Goal: Task Accomplishment & Management: Manage account settings

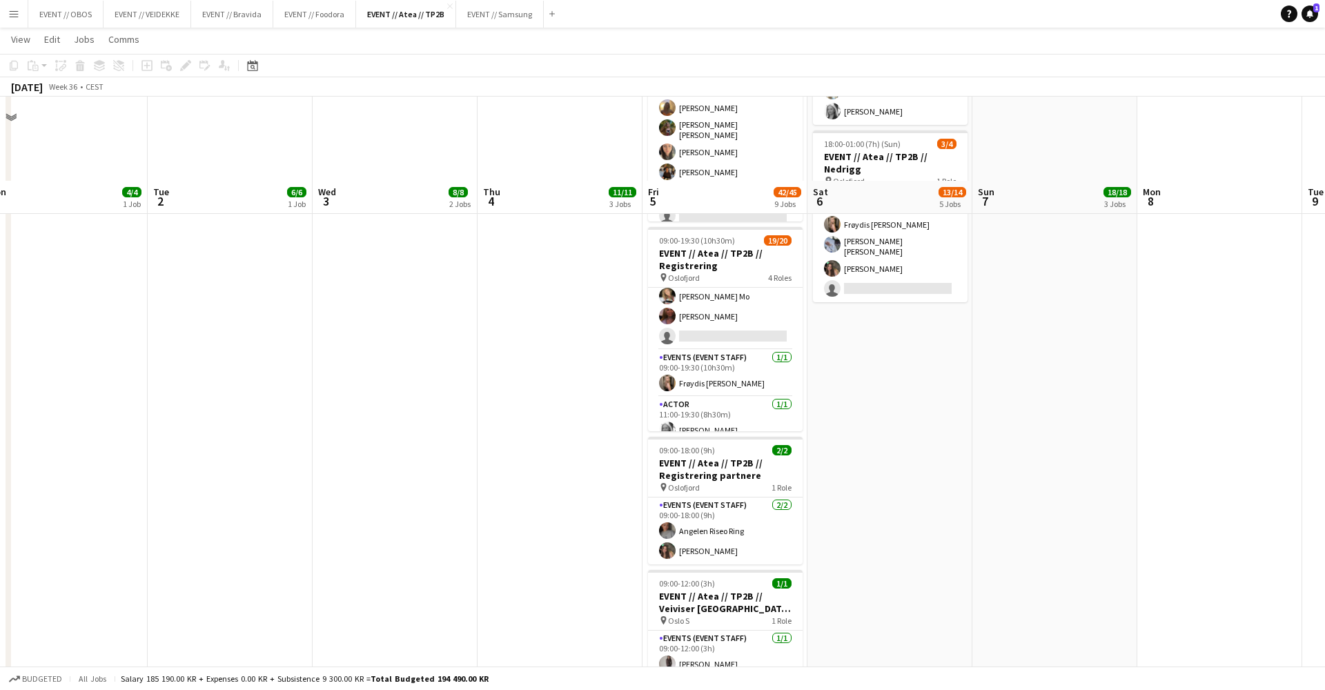
scroll to position [699, 0]
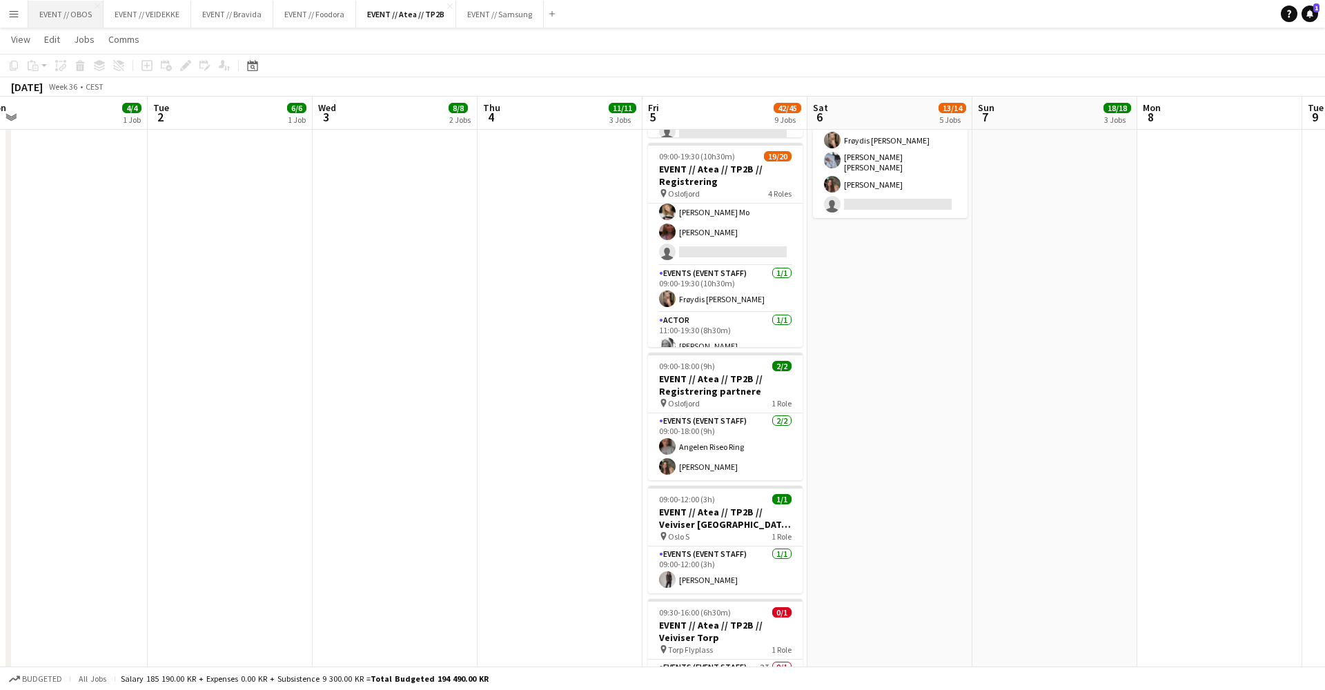
click at [57, 22] on button "EVENT // OBOS Close" at bounding box center [65, 14] width 75 height 27
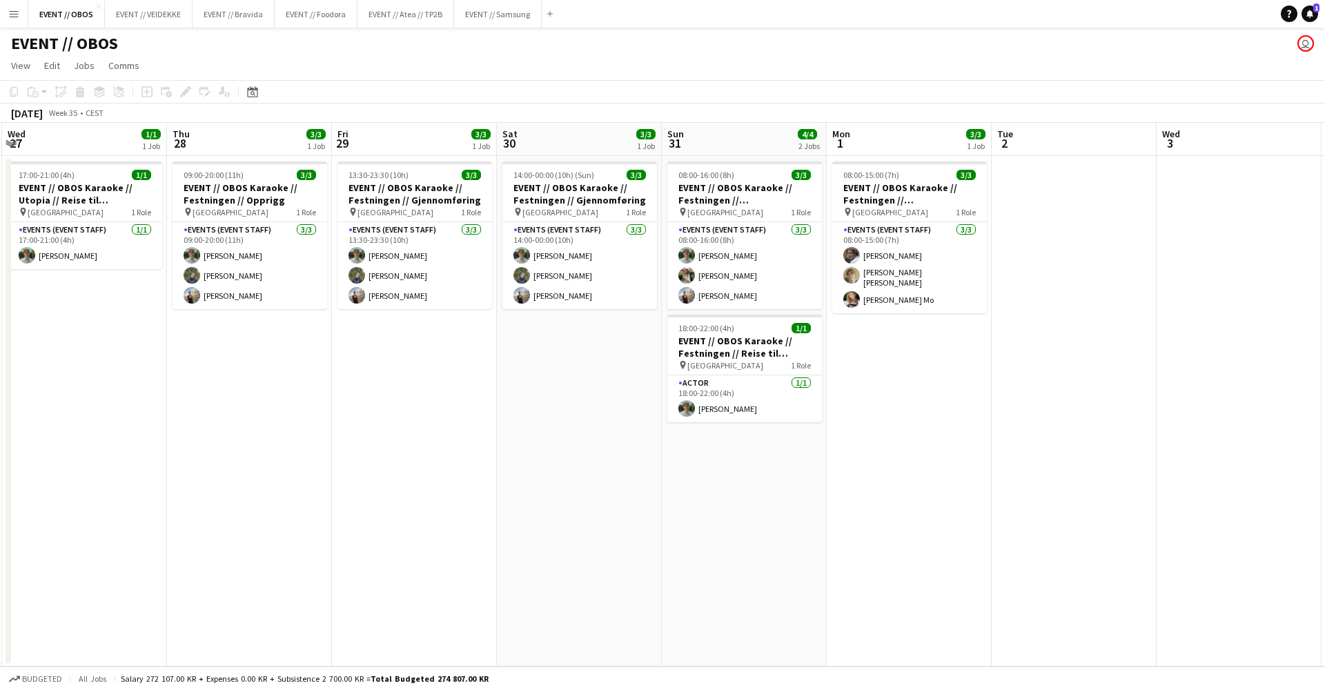
scroll to position [0, 659]
click at [484, 26] on button "EVENT // Samsung Close" at bounding box center [498, 14] width 88 height 27
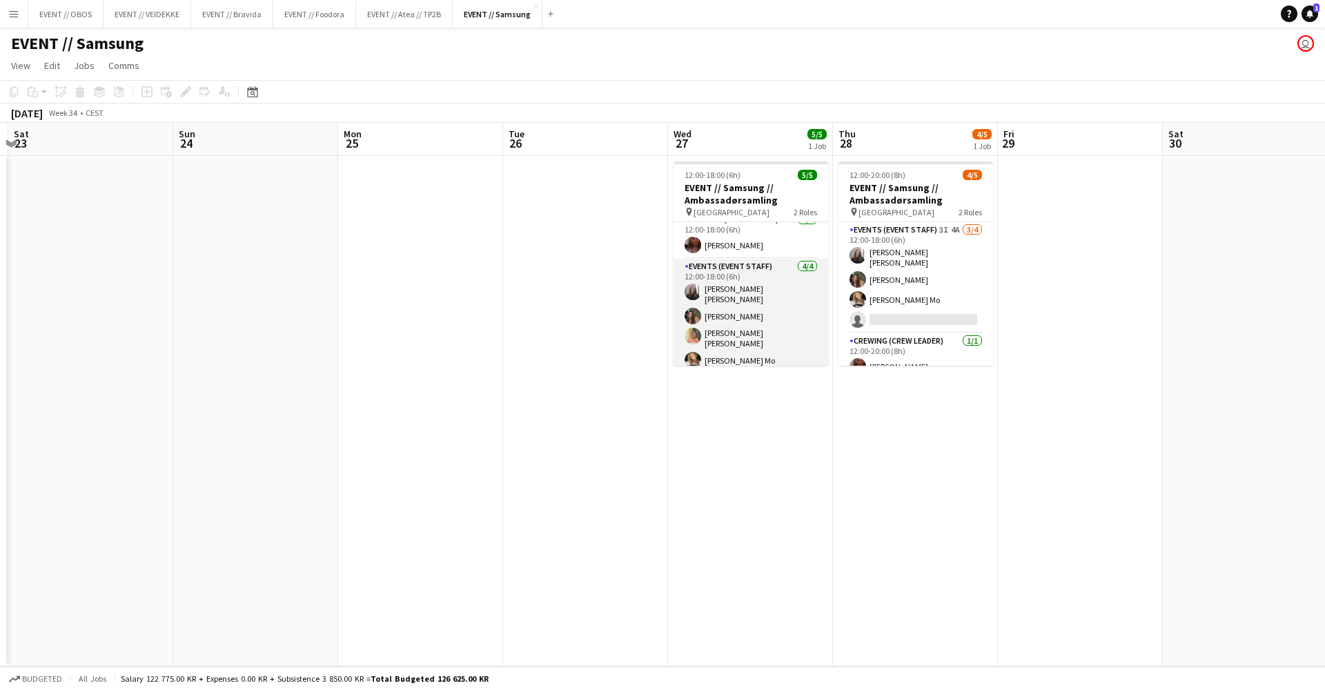
scroll to position [10, 0]
click at [790, 312] on app-card-role "Events (Event Staff) [DATE] 12:00-18:00 (6h) [PERSON_NAME] [PERSON_NAME] [PERSO…" at bounding box center [751, 316] width 155 height 115
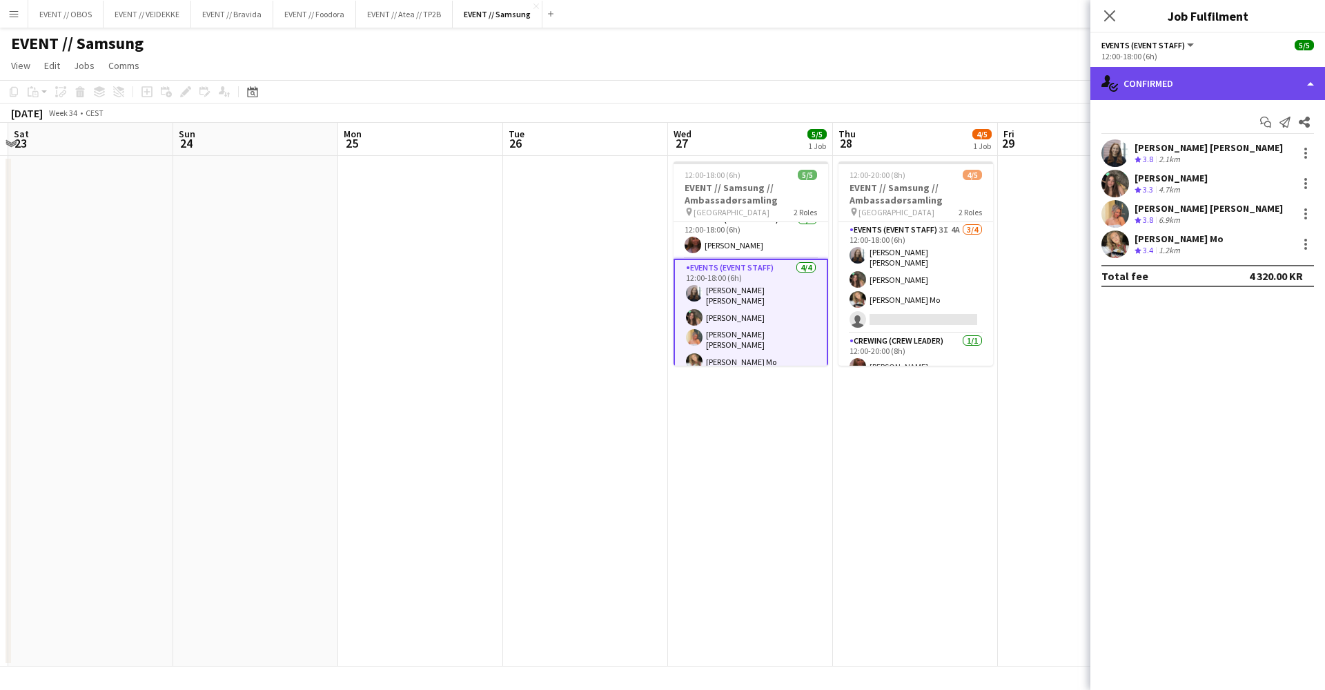
click at [1014, 81] on div "single-neutral-actions-check-2 Confirmed" at bounding box center [1208, 83] width 235 height 33
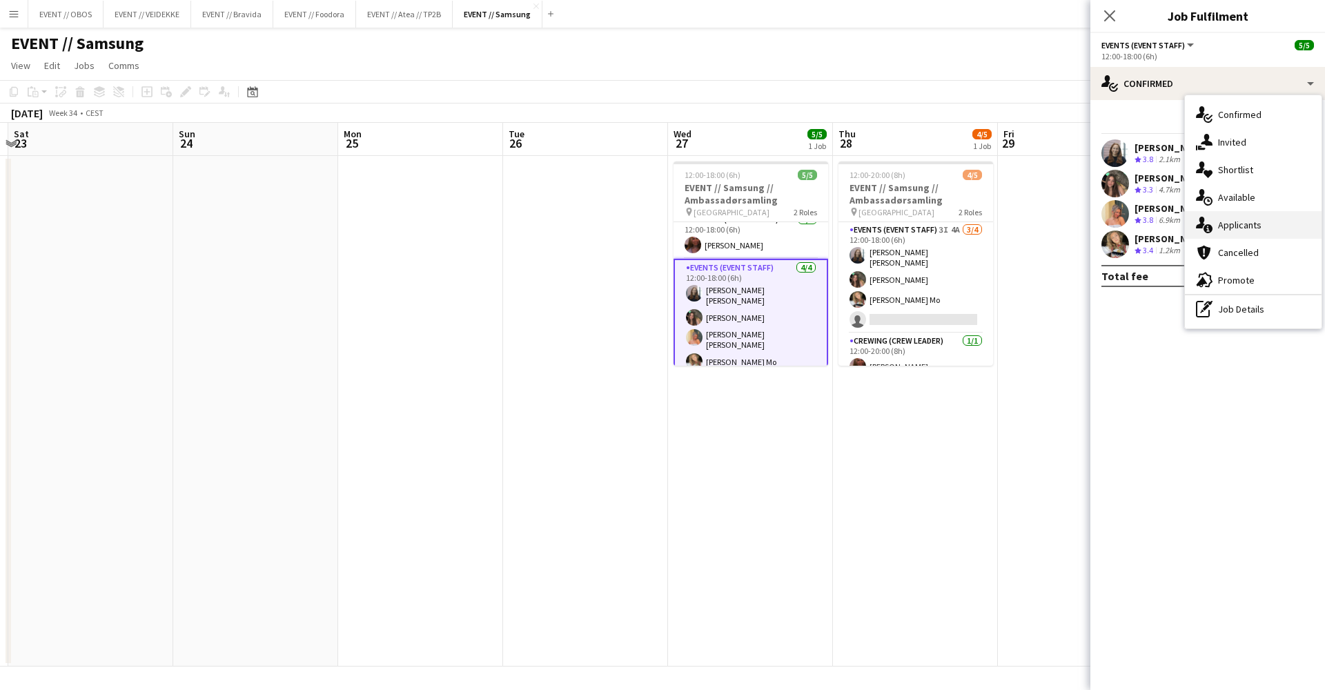
click at [1014, 236] on div "single-neutral-actions-information Applicants" at bounding box center [1253, 225] width 137 height 28
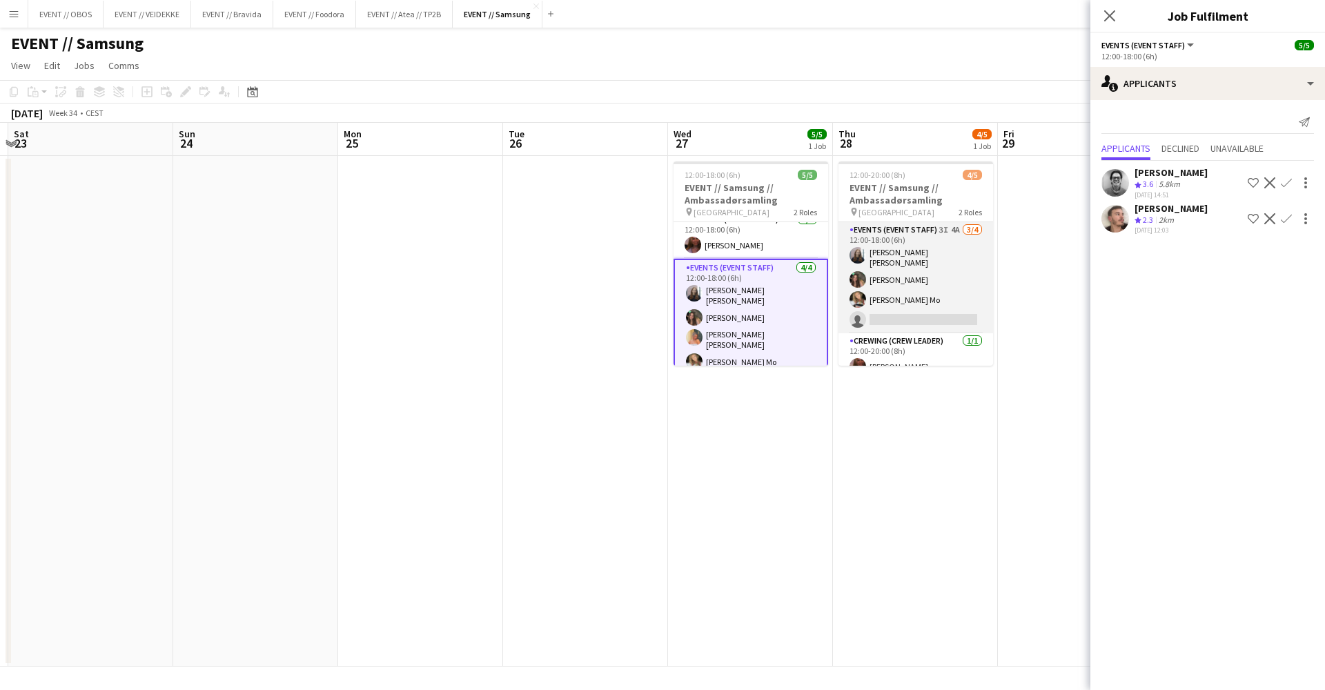
click at [898, 297] on app-card-role "Events (Event Staff) 3I 4A [DATE] 12:00-18:00 (6h) [PERSON_NAME] [PERSON_NAME] …" at bounding box center [916, 277] width 155 height 111
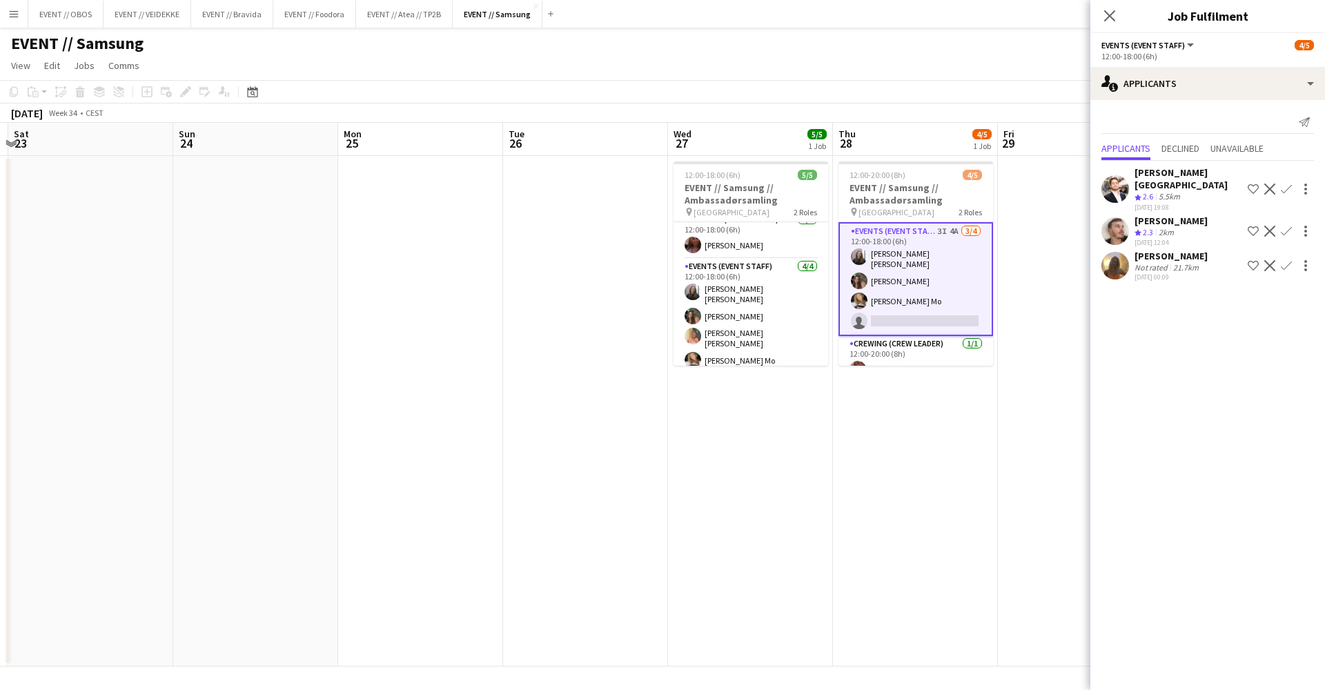
click at [920, 426] on app-date-cell "12:00-20:00 (8h) 4/5 EVENT // Samsung // Ambassadørsamling pin Oslo 2 Roles Eve…" at bounding box center [915, 411] width 165 height 511
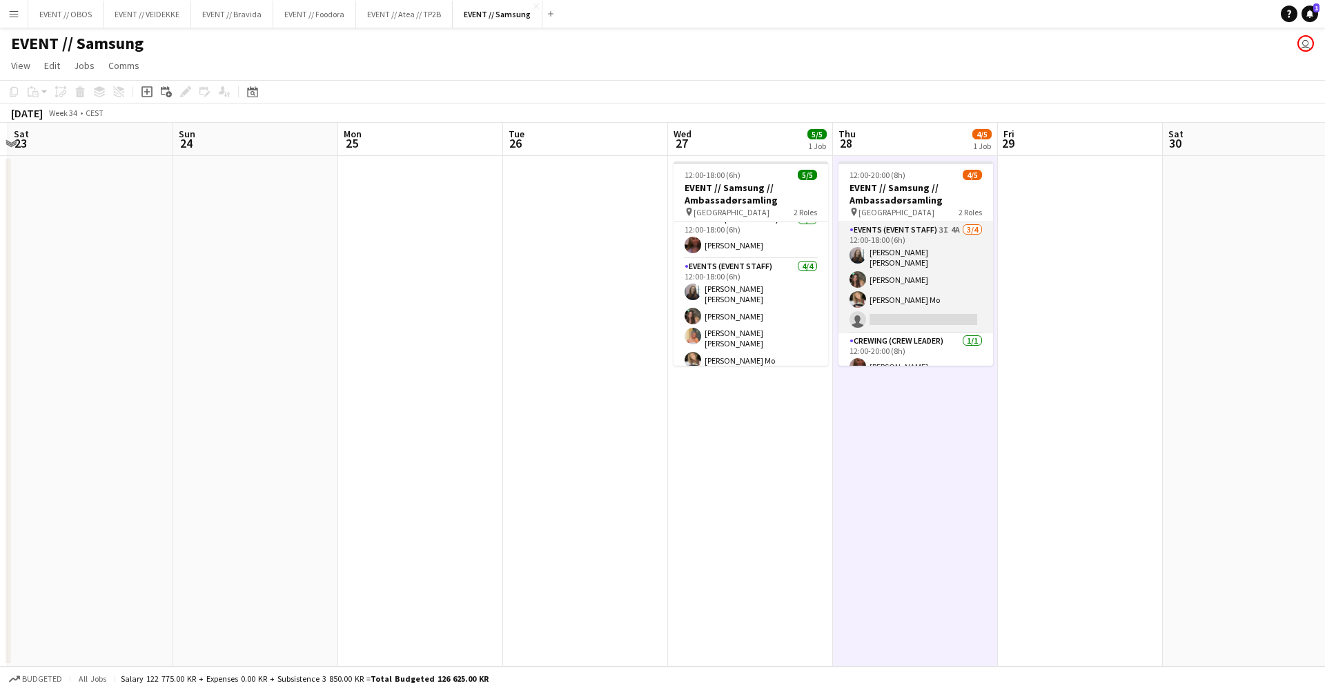
click at [917, 291] on app-card-role "Events (Event Staff) 3I 4A [DATE] 12:00-18:00 (6h) [PERSON_NAME] [PERSON_NAME] …" at bounding box center [916, 277] width 155 height 111
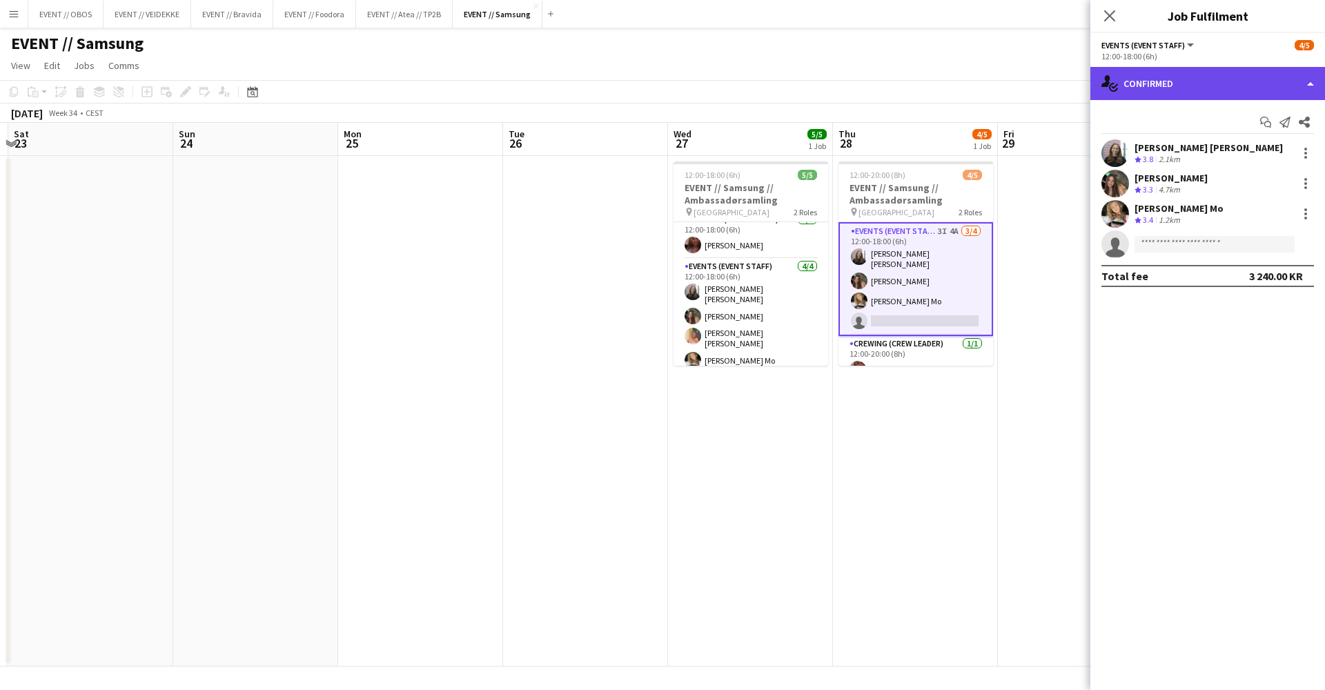
click at [1014, 90] on div "single-neutral-actions-check-2 Confirmed" at bounding box center [1208, 83] width 235 height 33
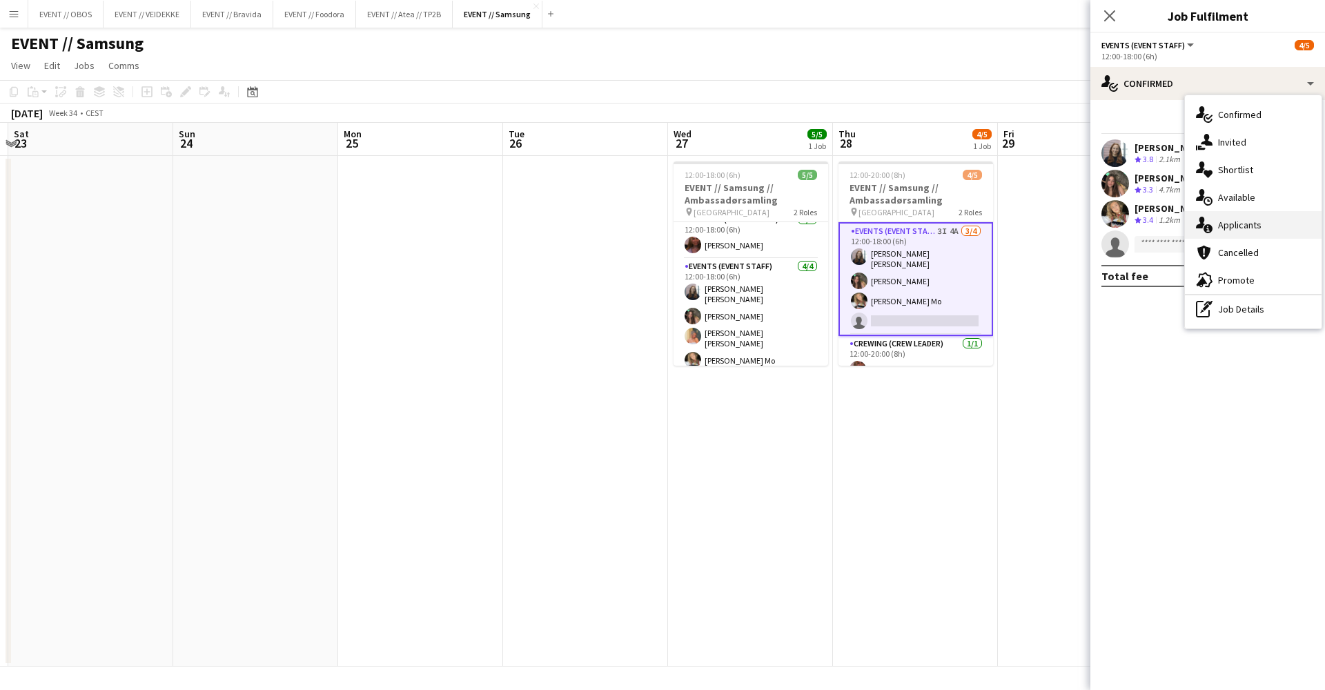
click at [1014, 216] on div "single-neutral-actions-information Applicants" at bounding box center [1253, 225] width 137 height 28
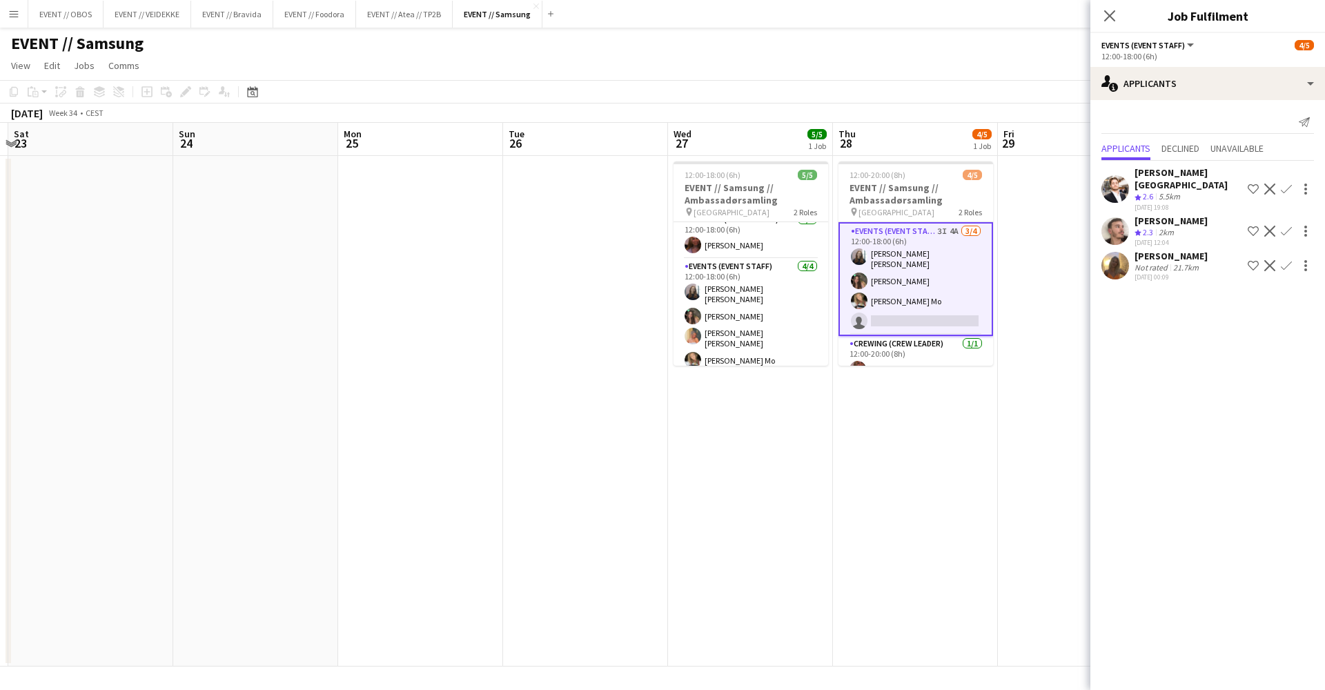
click at [1014, 255] on app-user-avatar at bounding box center [1116, 266] width 28 height 28
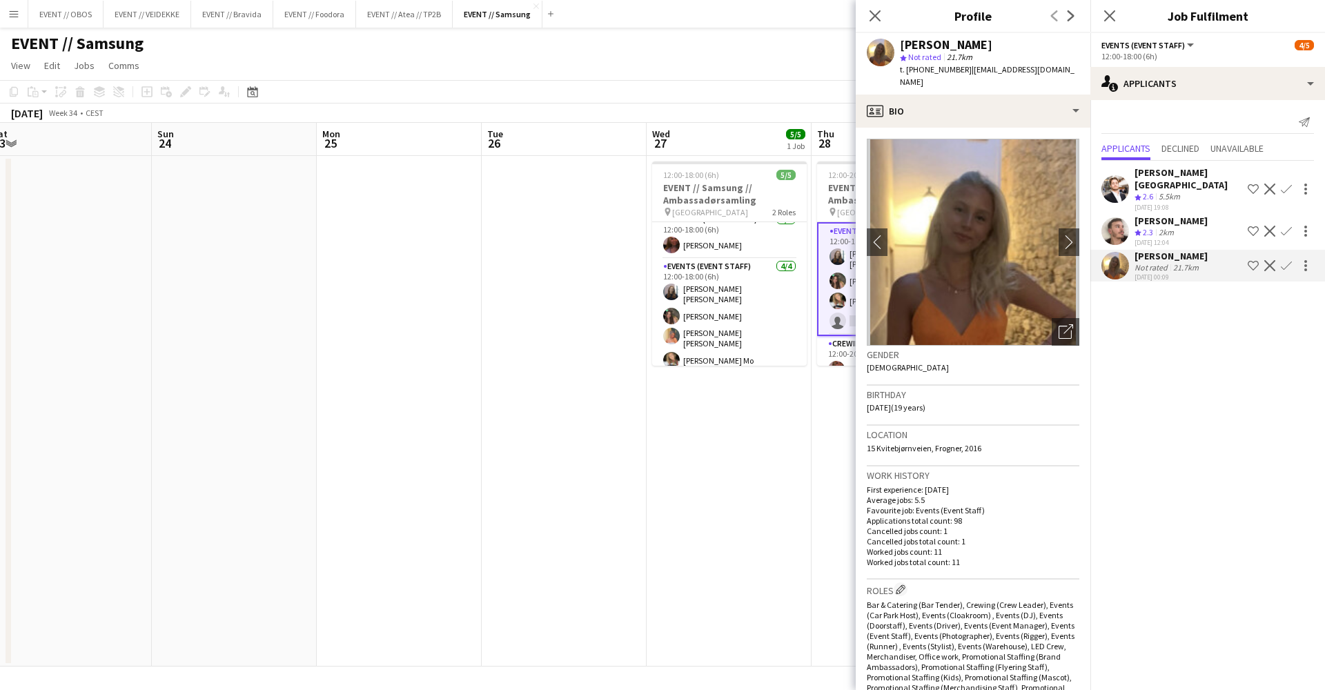
scroll to position [0, 694]
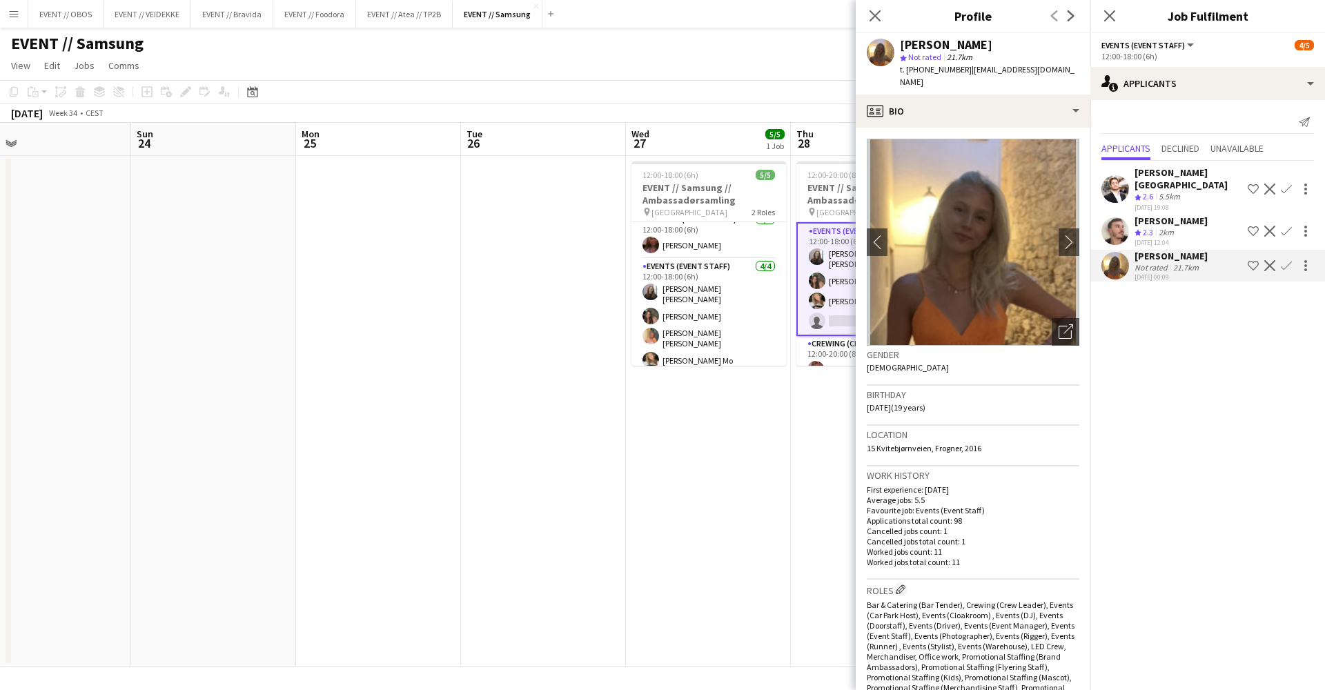
click at [791, 517] on app-date-cell "12:00-20:00 (8h) 4/5 EVENT // Samsung // Ambassadørsamling pin Oslo 2 Roles Eve…" at bounding box center [873, 411] width 165 height 511
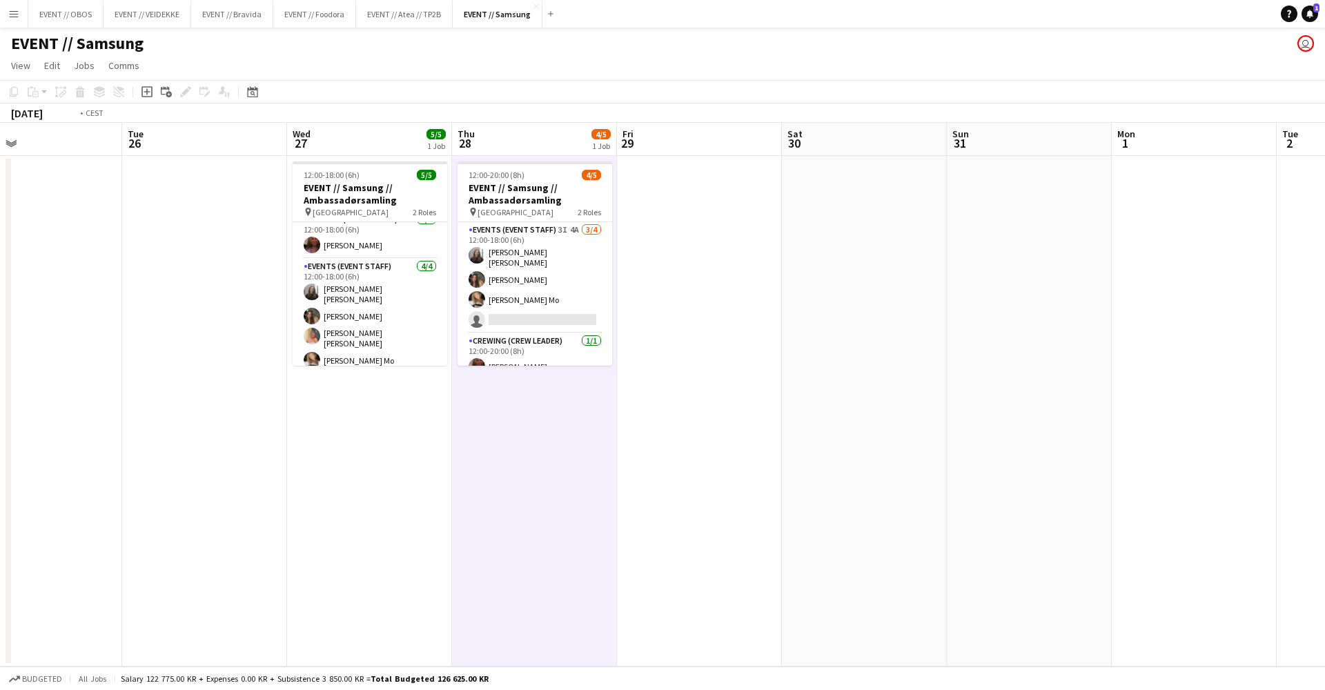
scroll to position [0, 324]
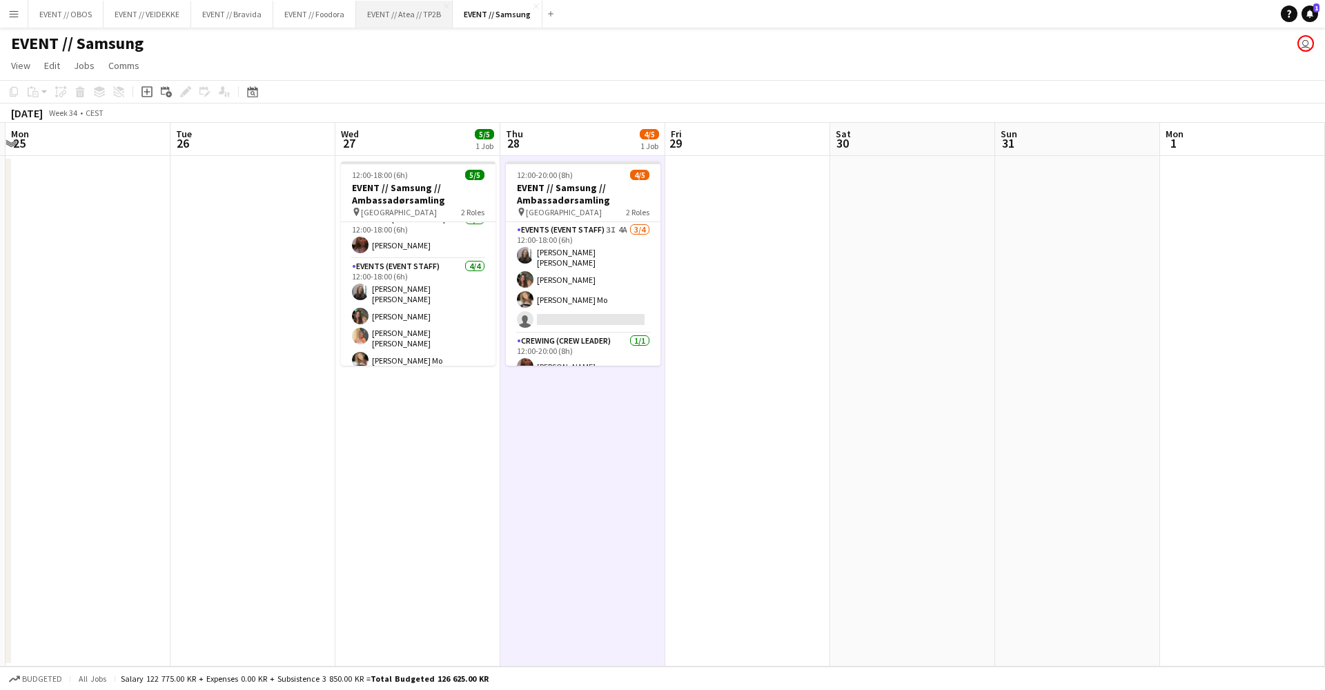
click at [413, 19] on button "EVENT // Atea // TP2B Close" at bounding box center [404, 14] width 97 height 27
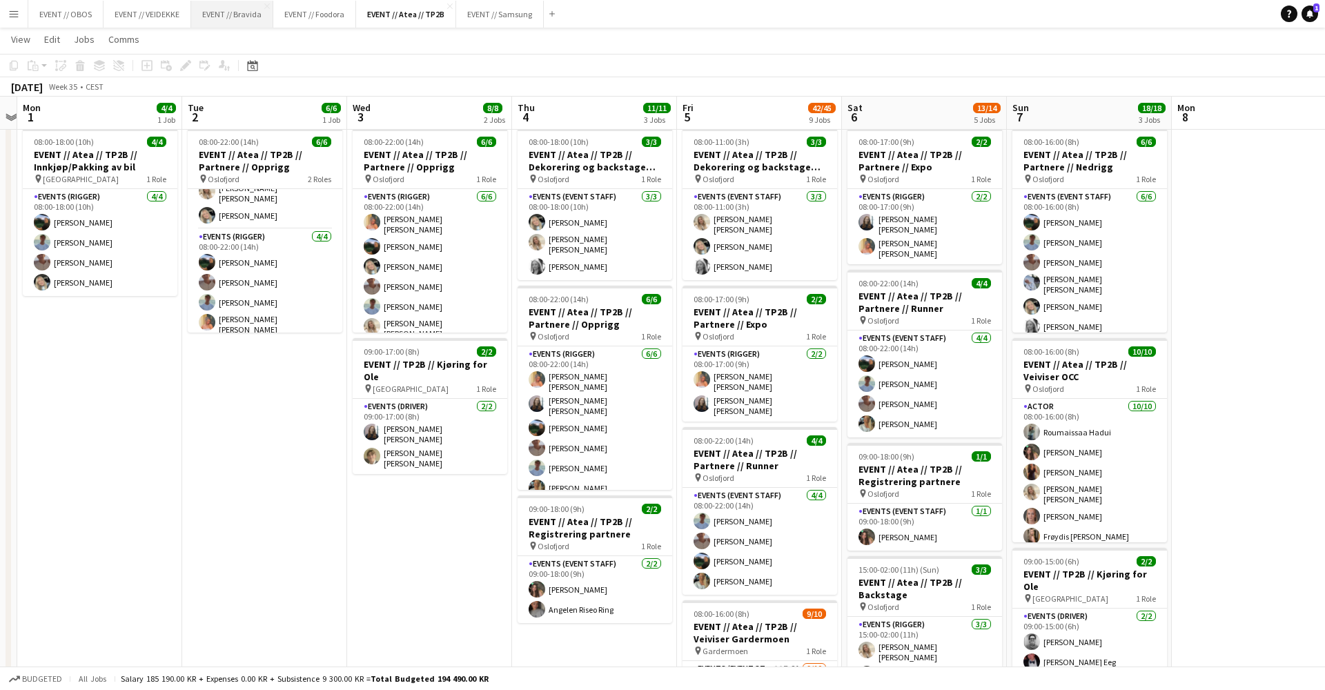
scroll to position [30, 0]
click at [480, 18] on button "EVENT // Samsung Close" at bounding box center [500, 14] width 88 height 27
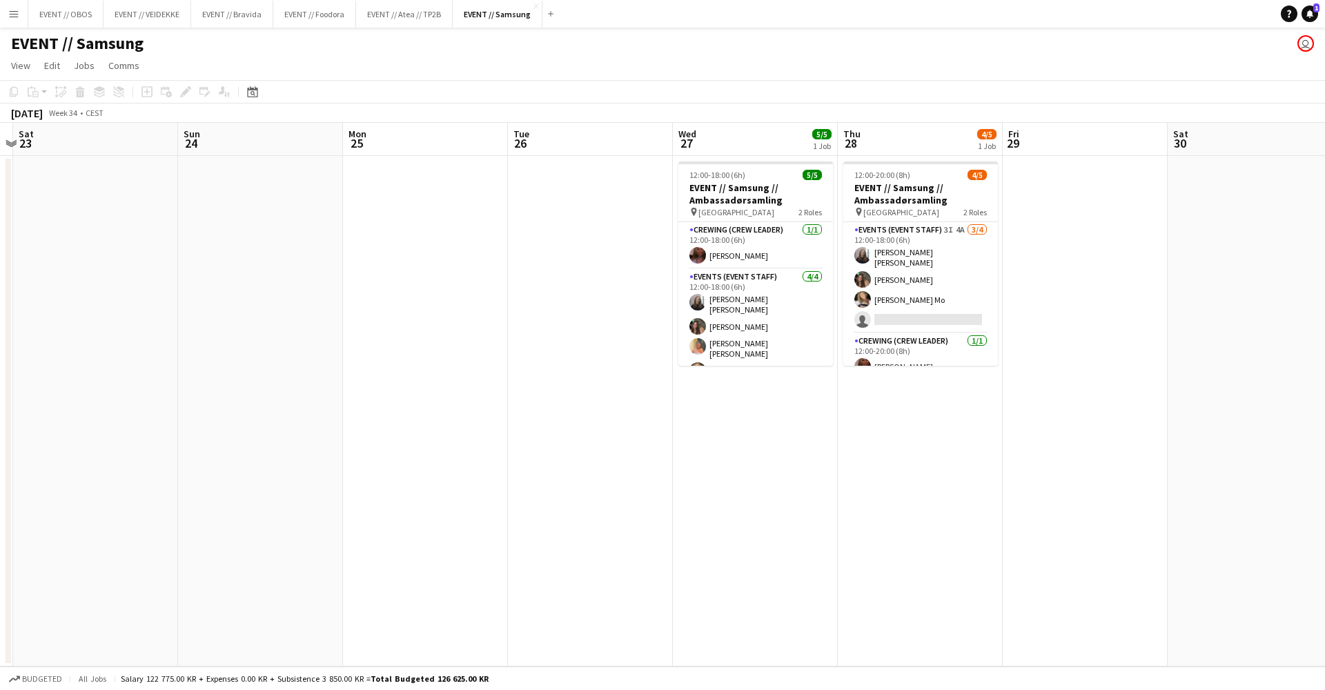
scroll to position [0, 559]
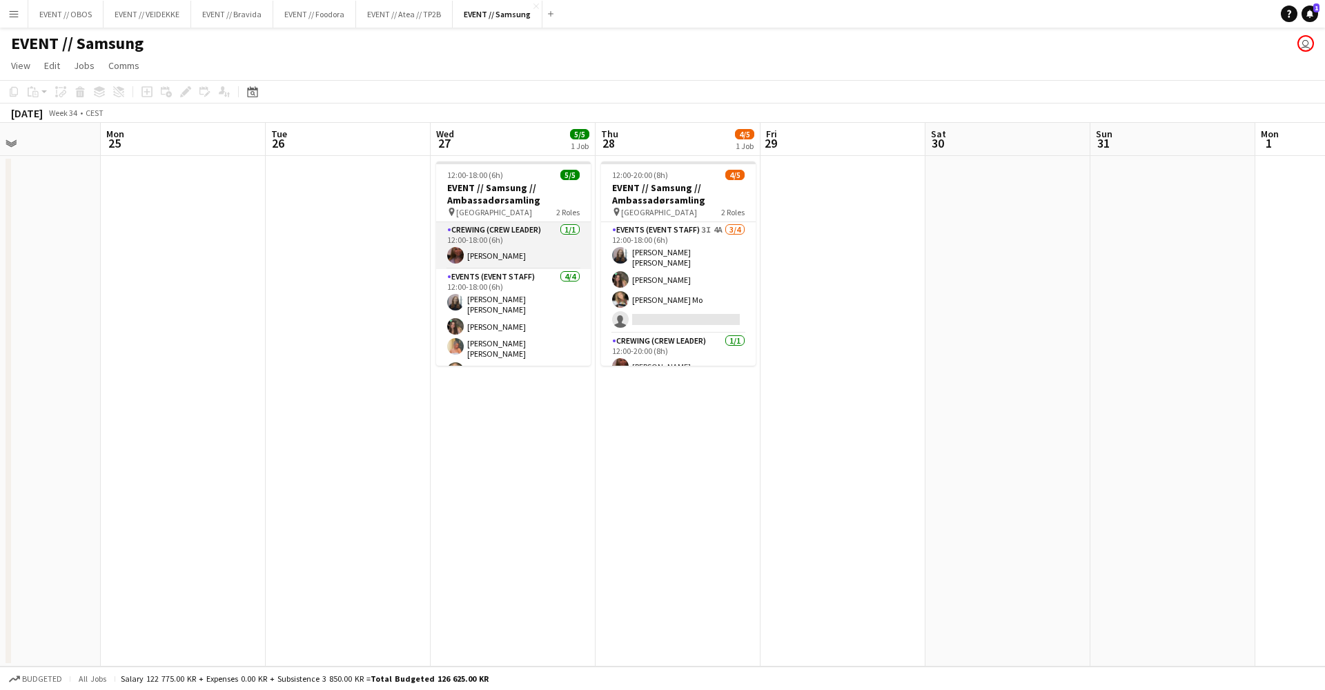
click at [505, 249] on app-card-role "Crewing (Crew Leader) [DATE] 12:00-18:00 (6h) [PERSON_NAME]" at bounding box center [513, 245] width 155 height 47
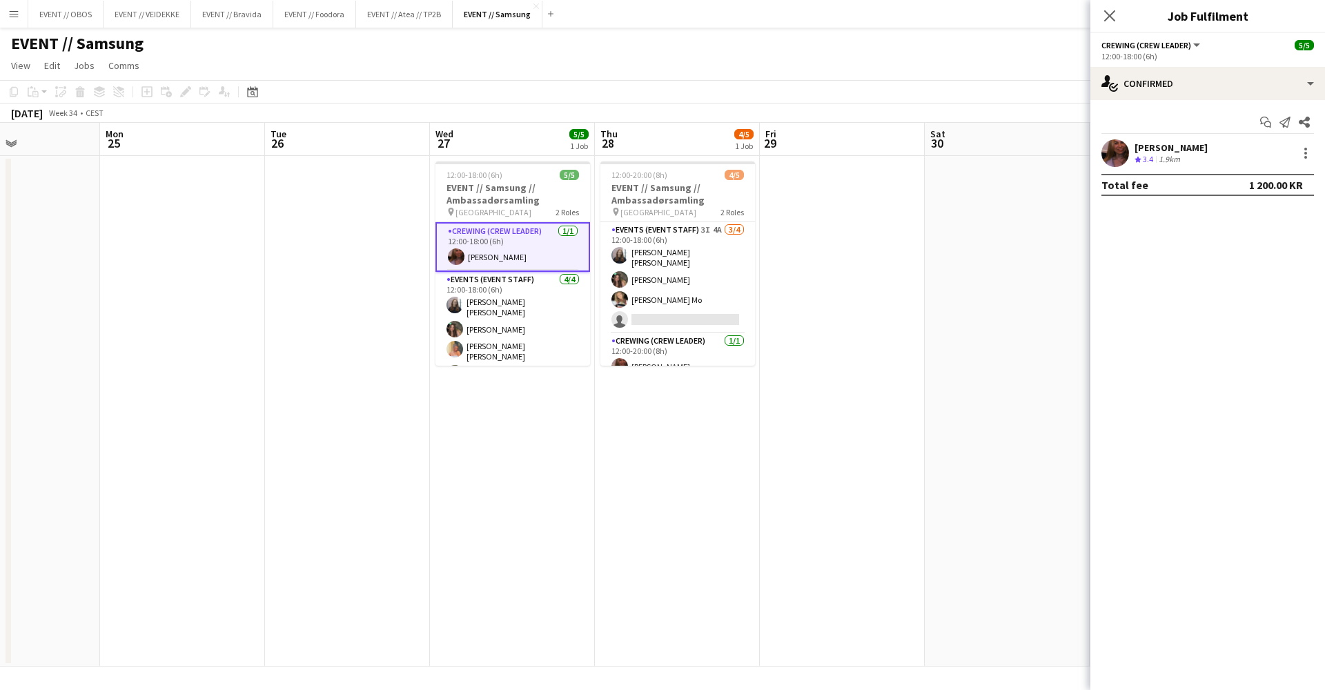
click at [615, 467] on app-date-cell "12:00-20:00 (8h) 4/5 EVENT // Samsung // Ambassadørsamling pin Oslo 2 Roles Eve…" at bounding box center [677, 411] width 165 height 511
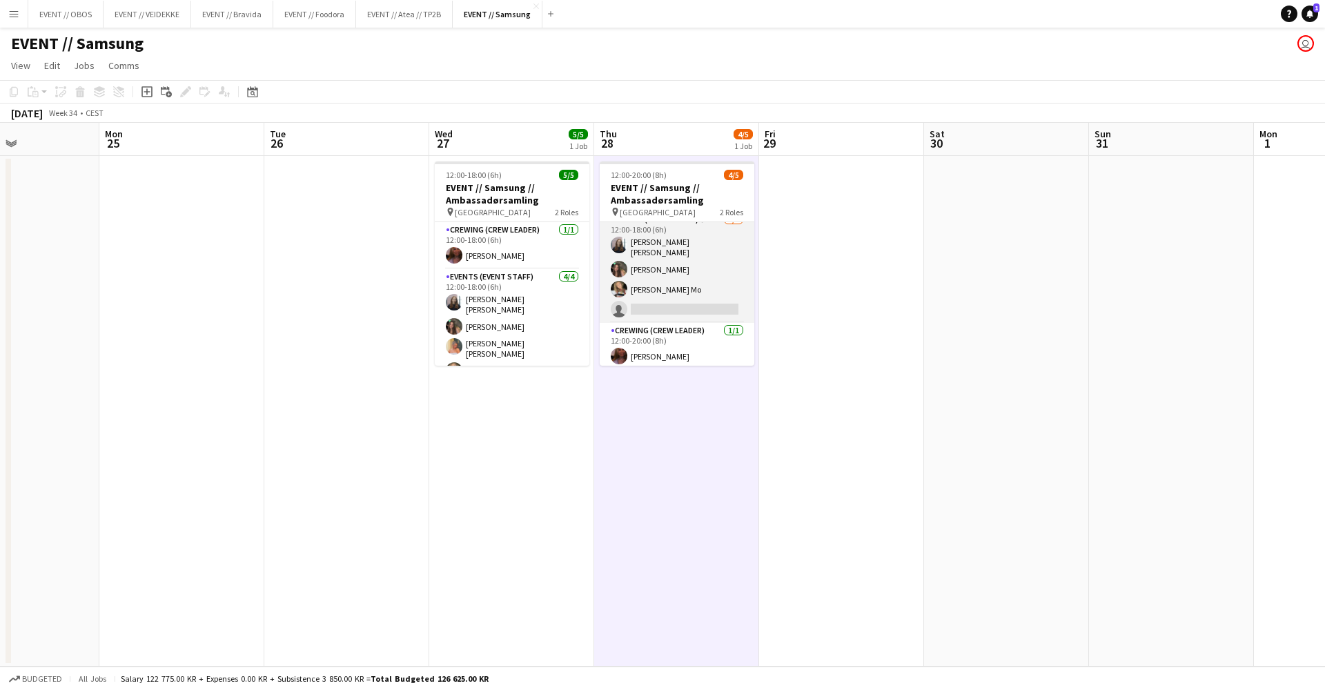
scroll to position [0, 0]
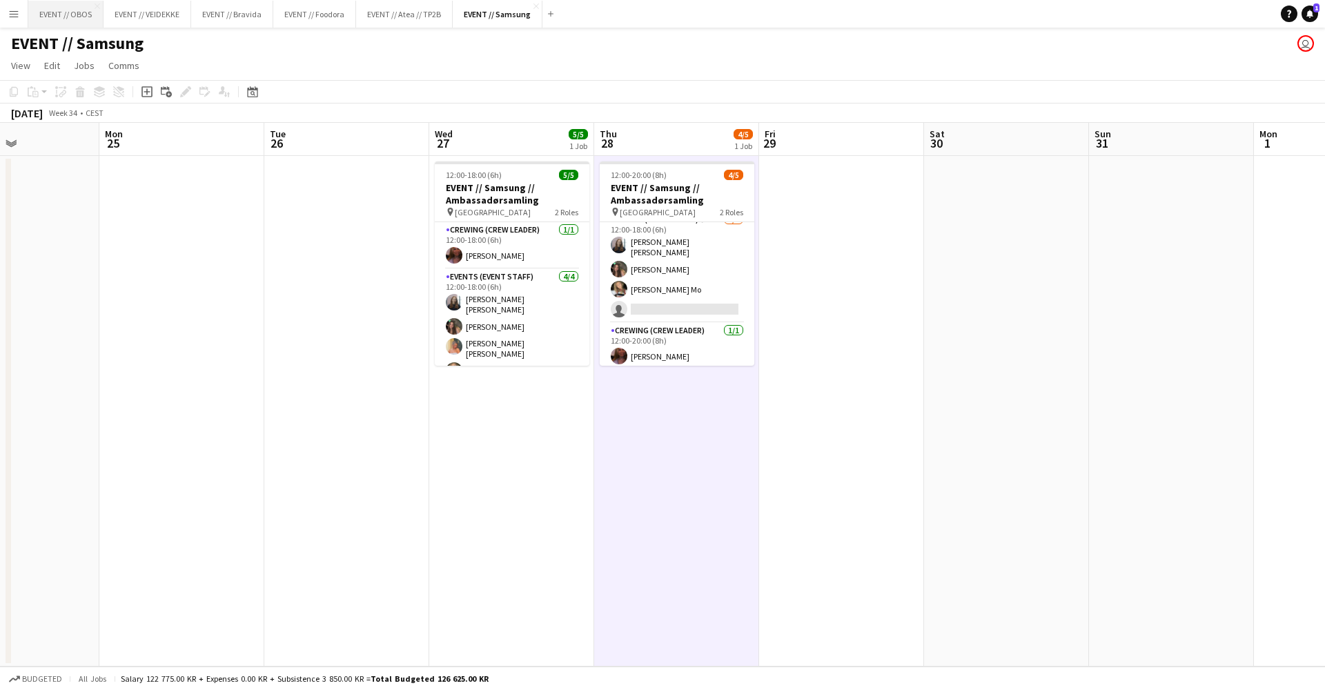
click at [55, 10] on button "EVENT // OBOS Close" at bounding box center [65, 14] width 75 height 27
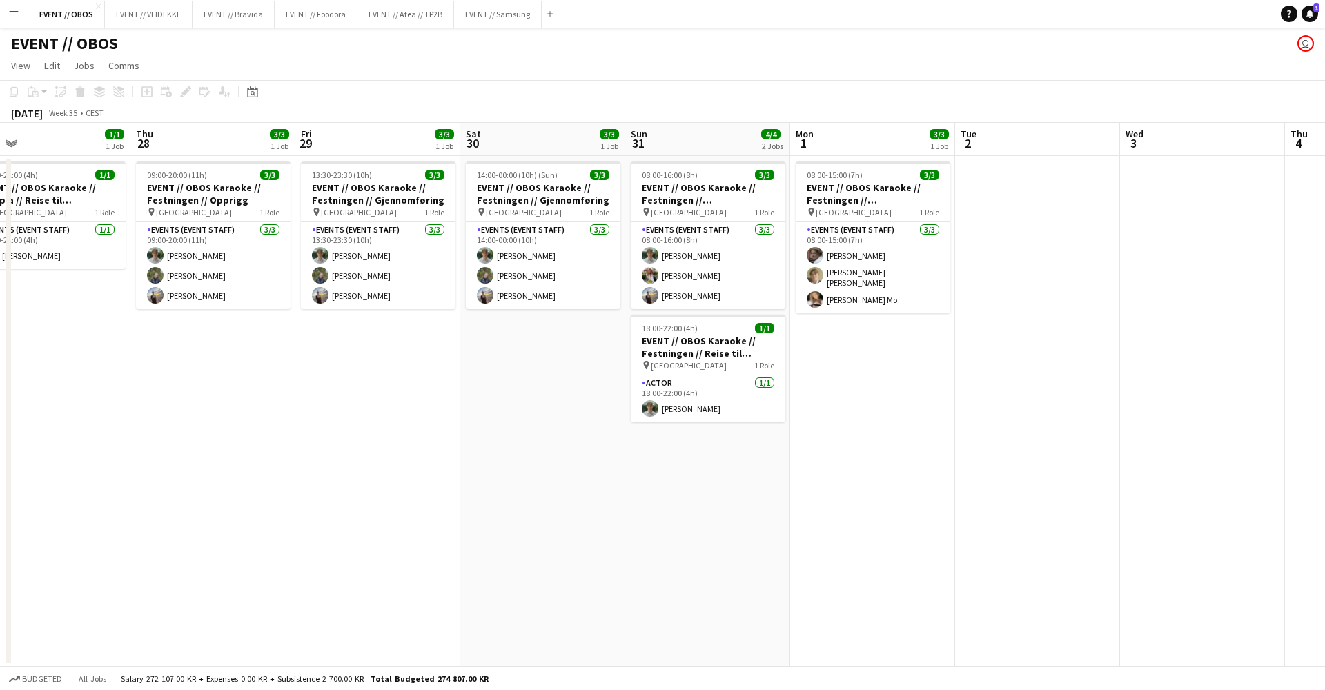
scroll to position [0, 426]
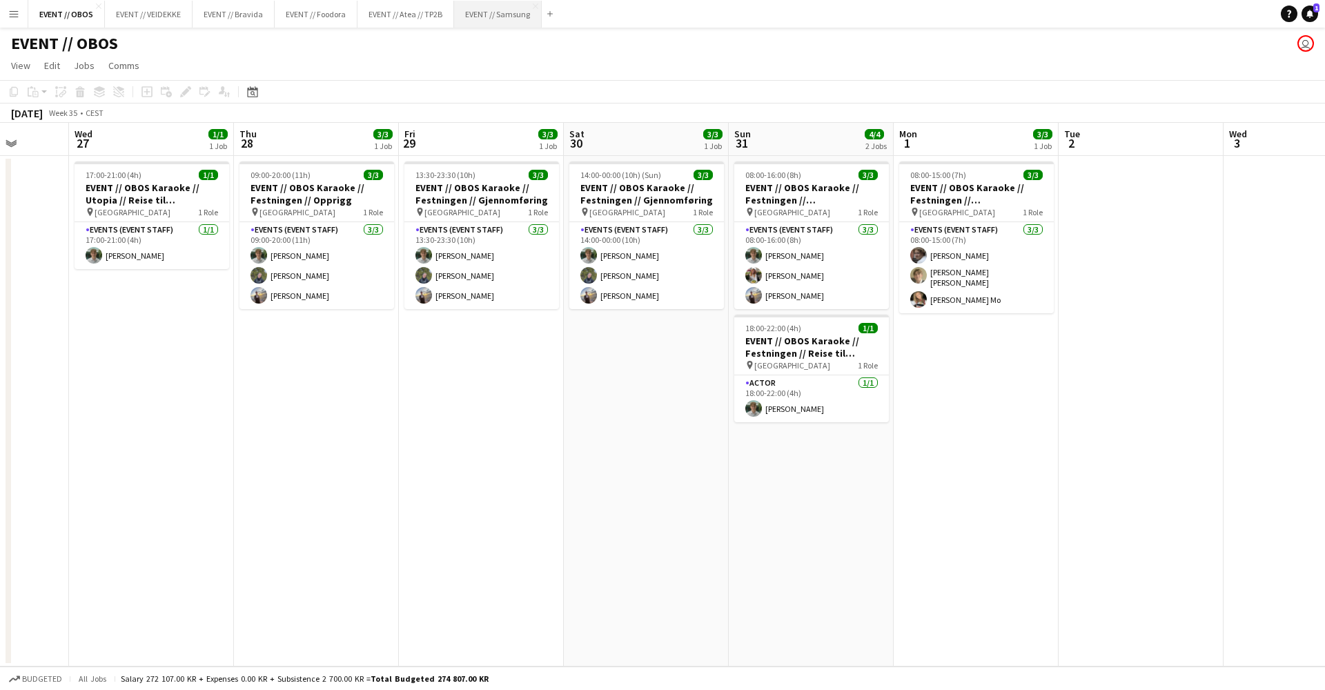
click at [493, 26] on button "EVENT // Samsung Close" at bounding box center [498, 14] width 88 height 27
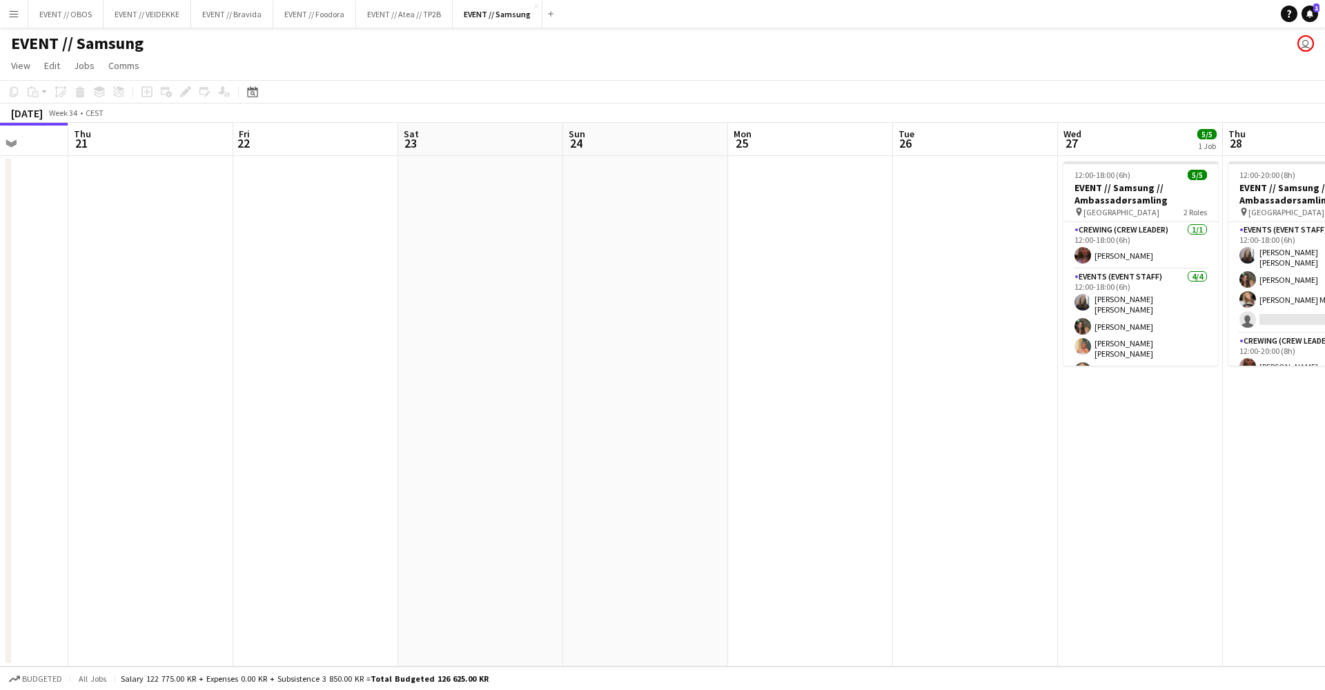
scroll to position [0, 608]
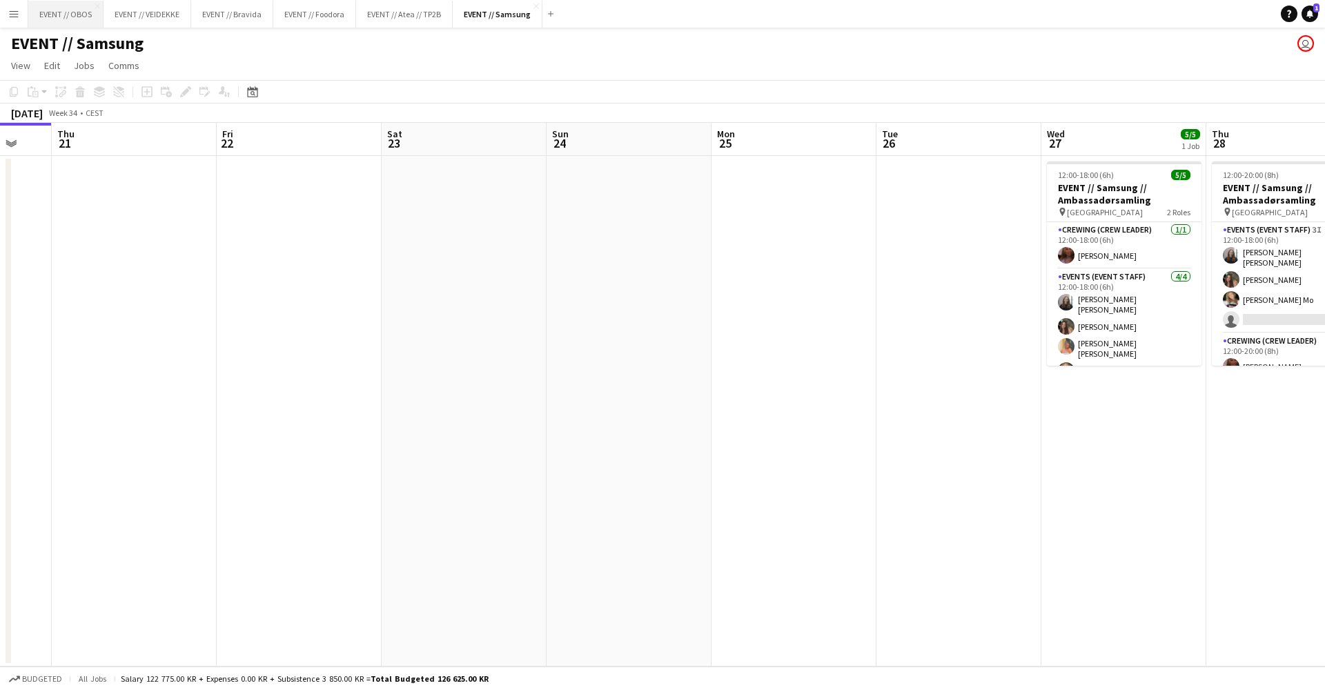
click at [76, 17] on button "EVENT // OBOS Close" at bounding box center [65, 14] width 75 height 27
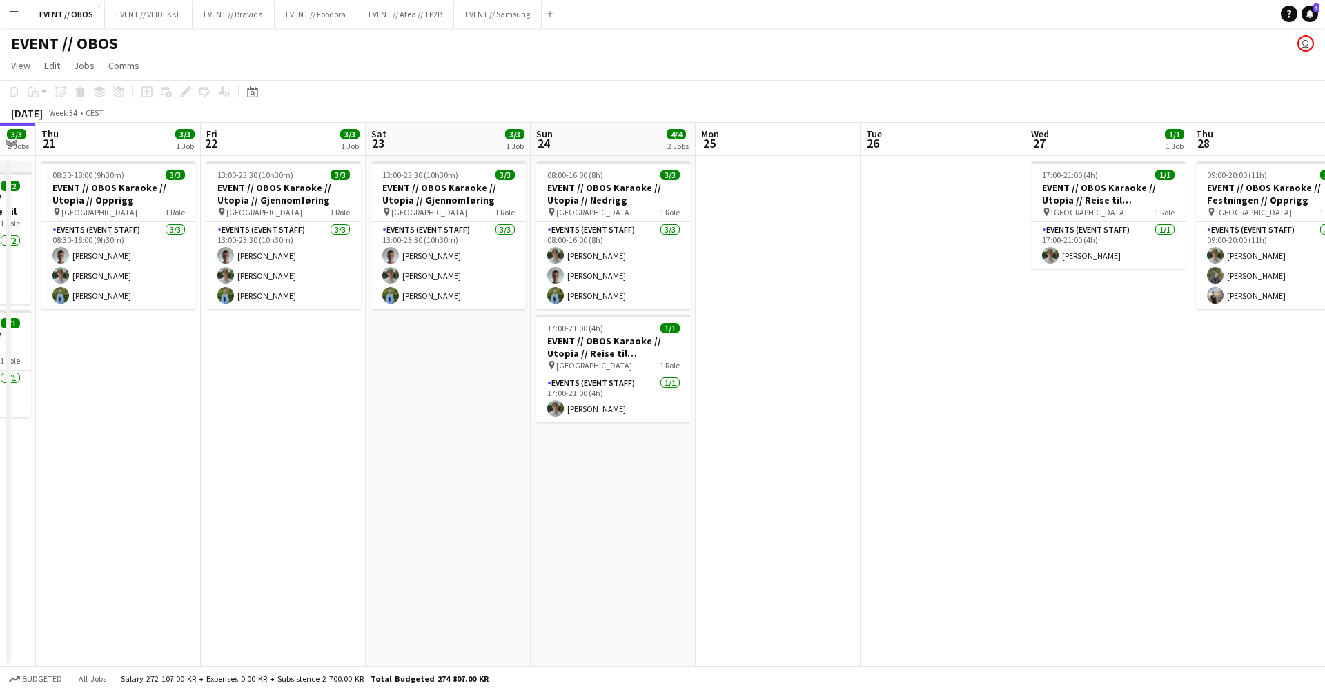
scroll to position [0, 322]
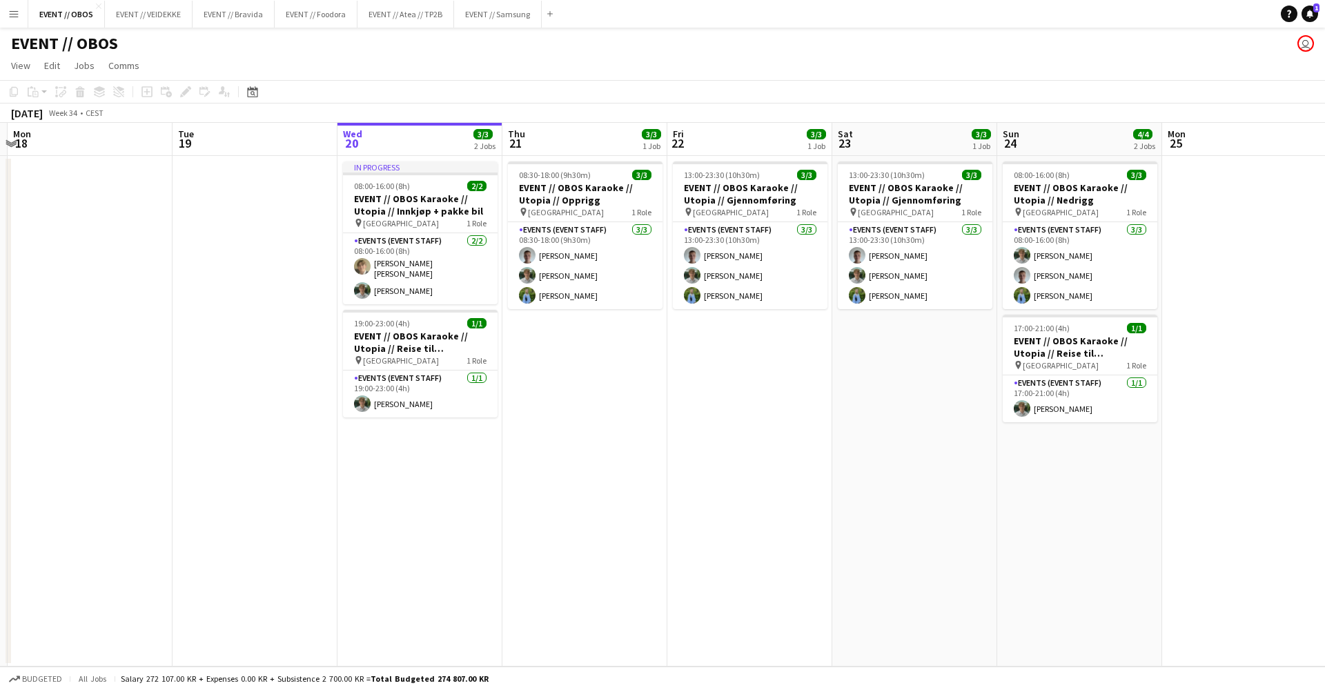
click at [344, 477] on app-date-cell "In progress 08:00-16:00 (8h) 2/2 EVENT // OBOS Karaoke // Utopia // Innkjøp + p…" at bounding box center [420, 411] width 165 height 511
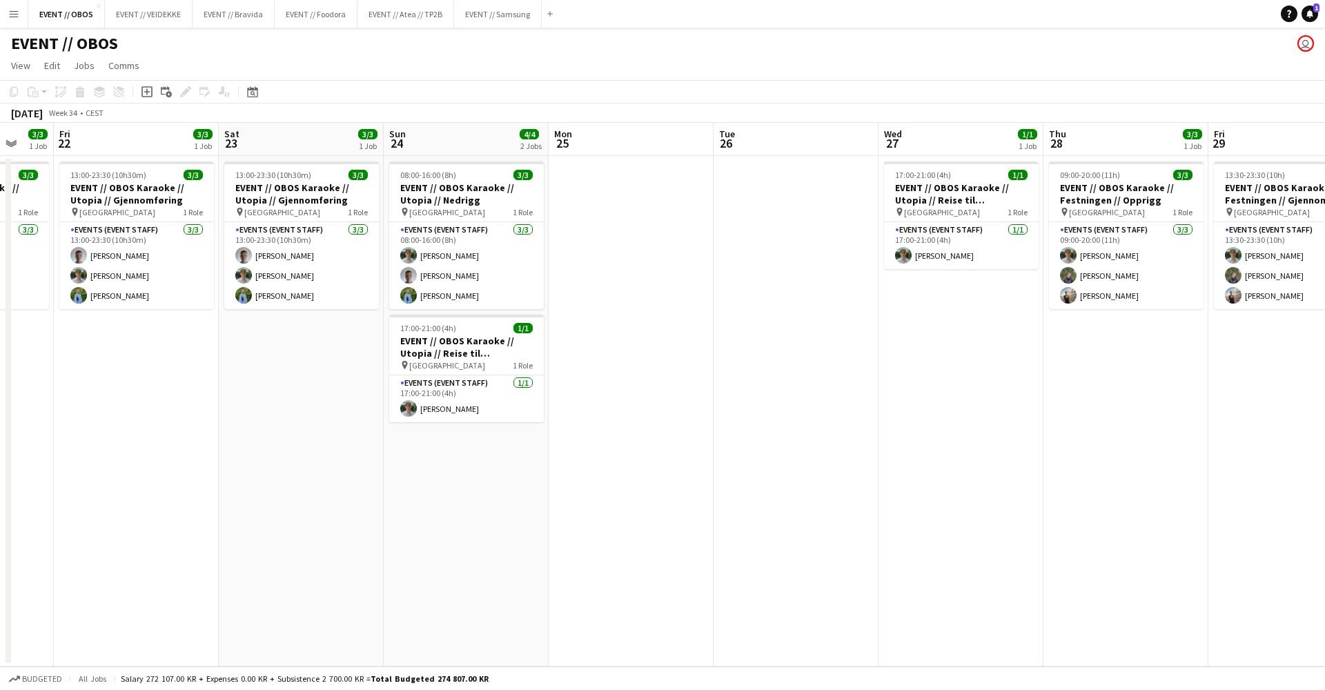
scroll to position [0, 462]
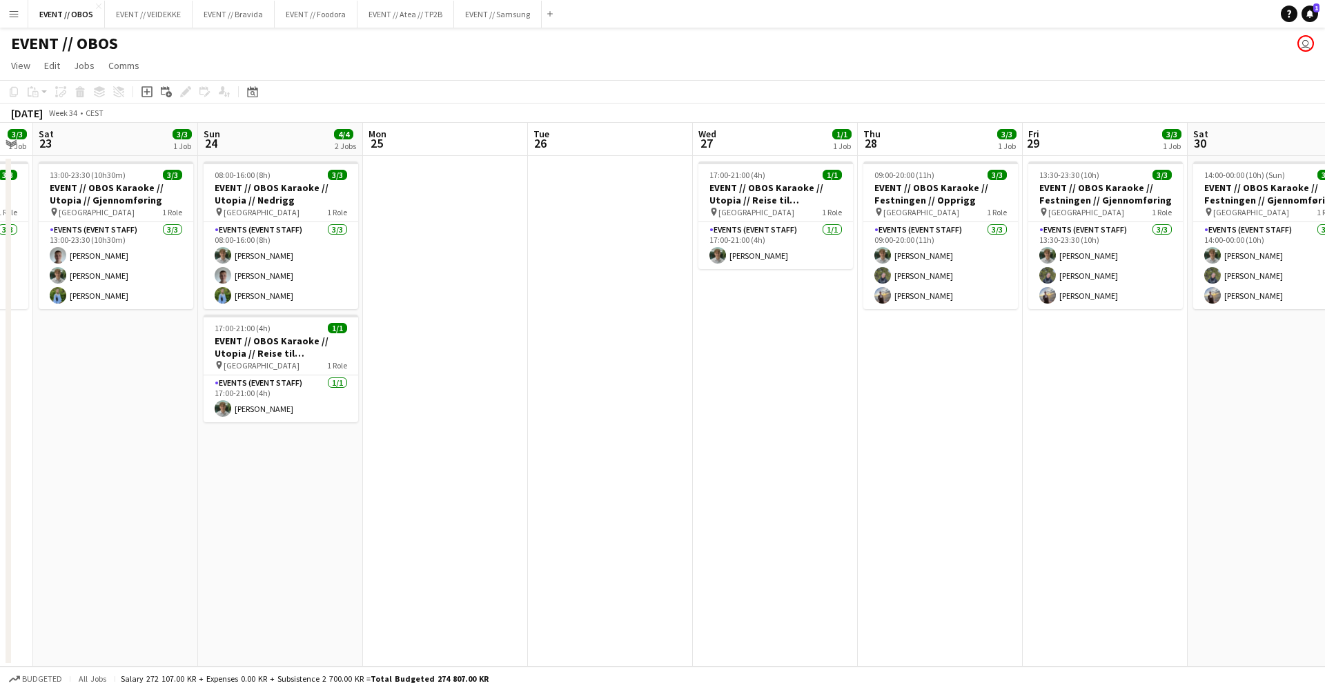
click at [18, 15] on app-icon "Menu" at bounding box center [13, 13] width 11 height 11
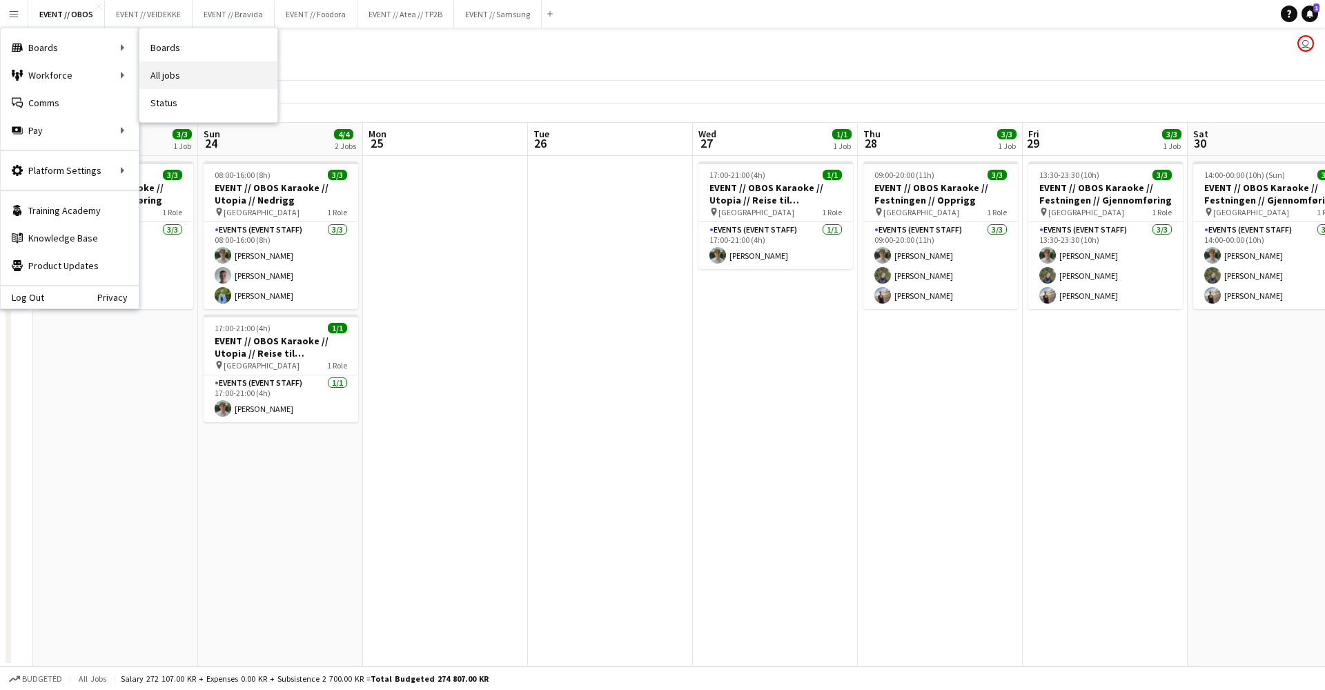
click at [159, 66] on link "All jobs" at bounding box center [208, 75] width 138 height 28
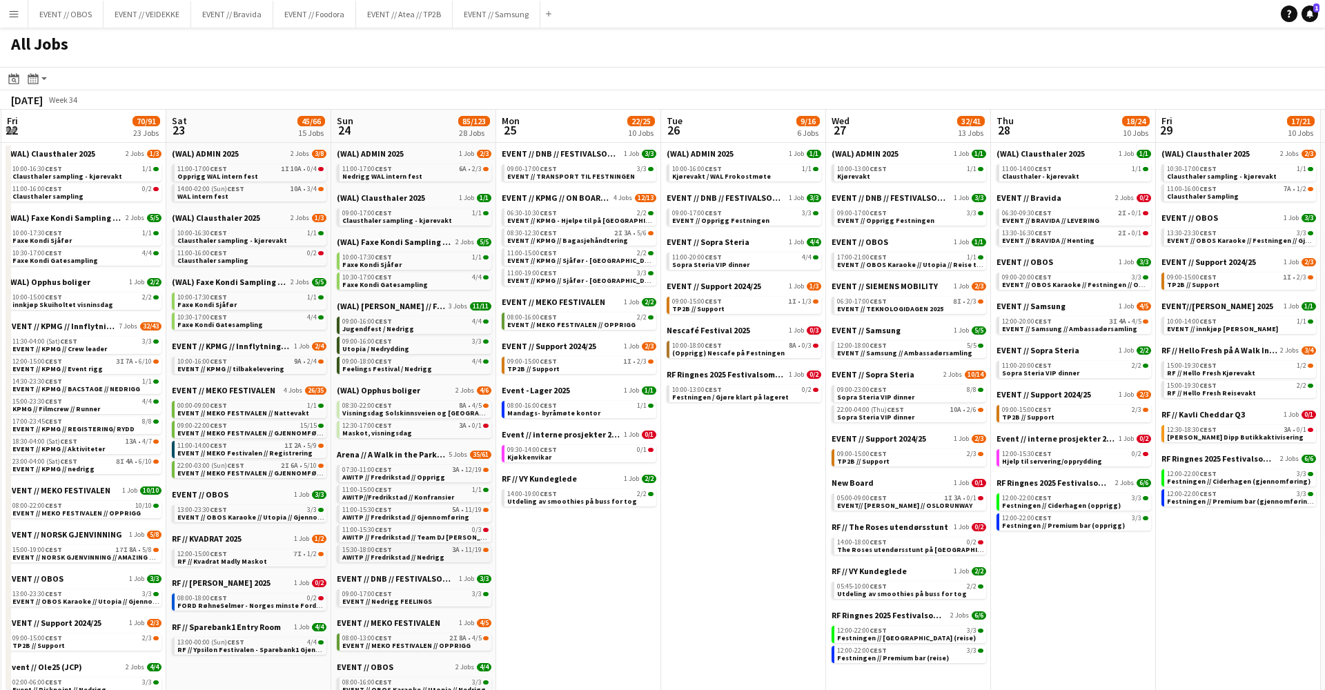
scroll to position [0, 499]
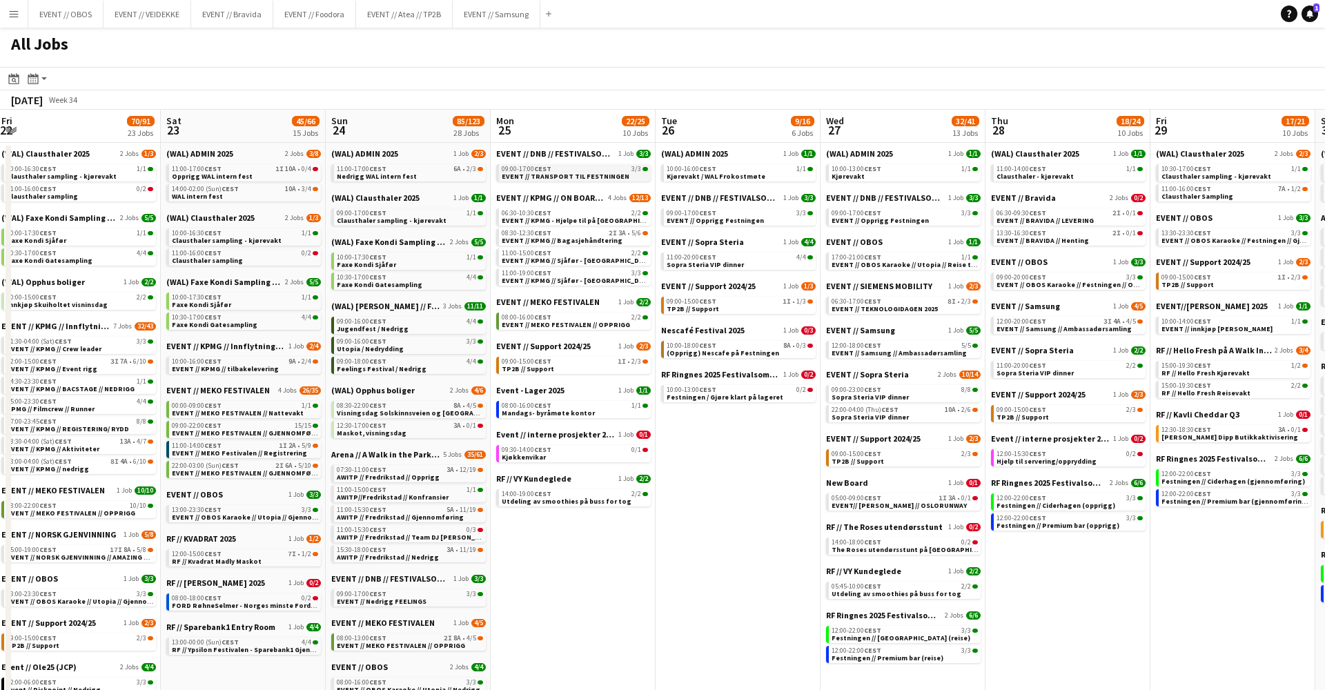
click at [519, 175] on span "EVENT // TRANSPORT TIL FESTNINGEN" at bounding box center [566, 176] width 128 height 9
click at [545, 6] on div "Add" at bounding box center [548, 14] width 17 height 28
click at [552, 17] on button "Add" at bounding box center [548, 13] width 11 height 11
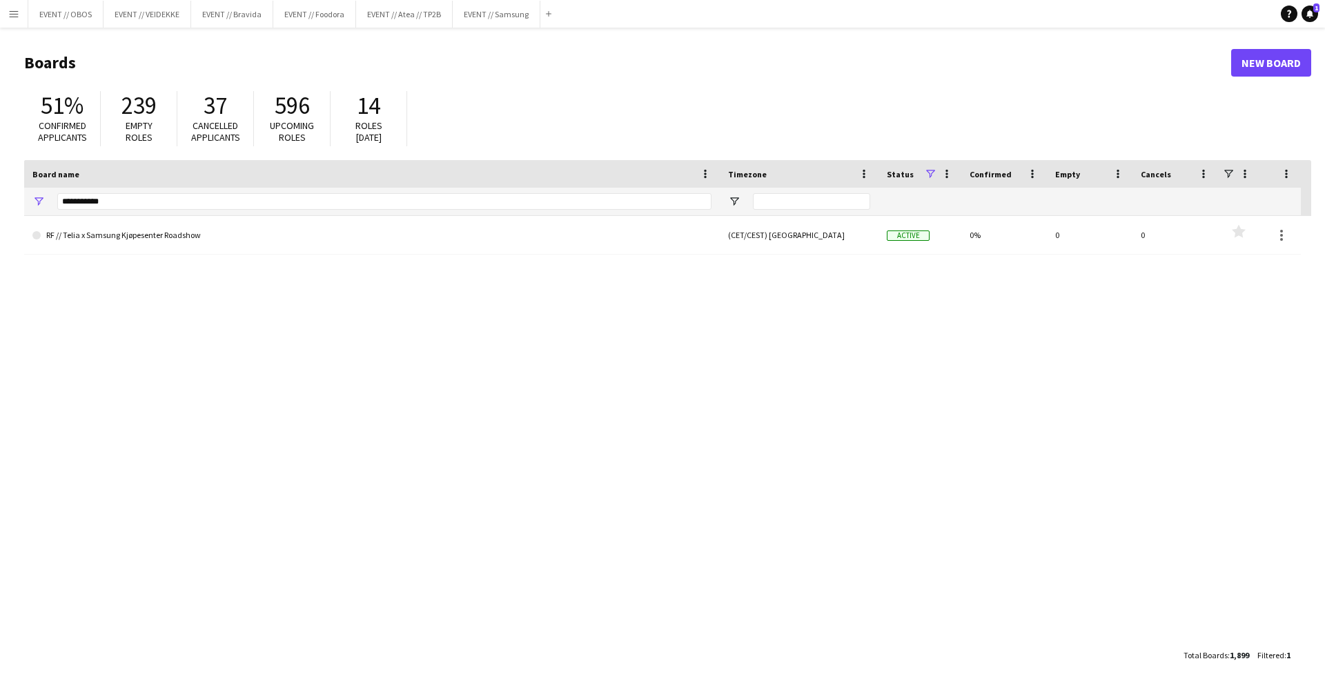
click at [427, 188] on div "**********" at bounding box center [384, 202] width 654 height 28
drag, startPoint x: 427, startPoint y: 199, endPoint x: 225, endPoint y: 179, distance: 202.5
click at [225, 179] on div "Board name Timezone Status Confirmed" at bounding box center [662, 188] width 1277 height 56
type input "**********"
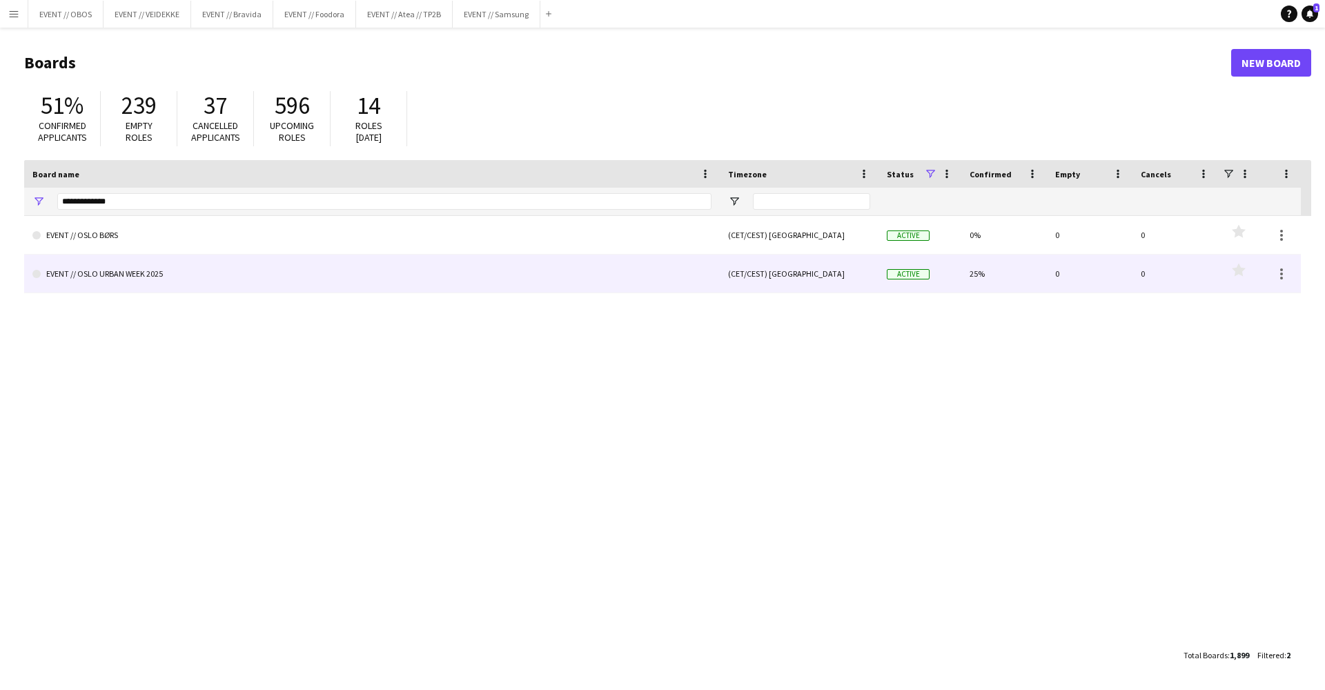
click at [246, 281] on link "EVENT // OSLO URBAN WEEK 2025" at bounding box center [371, 274] width 679 height 39
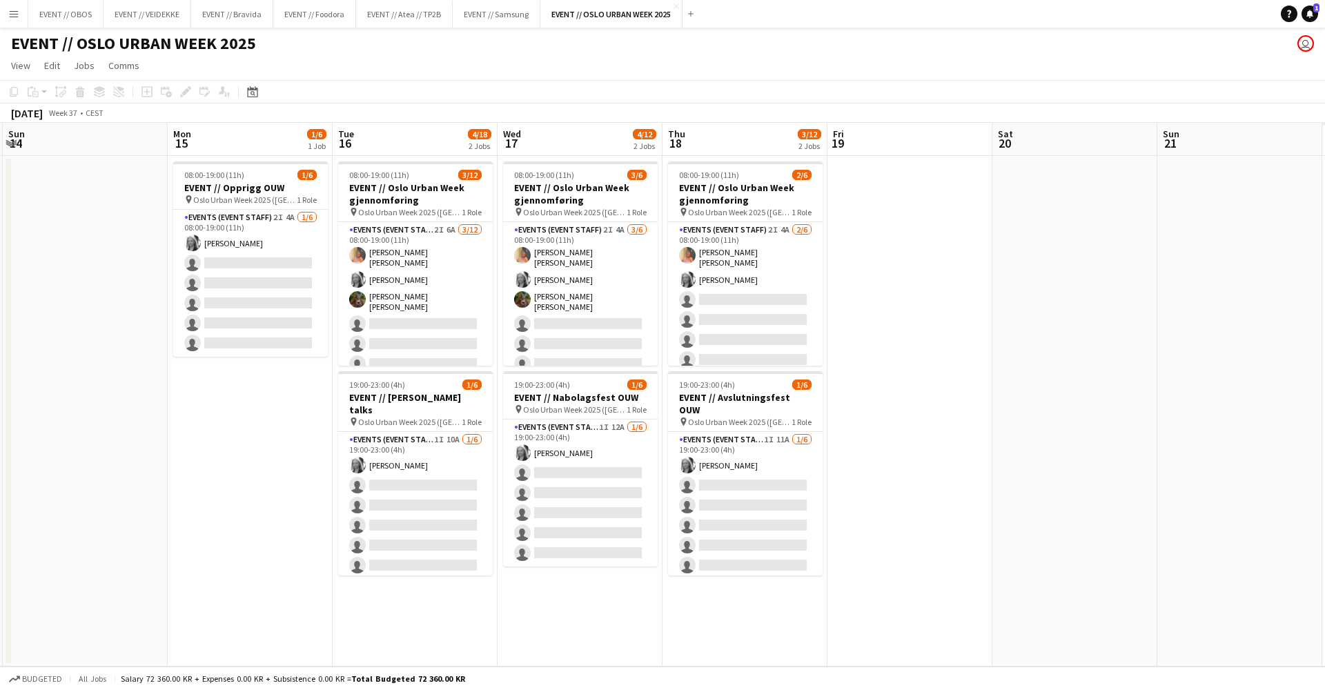
scroll to position [0, 410]
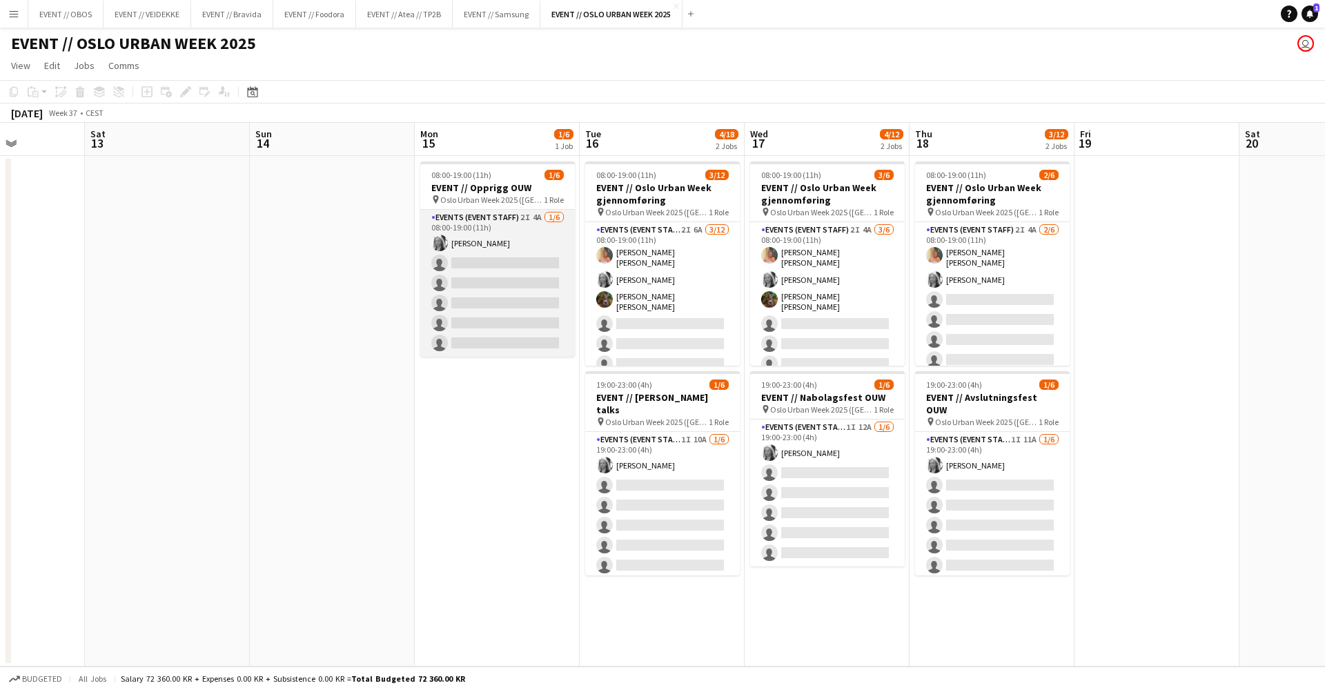
click at [496, 335] on app-card-role "Events (Event Staff) 2I 4A [DATE] 08:00-19:00 (11h) [PERSON_NAME] single-neutra…" at bounding box center [497, 283] width 155 height 147
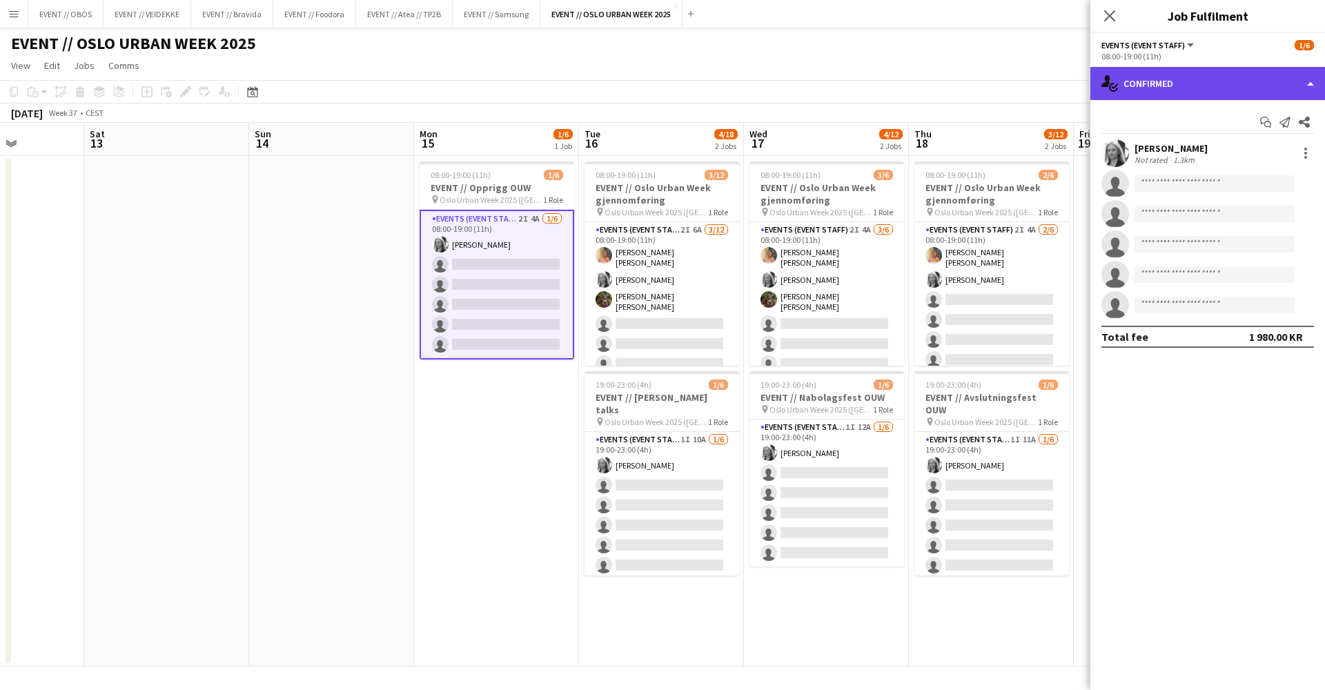
click at [1014, 72] on div "single-neutral-actions-check-2 Confirmed" at bounding box center [1208, 83] width 235 height 33
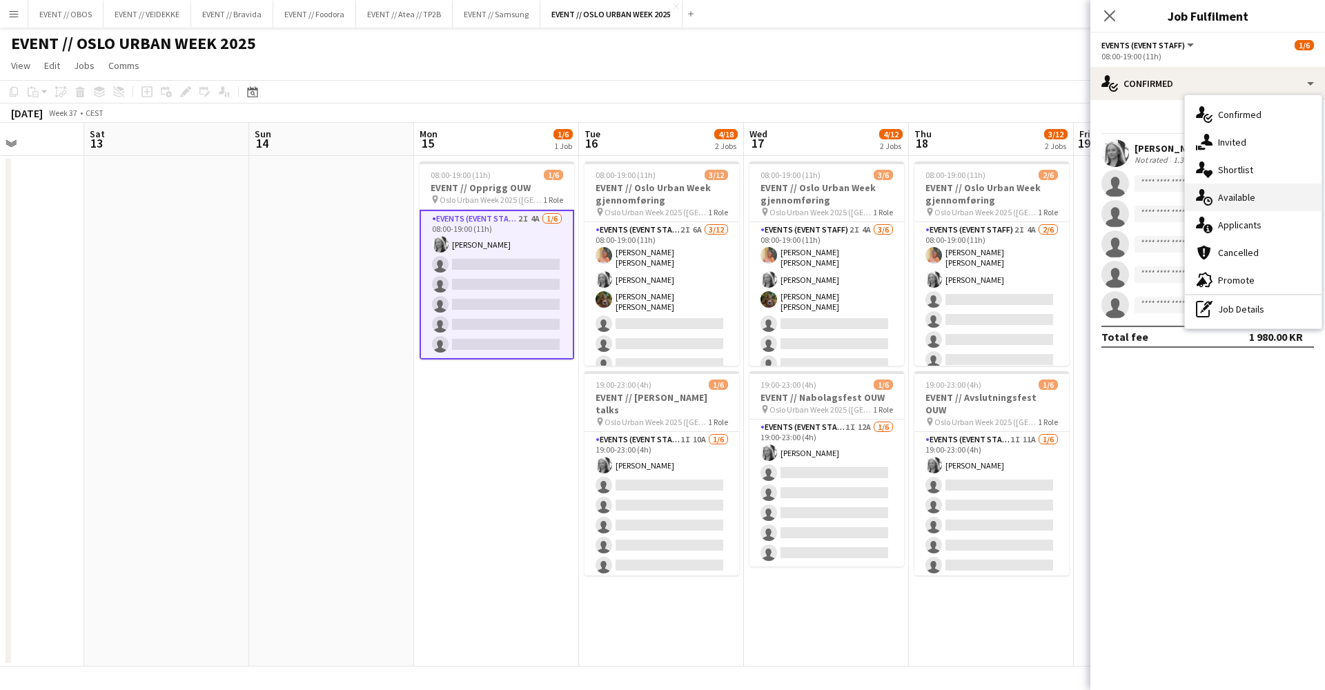
click at [1014, 209] on div "single-neutral-actions-upload Available" at bounding box center [1253, 198] width 137 height 28
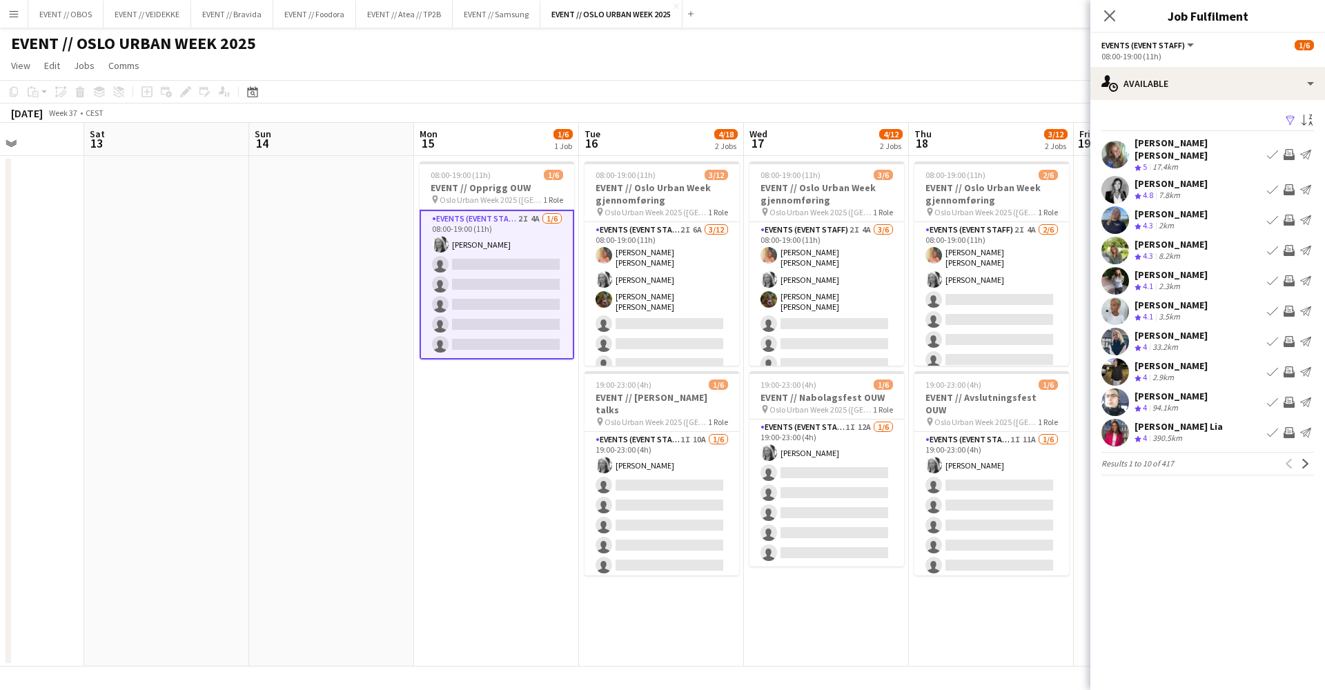
click at [954, 93] on app-toolbar "Copy Paste Paste Command V Paste with crew Command Shift V Paste linked Job [GE…" at bounding box center [662, 91] width 1325 height 23
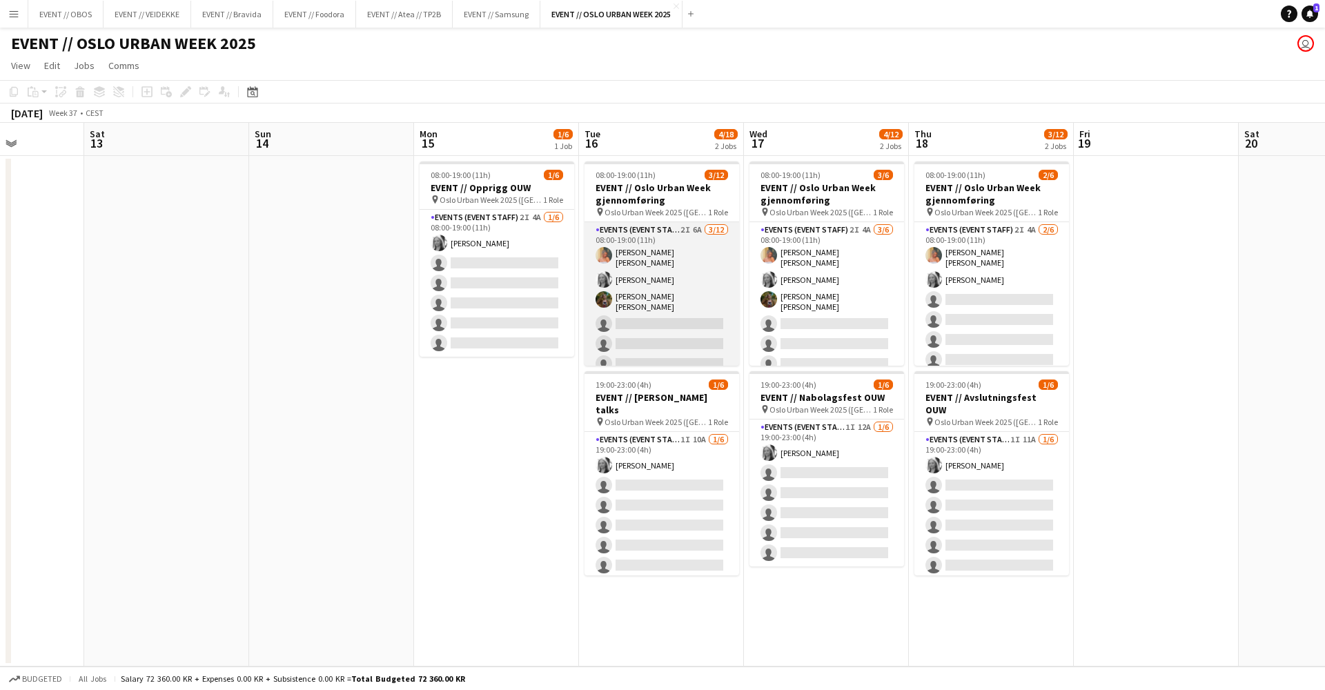
click at [690, 252] on app-card-role "Events (Event Staff) 2I 6A [DATE] 08:00-19:00 (11h) [PERSON_NAME] [PERSON_NAME]…" at bounding box center [662, 359] width 155 height 275
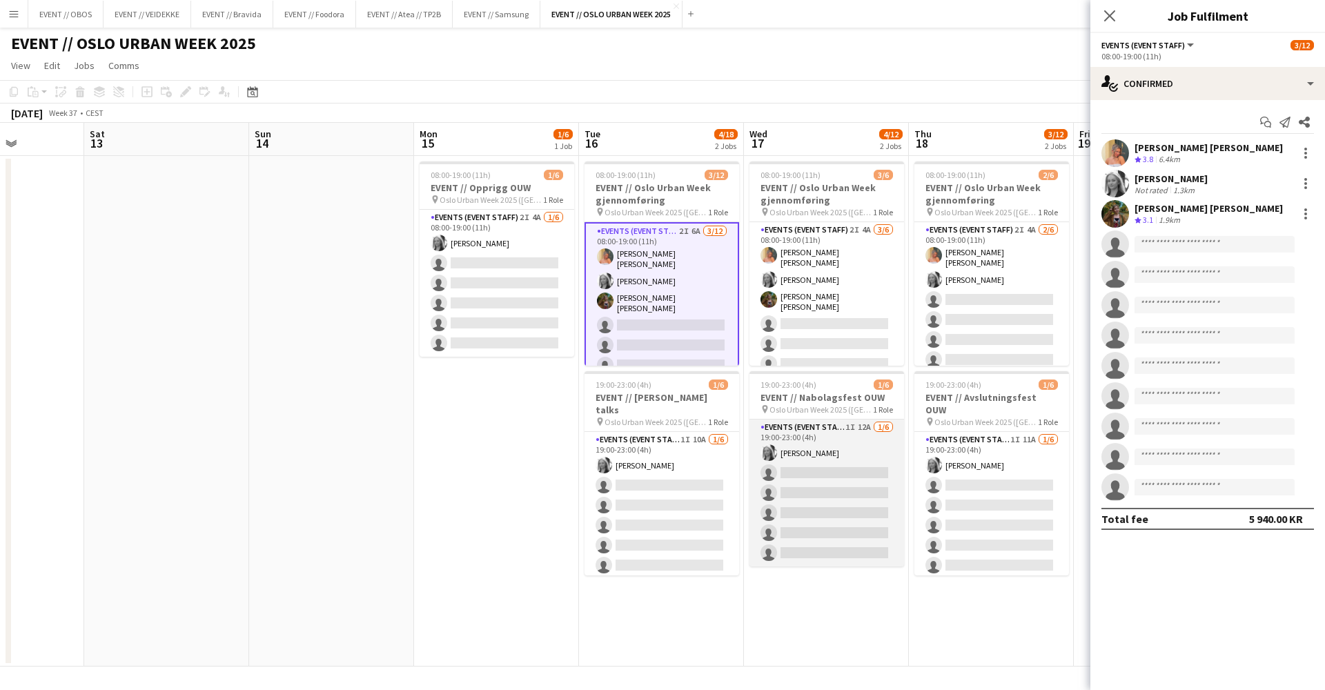
click at [902, 451] on app-card-role "Events (Event Staff) 1I 12A [DATE] 19:00-23:00 (4h) [PERSON_NAME] single-neutra…" at bounding box center [827, 493] width 155 height 147
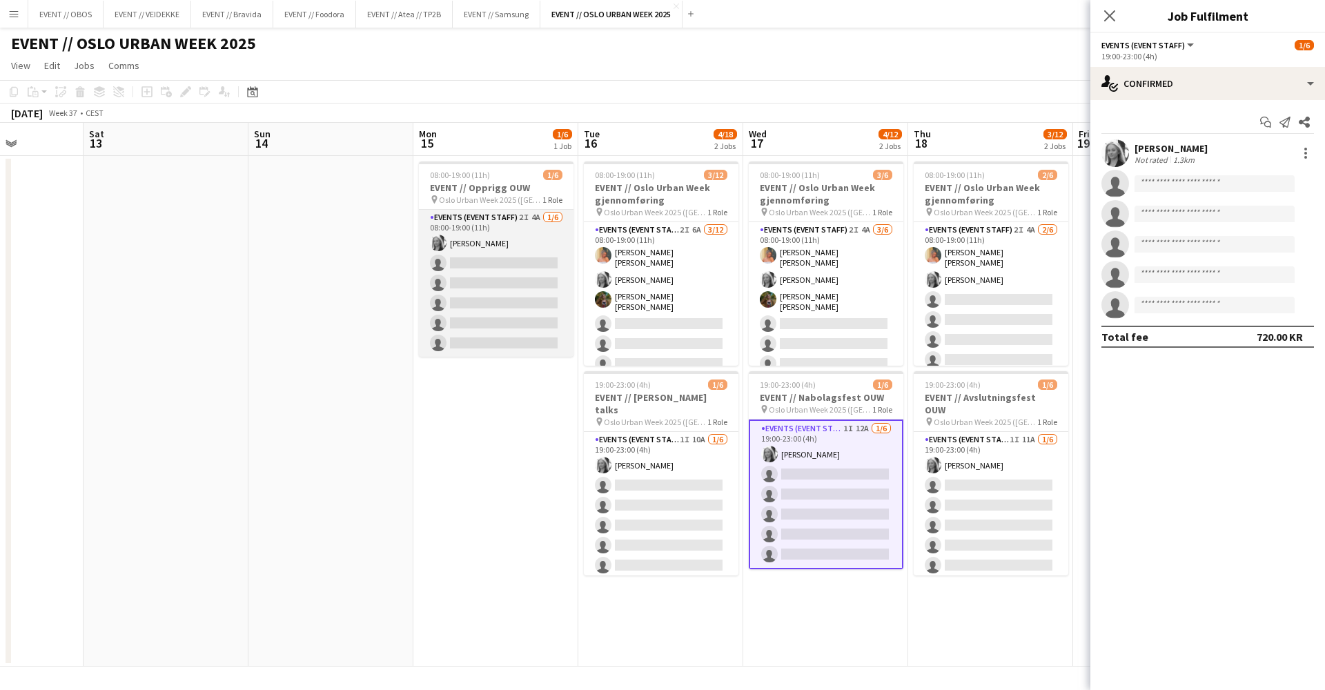
click at [552, 315] on app-card-role "Events (Event Staff) 2I 4A [DATE] 08:00-19:00 (11h) [PERSON_NAME] single-neutra…" at bounding box center [496, 283] width 155 height 147
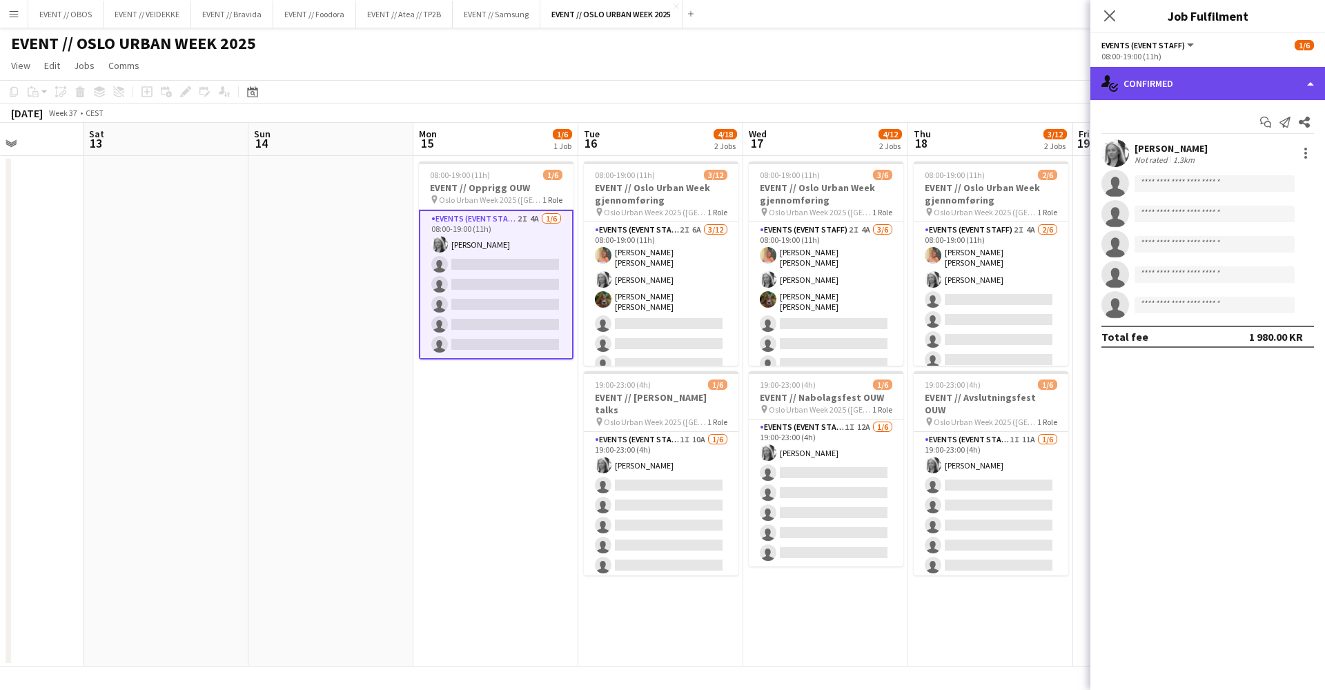
click at [1014, 99] on div "single-neutral-actions-check-2 Confirmed" at bounding box center [1208, 83] width 235 height 33
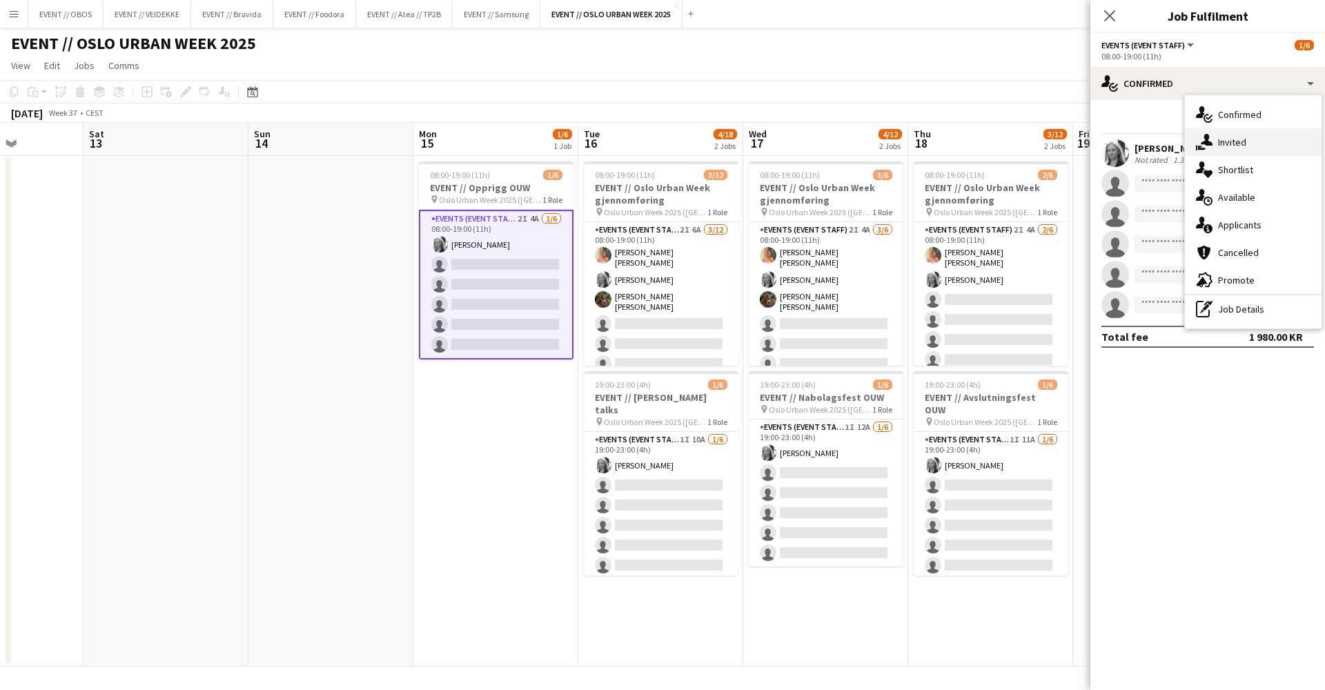
click at [1014, 139] on div "single-neutral-actions-share-1 Invited" at bounding box center [1253, 142] width 137 height 28
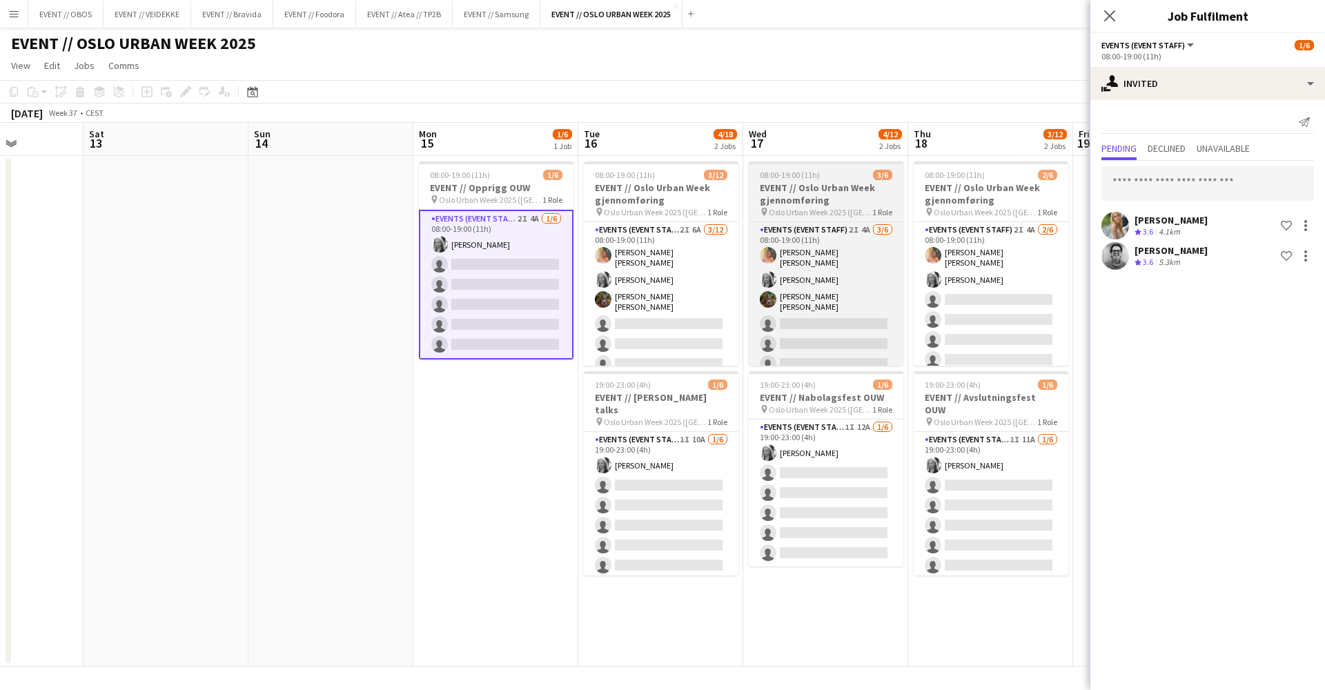
scroll to position [0, 0]
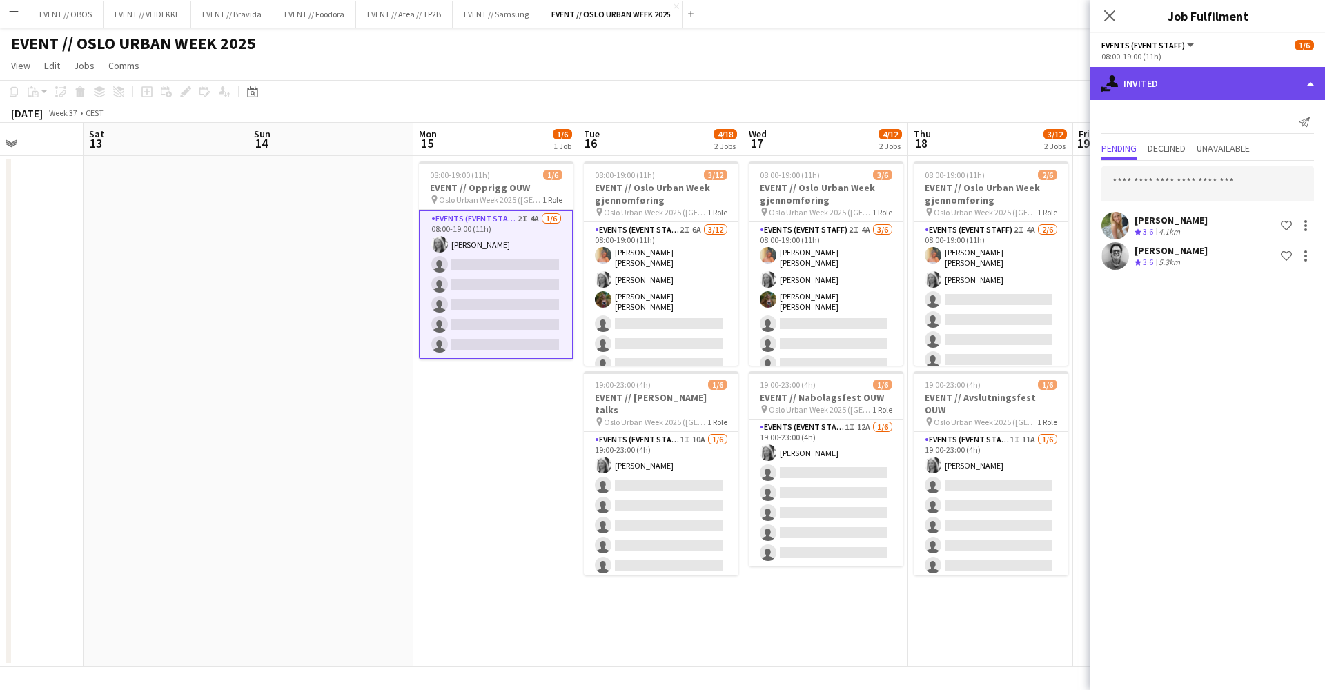
click at [1014, 81] on div "single-neutral-actions-share-1 Invited" at bounding box center [1208, 83] width 235 height 33
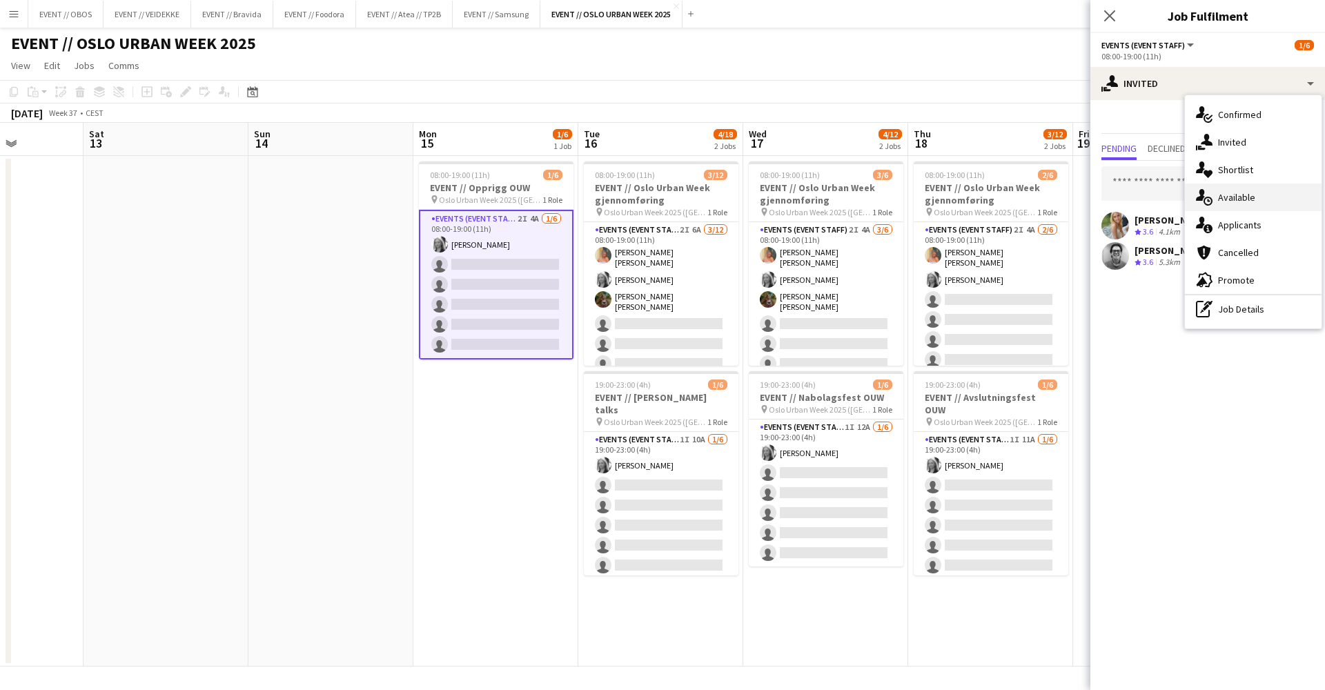
click at [1014, 191] on div "single-neutral-actions-upload Available" at bounding box center [1253, 198] width 137 height 28
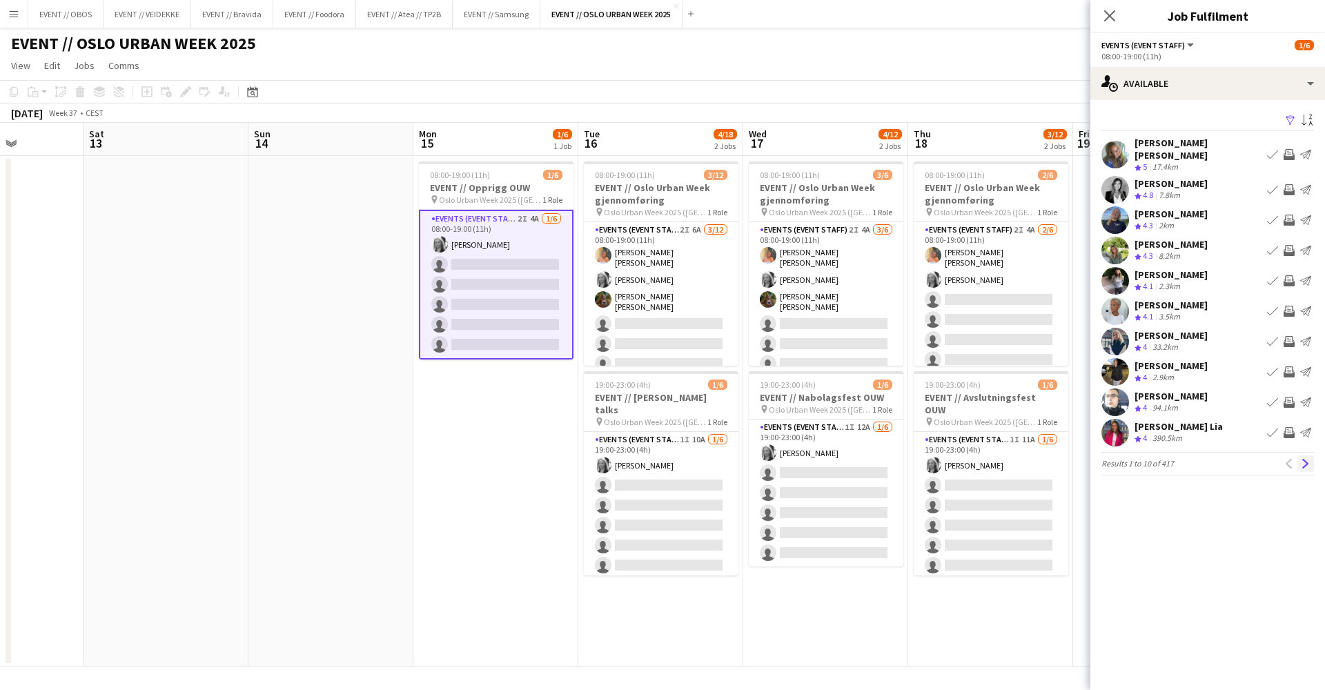
click at [1014, 460] on button "Next" at bounding box center [1306, 464] width 17 height 17
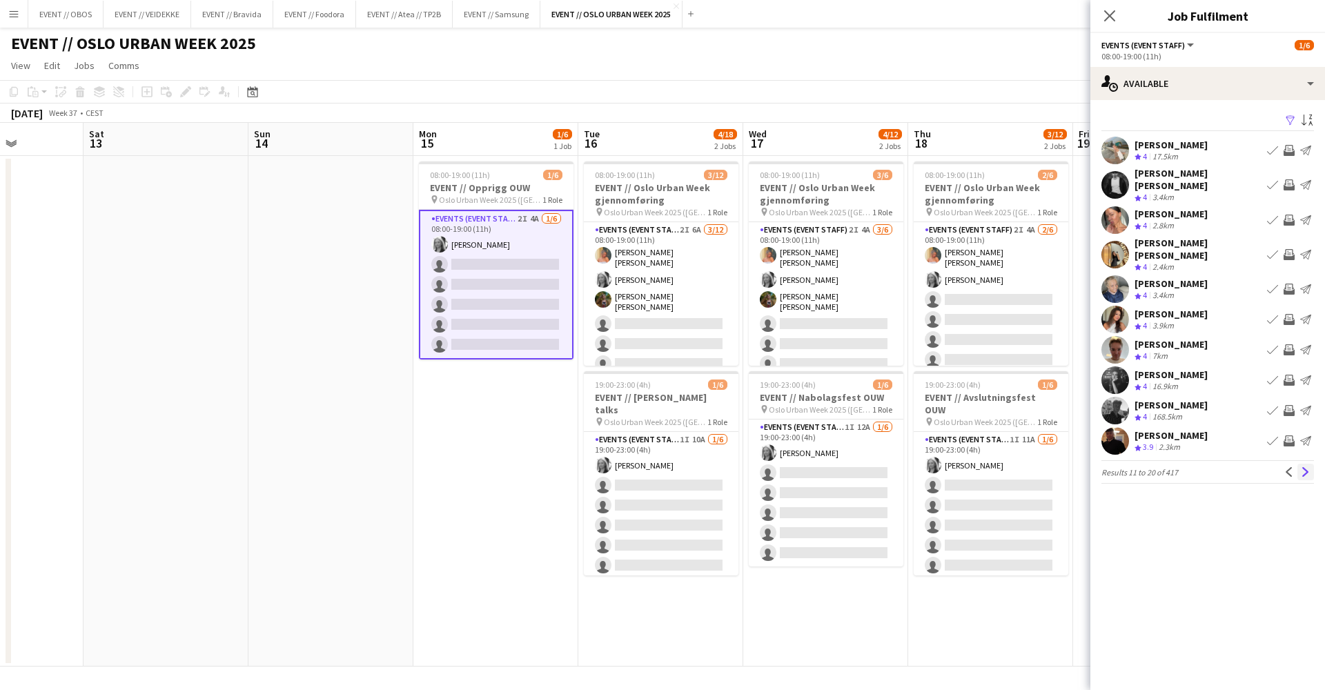
click at [1014, 464] on button "Next" at bounding box center [1306, 472] width 17 height 17
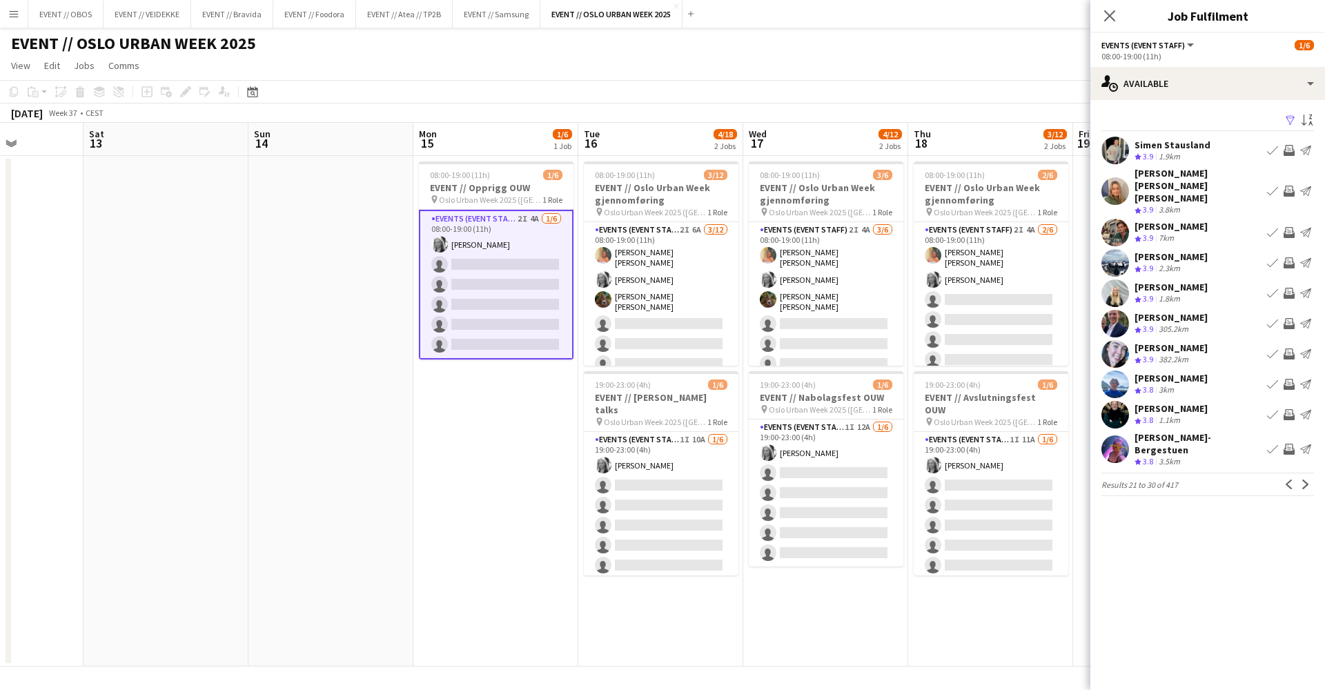
click at [1014, 473] on app-pager "Results 21 to 30 of 417 Previous Next" at bounding box center [1208, 484] width 213 height 23
click at [1014, 480] on app-icon "Next" at bounding box center [1306, 485] width 10 height 10
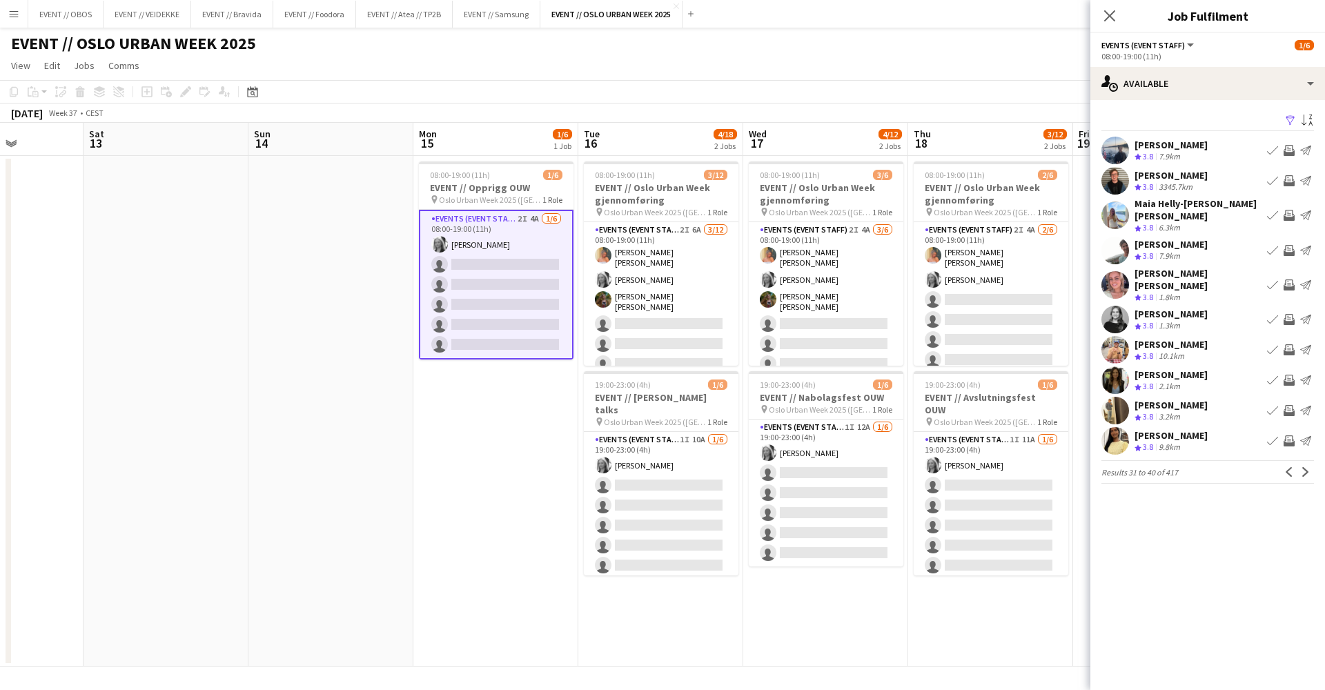
click at [1014, 475] on div "Filter Sort asc [PERSON_NAME] Crew rating 3.8 7.9km Book crew Invite crew Send …" at bounding box center [1208, 300] width 235 height 400
click at [1014, 467] on app-icon "Next" at bounding box center [1306, 472] width 10 height 10
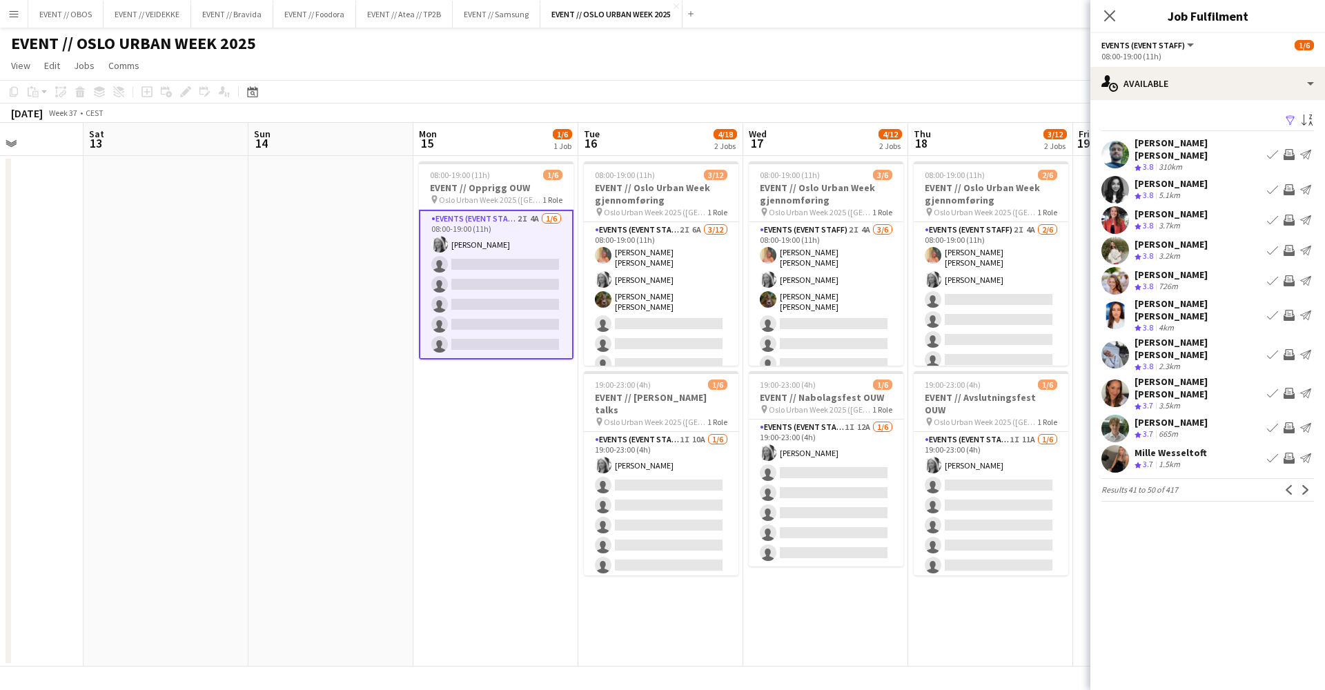
click at [1014, 349] on app-icon "Invite crew" at bounding box center [1289, 354] width 11 height 11
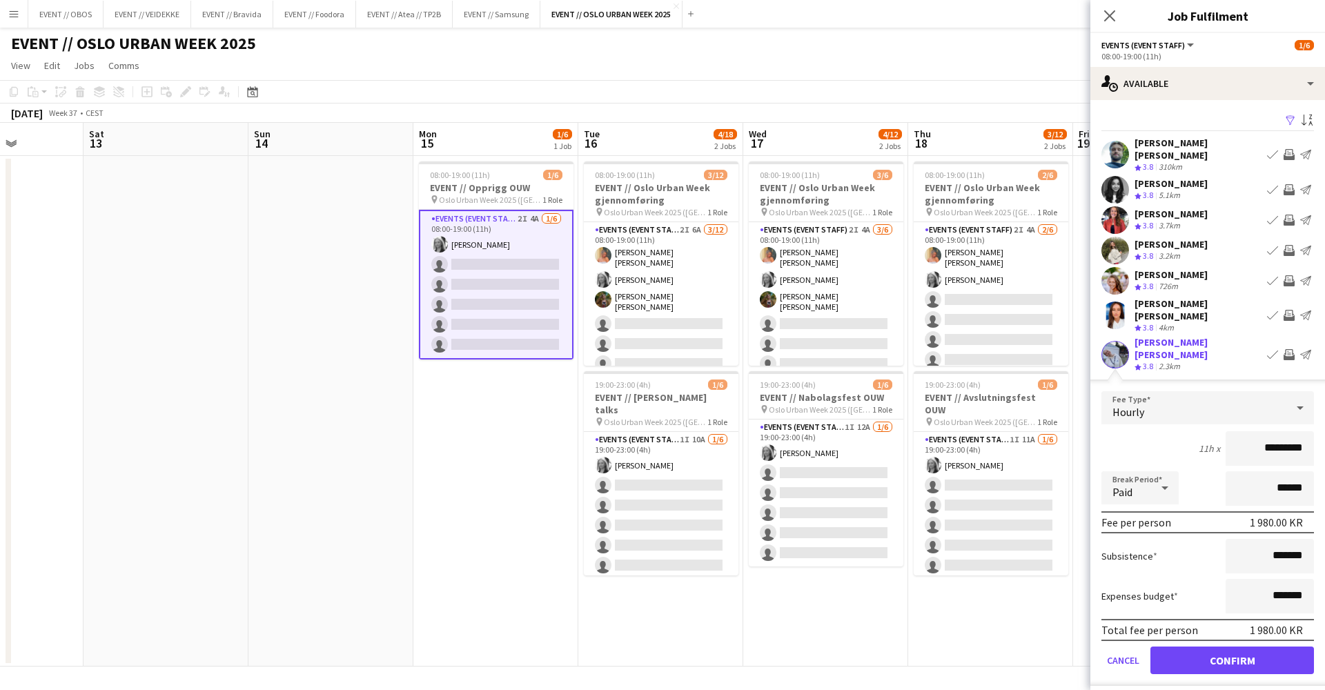
click at [1014, 578] on button "Confirm" at bounding box center [1233, 661] width 164 height 28
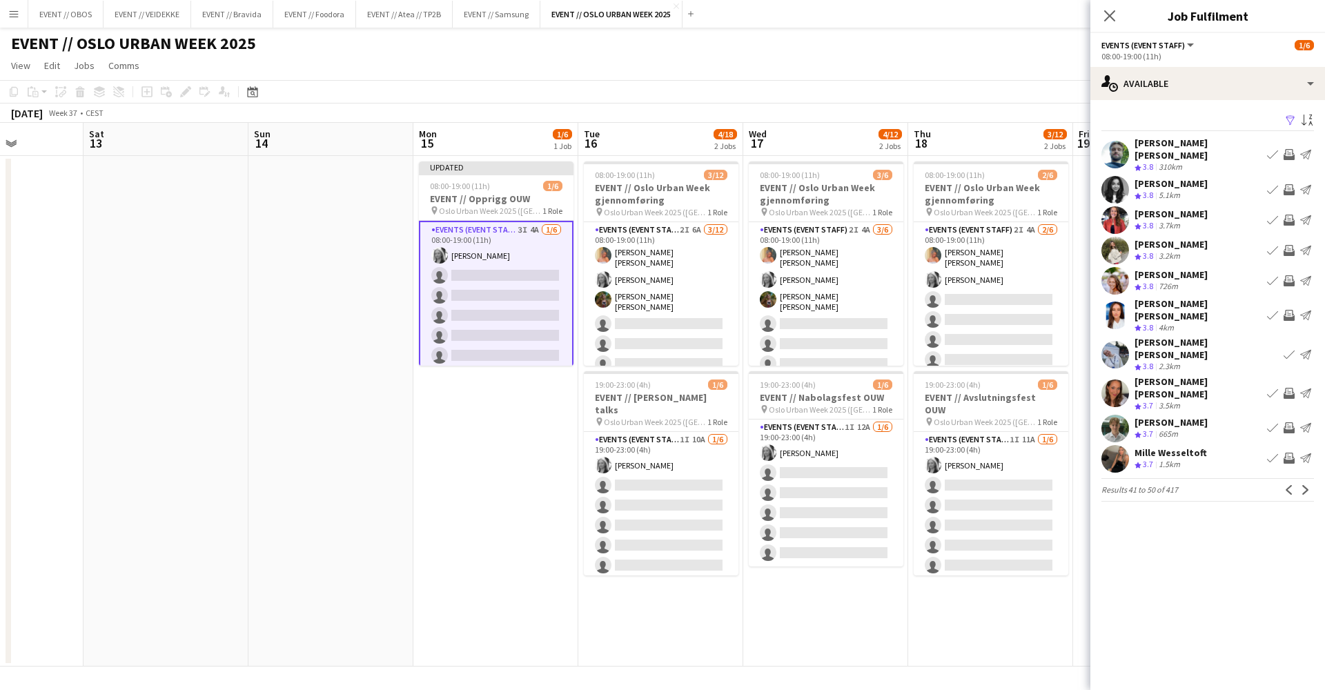
click at [1014, 422] on app-icon "Invite crew" at bounding box center [1289, 427] width 11 height 11
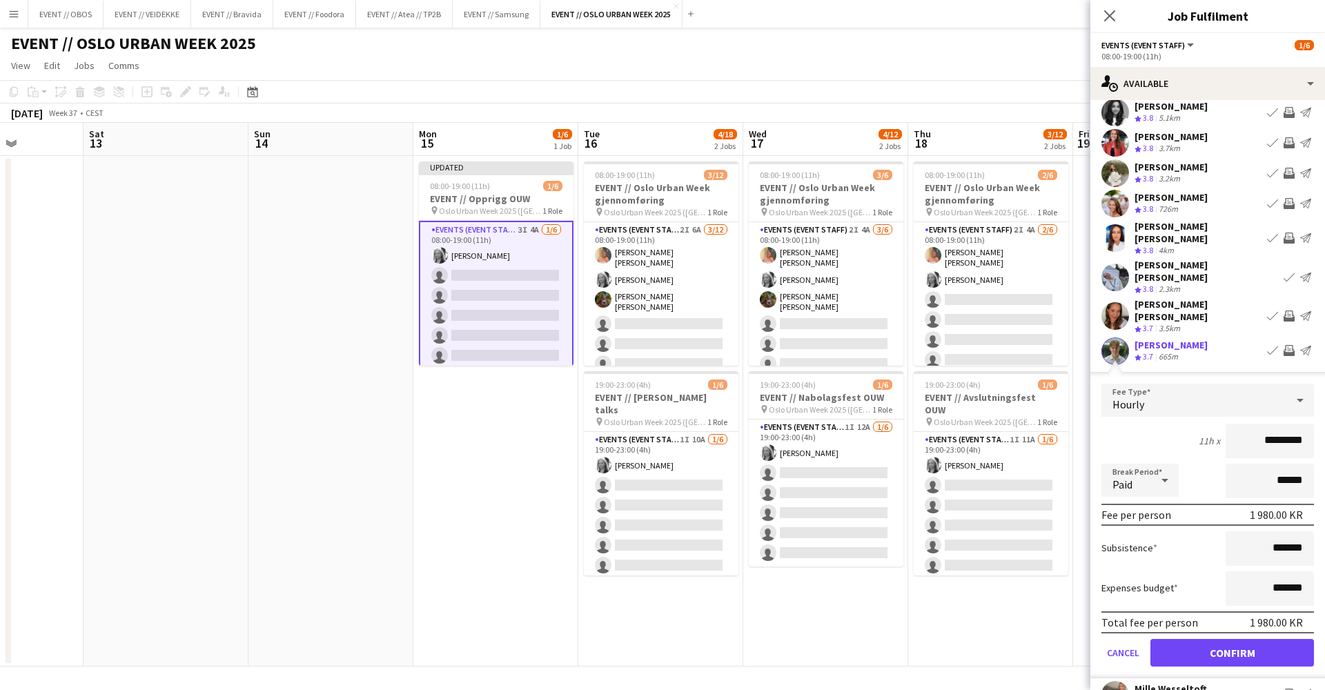
scroll to position [78, 0]
click at [1014, 578] on button "Confirm" at bounding box center [1233, 652] width 164 height 28
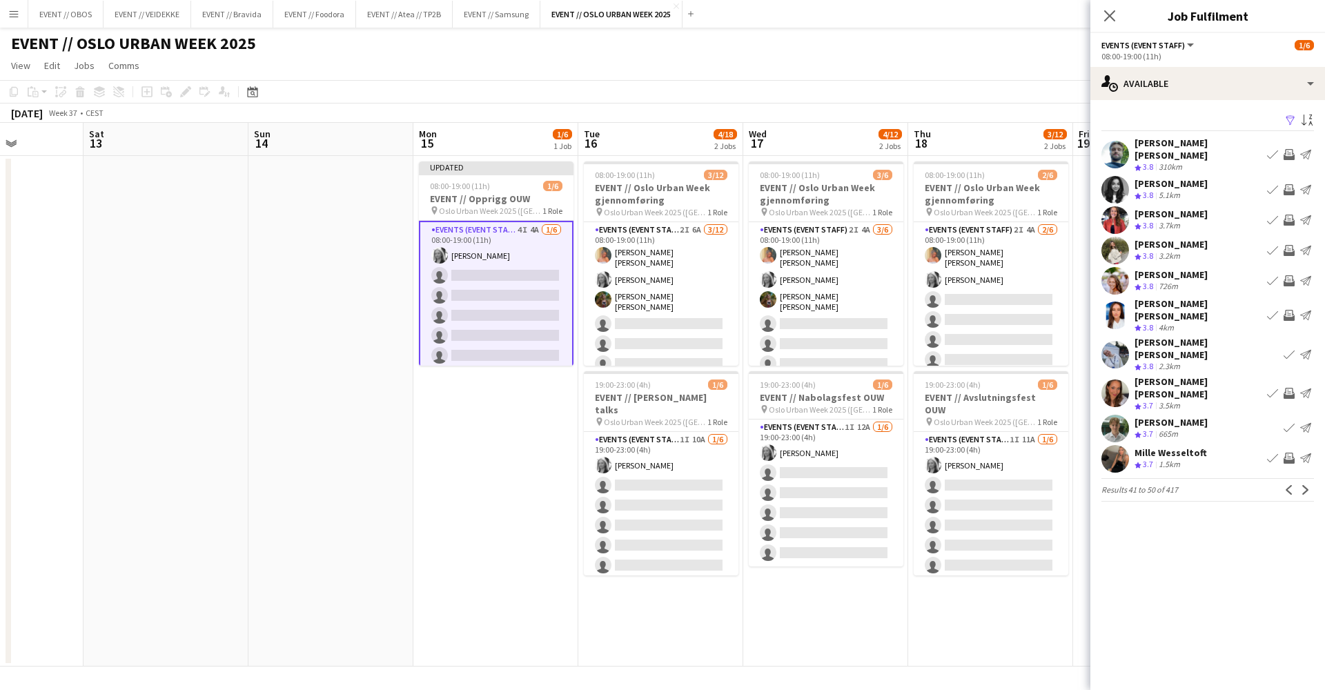
scroll to position [0, 0]
click at [1014, 485] on app-icon "Next" at bounding box center [1306, 490] width 10 height 10
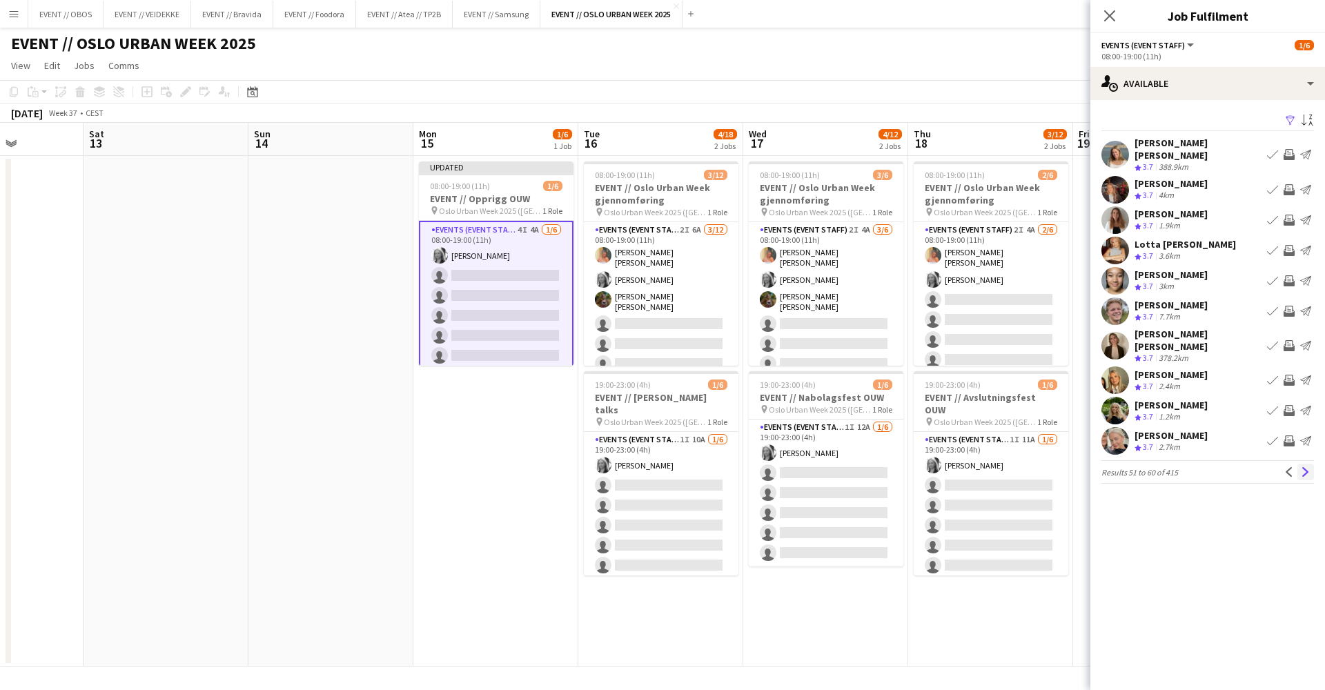
click at [1014, 467] on app-icon "Next" at bounding box center [1306, 472] width 10 height 10
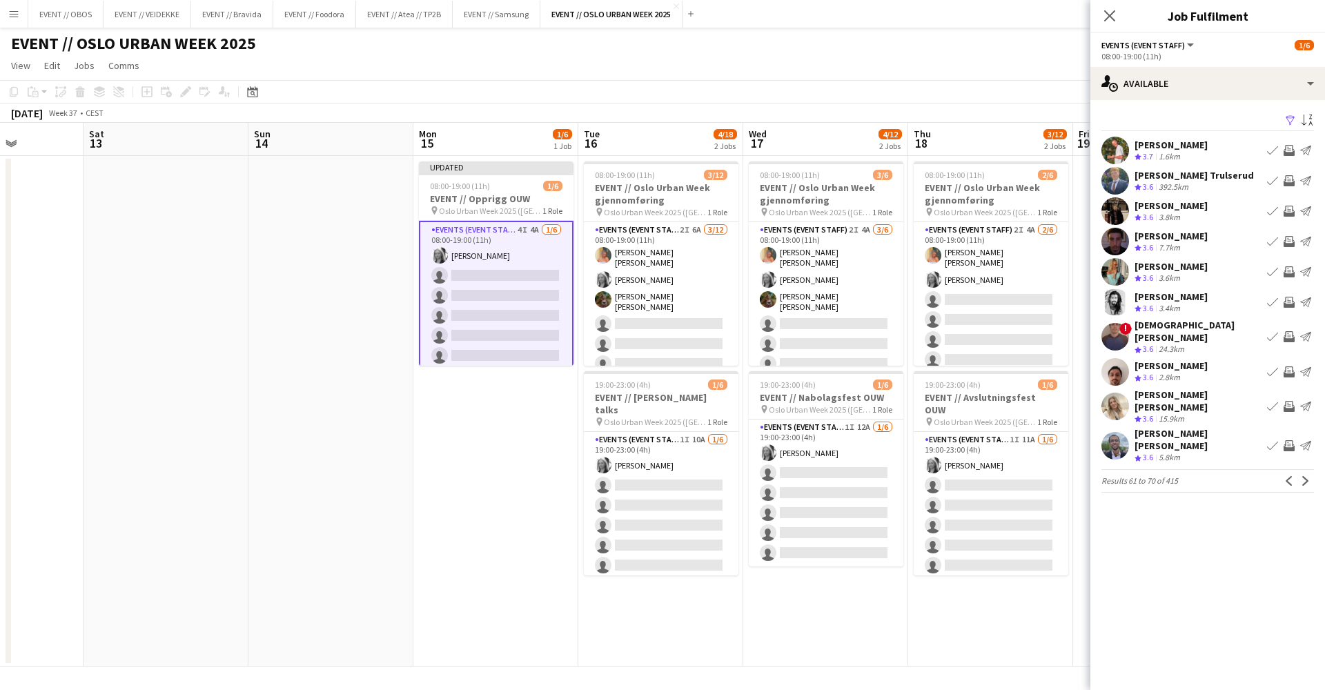
click at [1014, 389] on div "[PERSON_NAME] [PERSON_NAME] Crew rating 3.6 15.9km Book crew Invite crew Send n…" at bounding box center [1208, 407] width 235 height 37
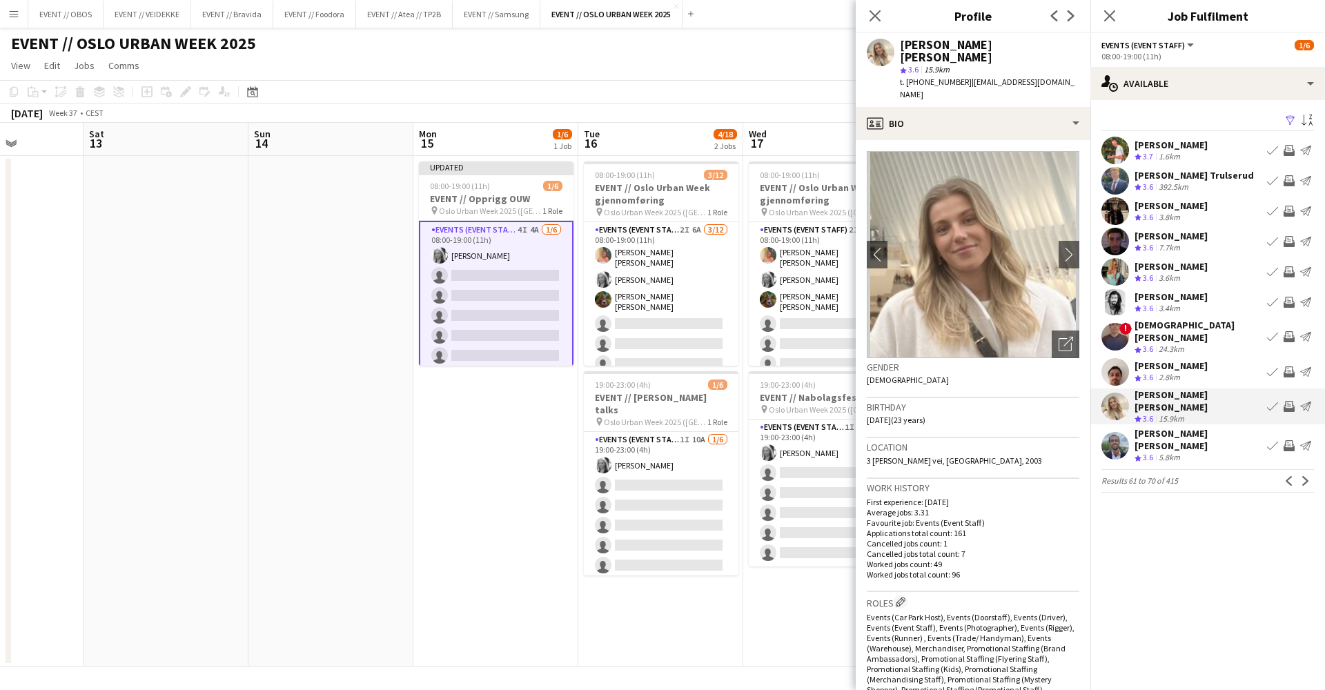
click at [1014, 401] on app-icon "Invite crew" at bounding box center [1289, 406] width 11 height 11
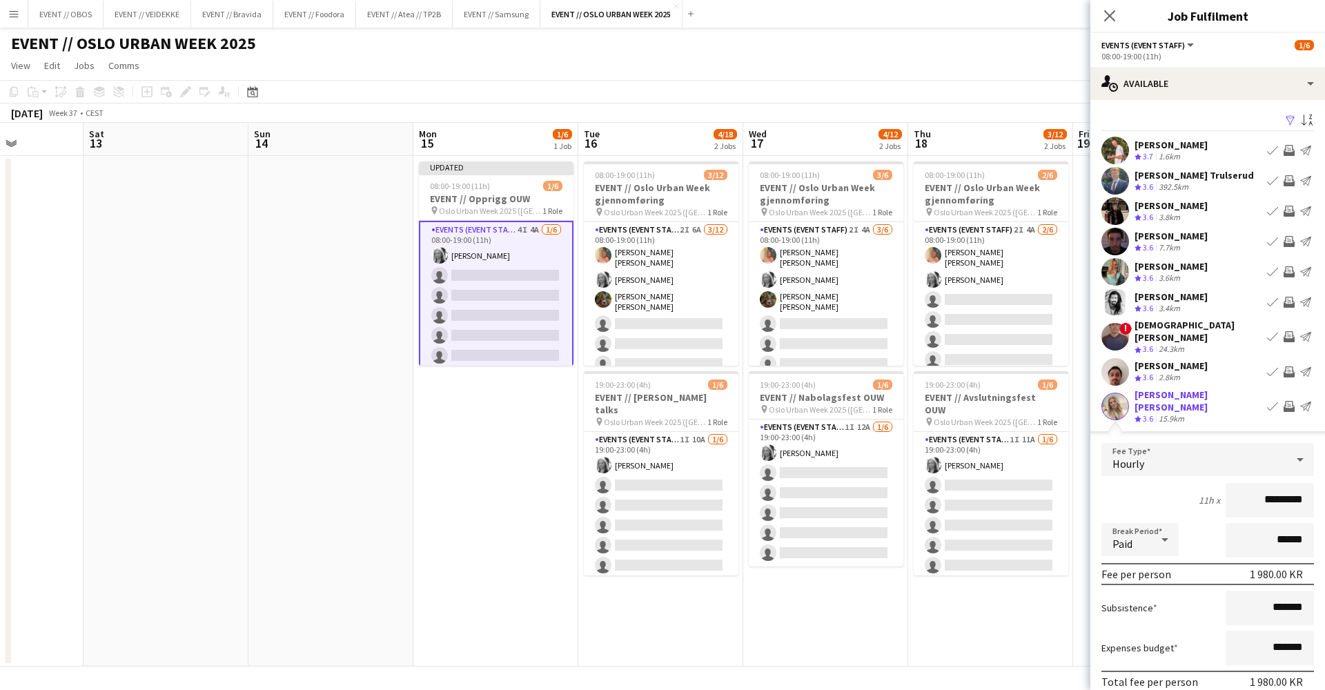
scroll to position [96, 0]
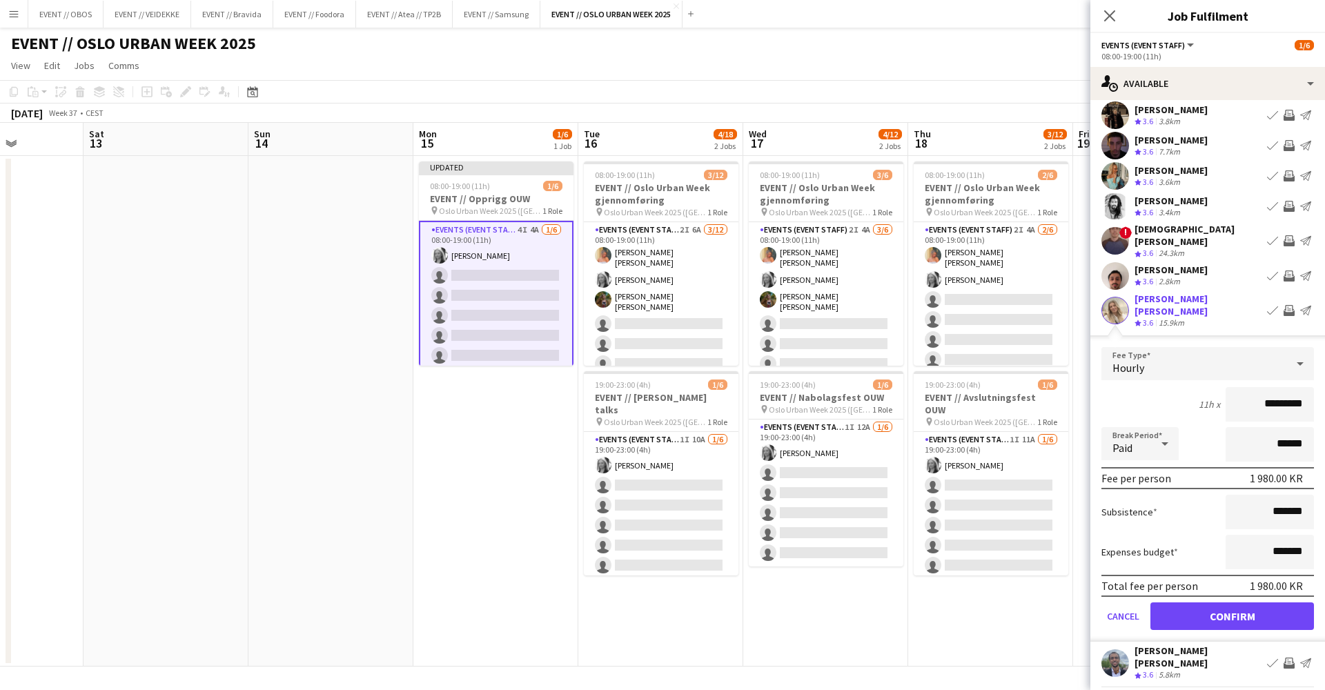
click at [1014, 578] on button "Confirm" at bounding box center [1233, 617] width 164 height 28
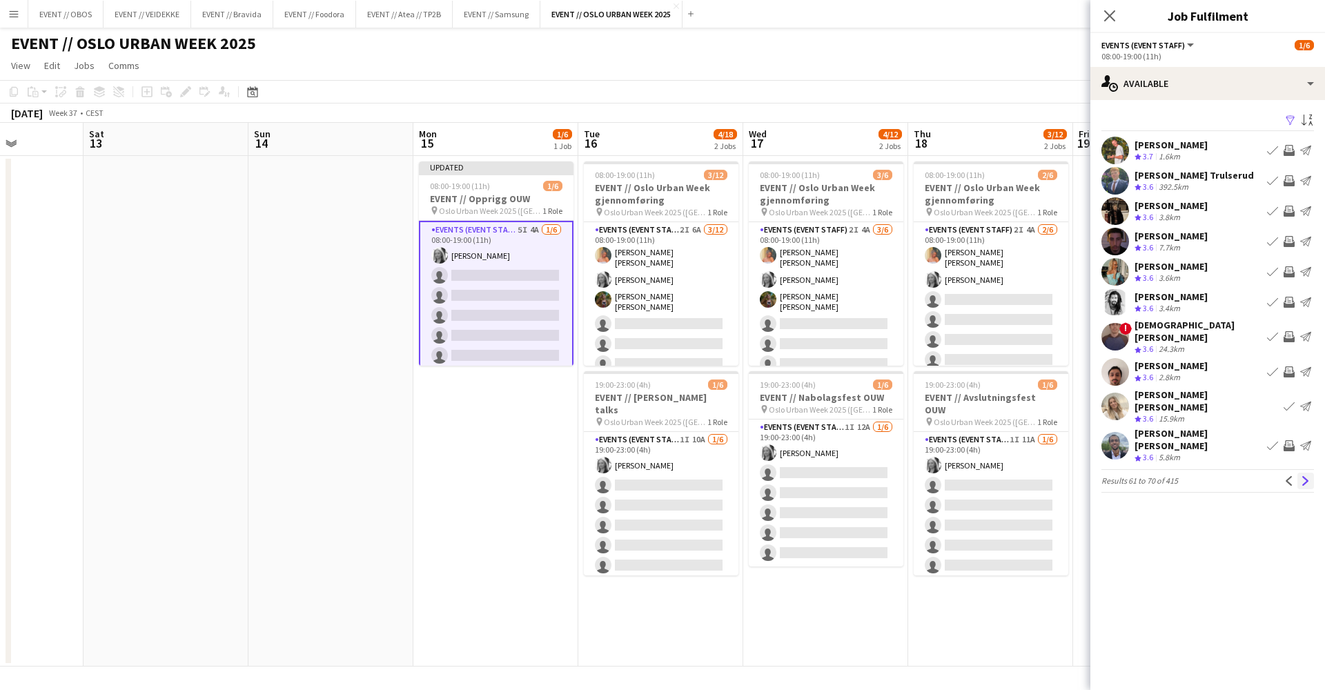
click at [1014, 476] on app-icon "Next" at bounding box center [1306, 481] width 10 height 10
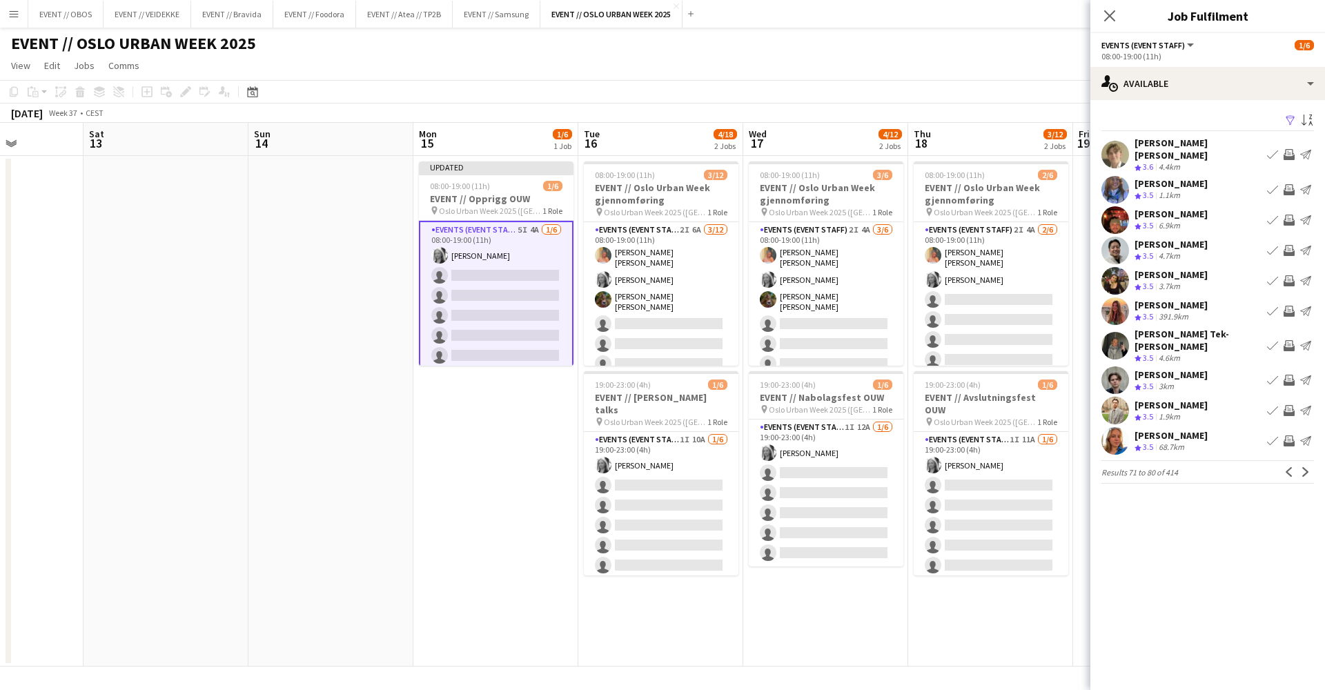
click at [1014, 149] on app-icon "Invite crew" at bounding box center [1289, 154] width 11 height 11
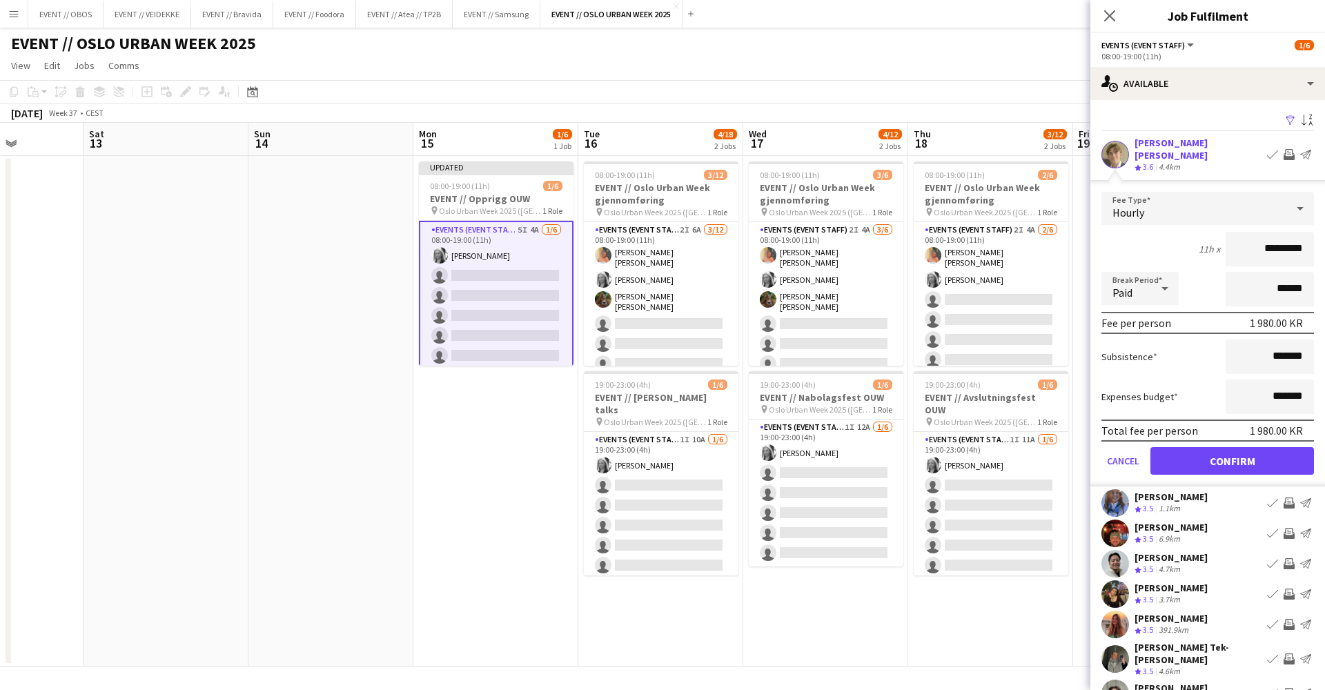
click at [1014, 448] on button "Confirm" at bounding box center [1233, 461] width 164 height 28
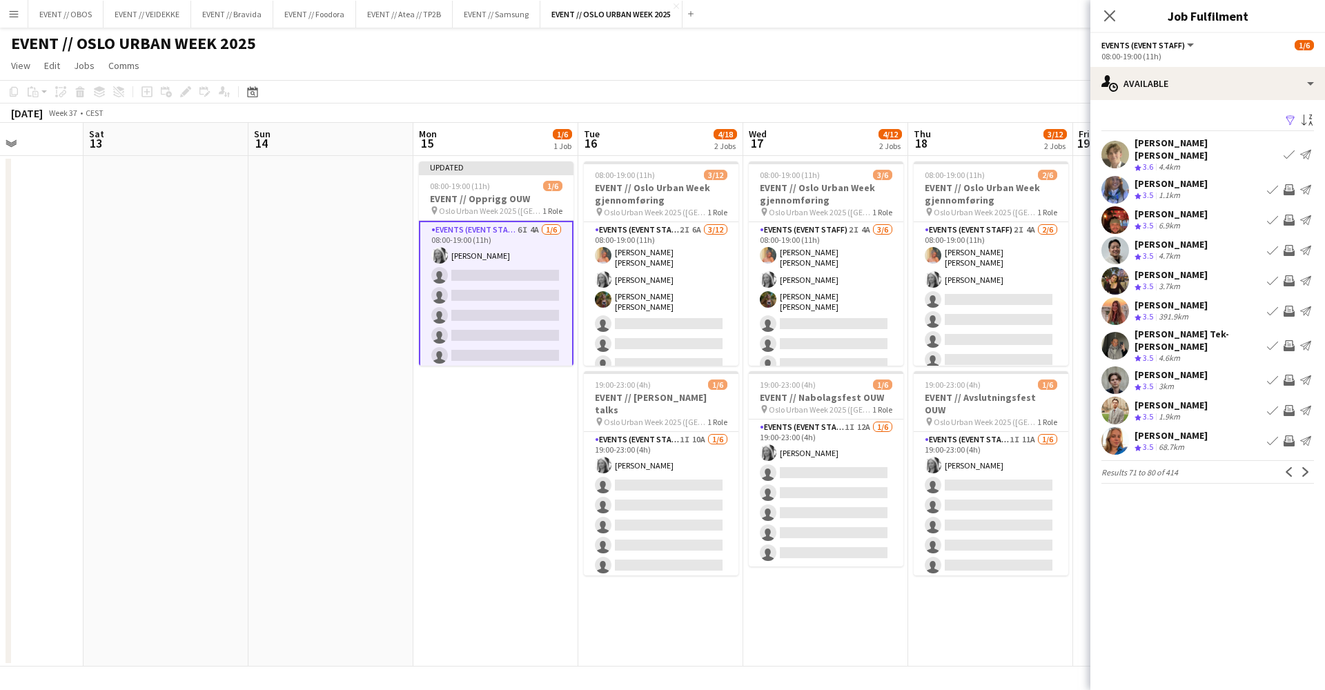
click at [1014, 81] on app-toolbar "Copy Paste Paste Command V Paste with crew Command Shift V Paste linked Job [GE…" at bounding box center [662, 91] width 1325 height 23
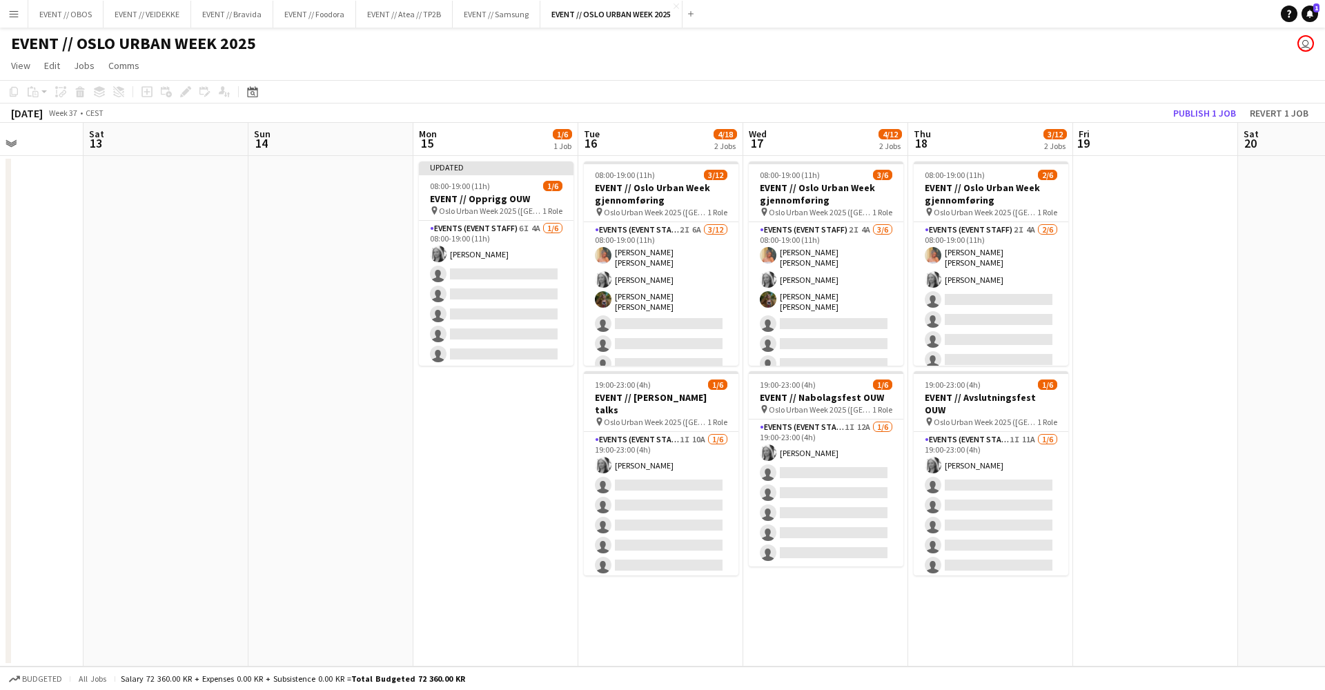
click at [1014, 126] on app-board-header-date "Fri 19" at bounding box center [1155, 139] width 165 height 33
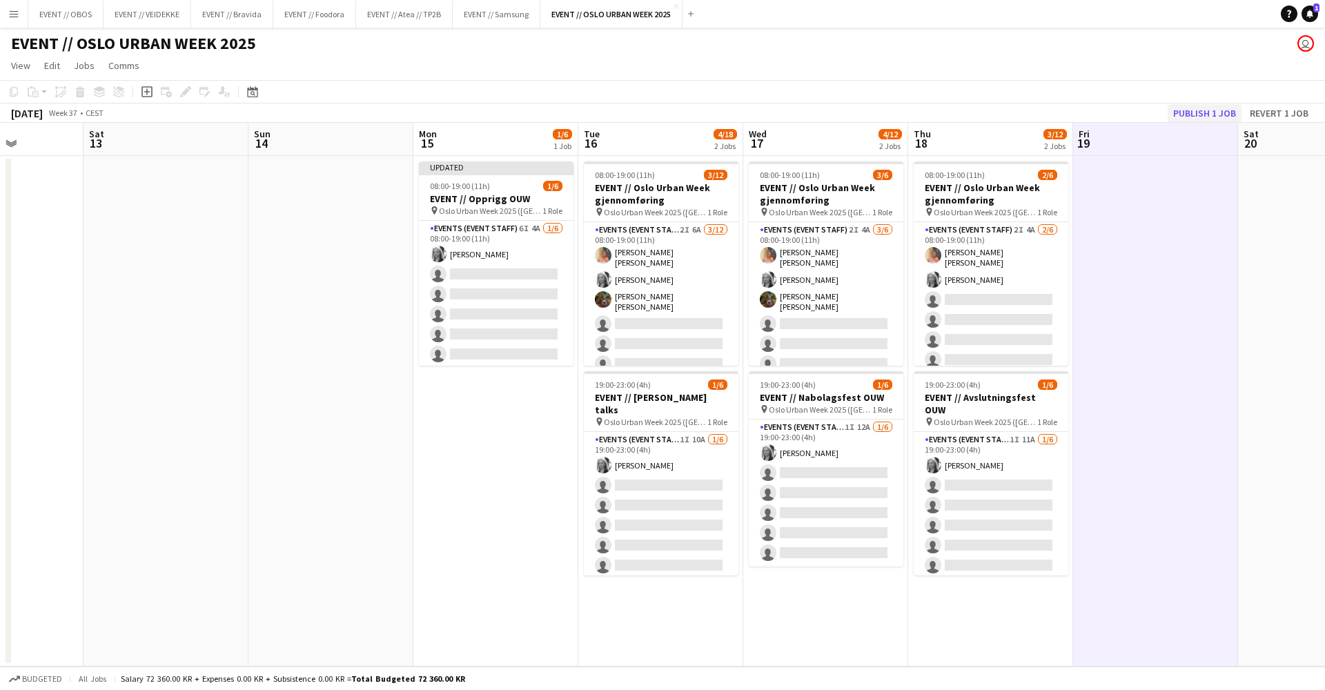
click at [1014, 114] on button "Publish 1 job" at bounding box center [1205, 113] width 74 height 18
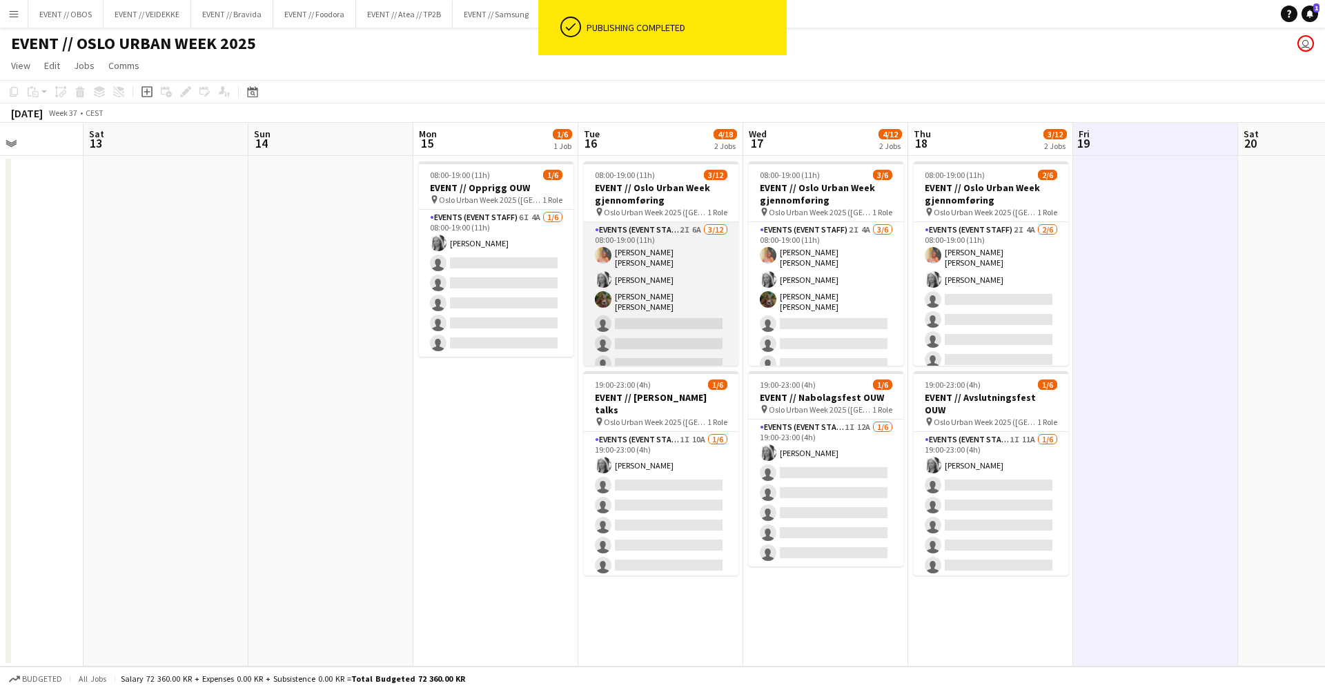
click at [688, 339] on app-card-role "Events (Event Staff) 2I 6A [DATE] 08:00-19:00 (11h) [PERSON_NAME] [PERSON_NAME]…" at bounding box center [661, 359] width 155 height 275
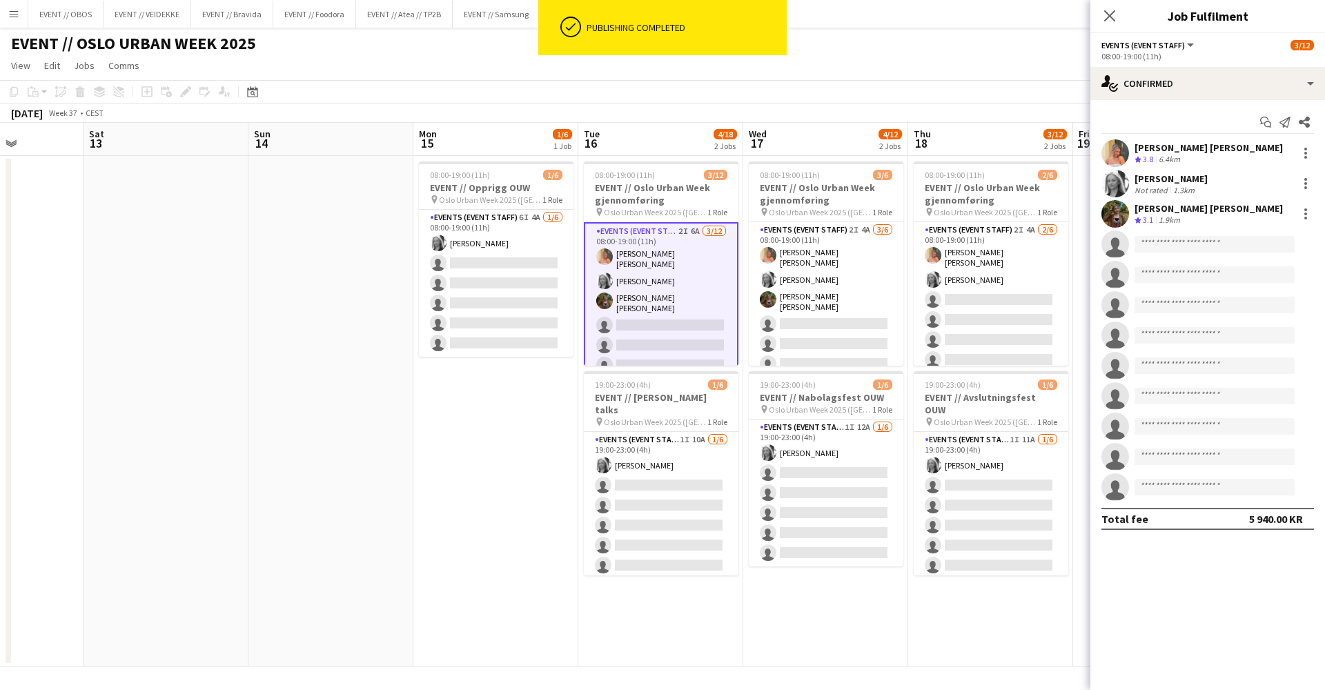
click at [1014, 213] on app-user-avatar at bounding box center [1116, 214] width 28 height 28
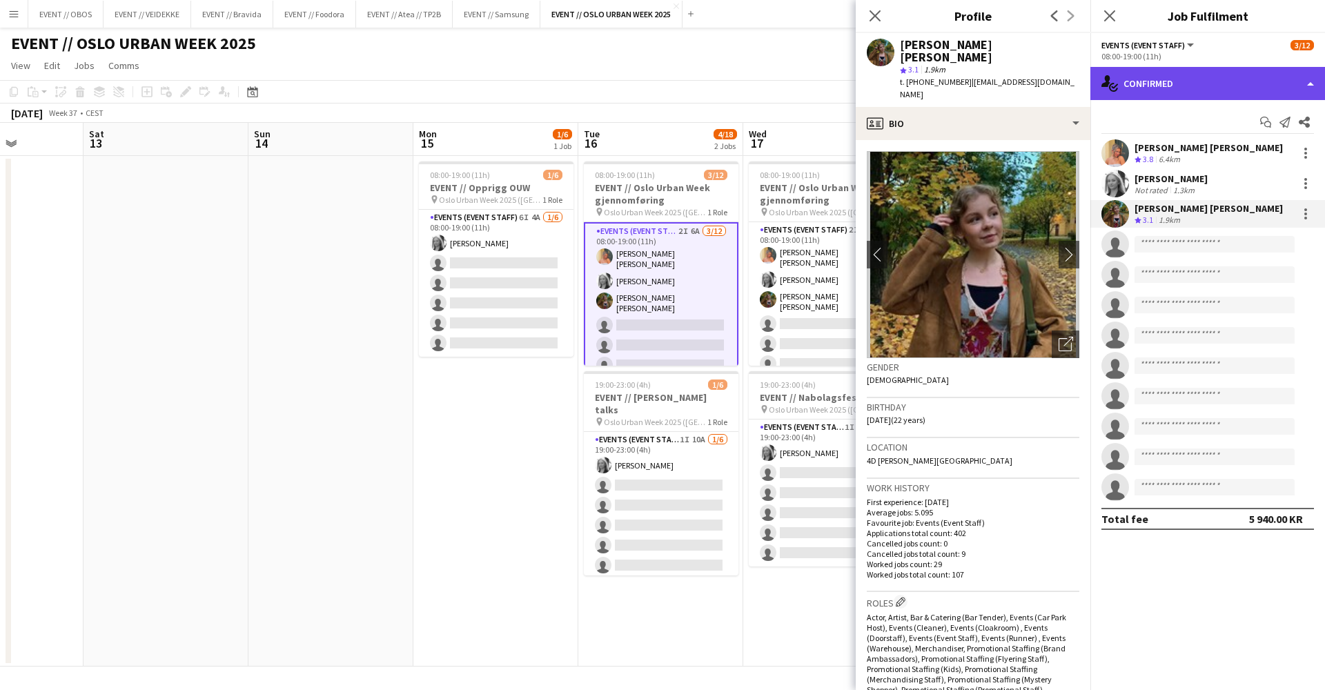
click at [1014, 97] on div "single-neutral-actions-check-2 Confirmed" at bounding box center [1208, 83] width 235 height 33
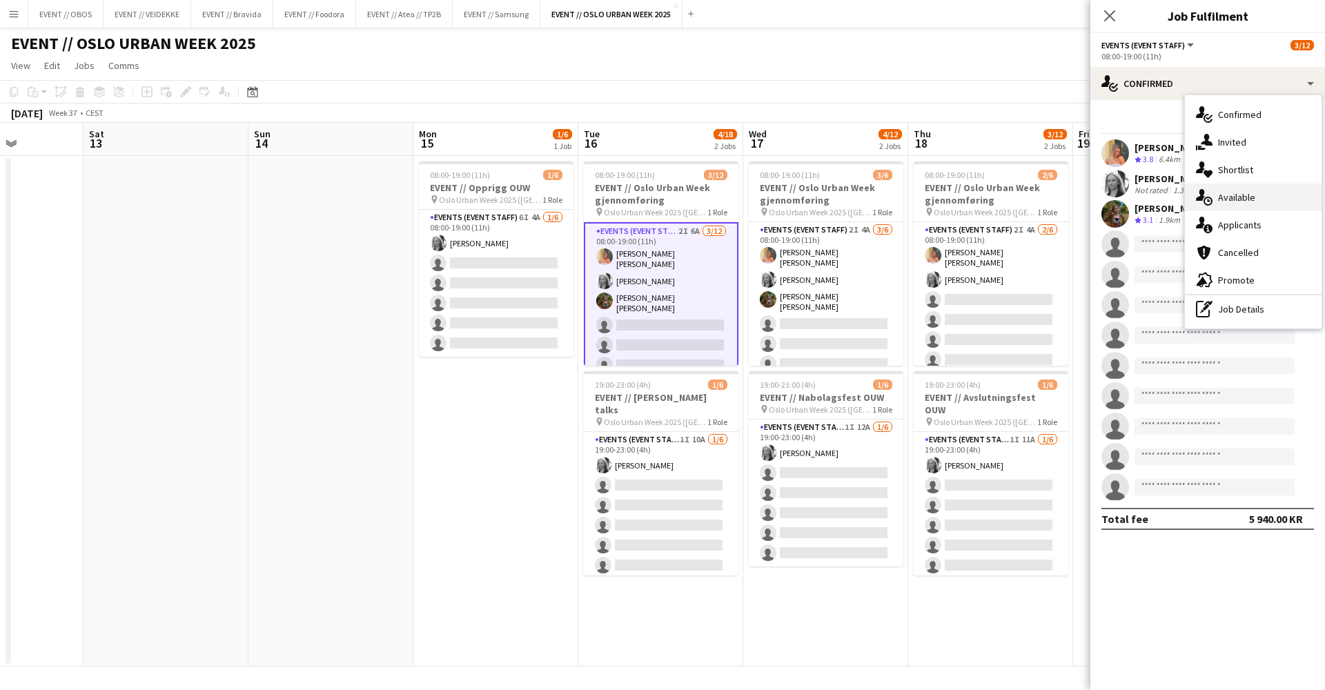
click at [1014, 189] on icon "single-neutral-actions-upload" at bounding box center [1204, 197] width 17 height 17
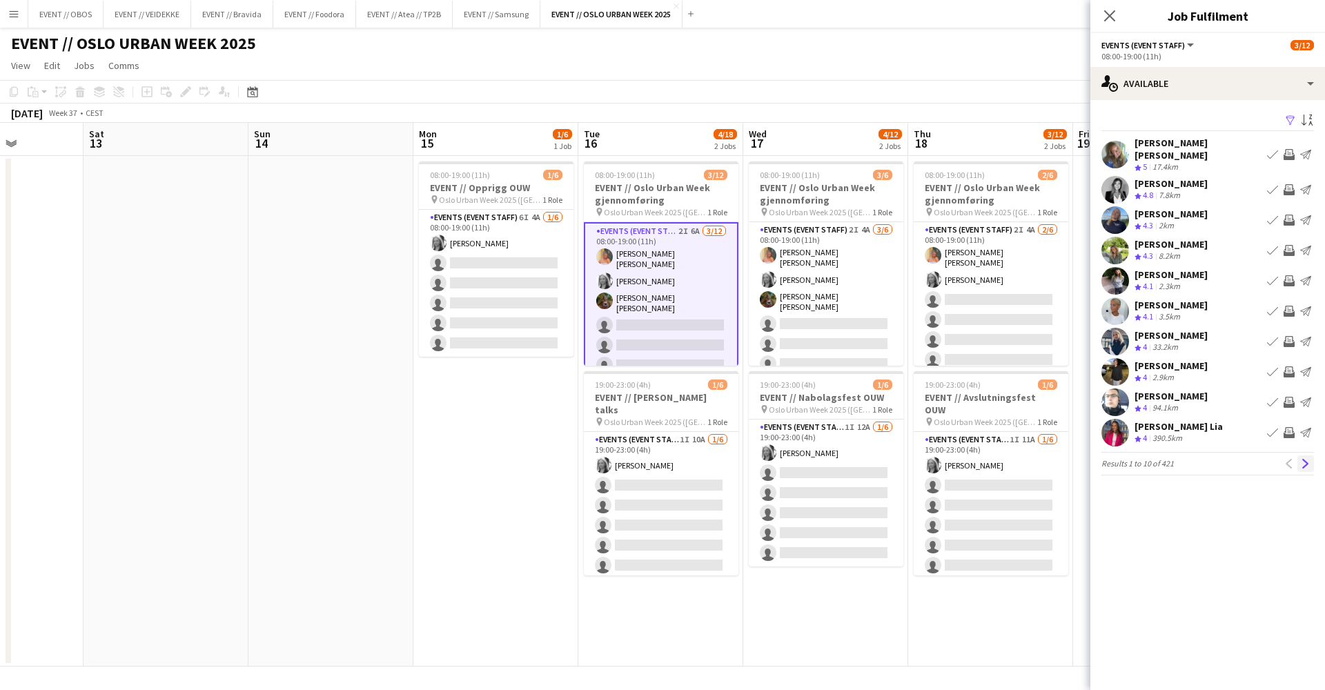
click at [1014, 459] on app-icon "Next" at bounding box center [1306, 464] width 10 height 10
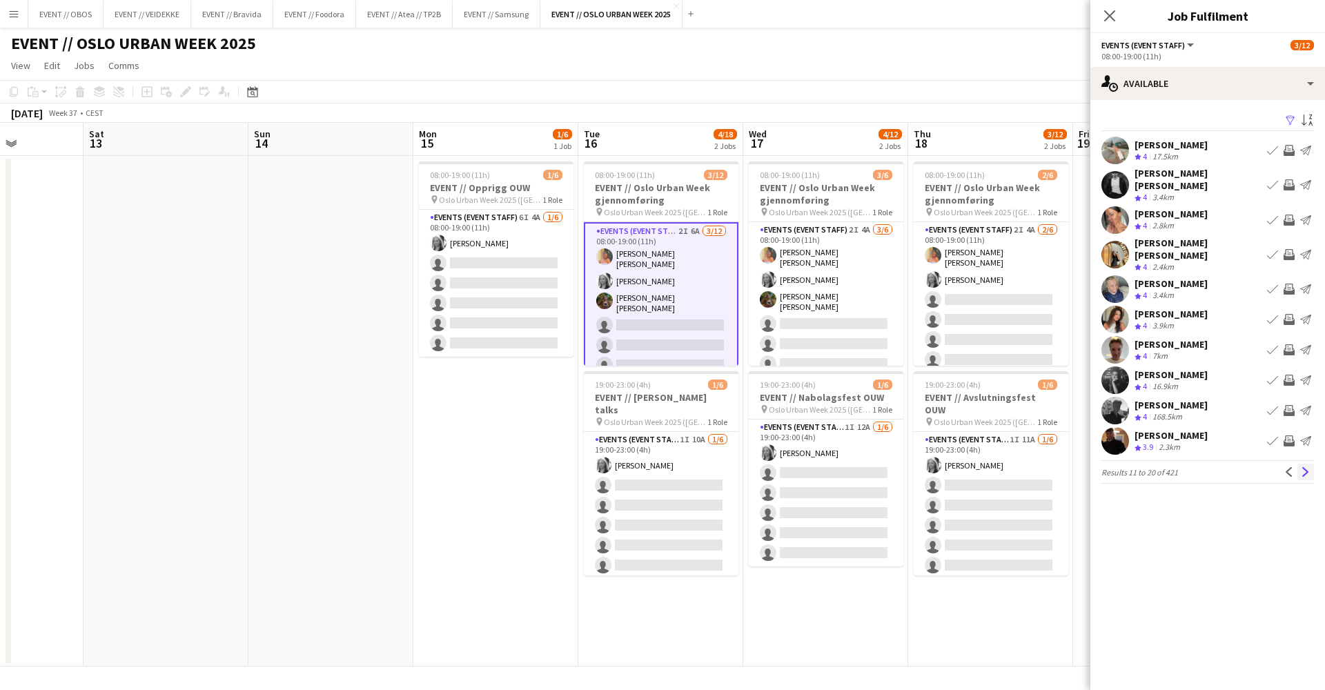
click at [1014, 467] on app-icon "Next" at bounding box center [1306, 472] width 10 height 10
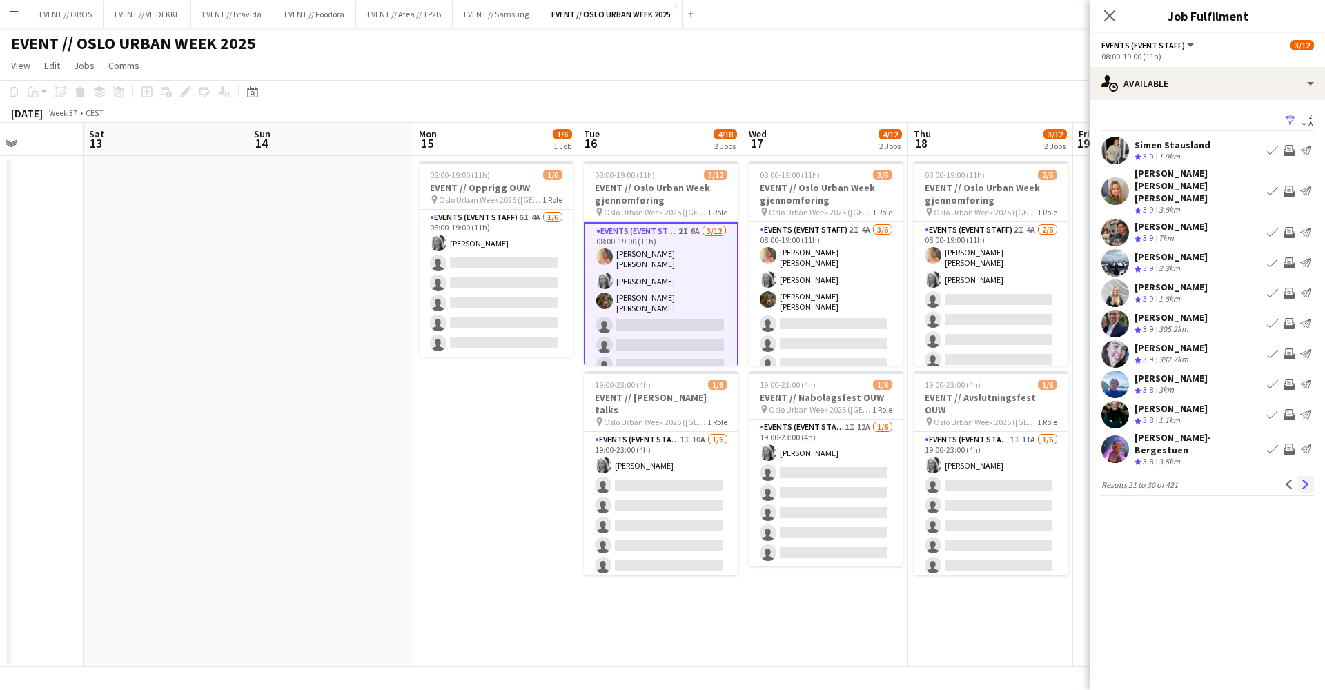
click at [1014, 480] on app-icon "Next" at bounding box center [1306, 485] width 10 height 10
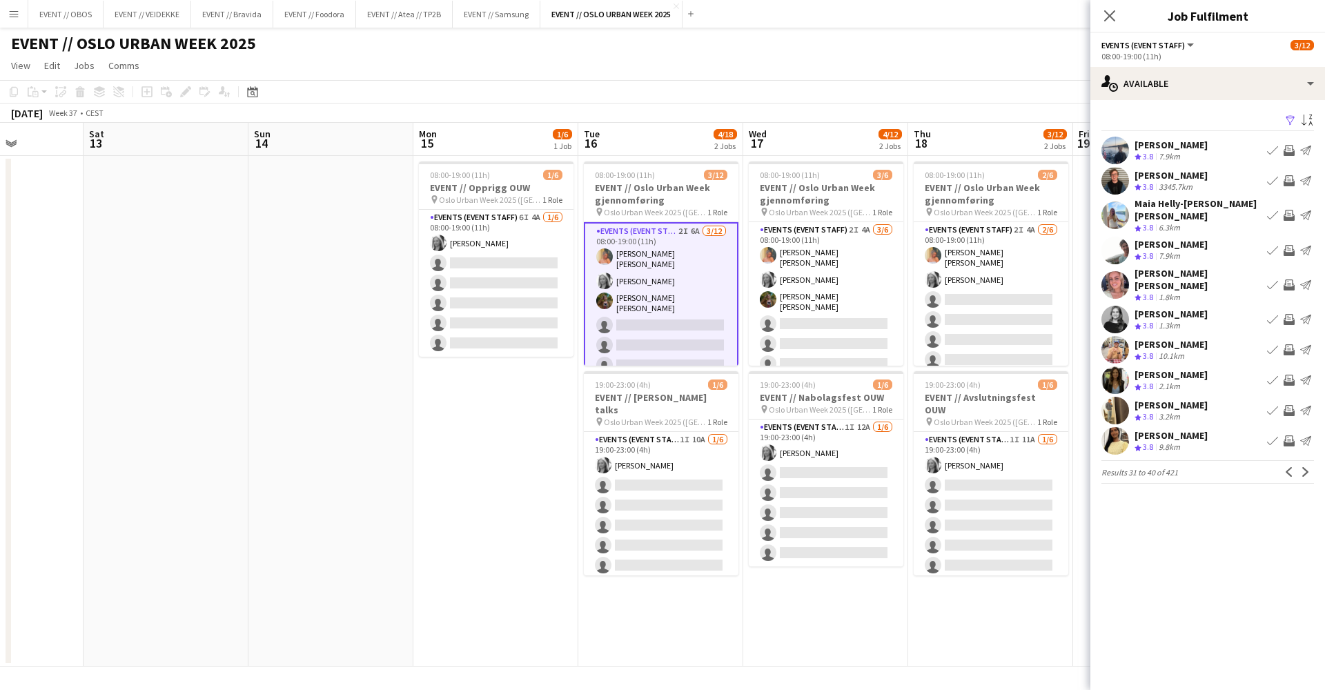
click at [1014, 460] on app-pager "Results 31 to 40 of 421 Previous Next" at bounding box center [1208, 471] width 213 height 23
click at [1014, 464] on button "Next" at bounding box center [1306, 472] width 17 height 17
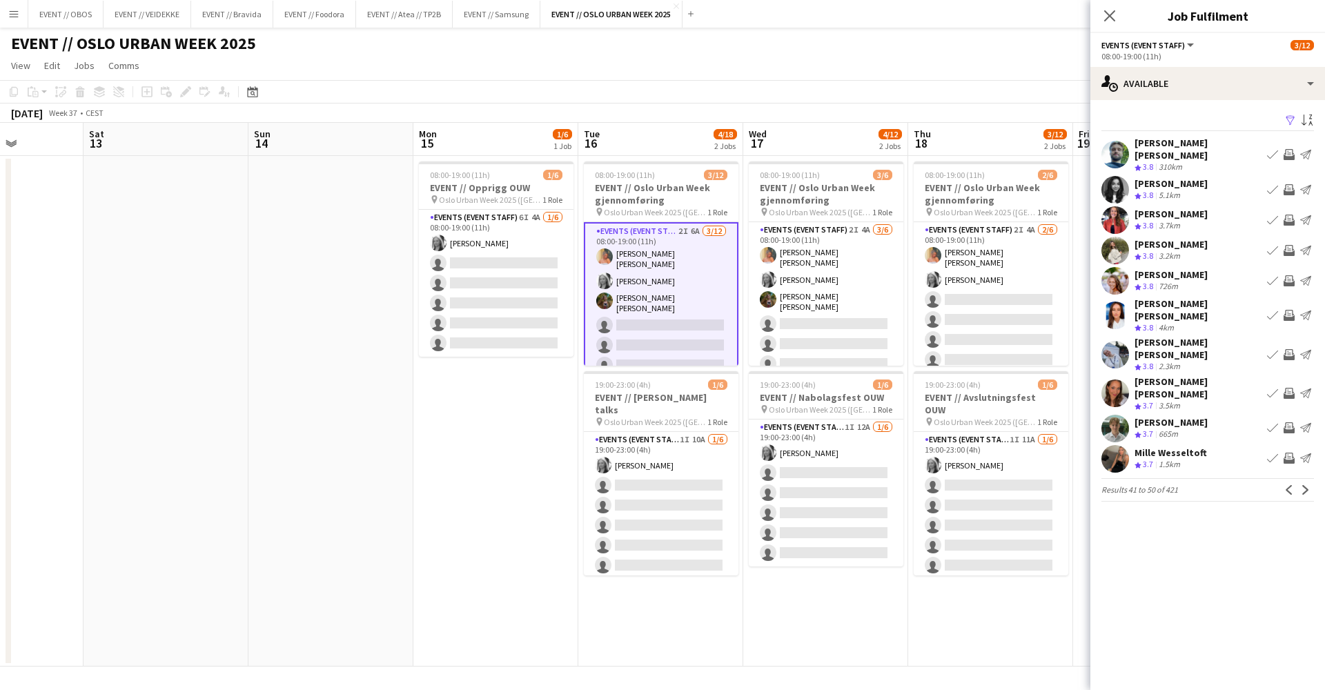
click at [1014, 349] on app-icon "Invite crew" at bounding box center [1289, 354] width 11 height 11
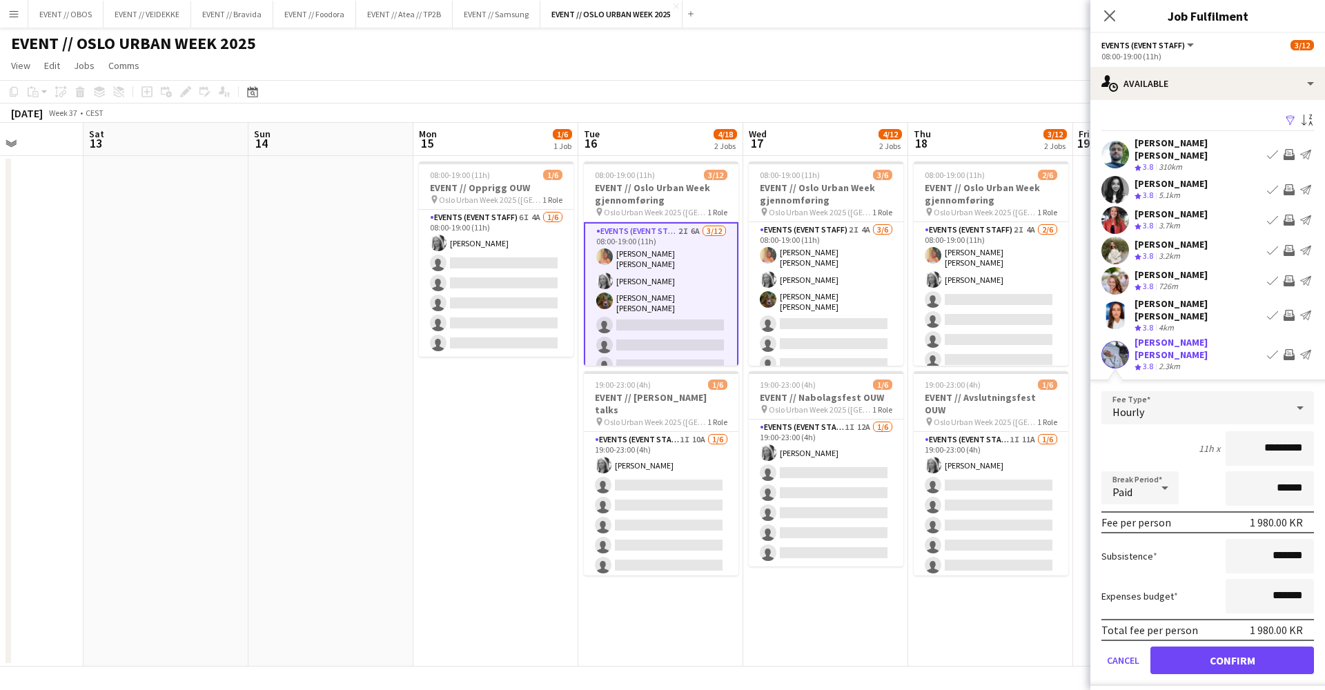
click at [1014, 578] on button "Confirm" at bounding box center [1233, 661] width 164 height 28
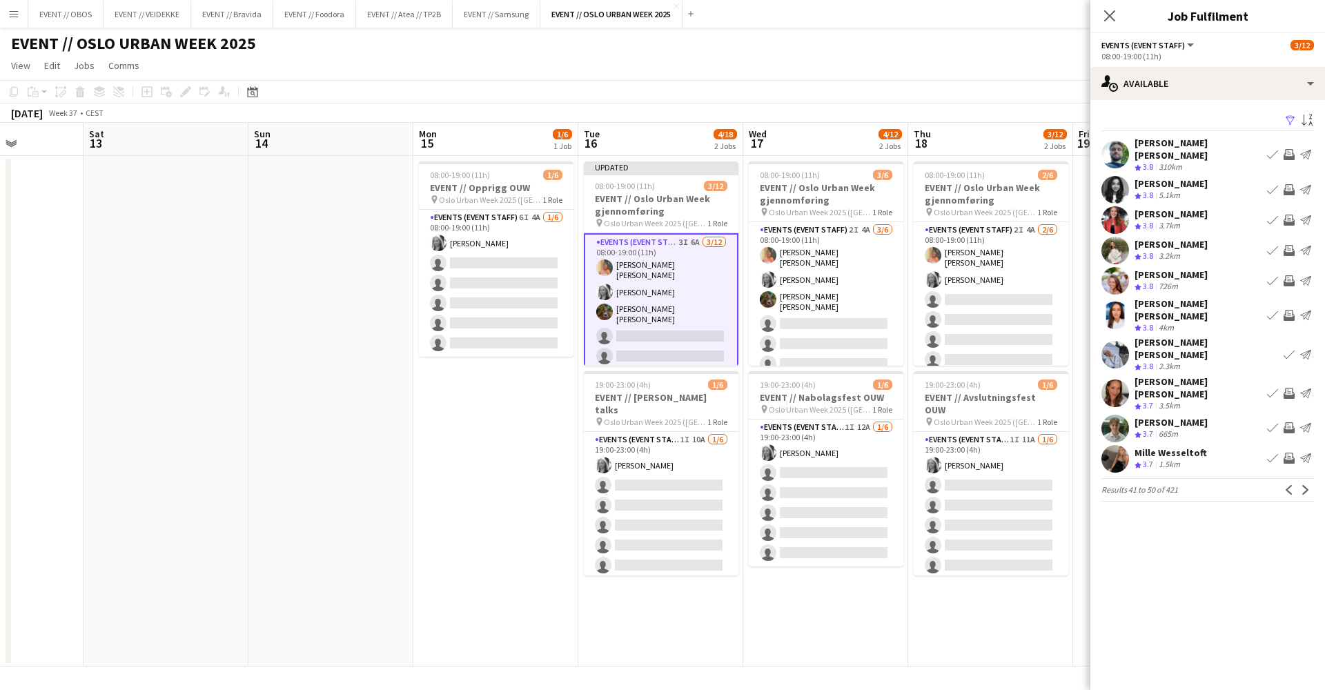
click at [1014, 422] on app-icon "Invite crew" at bounding box center [1289, 427] width 11 height 11
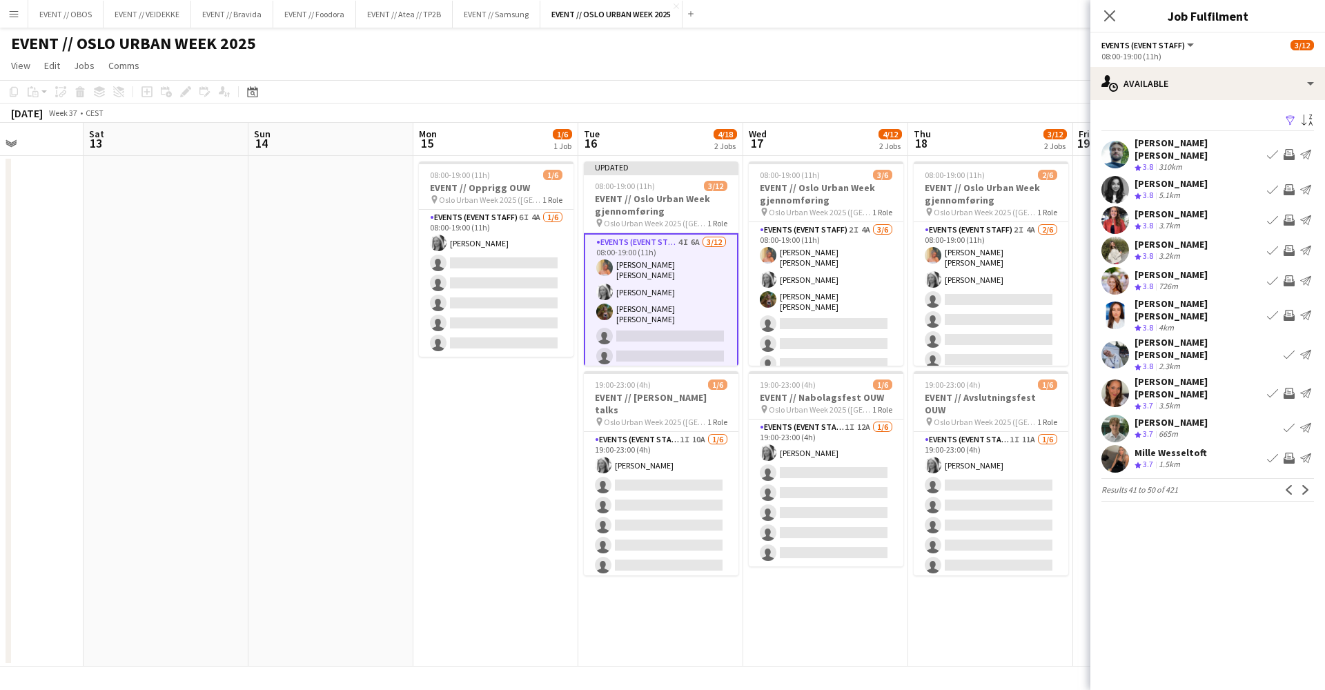
click at [1014, 478] on app-pager "Results 41 to 50 of 421 Previous Next" at bounding box center [1208, 489] width 213 height 23
click at [1014, 485] on app-icon "Next" at bounding box center [1306, 490] width 10 height 10
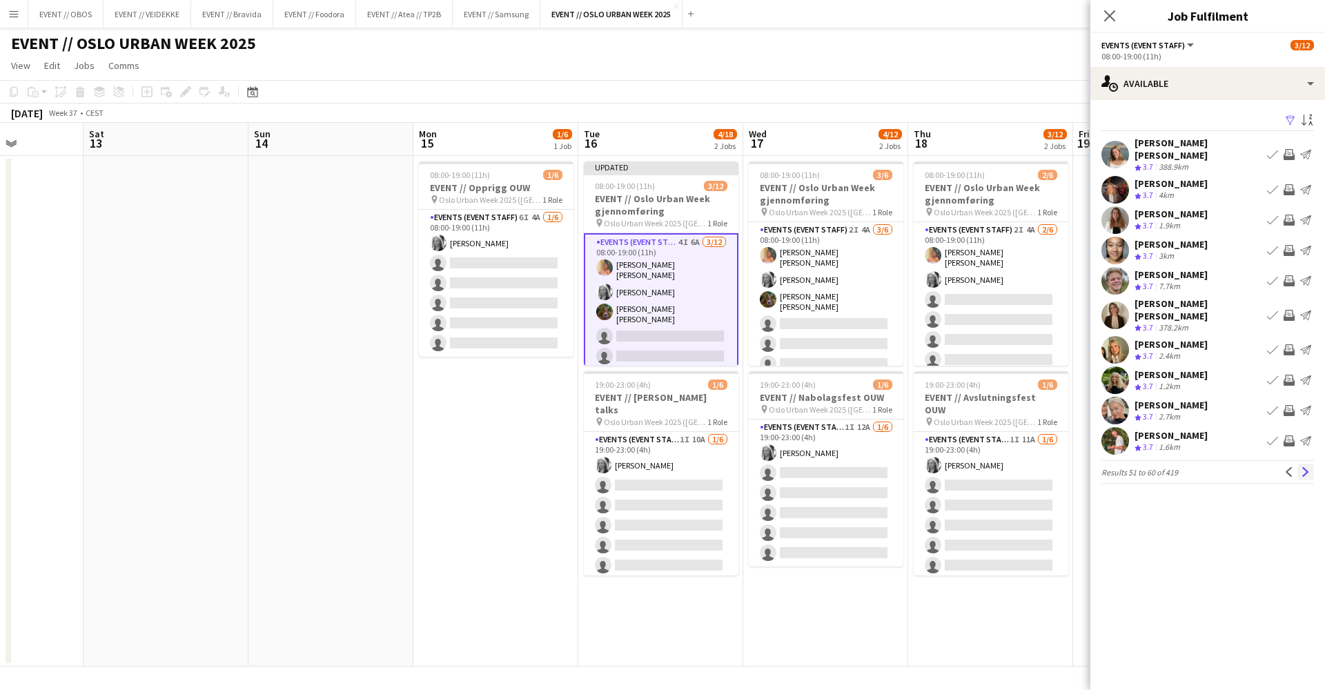
click at [1014, 467] on app-icon "Next" at bounding box center [1306, 472] width 10 height 10
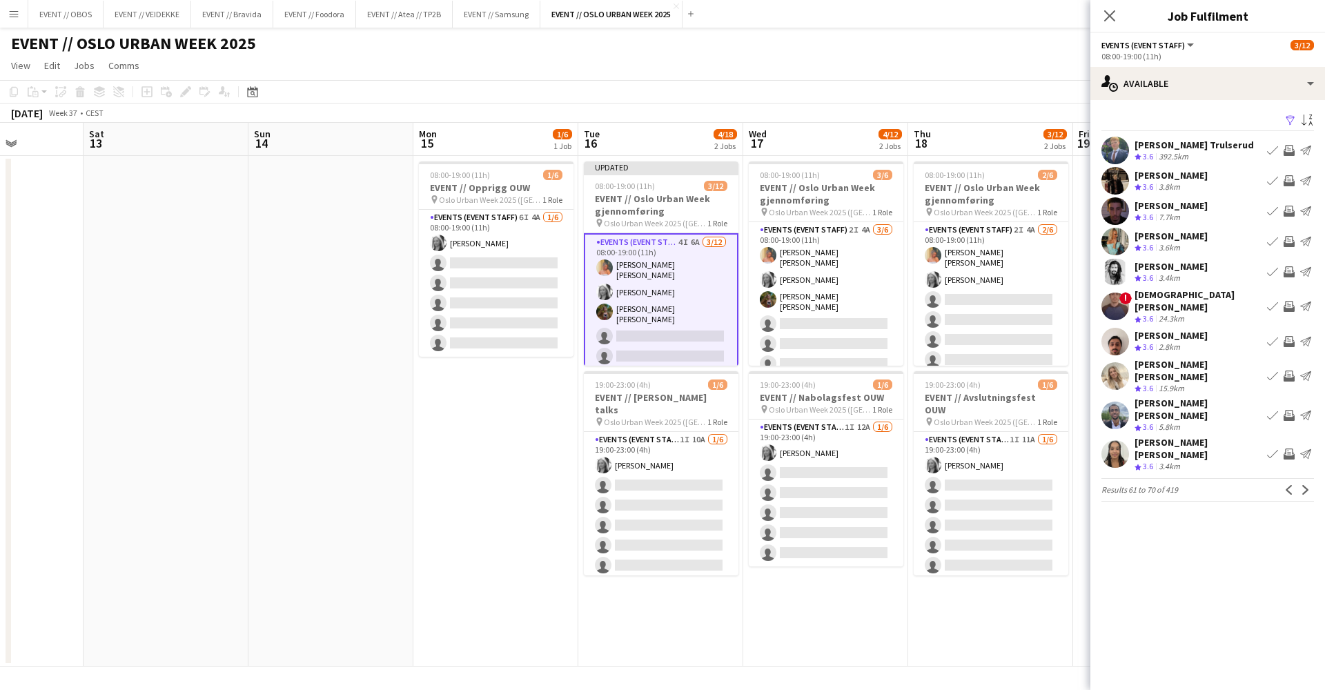
click at [1014, 371] on app-icon "Invite crew" at bounding box center [1289, 376] width 11 height 11
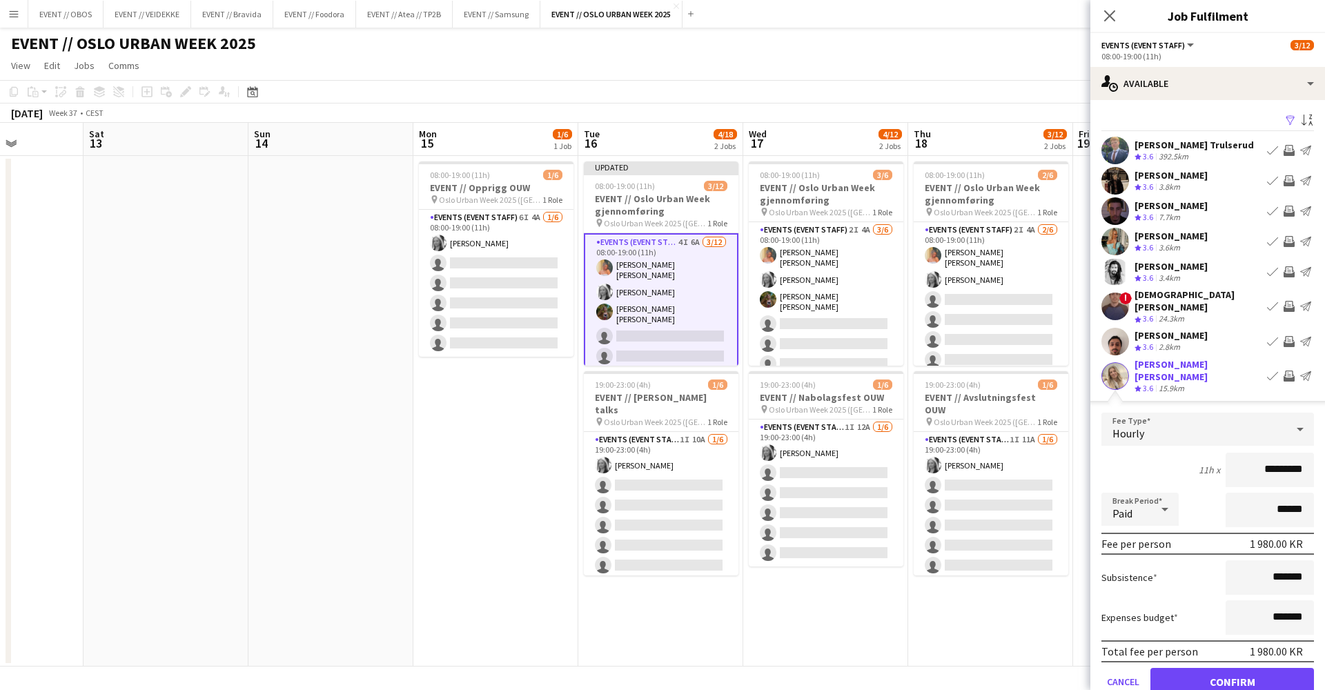
click at [1014, 578] on button "Confirm" at bounding box center [1233, 682] width 164 height 28
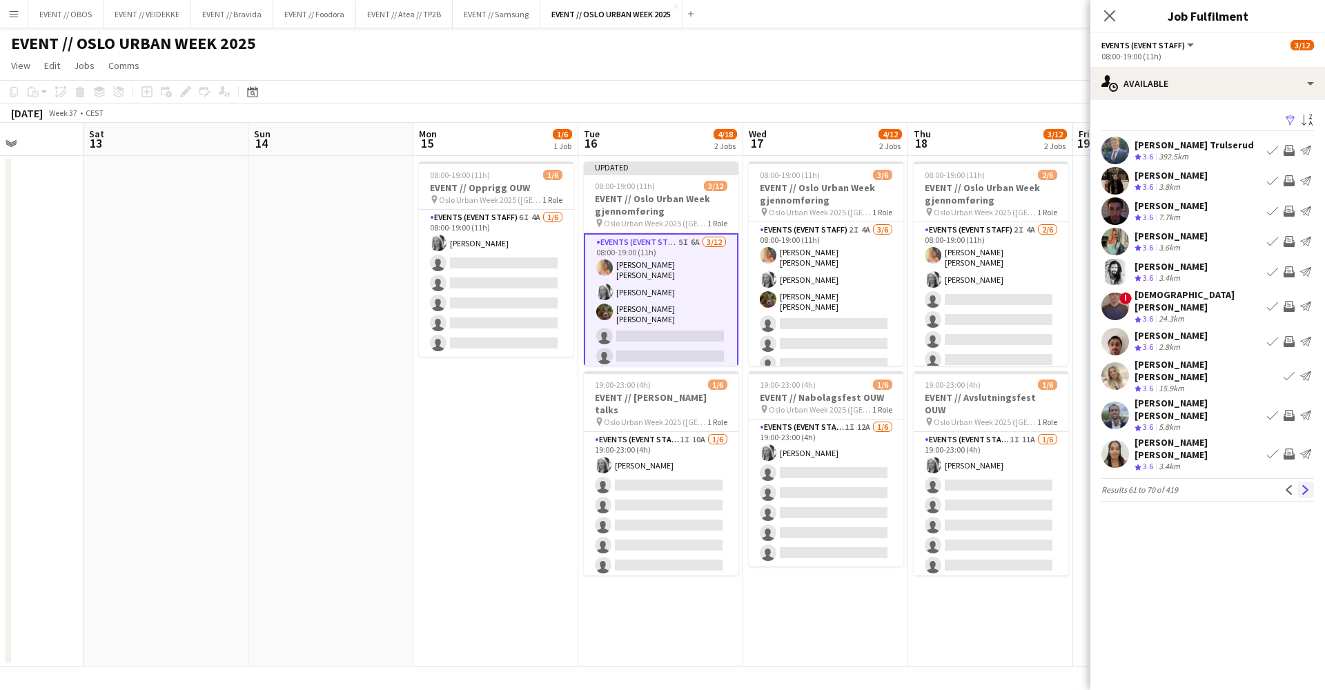
click at [1014, 485] on app-icon "Next" at bounding box center [1306, 490] width 10 height 10
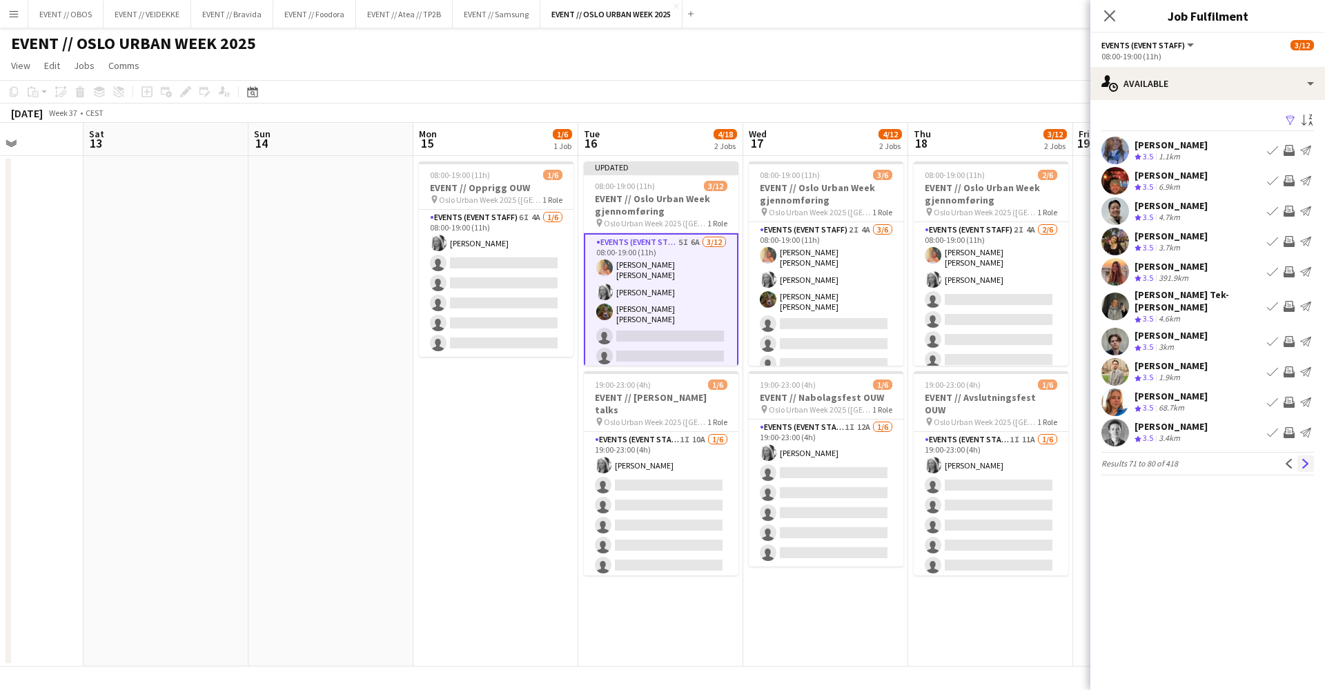
click at [1014, 459] on app-icon "Next" at bounding box center [1306, 464] width 10 height 10
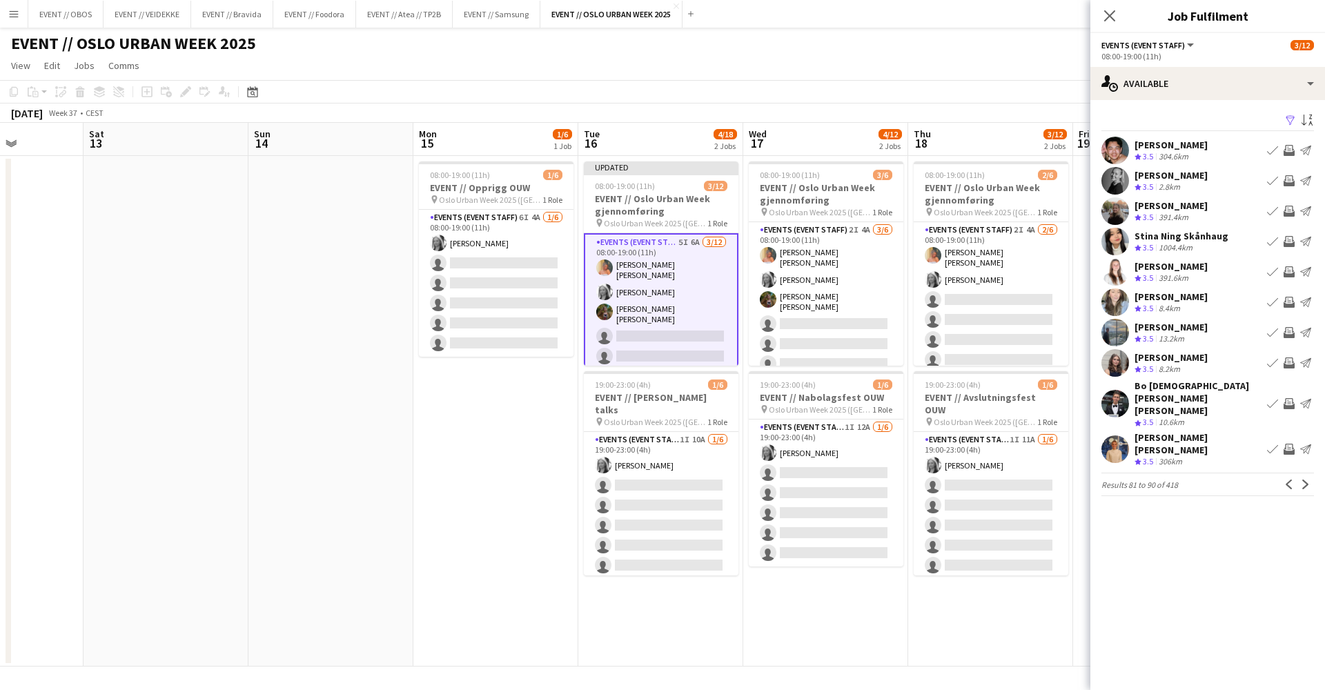
click at [1014, 30] on div "EVENT // OSLO URBAN WEEK 2025 user" at bounding box center [662, 41] width 1325 height 26
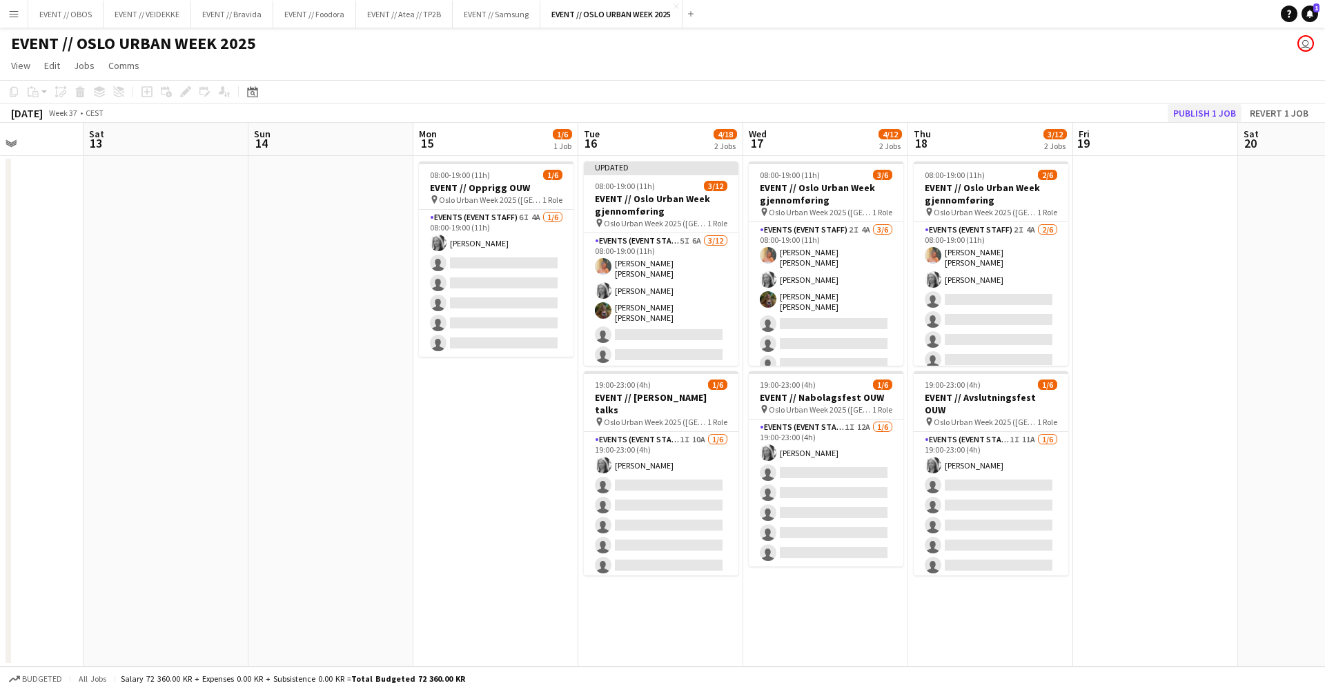
click at [1014, 108] on button "Publish 1 job" at bounding box center [1205, 113] width 74 height 18
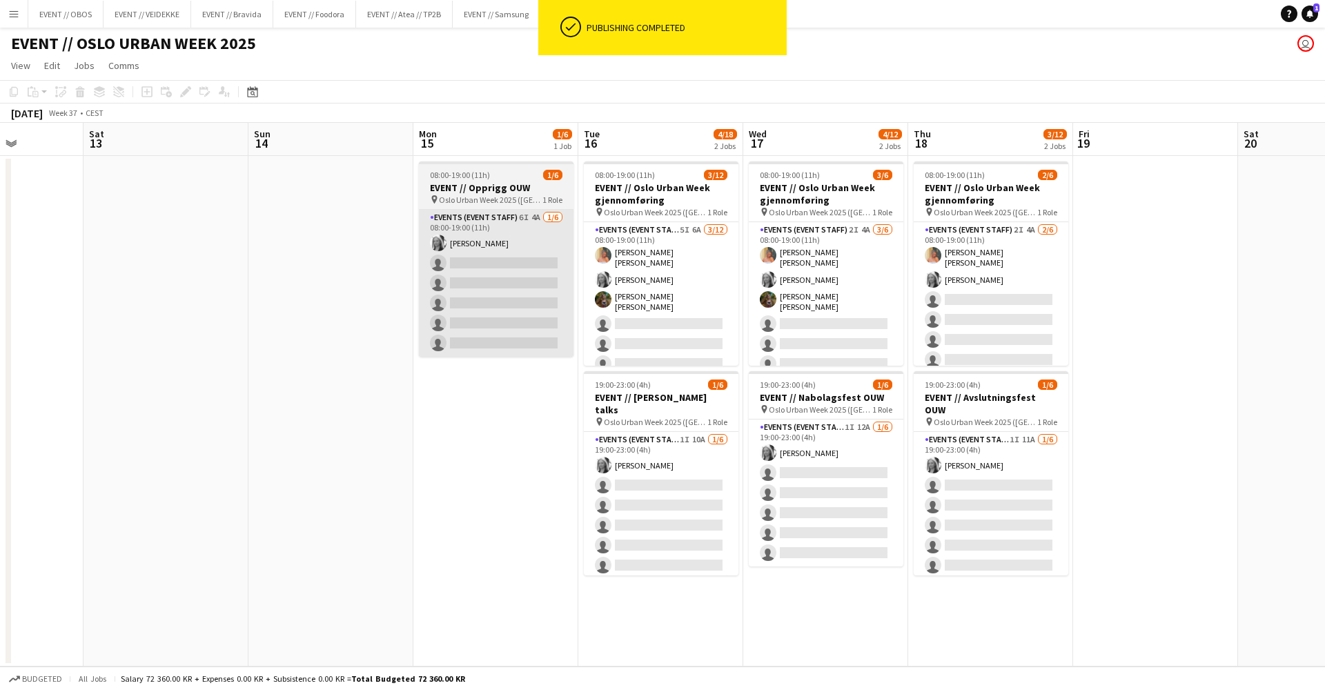
click at [563, 277] on app-card-role "Events (Event Staff) 6I 4A [DATE] 08:00-19:00 (11h) [PERSON_NAME] single-neutra…" at bounding box center [496, 283] width 155 height 147
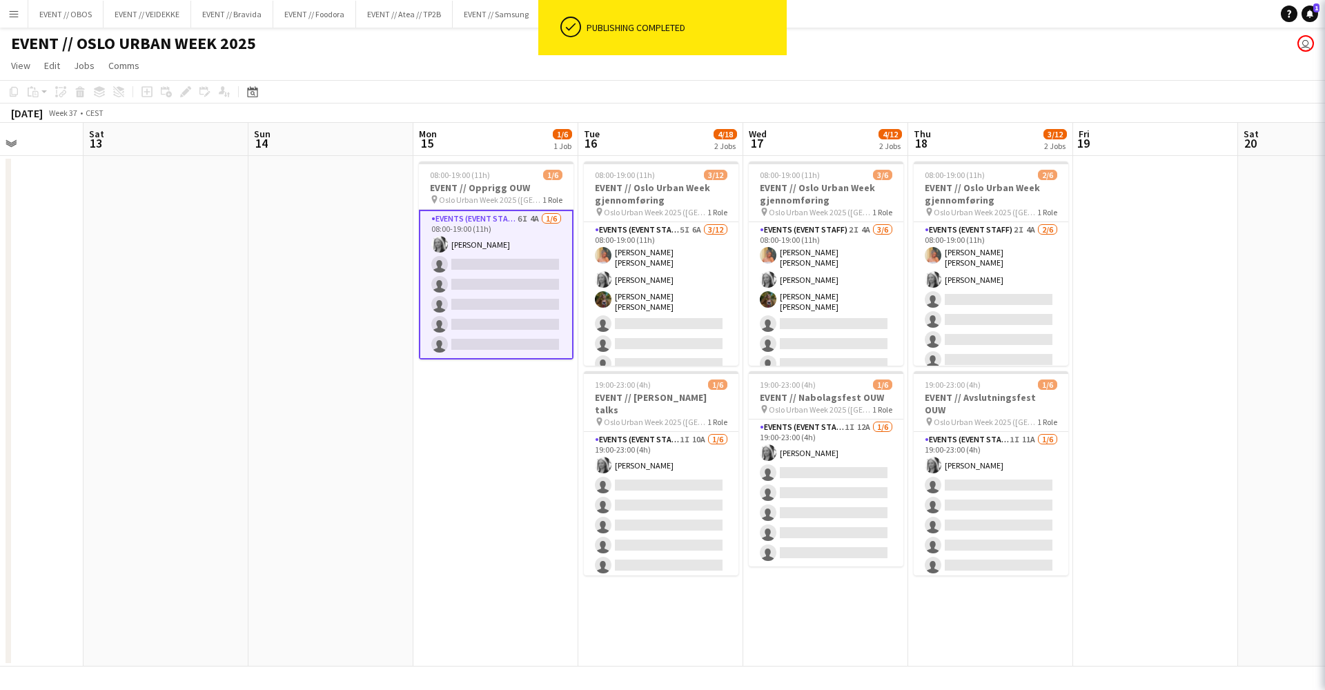
scroll to position [0, 412]
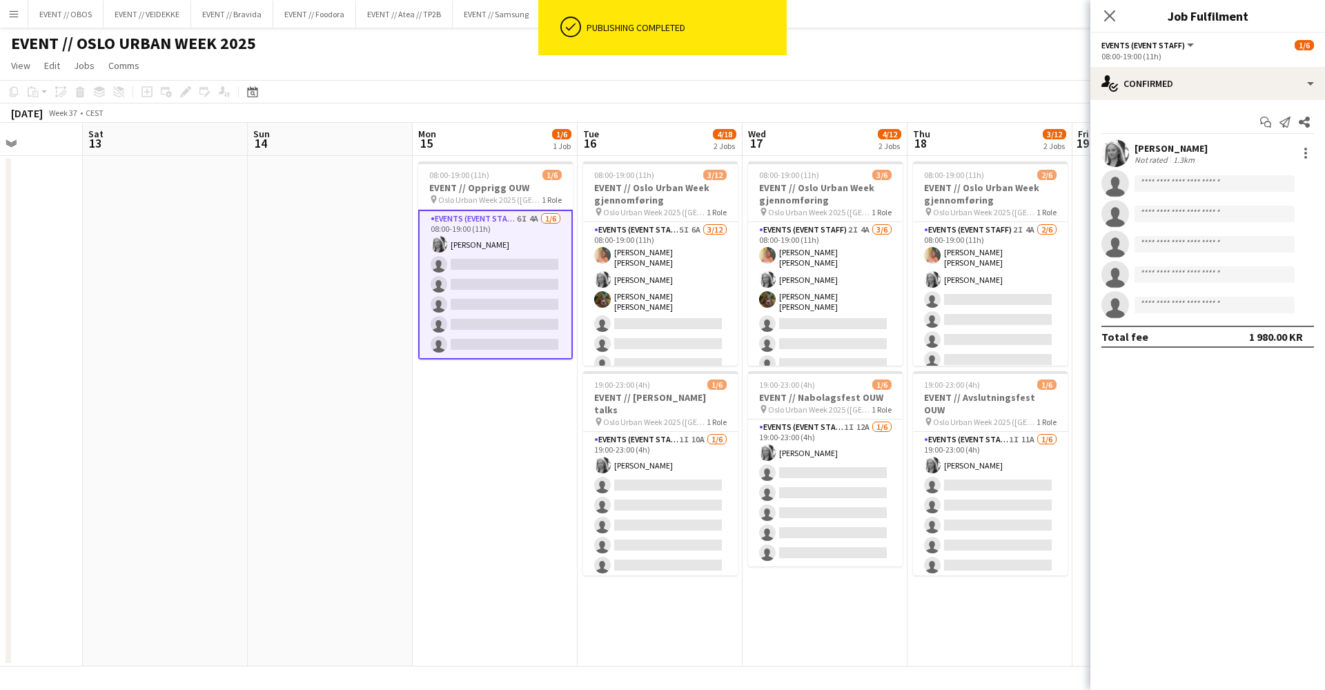
click at [1014, 126] on div "Start chat Send notification Share" at bounding box center [1208, 122] width 213 height 23
click at [1014, 98] on div "single-neutral-actions-check-2 Confirmed" at bounding box center [1208, 83] width 235 height 33
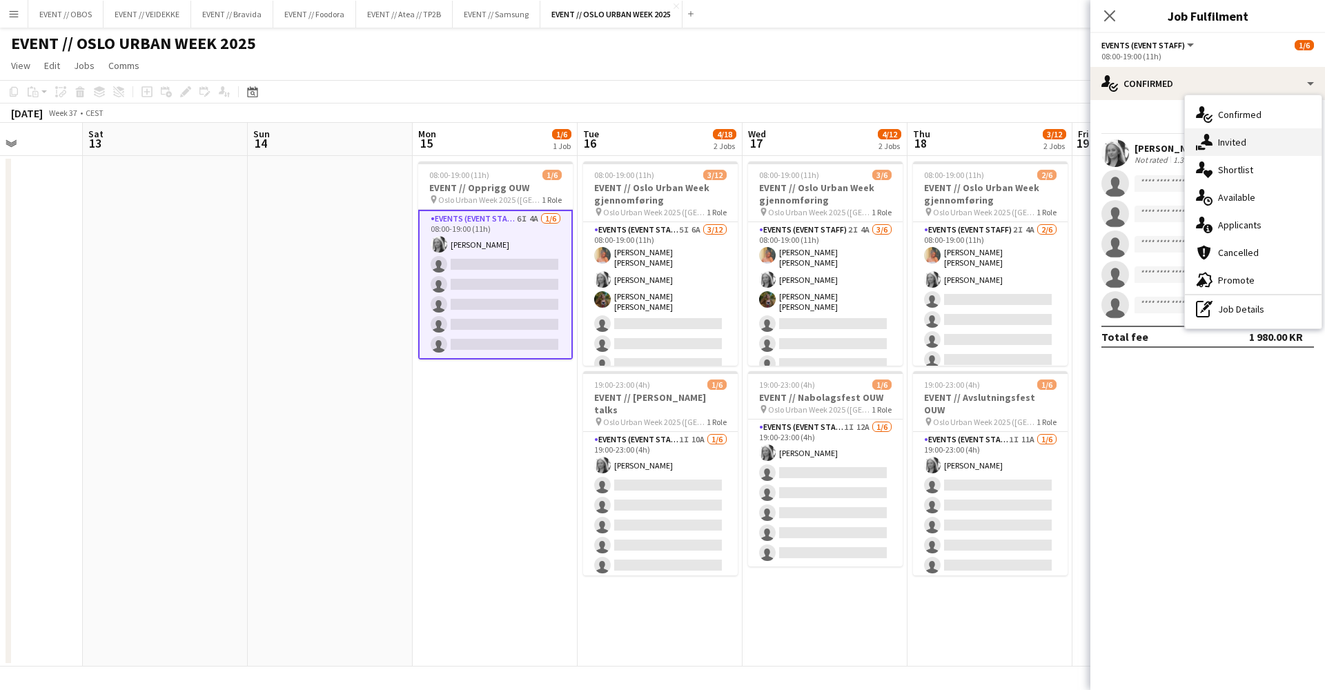
click at [1014, 145] on div "single-neutral-actions-share-1 Invited" at bounding box center [1253, 142] width 137 height 28
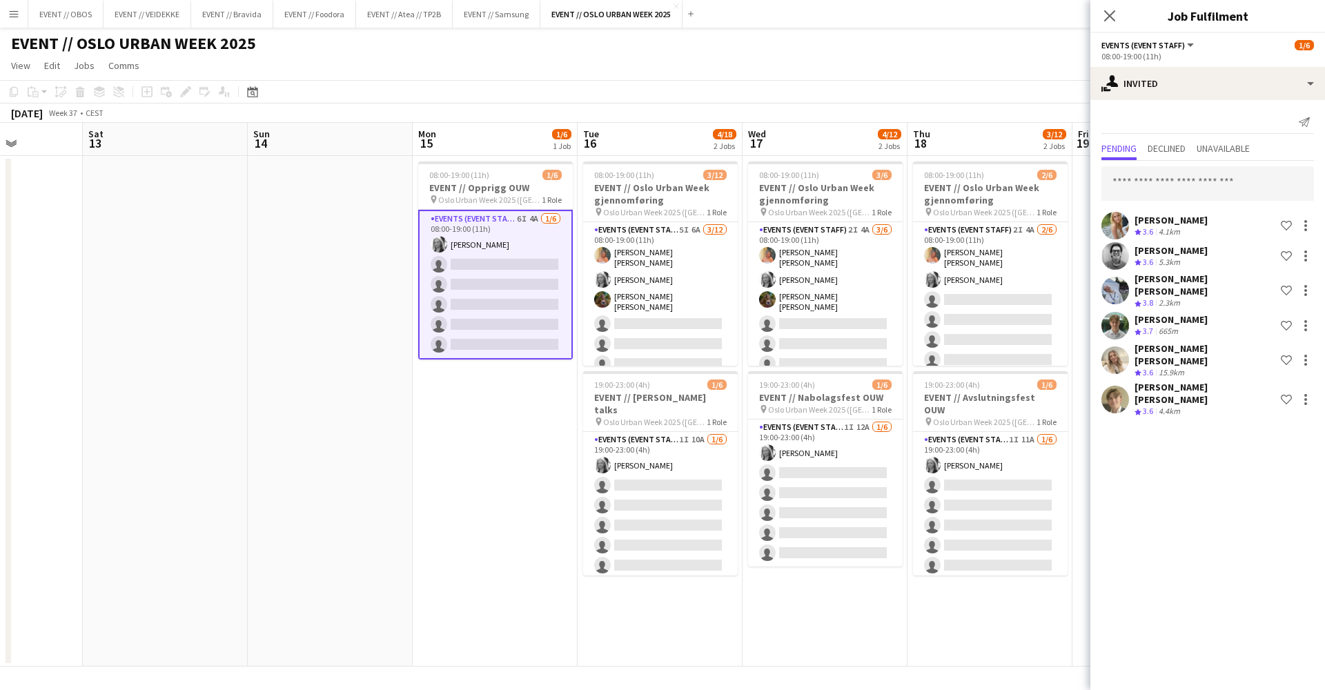
click at [1014, 386] on app-user-avatar at bounding box center [1116, 400] width 28 height 28
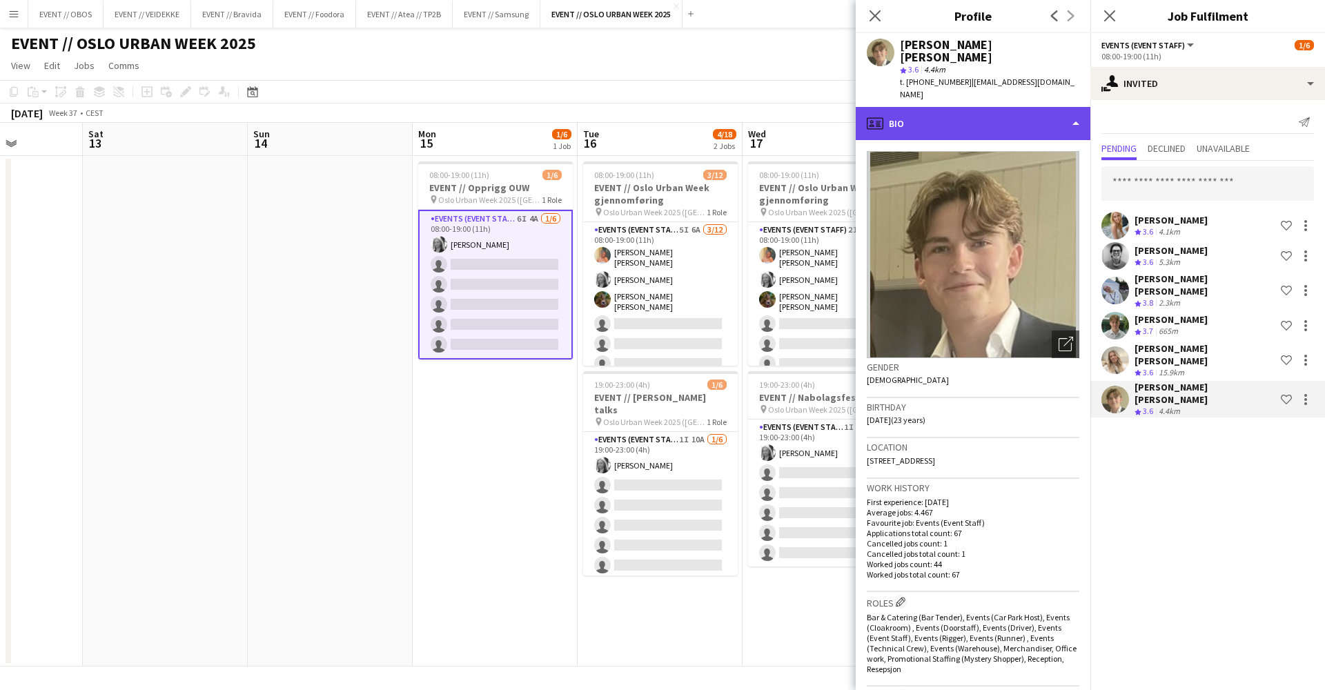
click at [961, 107] on div "profile Bio" at bounding box center [973, 123] width 235 height 33
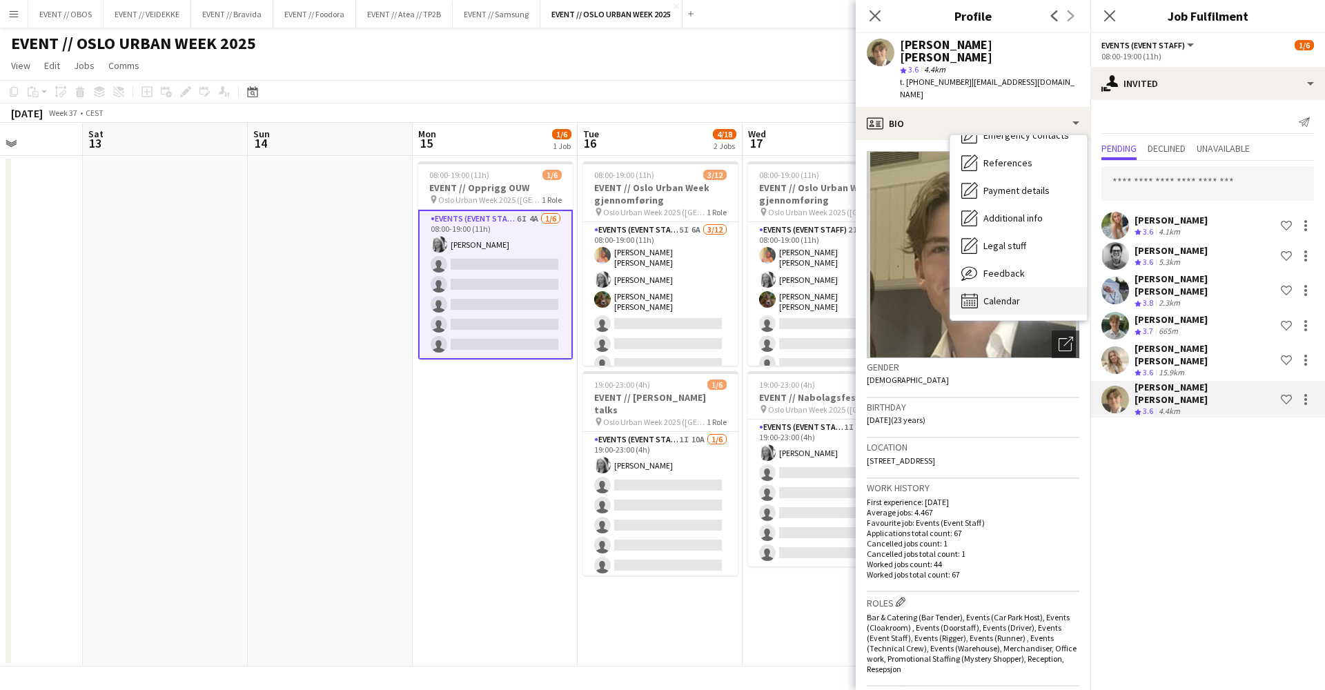
scroll to position [133, 0]
click at [993, 287] on div "Calendar Calendar" at bounding box center [1018, 301] width 137 height 28
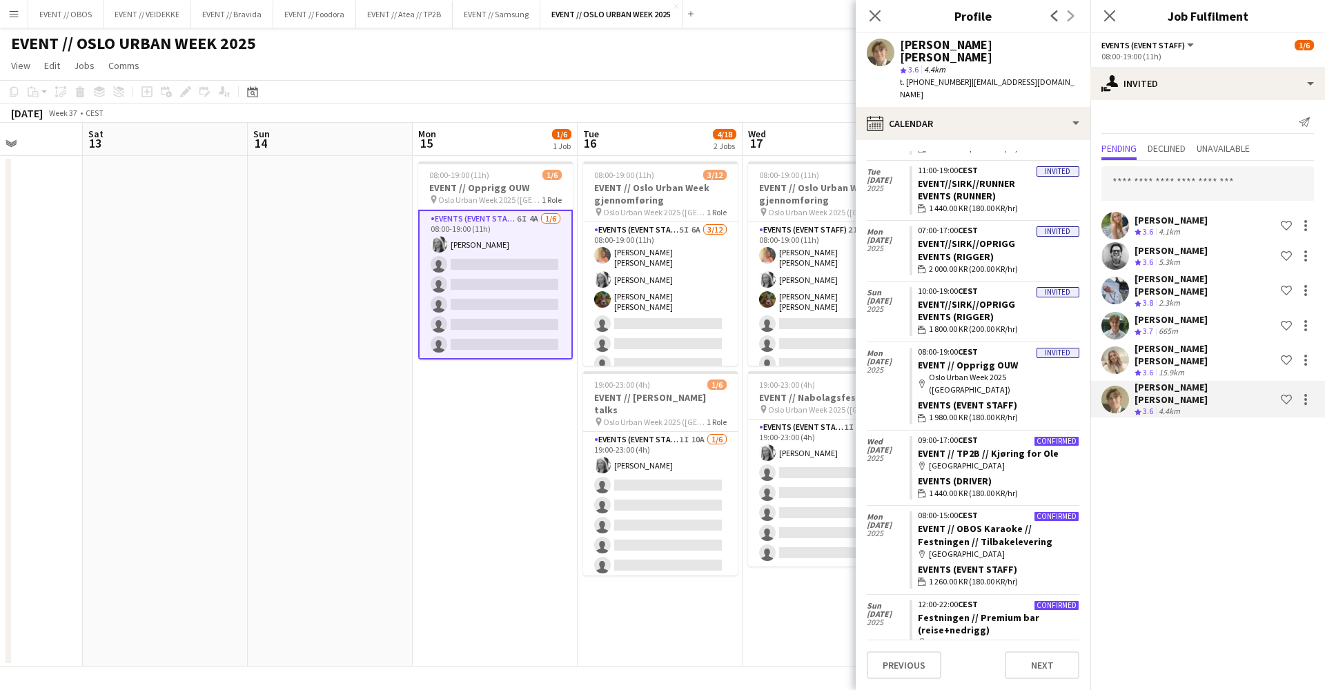
scroll to position [133, 0]
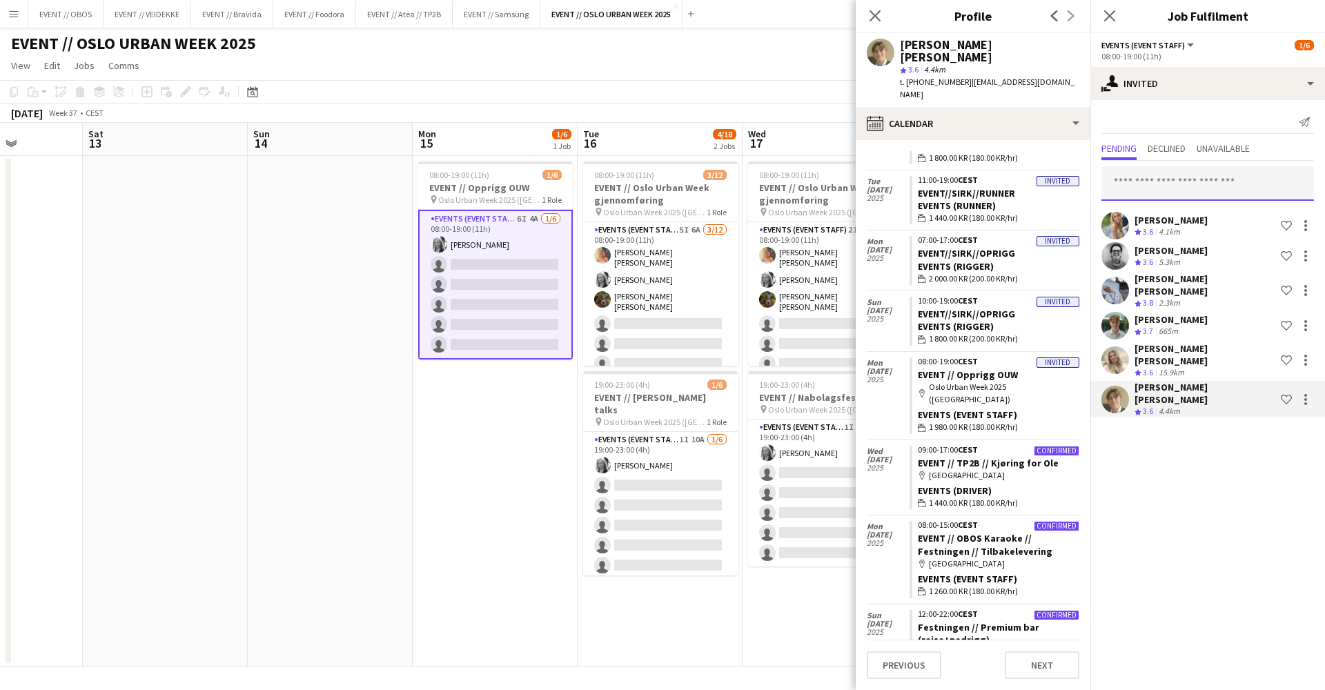
click at [1014, 186] on input "text" at bounding box center [1208, 183] width 213 height 35
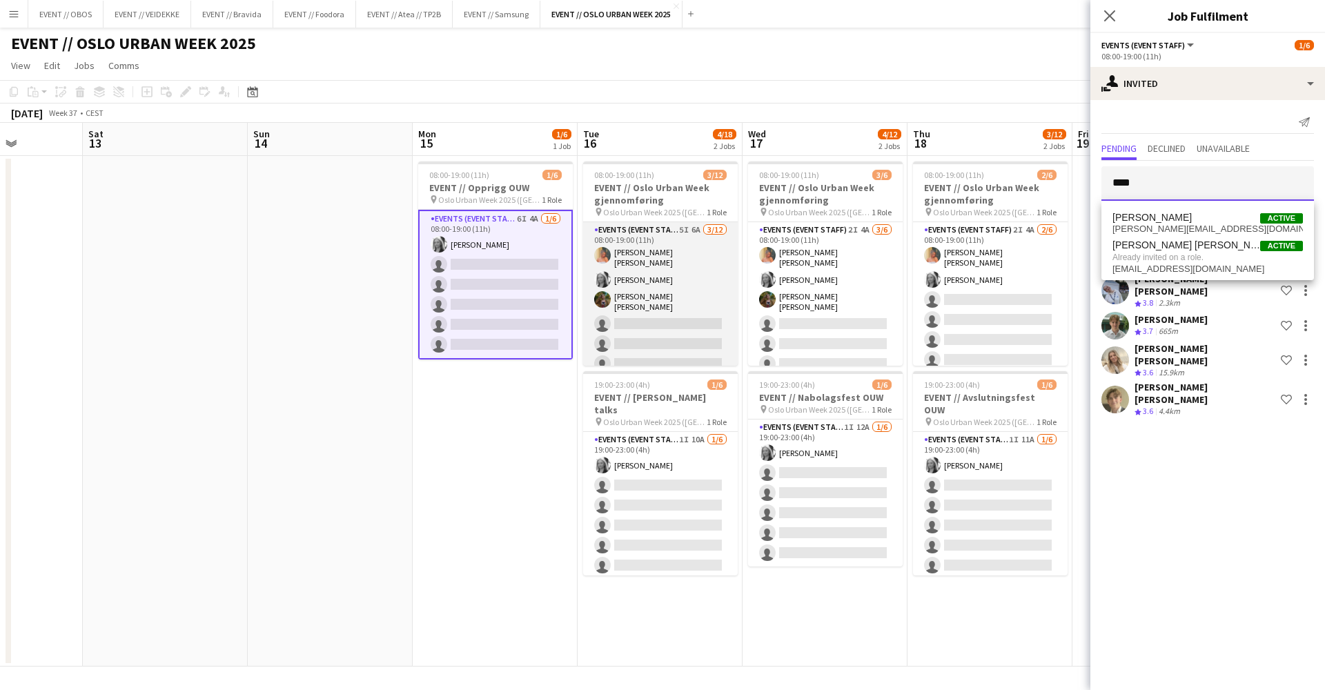
type input "****"
click at [632, 291] on app-card-role "Events (Event Staff) 5I 6A [DATE] 08:00-19:00 (11h) [PERSON_NAME] [PERSON_NAME]…" at bounding box center [660, 359] width 155 height 275
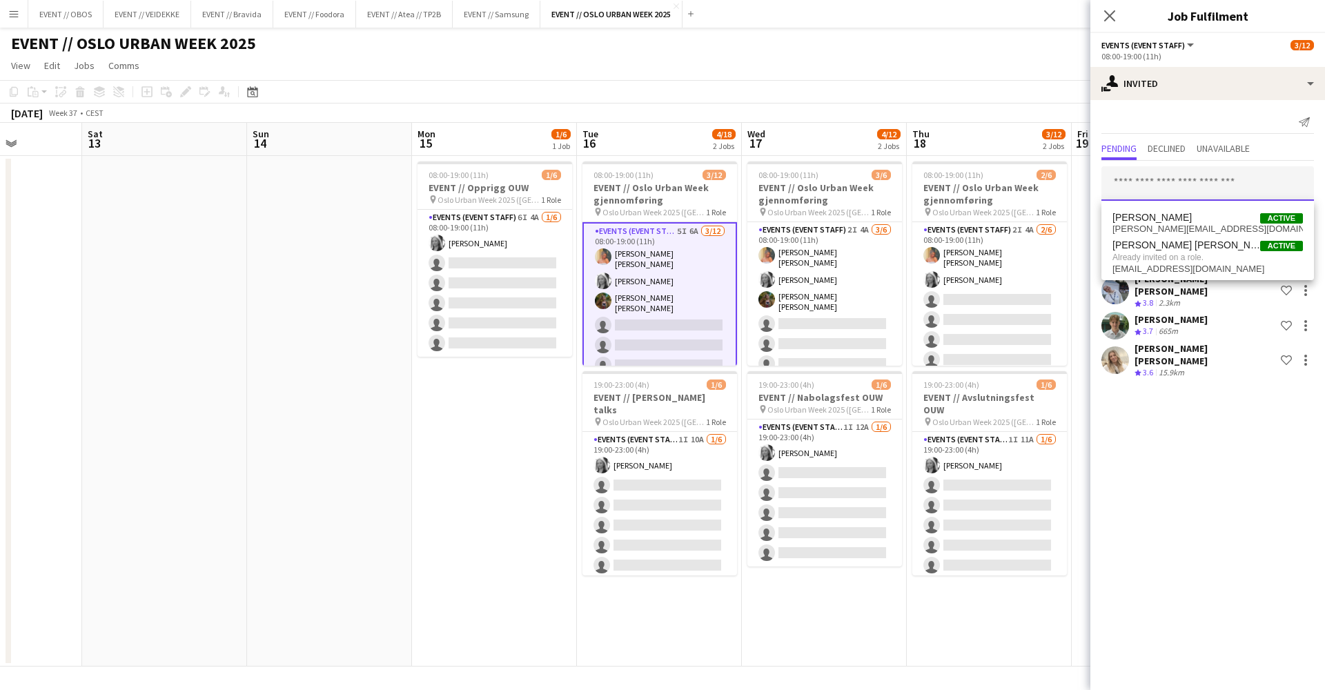
click at [1014, 179] on input "text" at bounding box center [1208, 183] width 213 height 35
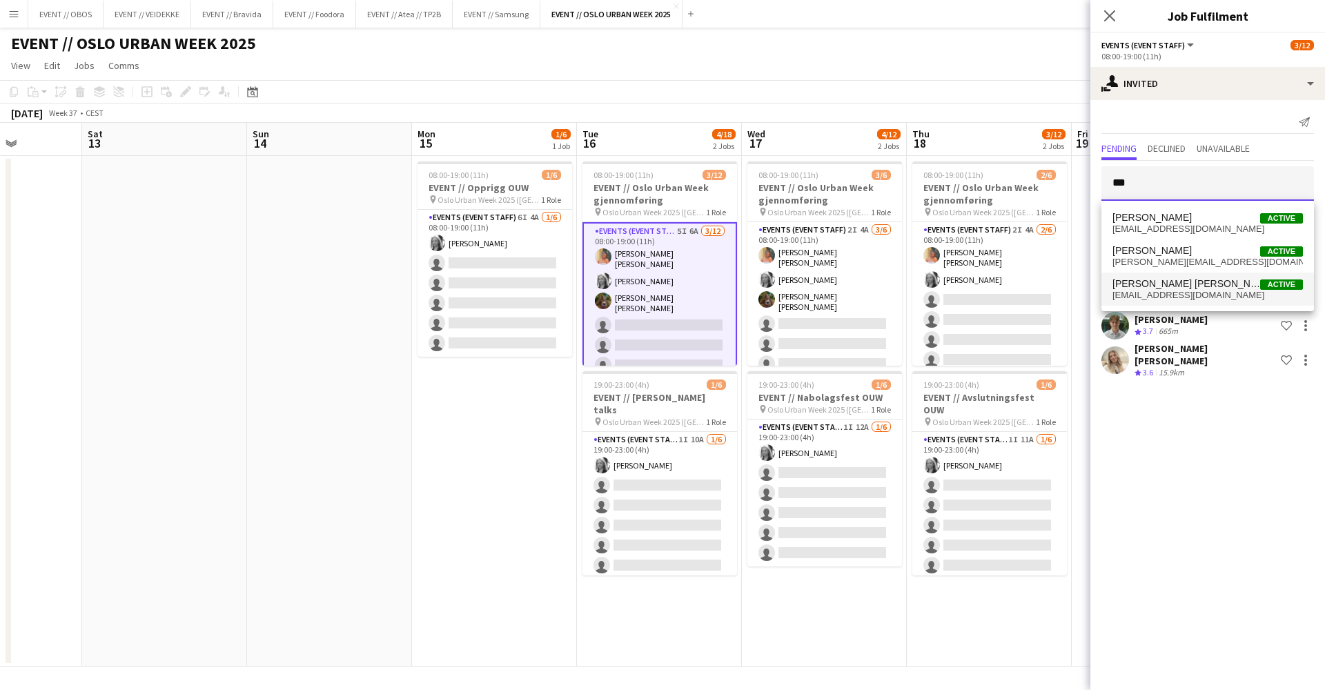
type input "***"
click at [1014, 291] on span "[EMAIL_ADDRESS][DOMAIN_NAME]" at bounding box center [1208, 295] width 191 height 11
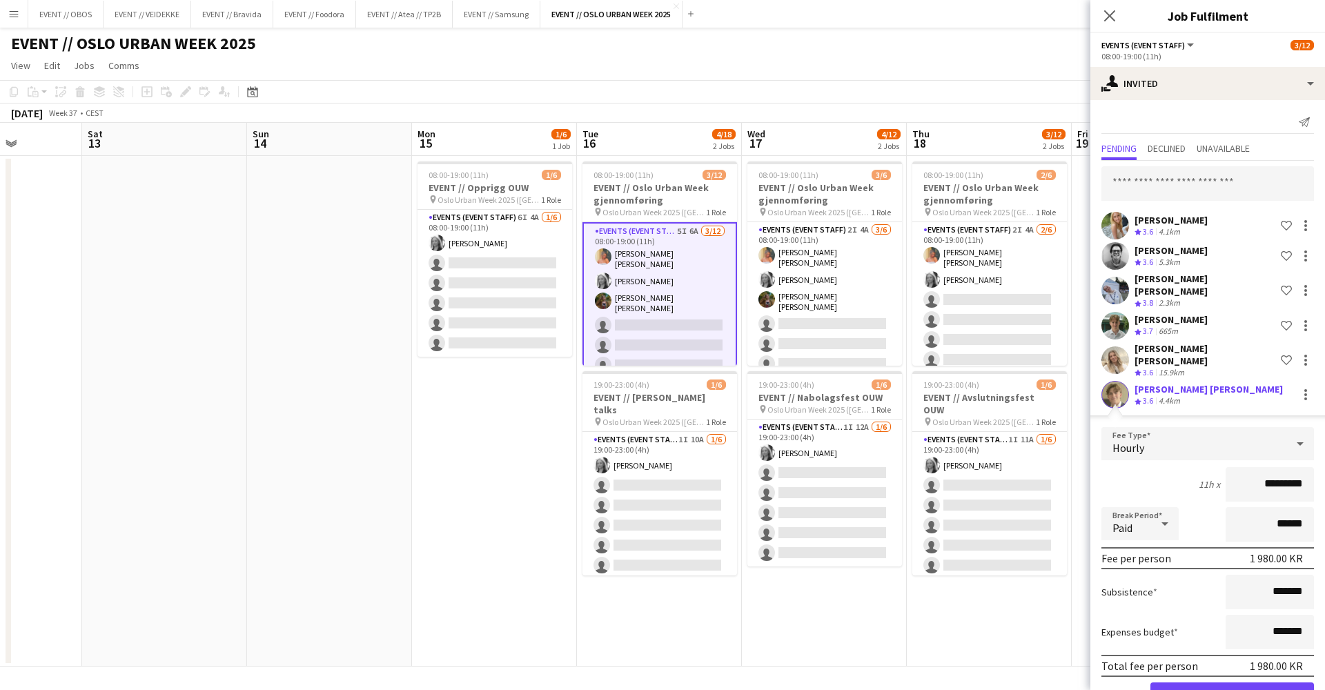
click at [1014, 578] on button "Confirm" at bounding box center [1233, 697] width 164 height 28
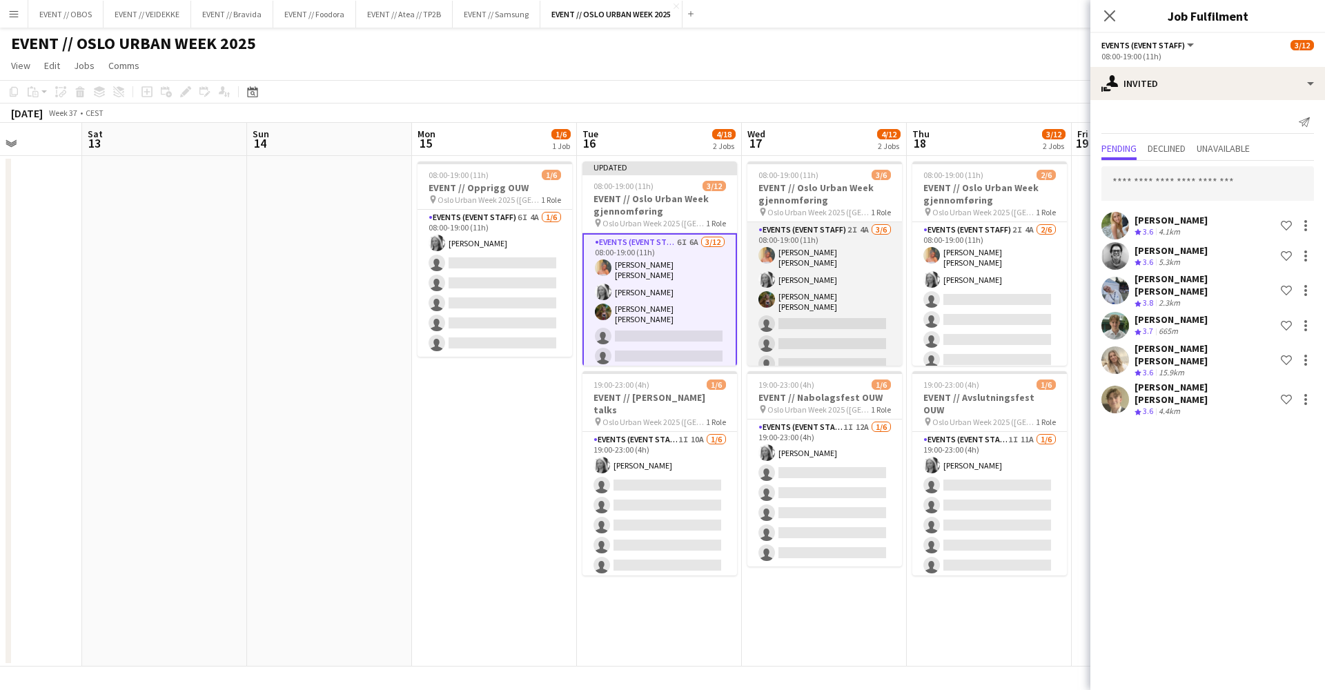
click at [819, 295] on app-card-role "Events (Event Staff) 2I 4A [DATE] 08:00-19:00 (11h) [PERSON_NAME] [PERSON_NAME]…" at bounding box center [825, 299] width 155 height 155
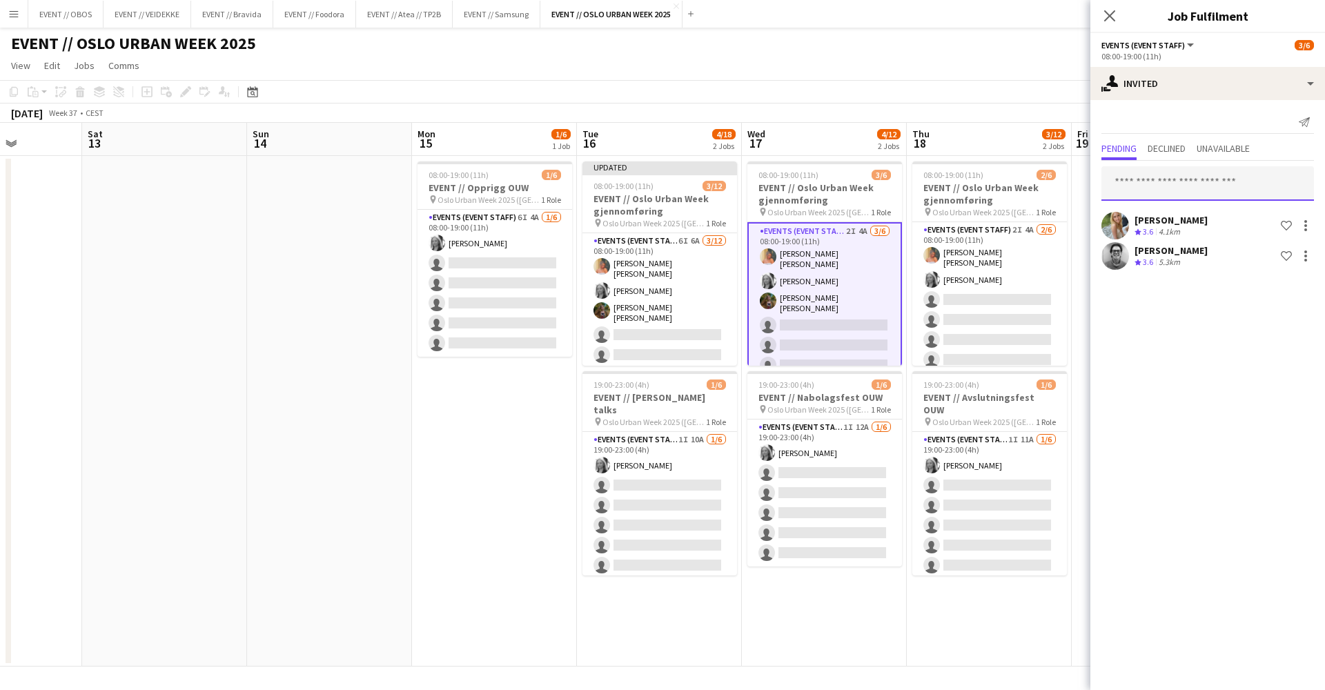
click at [1014, 186] on input "text" at bounding box center [1208, 183] width 213 height 35
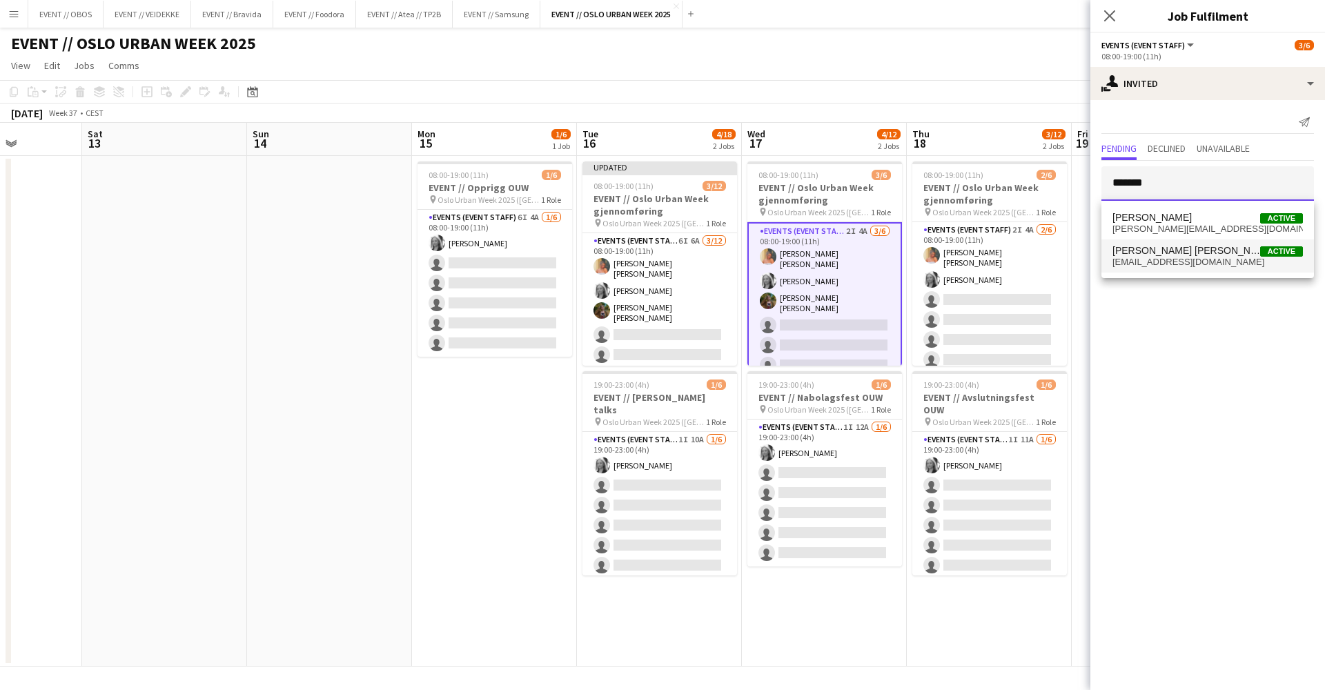
type input "*******"
click at [1014, 246] on span "[PERSON_NAME] [PERSON_NAME]" at bounding box center [1187, 251] width 148 height 12
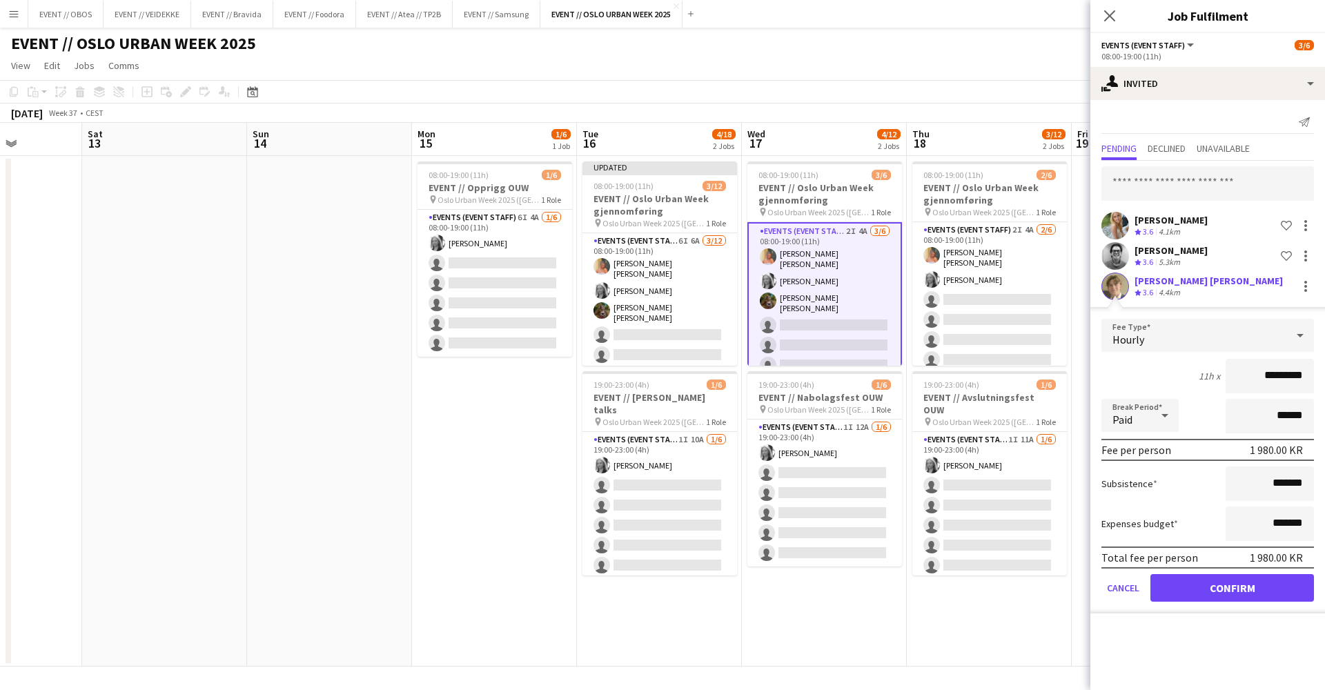
click at [1014, 578] on form "Fee Type Hourly 11h x ********* Break Period Paid ****** Fee per person 1 980.0…" at bounding box center [1208, 466] width 235 height 295
click at [1014, 578] on button "Confirm" at bounding box center [1233, 588] width 164 height 28
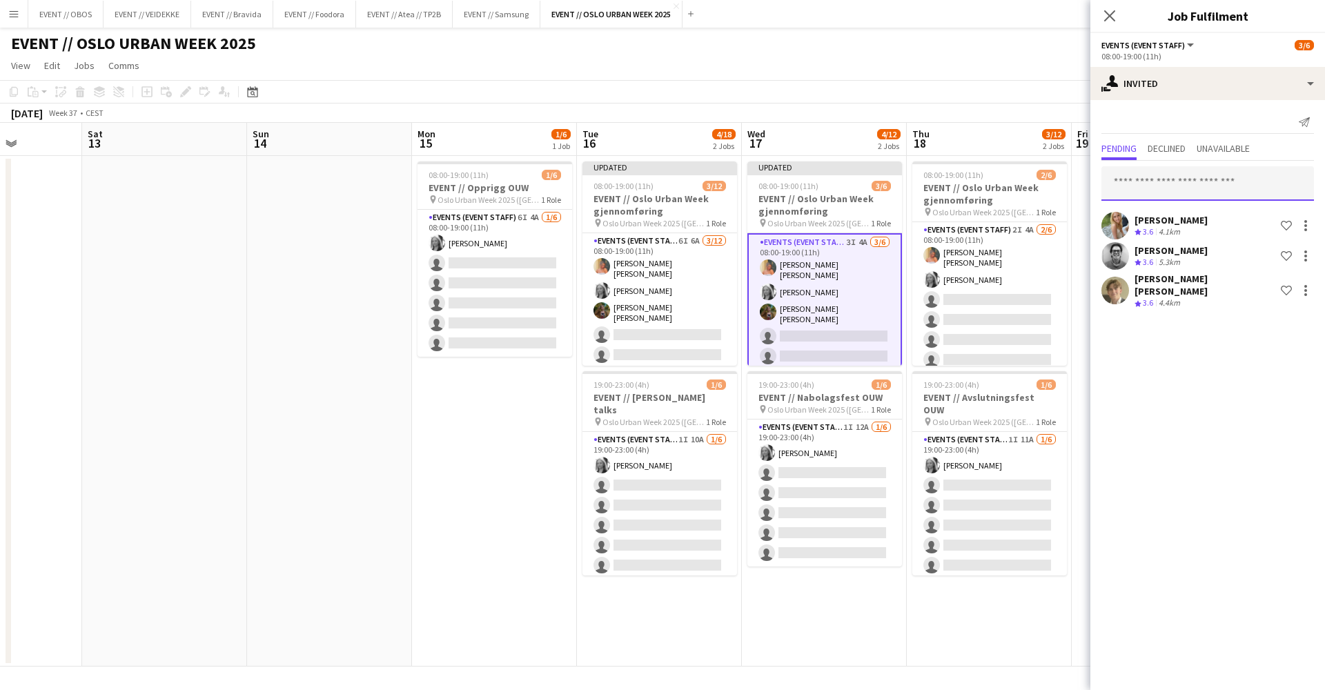
click at [1014, 186] on input "text" at bounding box center [1208, 183] width 213 height 35
type input "*******"
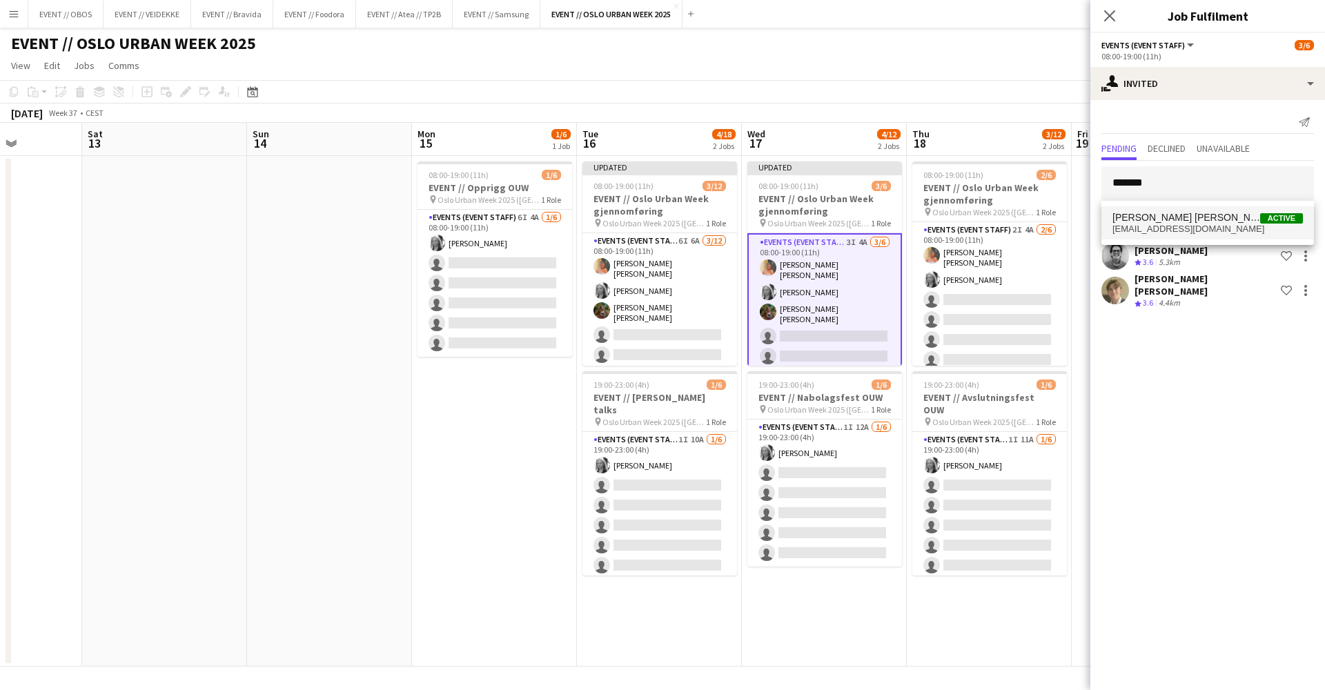
click at [1014, 213] on span "[PERSON_NAME] [PERSON_NAME]" at bounding box center [1187, 218] width 148 height 12
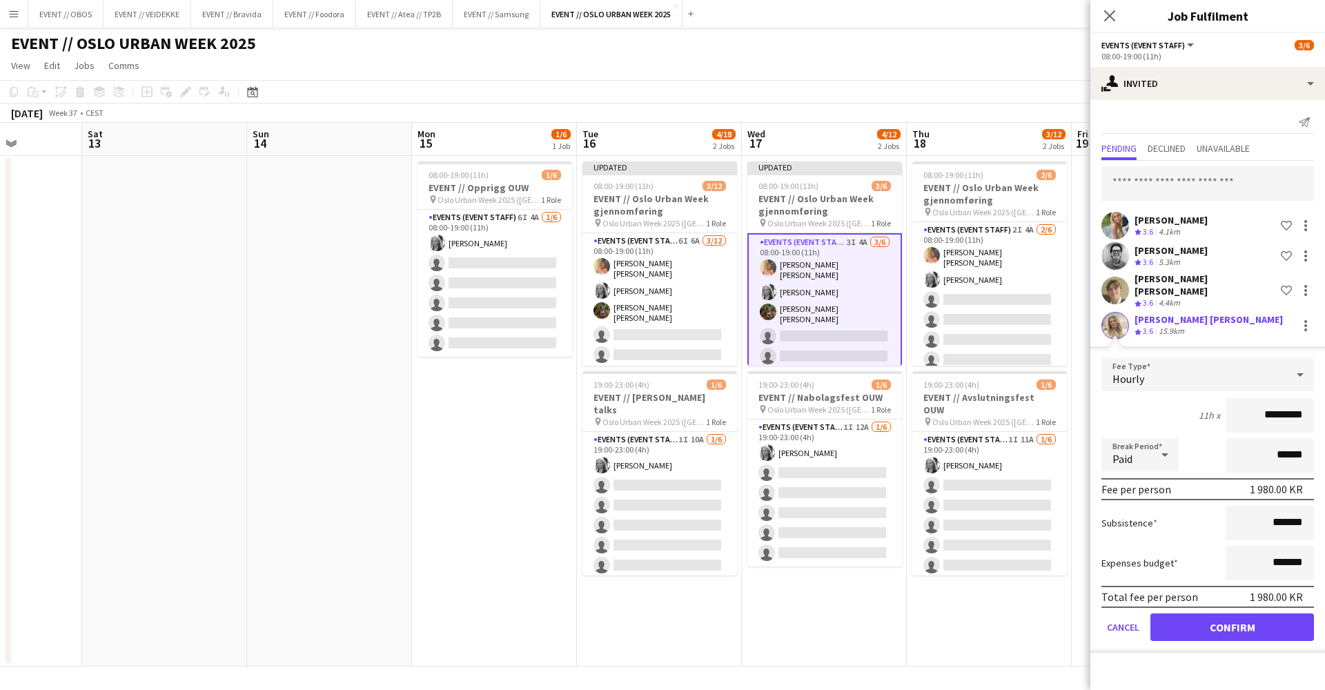
click at [1014, 578] on button "Confirm" at bounding box center [1233, 628] width 164 height 28
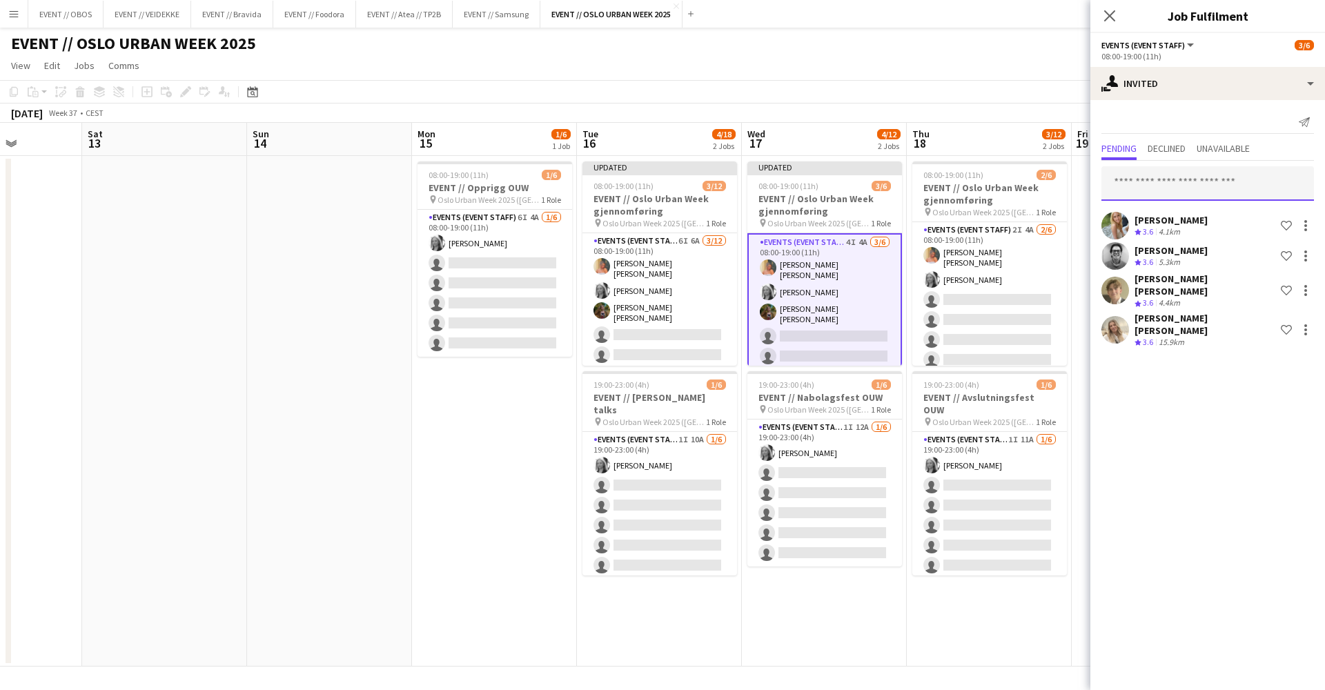
click at [1014, 182] on input "text" at bounding box center [1208, 183] width 213 height 35
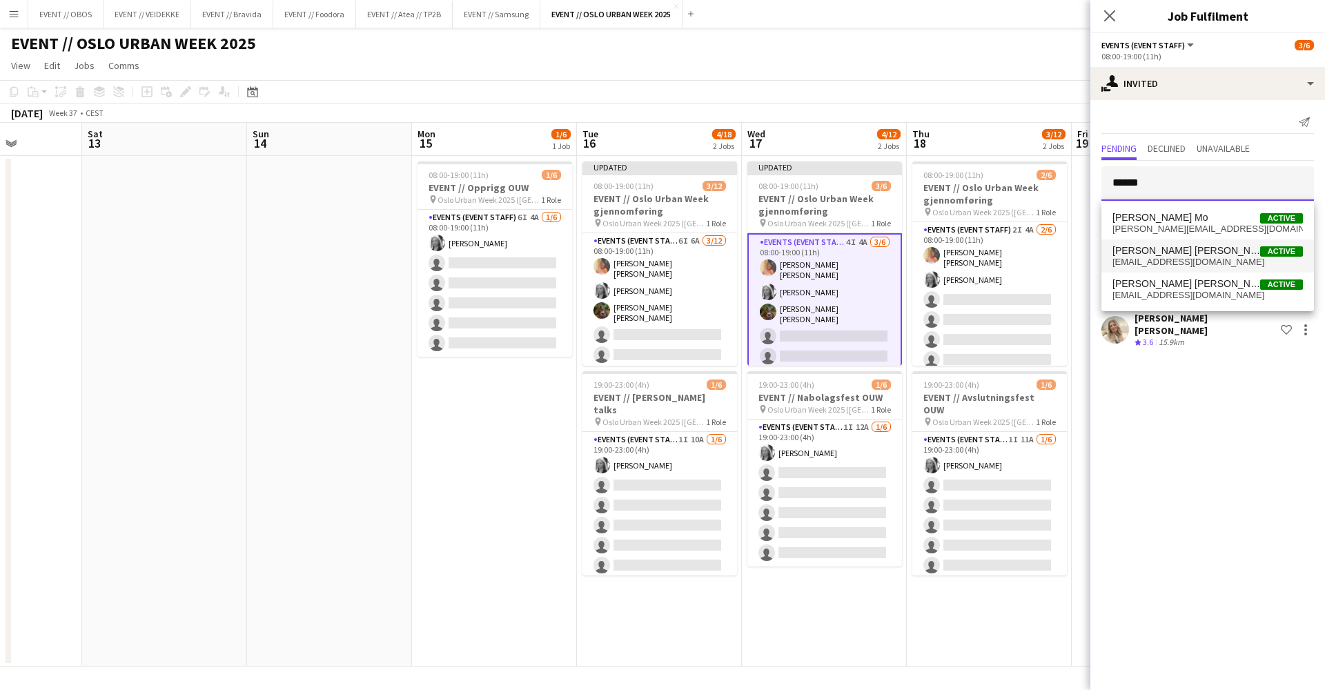
type input "*****"
click at [1014, 262] on span "[EMAIL_ADDRESS][DOMAIN_NAME]" at bounding box center [1208, 262] width 191 height 11
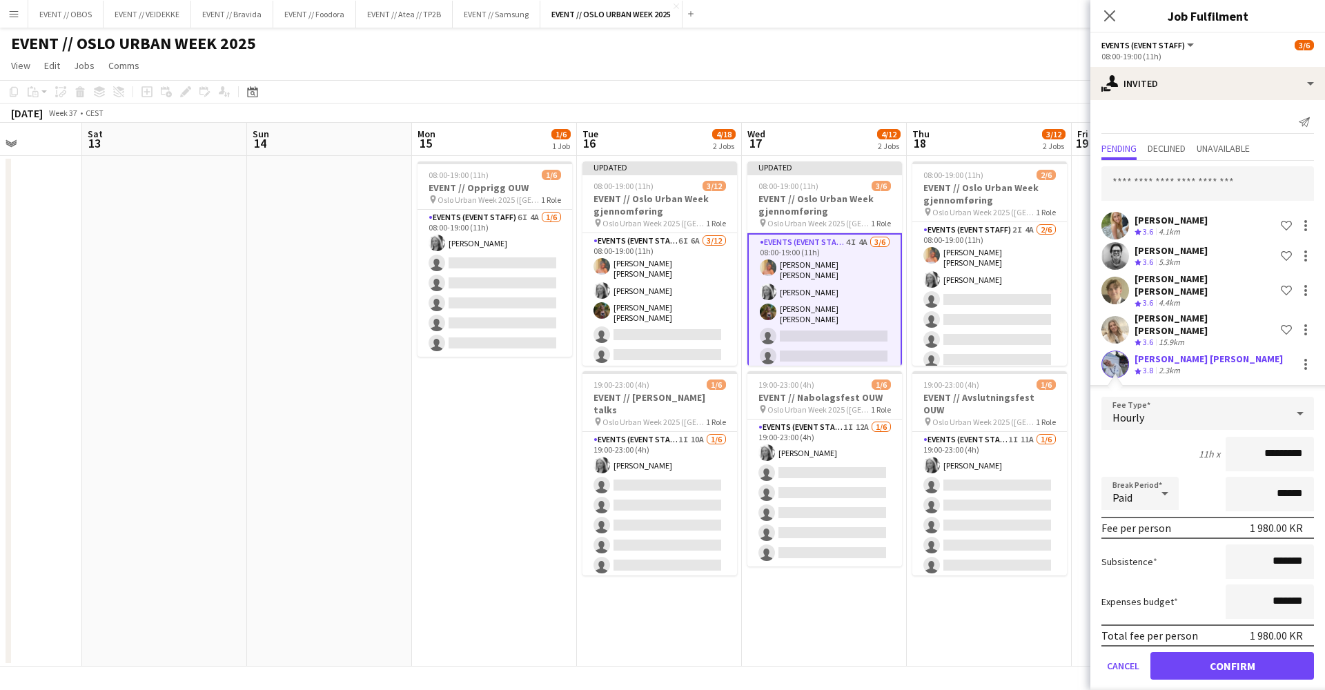
click at [1014, 578] on button "Confirm" at bounding box center [1233, 666] width 164 height 28
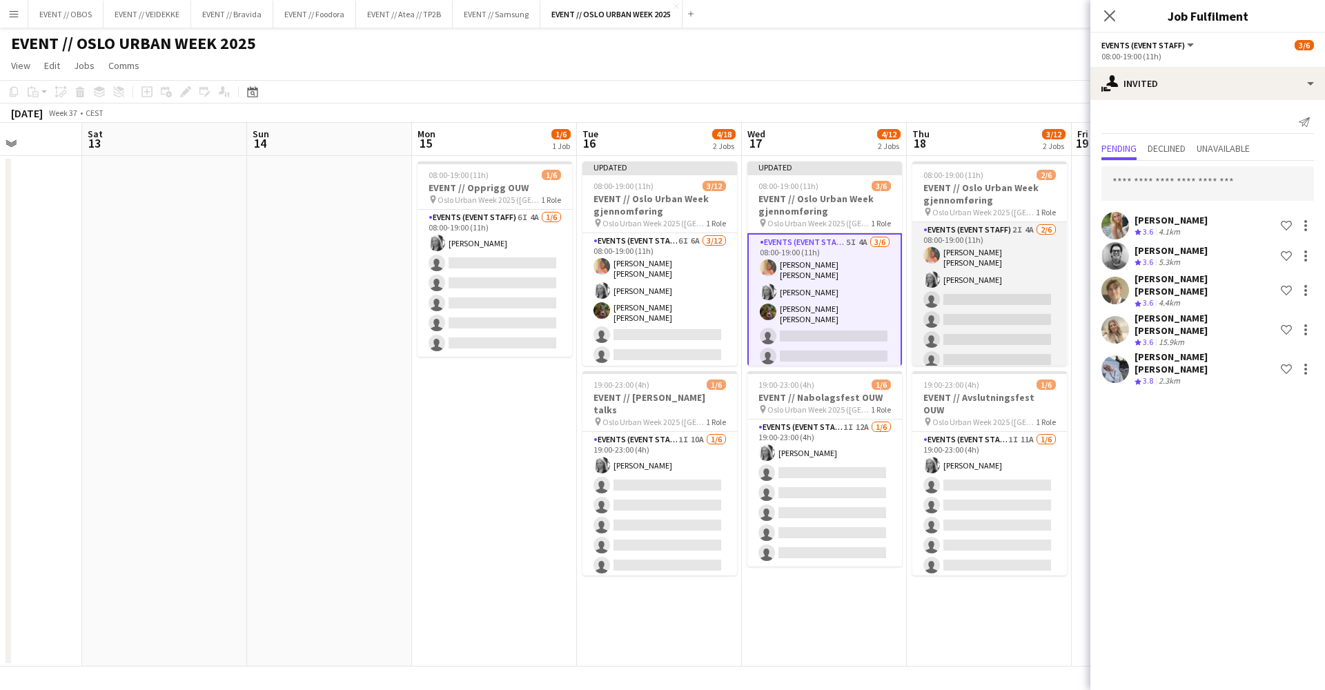
click at [1014, 306] on app-card-role "Events (Event Staff) 2I 4A [DATE] 08:00-19:00 (11h) [PERSON_NAME] [PERSON_NAME]…" at bounding box center [990, 297] width 155 height 151
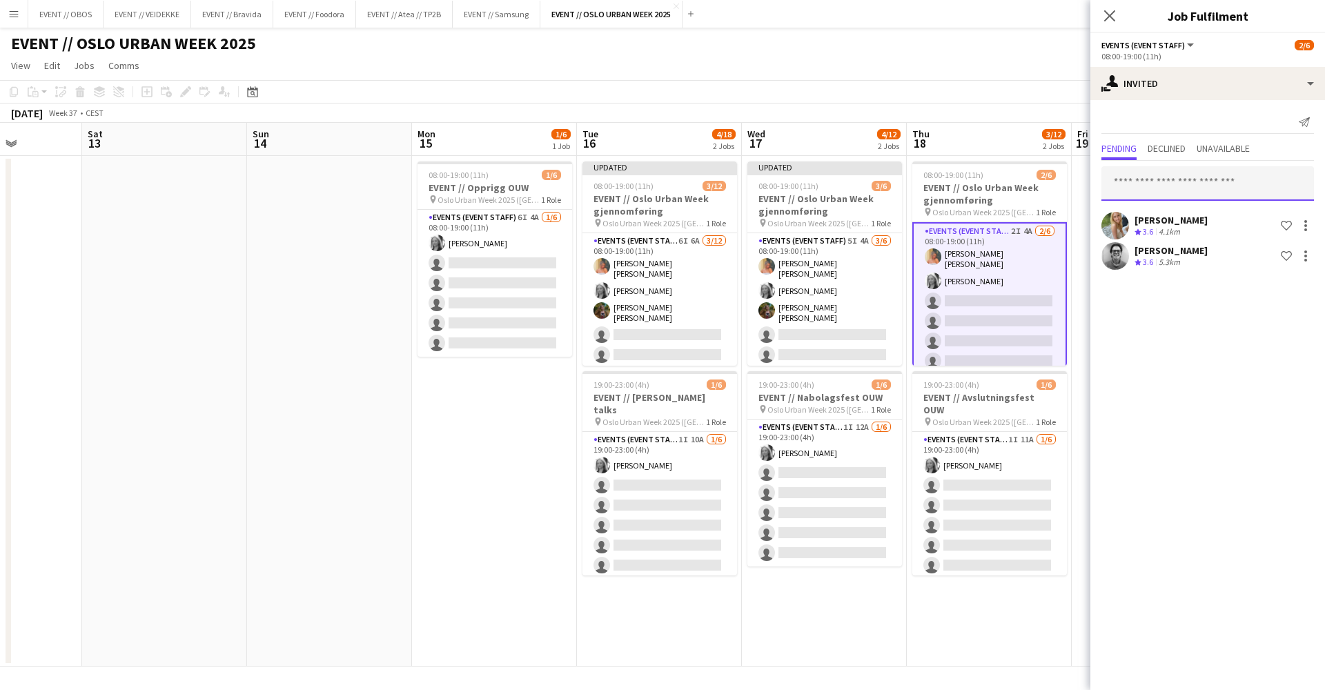
click at [1014, 185] on input "text" at bounding box center [1208, 183] width 213 height 35
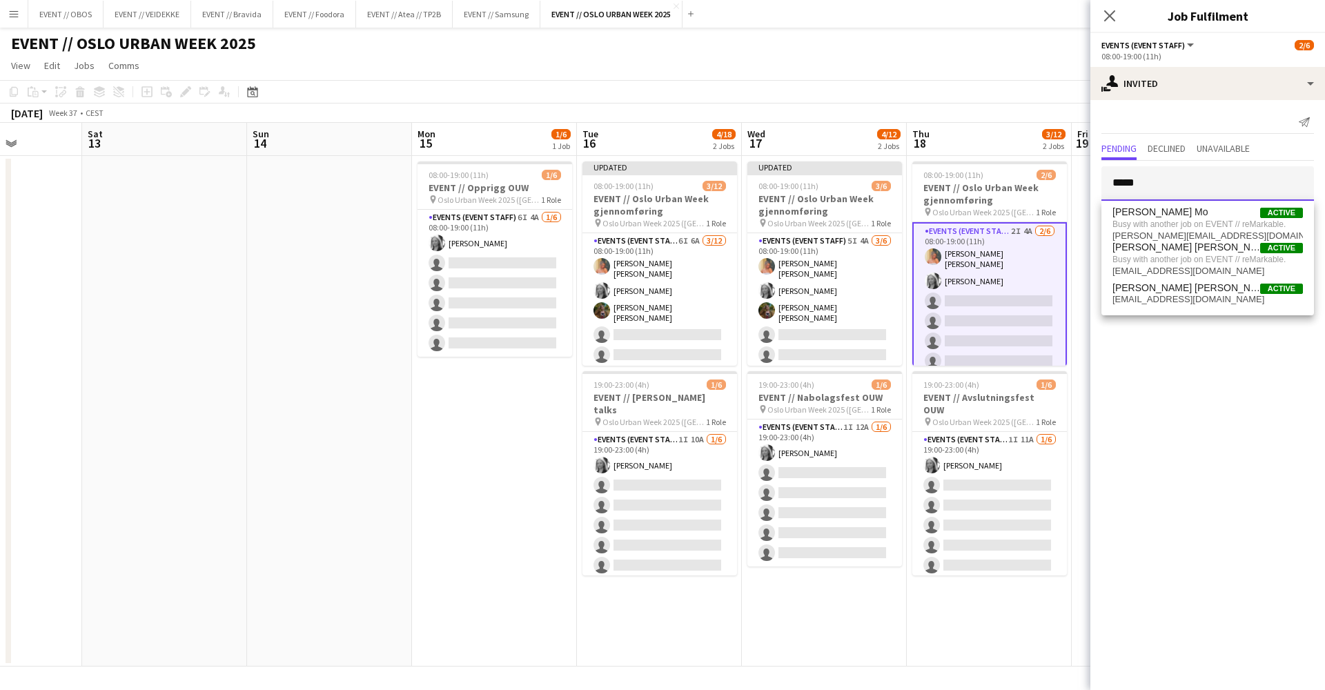
type input "*****"
click at [1014, 161] on div "***** [PERSON_NAME] Crew rating 3.6 4.1km Shortlist crew [PERSON_NAME] Crew rat…" at bounding box center [1208, 217] width 235 height 112
drag, startPoint x: 1159, startPoint y: 187, endPoint x: 1087, endPoint y: 177, distance: 72.4
click at [1014, 177] on body "Menu Boards Boards Boards All jobs Status Workforce Workforce My Workforce Recr…" at bounding box center [662, 345] width 1325 height 690
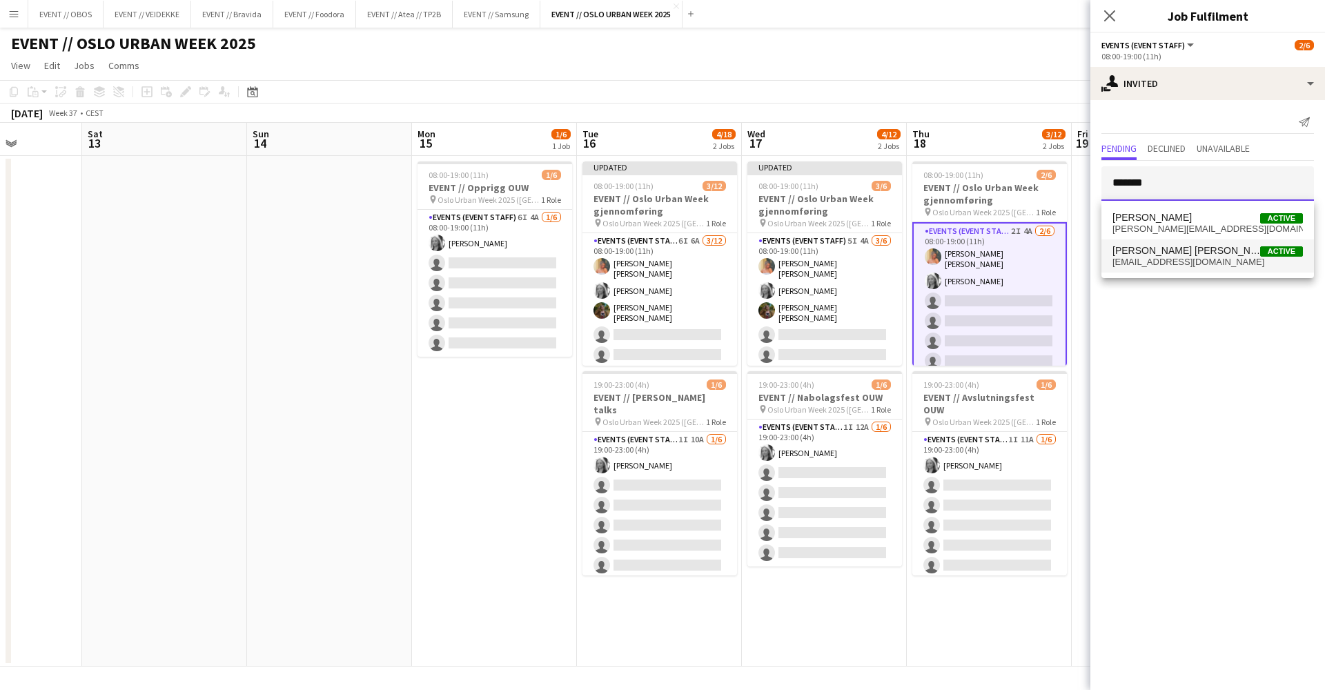
type input "*******"
click at [1014, 265] on span "[EMAIL_ADDRESS][DOMAIN_NAME]" at bounding box center [1208, 262] width 191 height 11
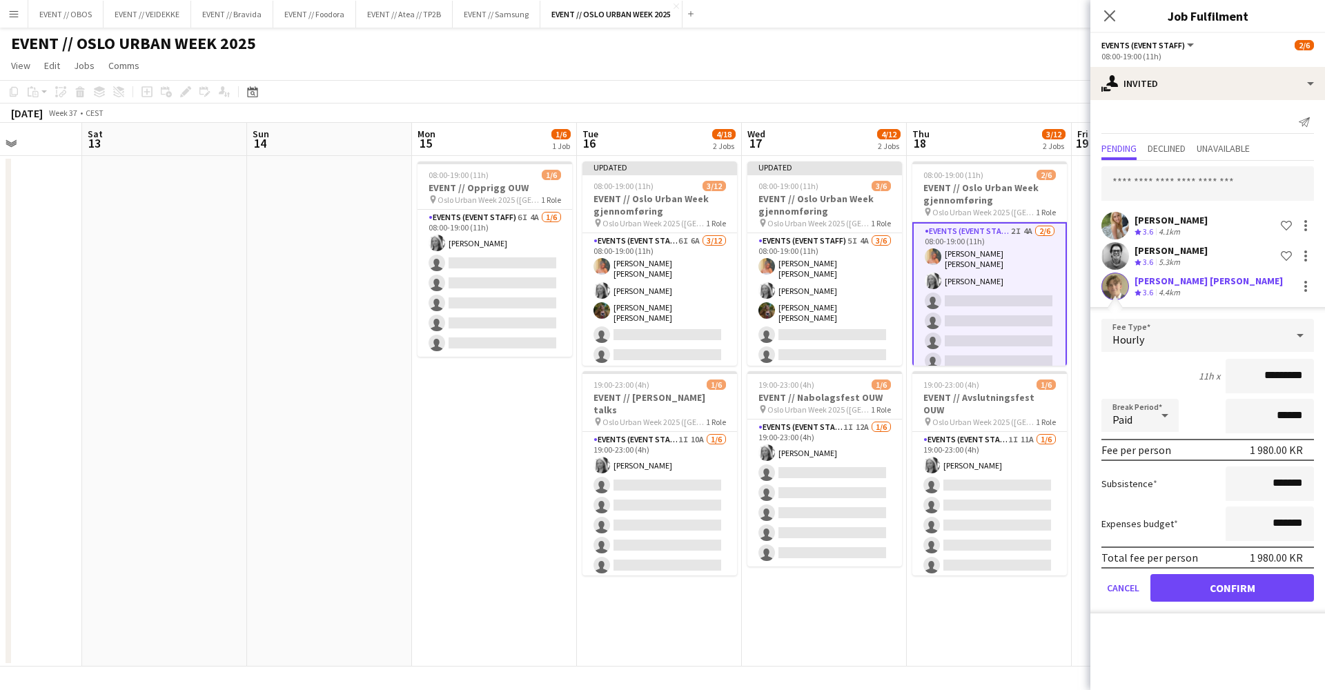
click at [1014, 578] on button "Confirm" at bounding box center [1233, 588] width 164 height 28
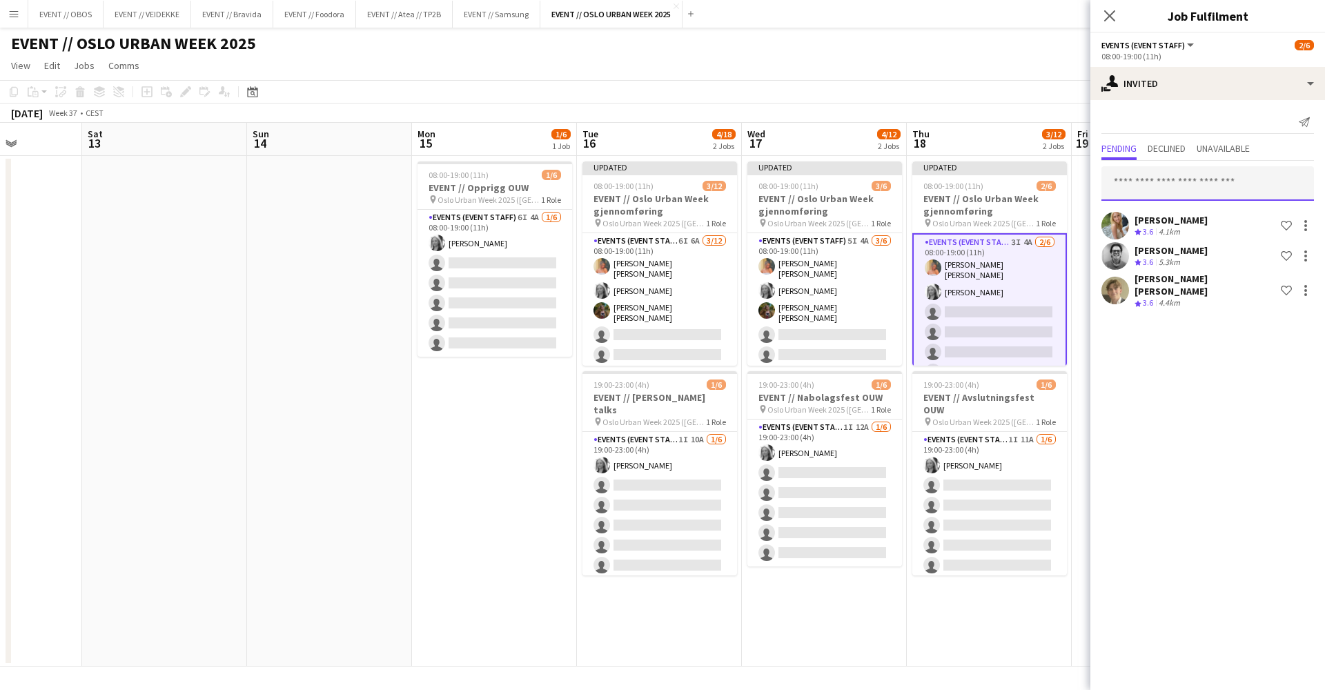
click at [1014, 197] on input "text" at bounding box center [1208, 183] width 213 height 35
type input "*"
click at [1014, 96] on app-toolbar "Copy Paste Paste Command V Paste with crew Command Shift V Paste linked Job [GE…" at bounding box center [662, 91] width 1325 height 23
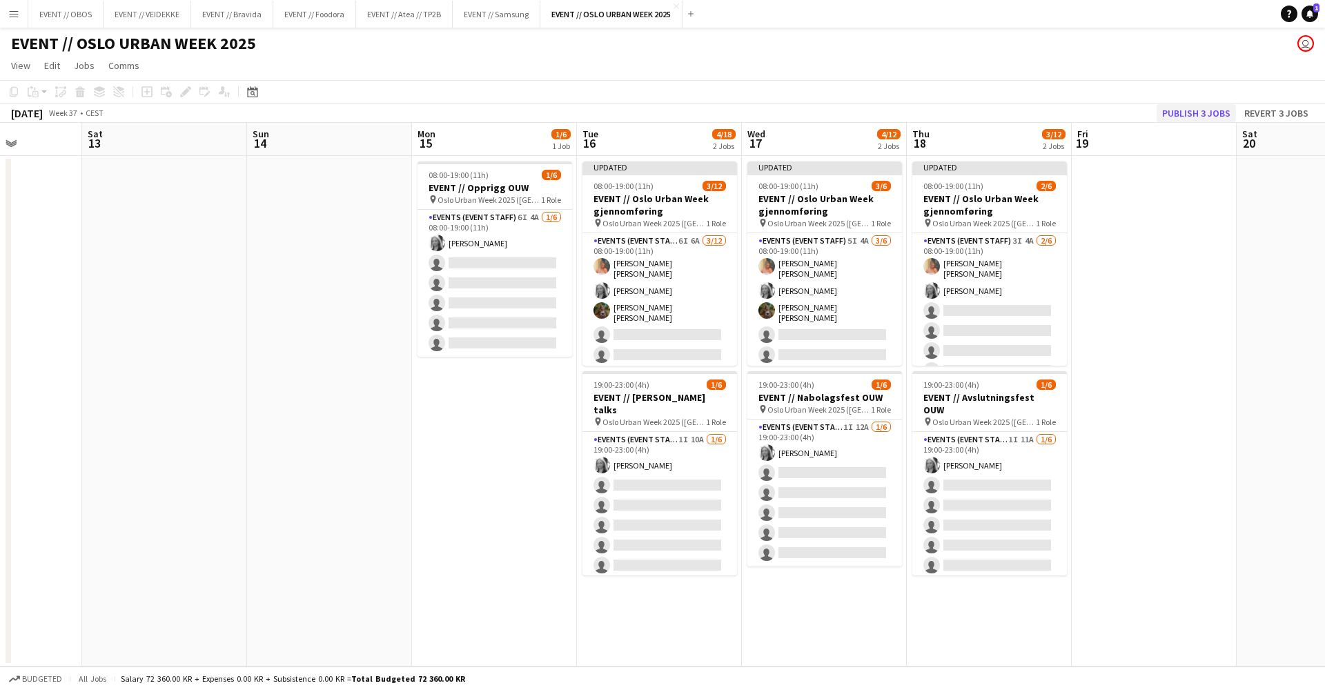
click at [1014, 110] on button "Publish 3 jobs" at bounding box center [1196, 113] width 79 height 18
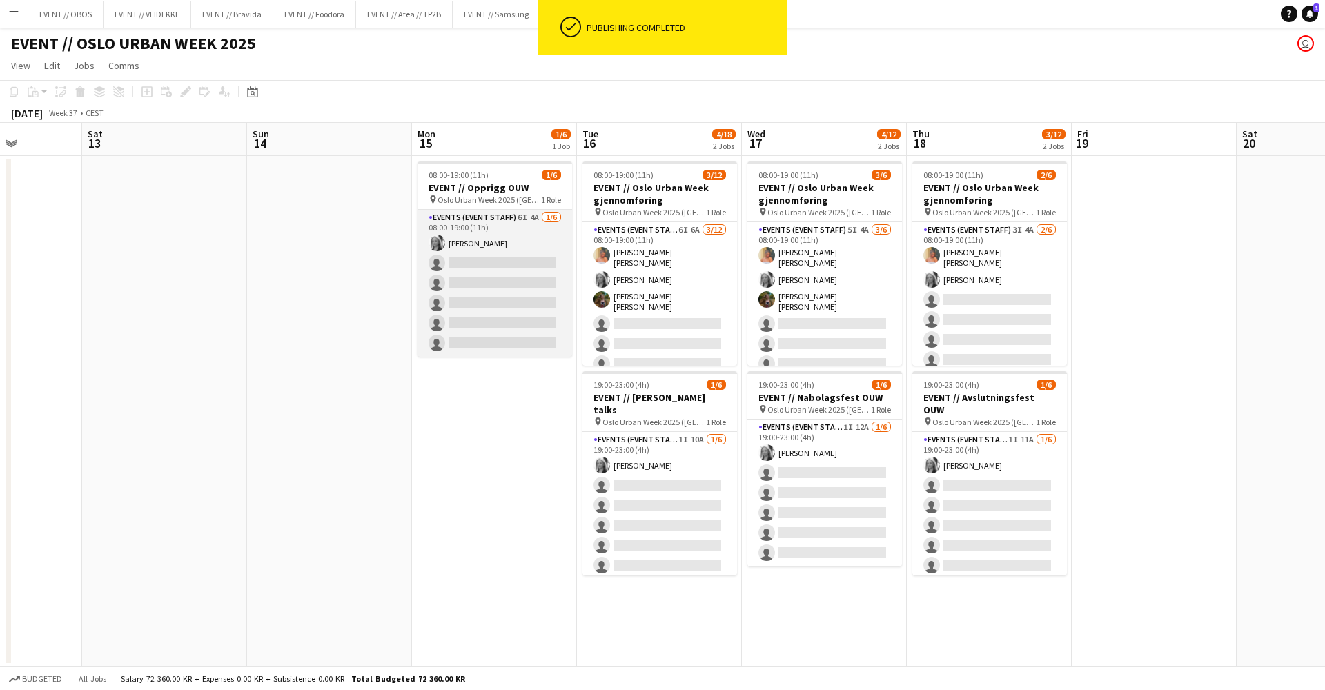
click at [488, 309] on app-card-role "Events (Event Staff) 6I 4A [DATE] 08:00-19:00 (11h) [PERSON_NAME] single-neutra…" at bounding box center [495, 283] width 155 height 147
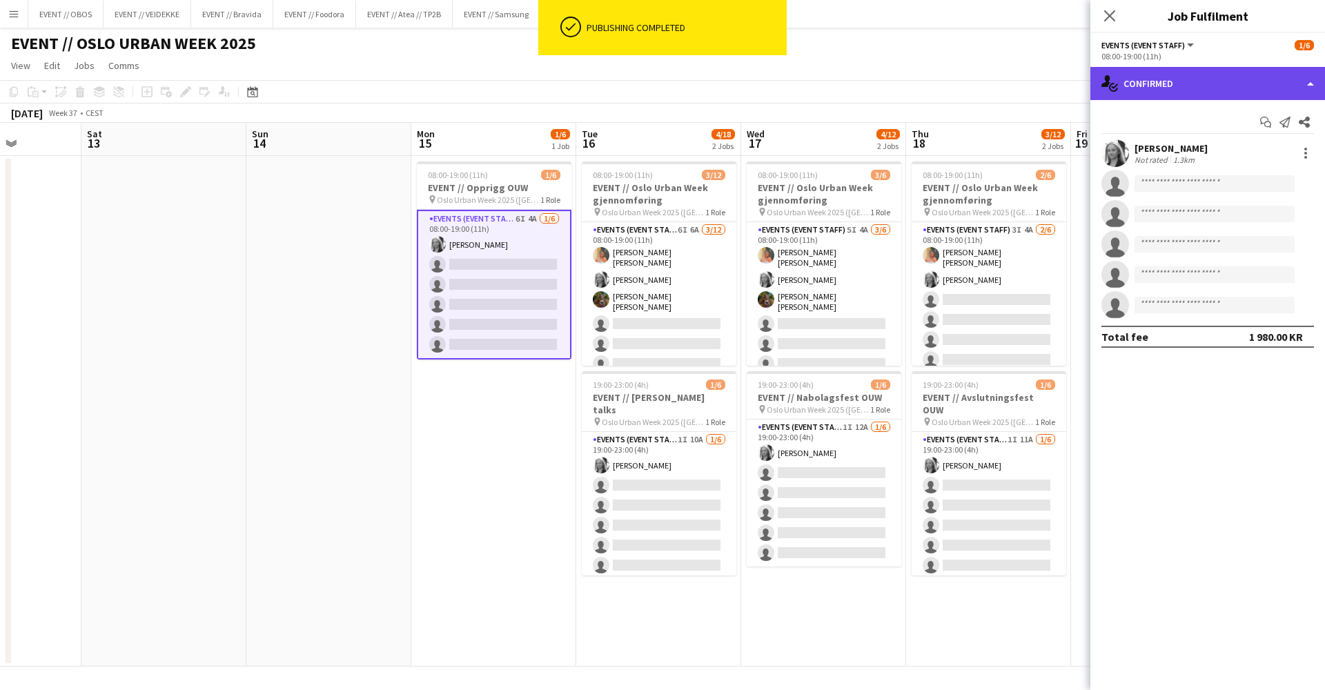
click at [1014, 90] on div "single-neutral-actions-check-2 Confirmed" at bounding box center [1208, 83] width 235 height 33
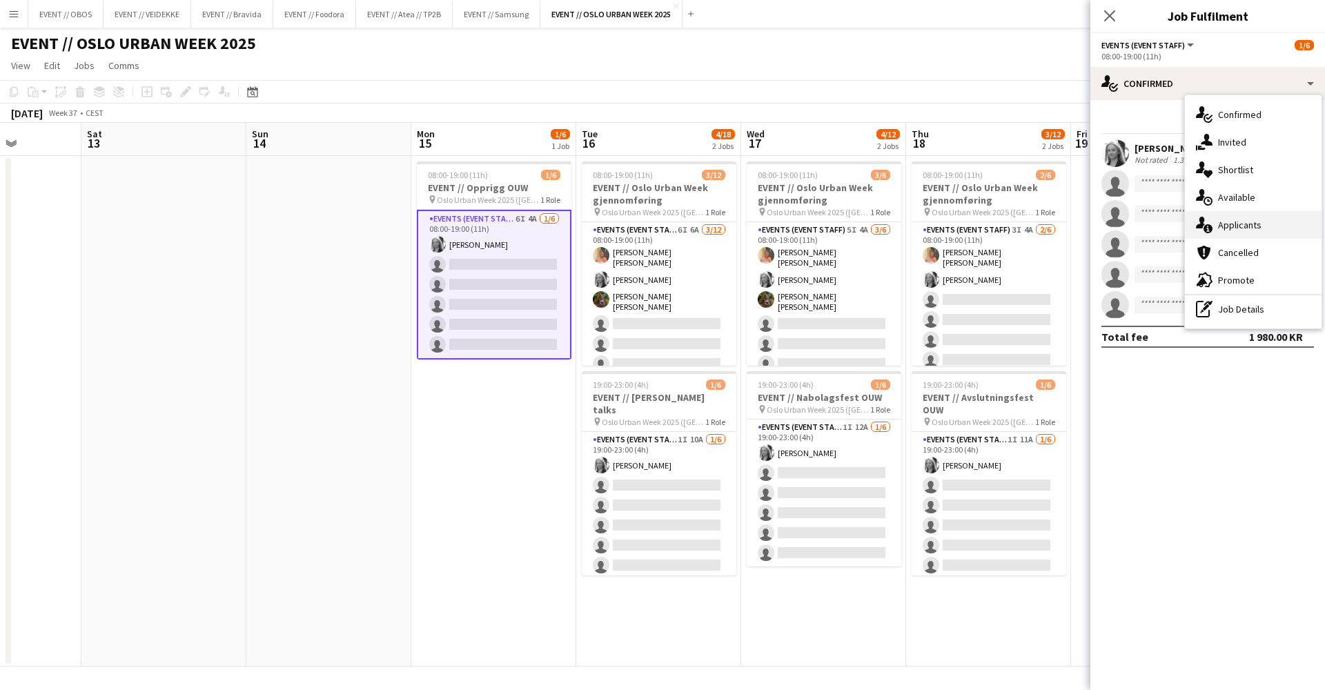
click at [1014, 235] on div "single-neutral-actions-information Applicants" at bounding box center [1253, 225] width 137 height 28
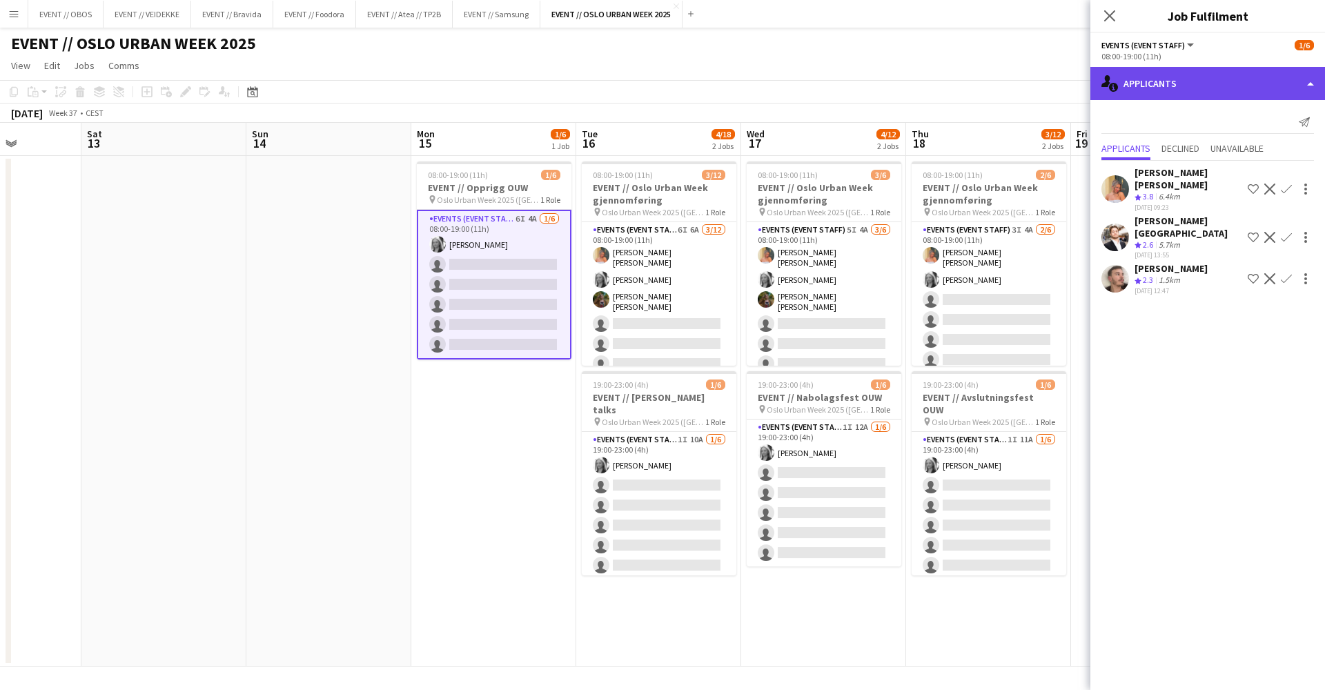
click at [1014, 81] on icon "single-neutral-actions-information" at bounding box center [1110, 83] width 17 height 17
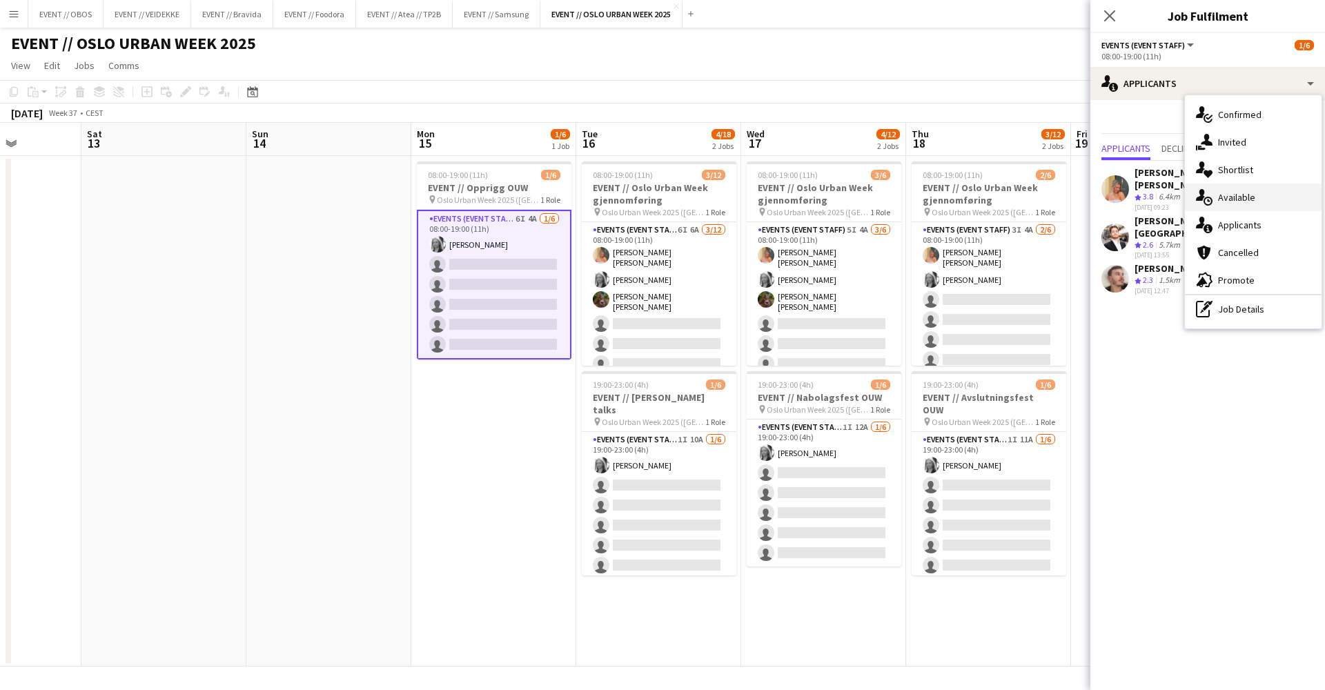
click at [1014, 199] on div "single-neutral-actions-upload Available" at bounding box center [1253, 198] width 137 height 28
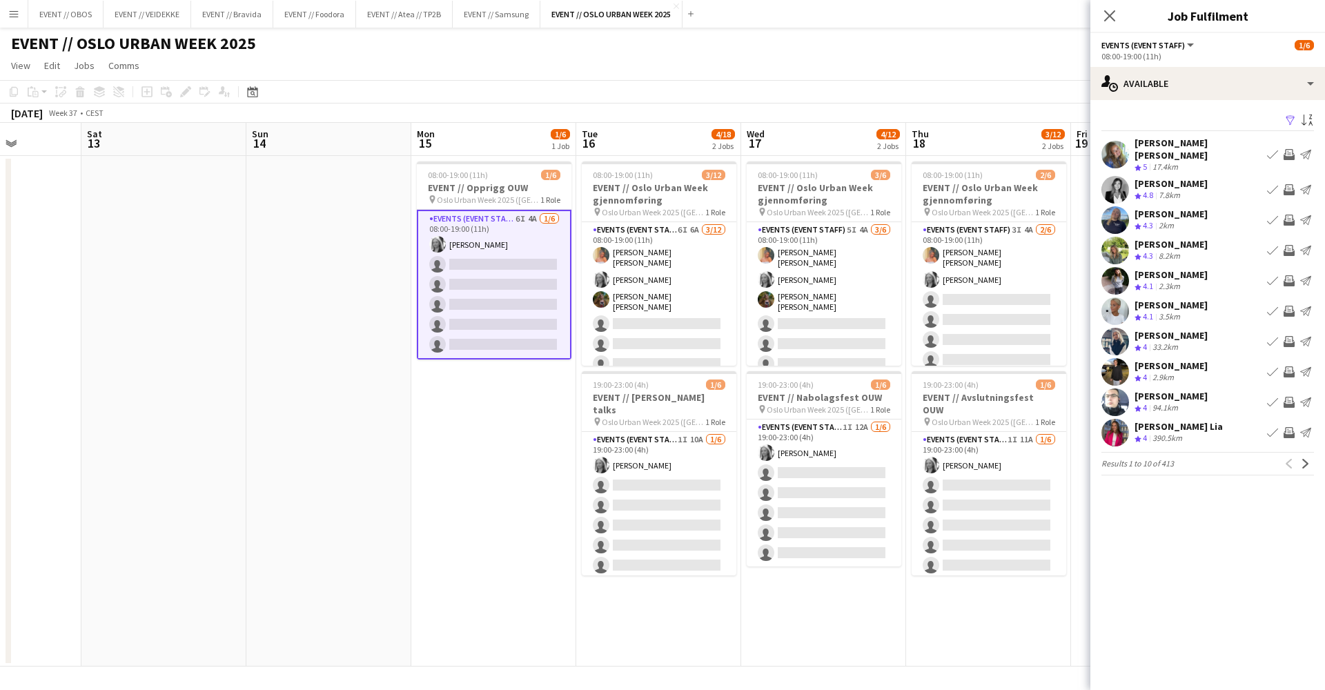
click at [1014, 94] on app-toolbar "Copy Paste Paste Command V Paste with crew Command Shift V Paste linked Job [GE…" at bounding box center [662, 91] width 1325 height 23
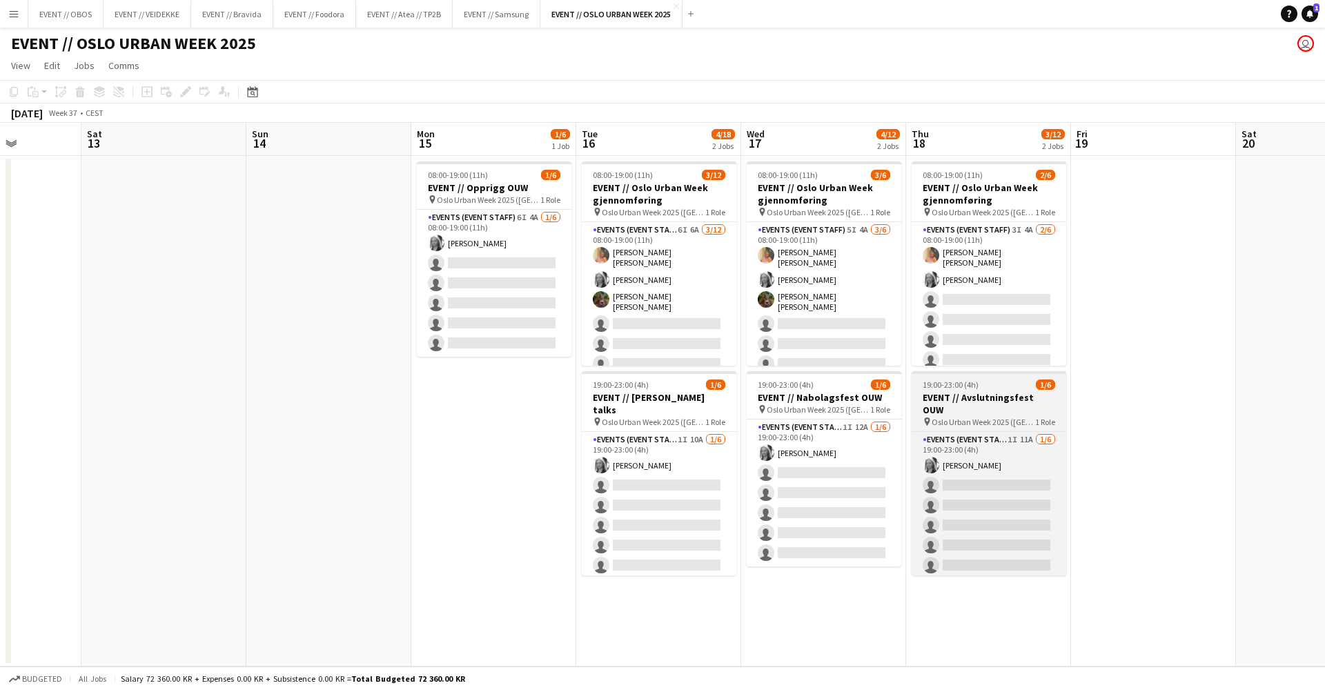
click at [971, 372] on div at bounding box center [989, 372] width 155 height 3
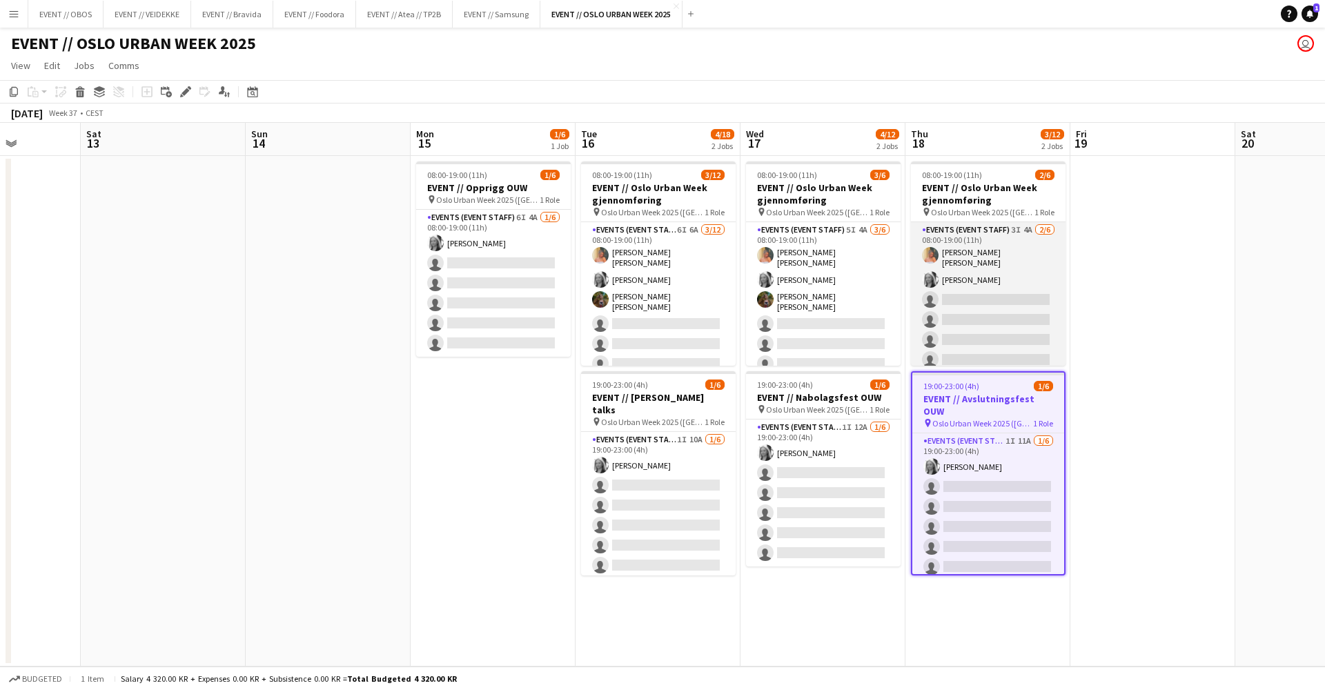
scroll to position [0, 415]
click at [933, 233] on app-card-role "Events (Event Staff) 3I 4A [DATE] 08:00-19:00 (11h) [PERSON_NAME] [PERSON_NAME]…" at bounding box center [987, 297] width 155 height 151
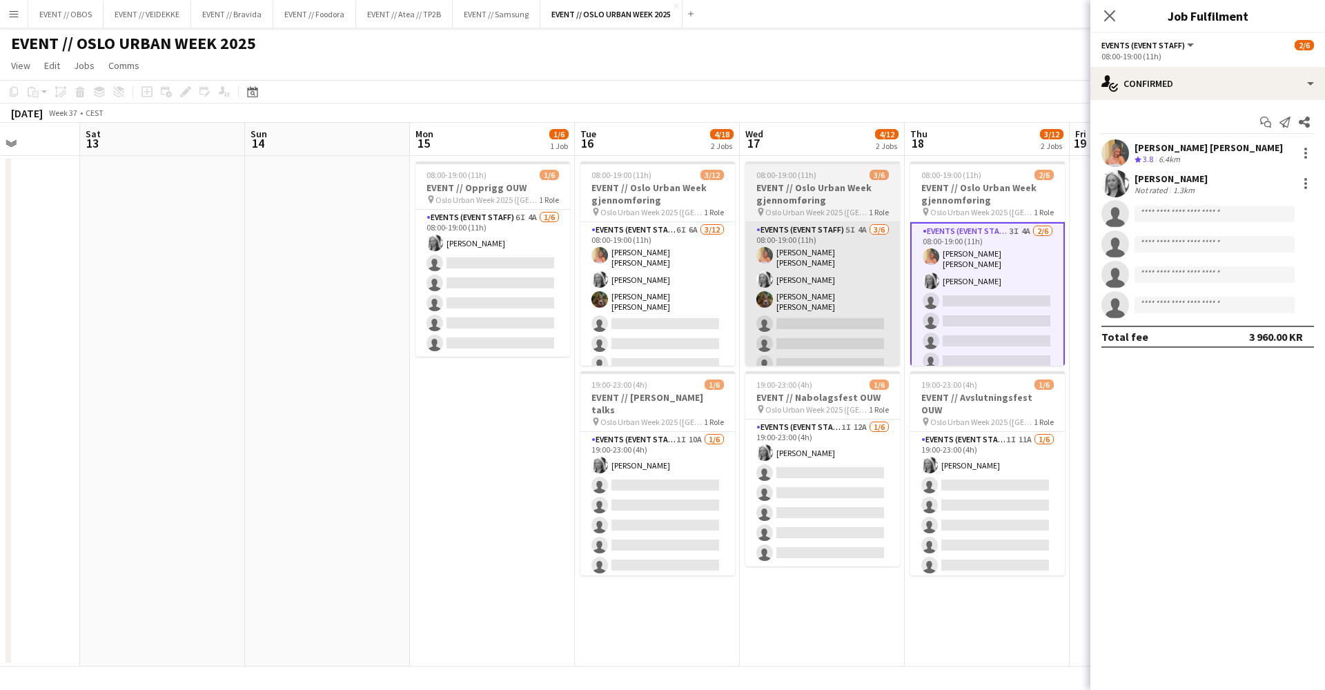
click at [808, 245] on app-card-role "Events (Event Staff) 5I 4A [DATE] 08:00-19:00 (11h) [PERSON_NAME] [PERSON_NAME]…" at bounding box center [822, 299] width 155 height 155
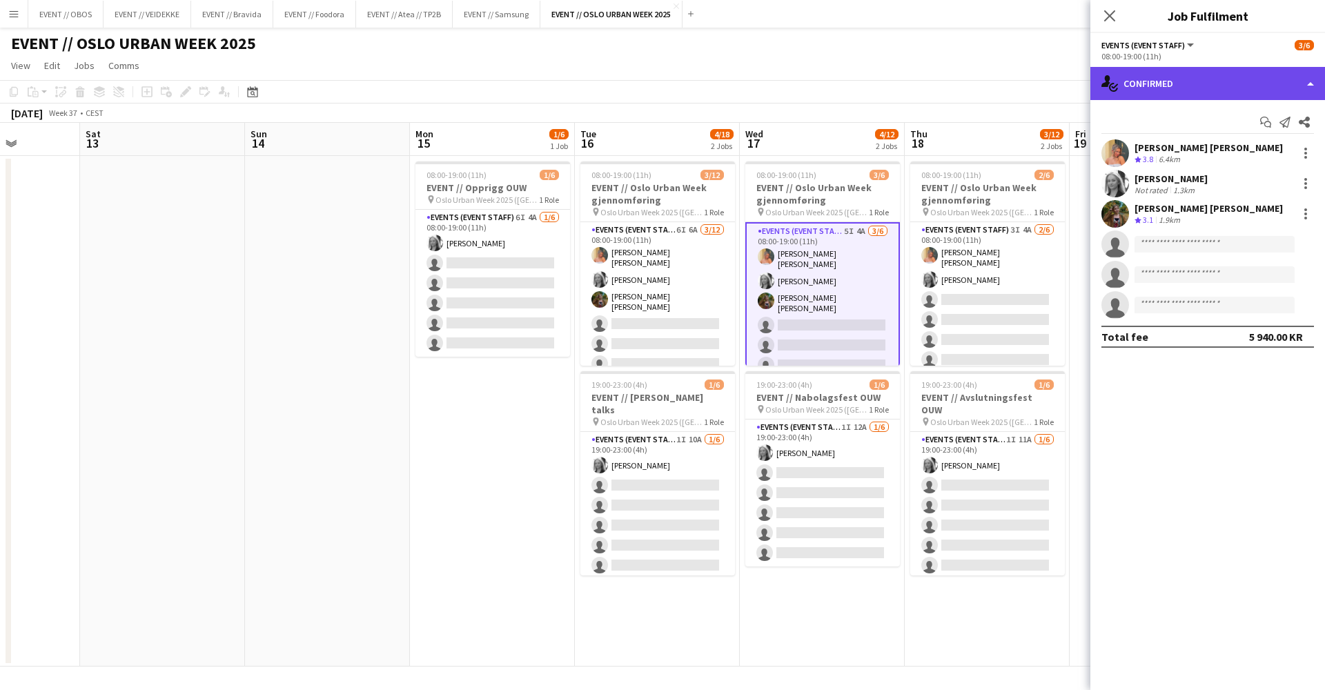
click at [1014, 93] on div "single-neutral-actions-check-2 Confirmed" at bounding box center [1208, 83] width 235 height 33
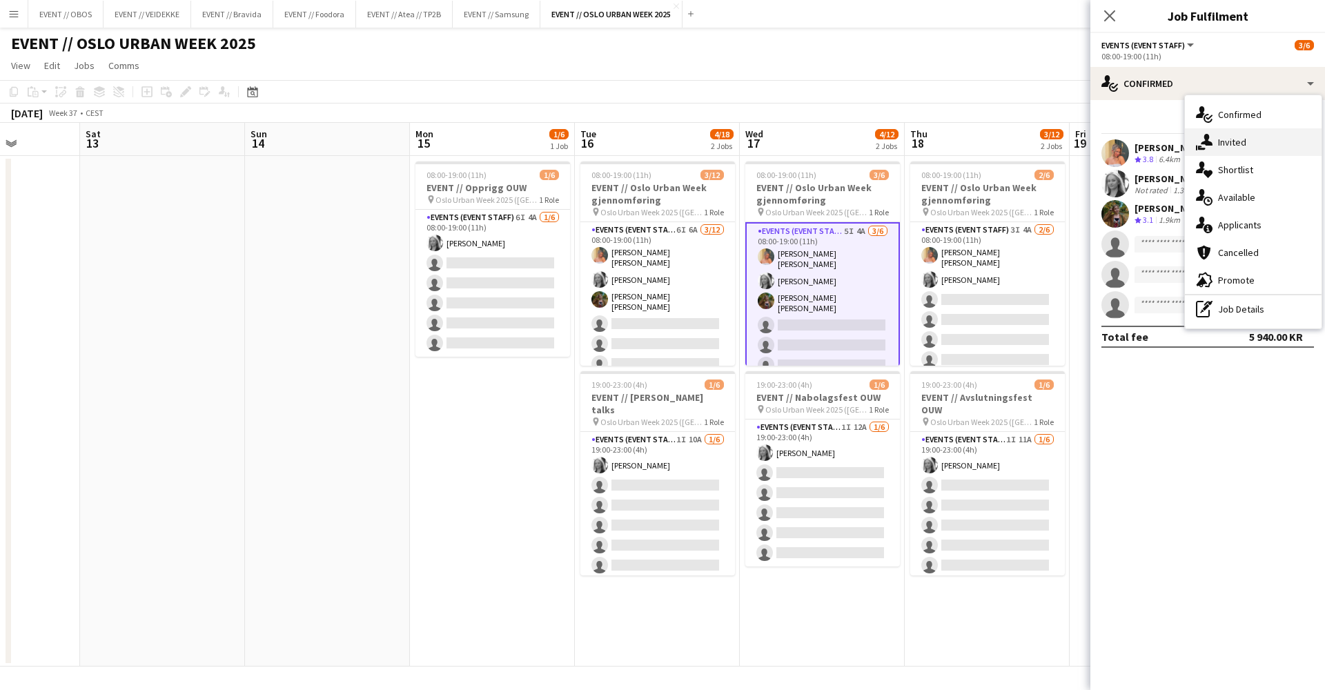
click at [1014, 144] on div "single-neutral-actions-share-1 Invited" at bounding box center [1253, 142] width 137 height 28
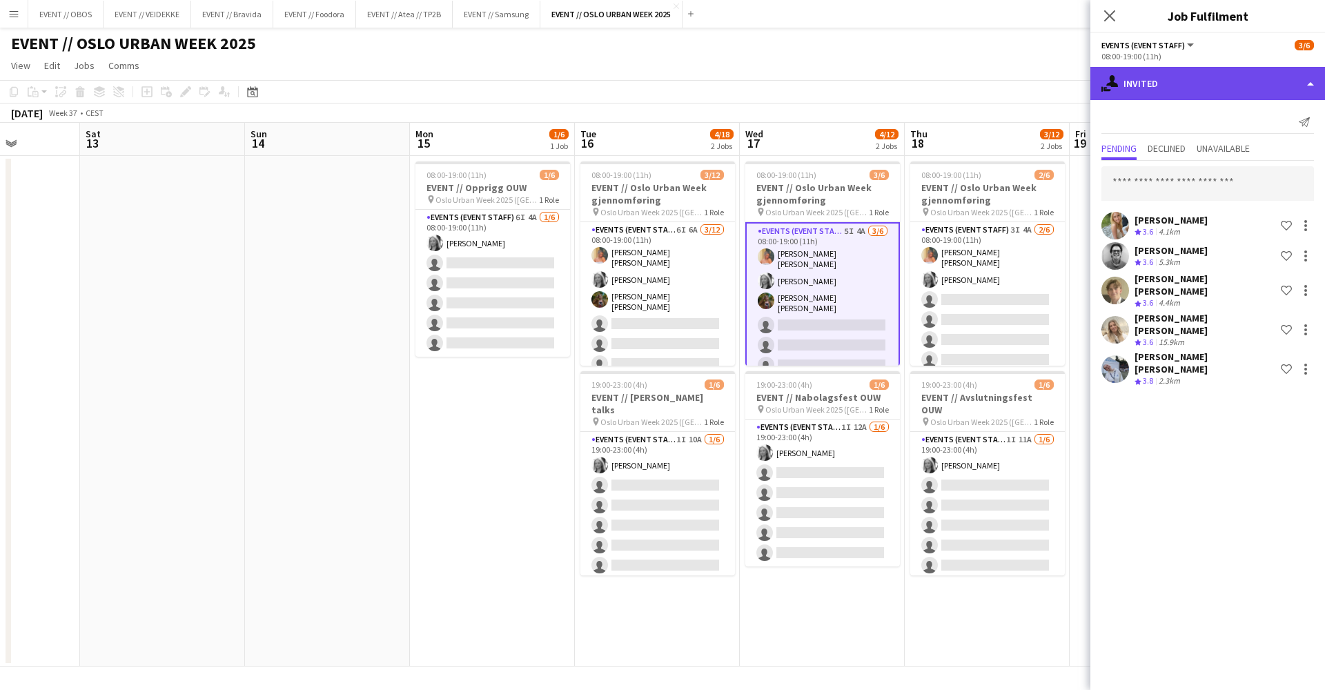
click at [1014, 96] on div "single-neutral-actions-share-1 Invited" at bounding box center [1208, 83] width 235 height 33
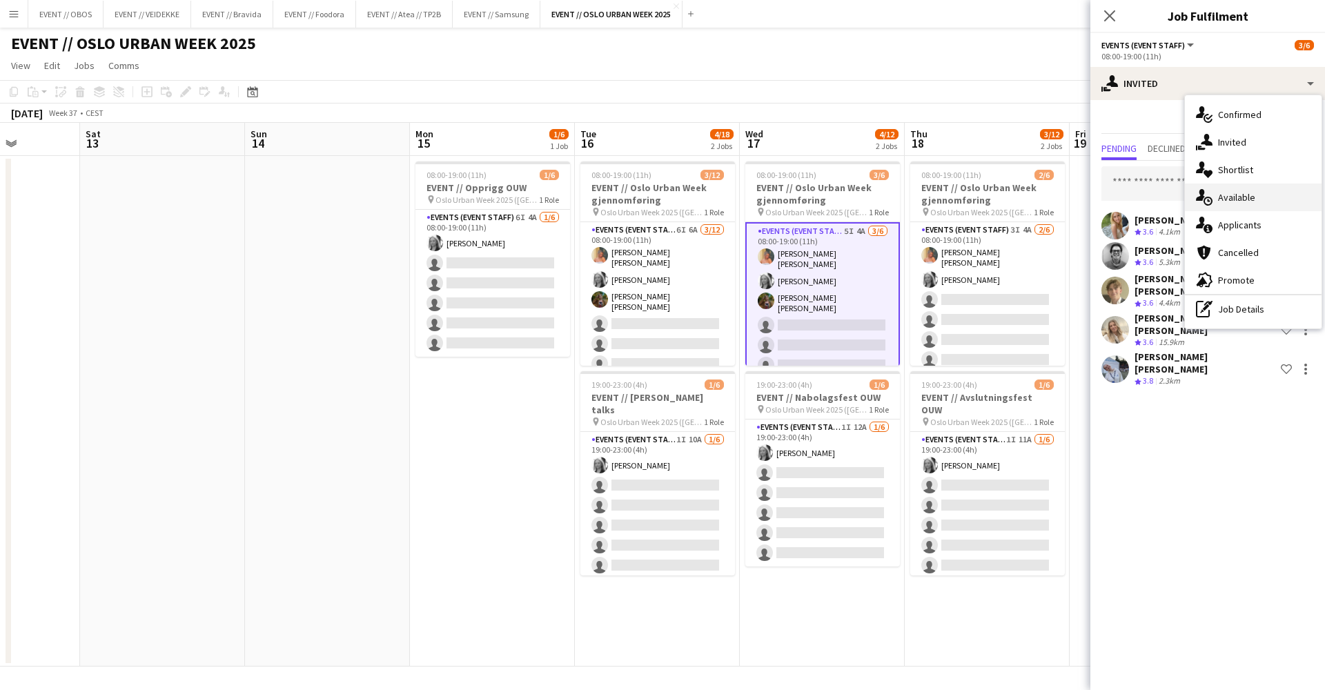
click at [1014, 207] on div "single-neutral-actions-upload Available" at bounding box center [1253, 198] width 137 height 28
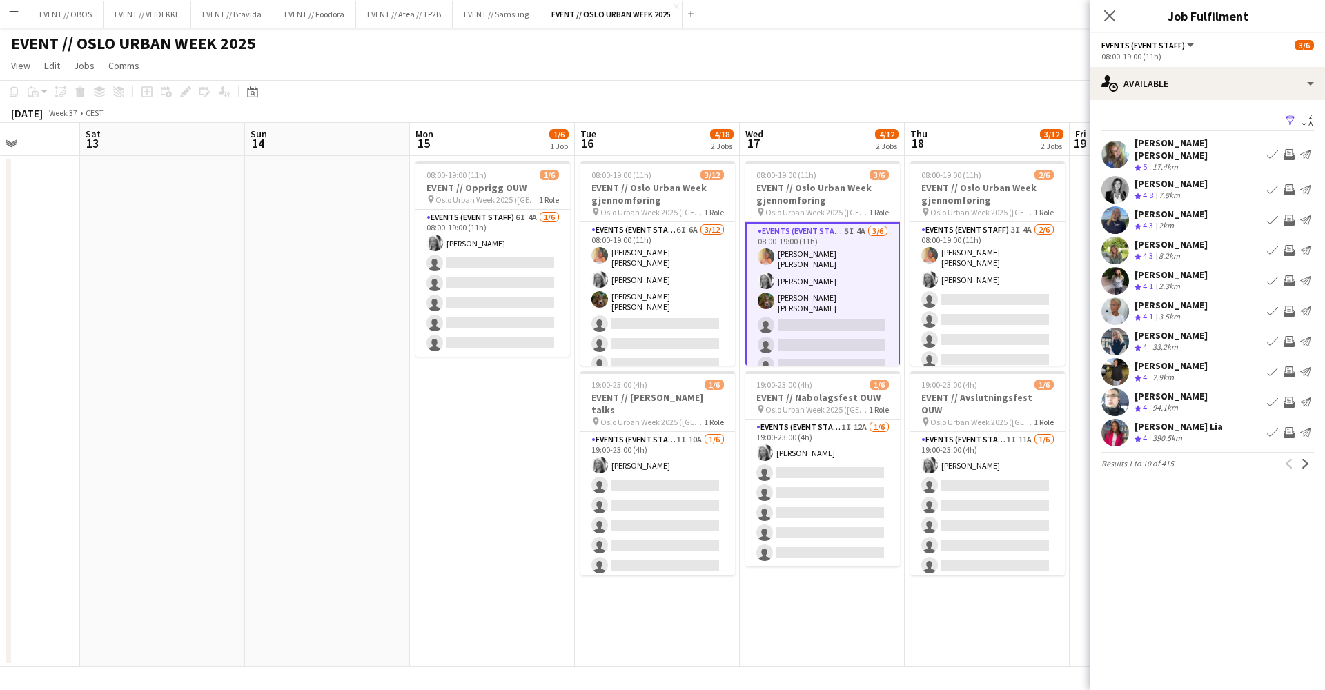
click at [1014, 76] on app-page-menu "View Day view expanded Day view collapsed Month view Date picker Jump to [DATE]…" at bounding box center [662, 67] width 1325 height 26
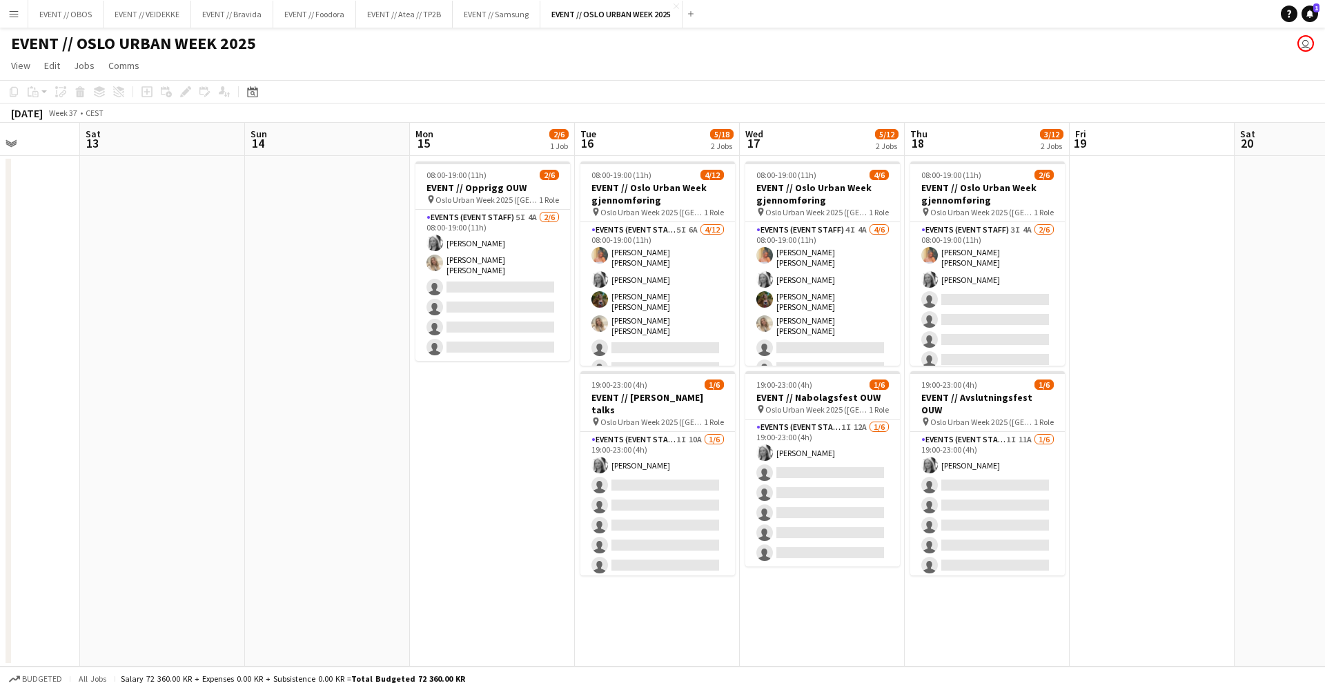
click at [464, 269] on app-card-role "Events (Event Staff) 5I 4A [DATE] 08:00-19:00 (11h) [PERSON_NAME] [PERSON_NAME]…" at bounding box center [493, 285] width 155 height 151
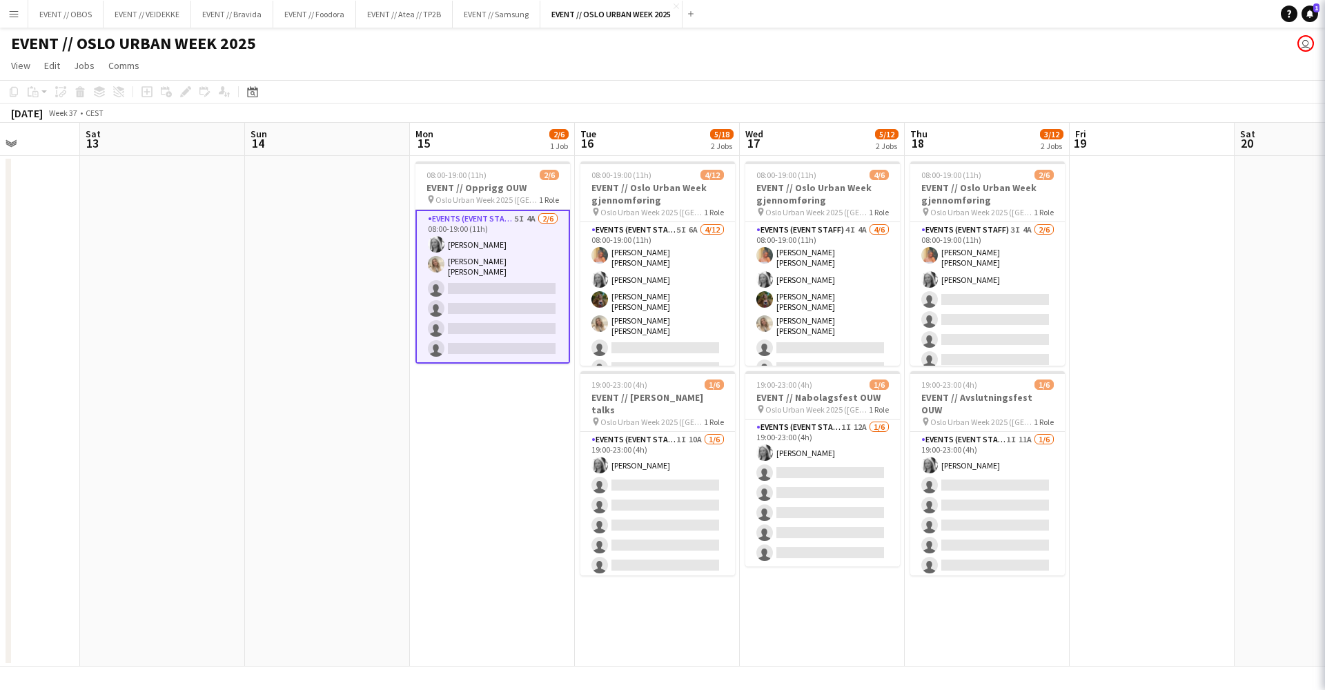
click at [464, 269] on app-card-role "Events (Event Staff) 5I 4A [DATE] 08:00-19:00 (11h) [PERSON_NAME] [PERSON_NAME]…" at bounding box center [493, 287] width 155 height 154
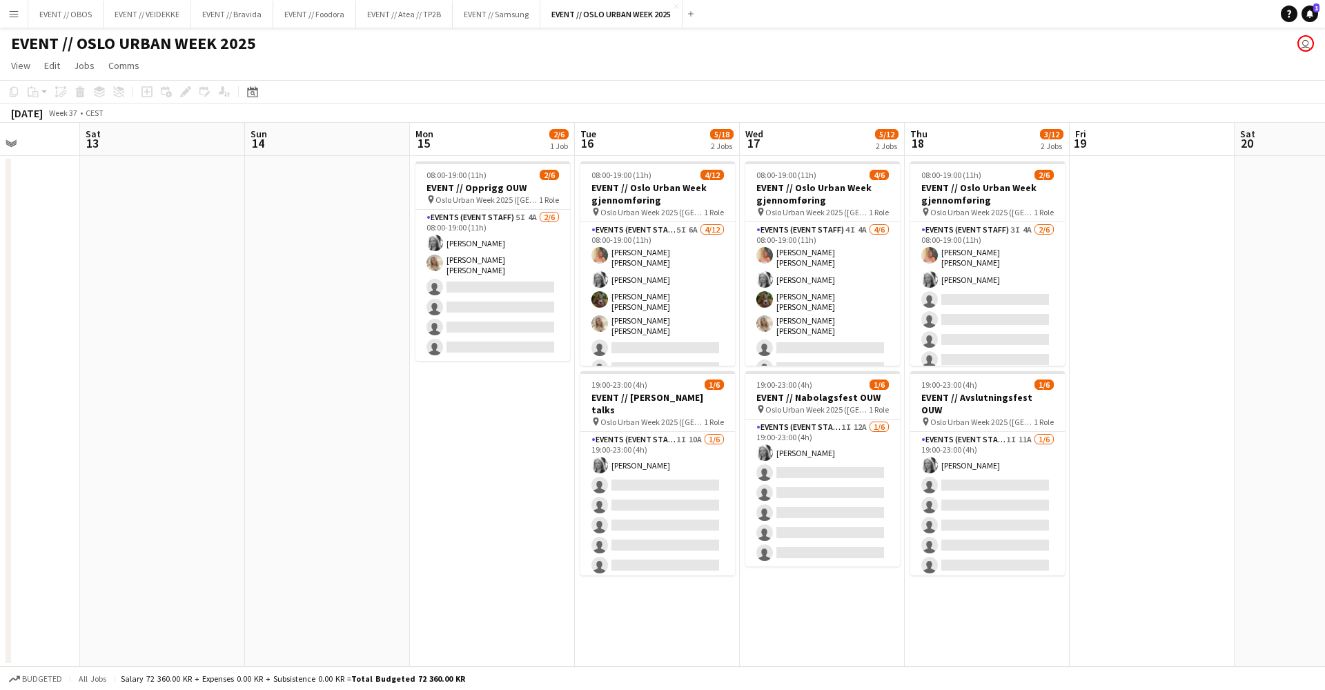
click at [575, 281] on app-date-cell "08:00-19:00 (11h) 4/12 EVENT // Oslo Urban Week gjennomføring pin Oslo Urban We…" at bounding box center [657, 411] width 165 height 511
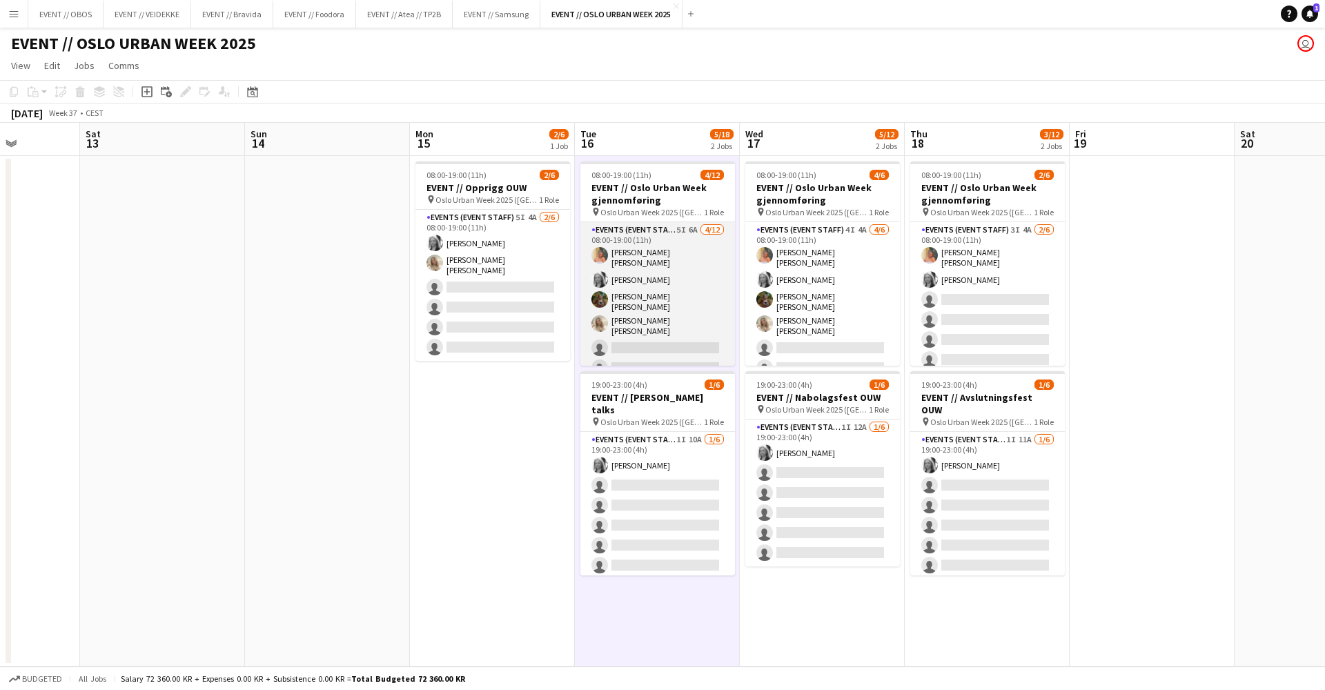
click at [596, 294] on app-user-avatar at bounding box center [600, 299] width 17 height 17
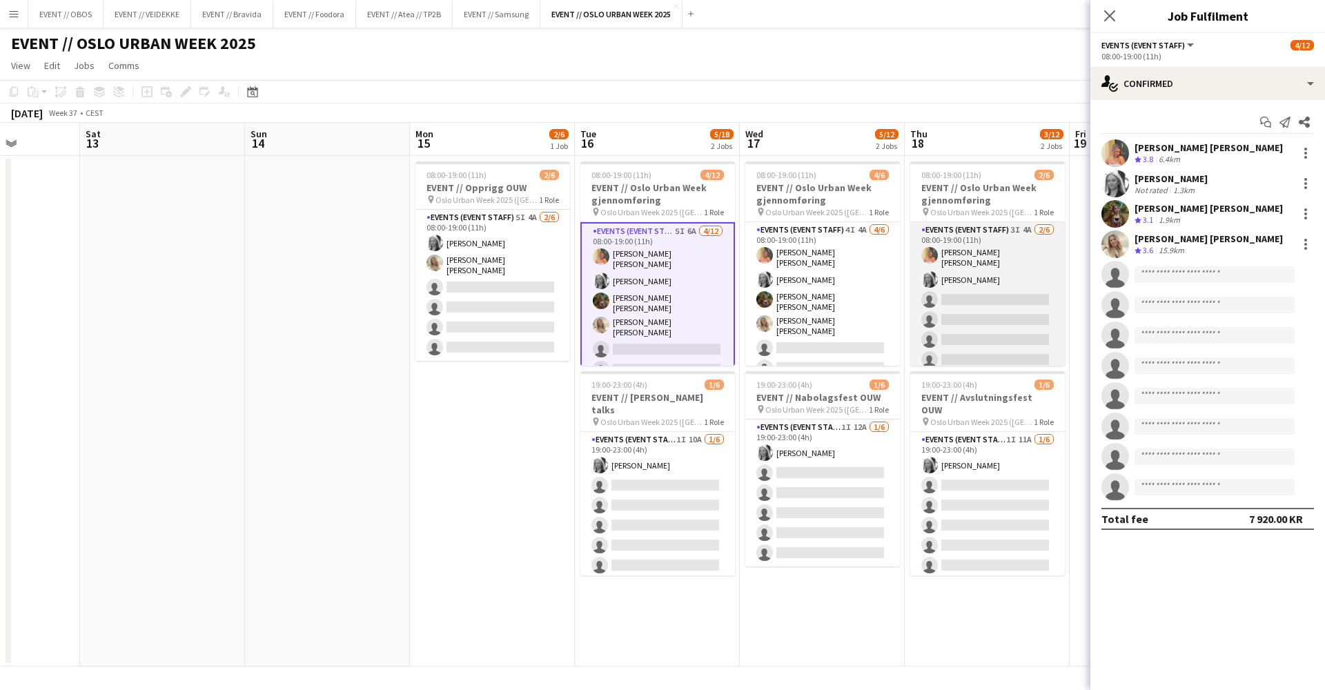
click at [979, 307] on app-card-role "Events (Event Staff) 3I 4A [DATE] 08:00-19:00 (11h) [PERSON_NAME] [PERSON_NAME]…" at bounding box center [987, 297] width 155 height 151
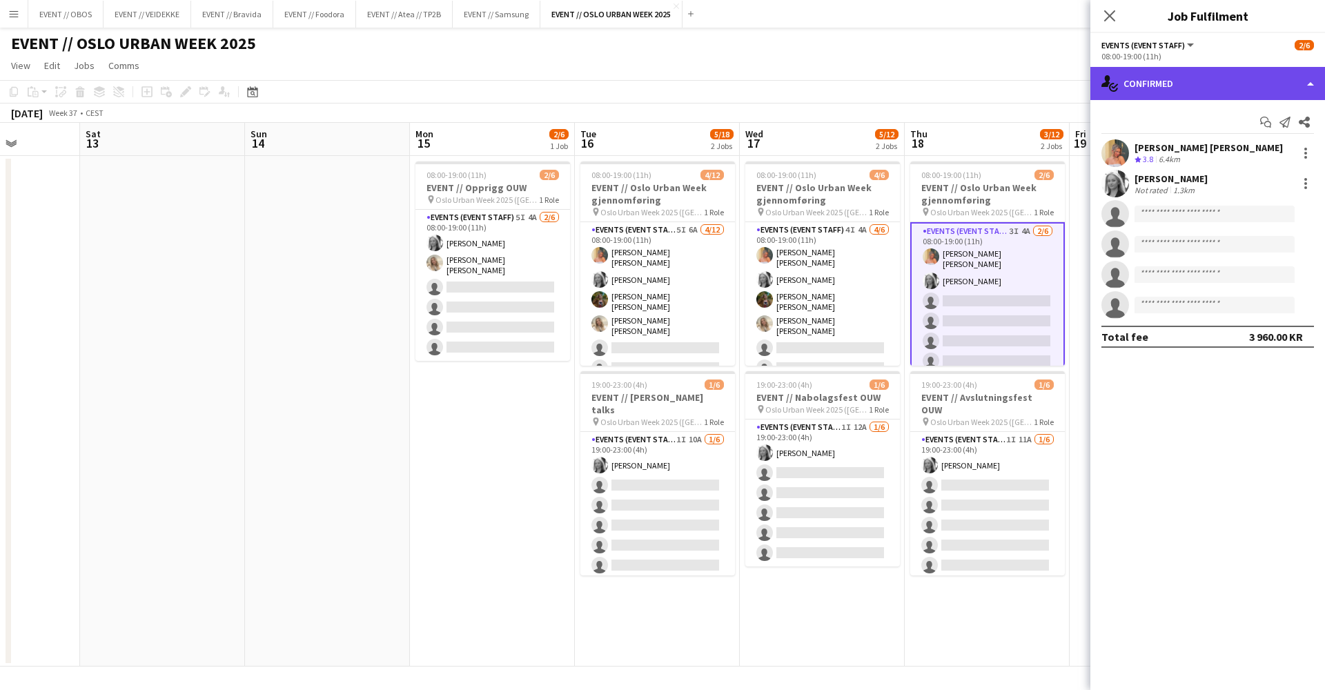
click at [1014, 96] on div "single-neutral-actions-check-2 Confirmed" at bounding box center [1208, 83] width 235 height 33
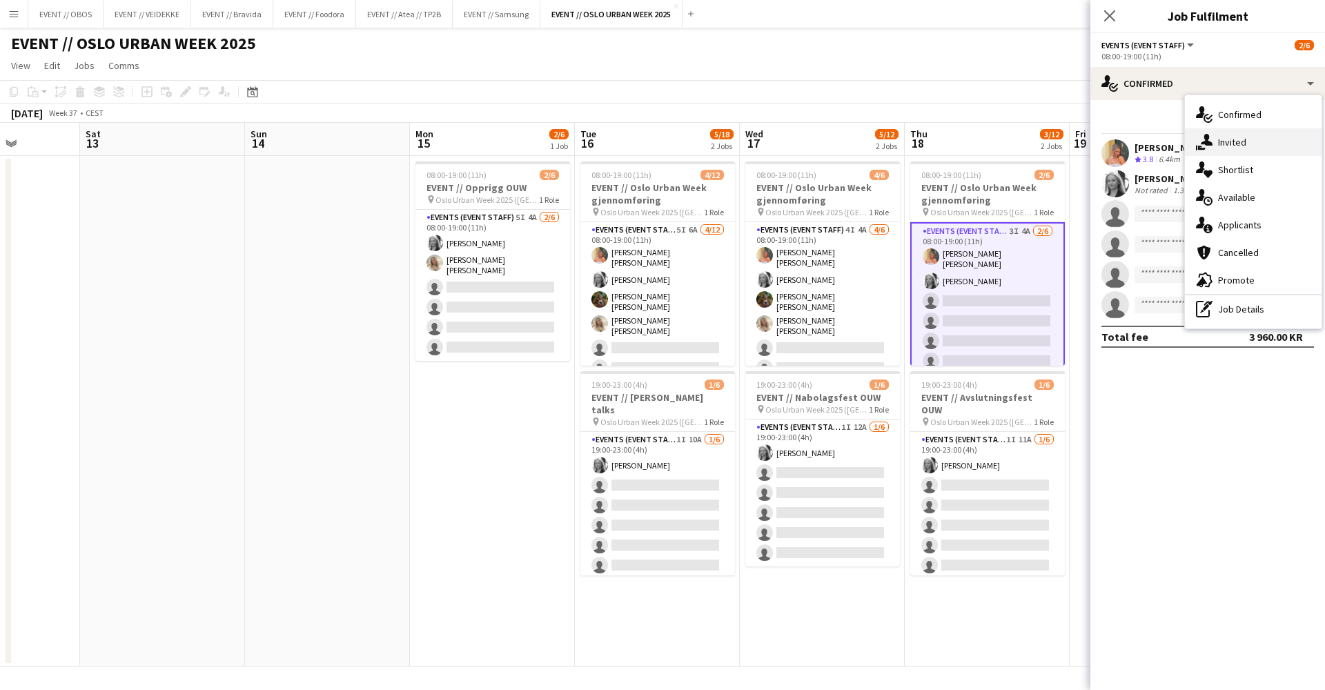
click at [1014, 140] on icon "single-neutral-actions-share-1" at bounding box center [1204, 142] width 17 height 17
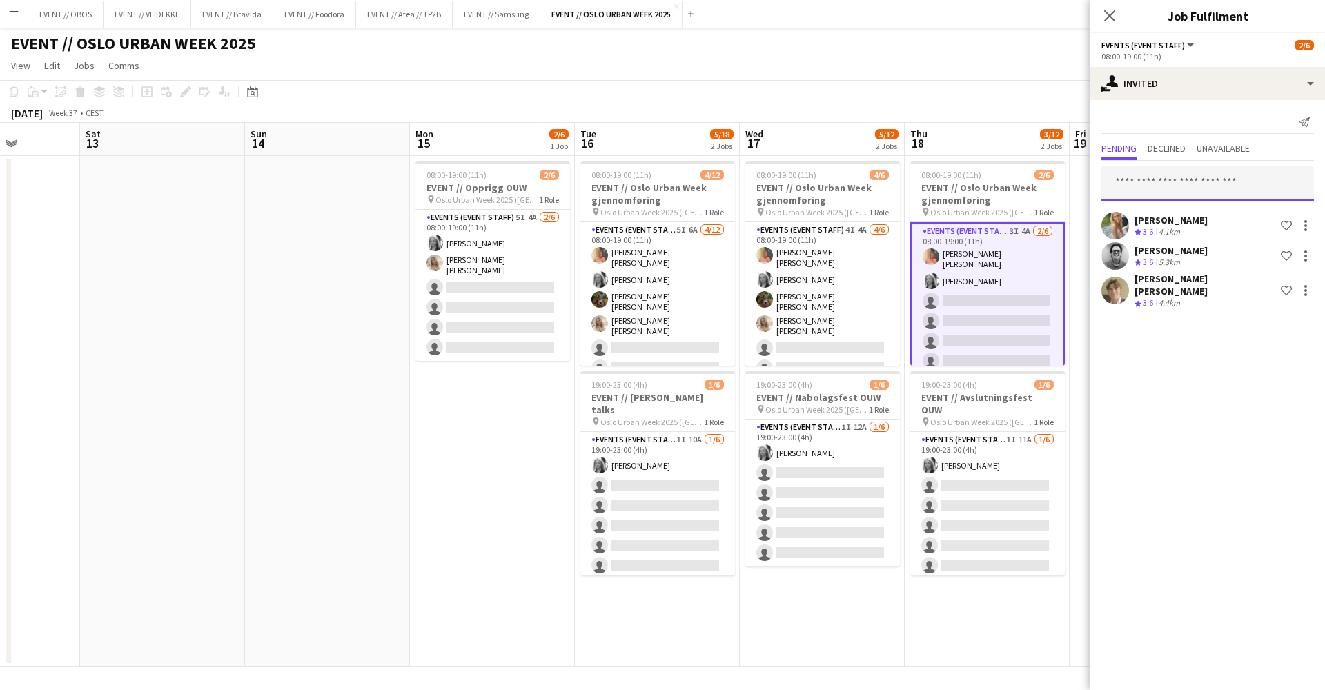
click at [1014, 187] on input "text" at bounding box center [1208, 183] width 213 height 35
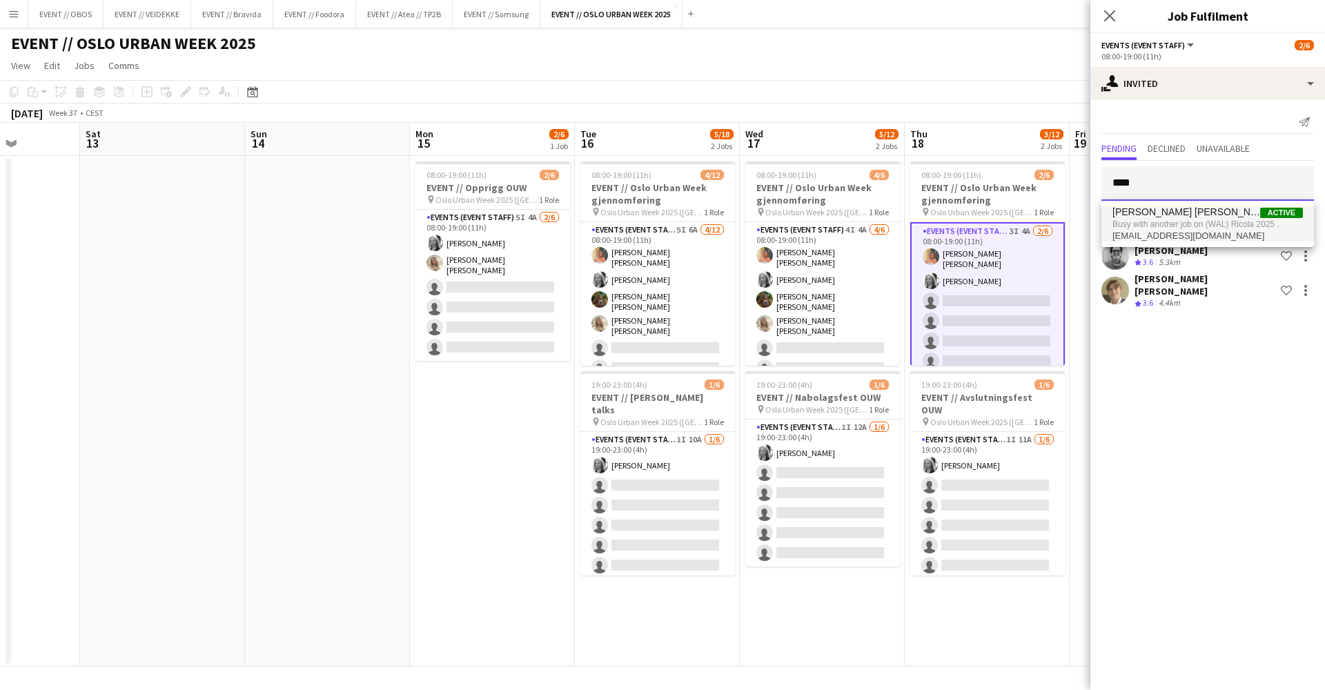
type input "****"
click at [1014, 222] on span "Busy with another job on (WAL) Ricola 2025 ." at bounding box center [1208, 224] width 191 height 12
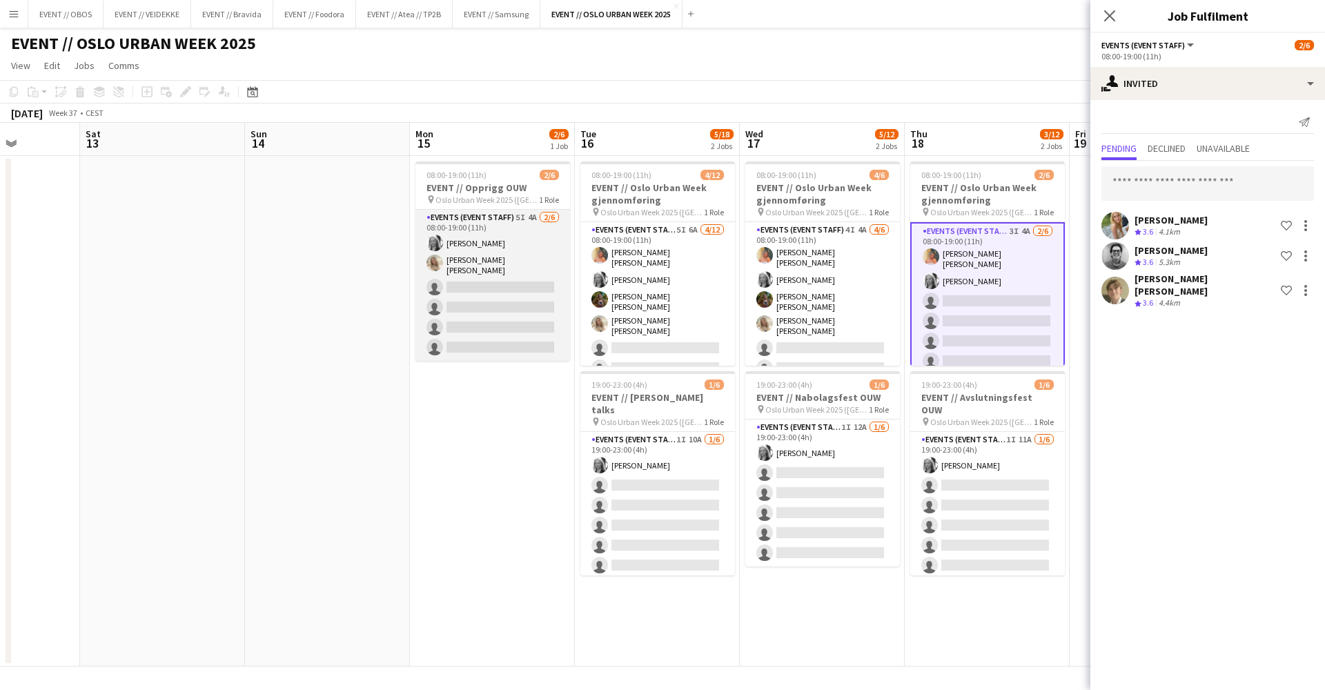
click at [484, 229] on app-card-role "Events (Event Staff) 5I 4A [DATE] 08:00-19:00 (11h) [PERSON_NAME] [PERSON_NAME]…" at bounding box center [493, 285] width 155 height 151
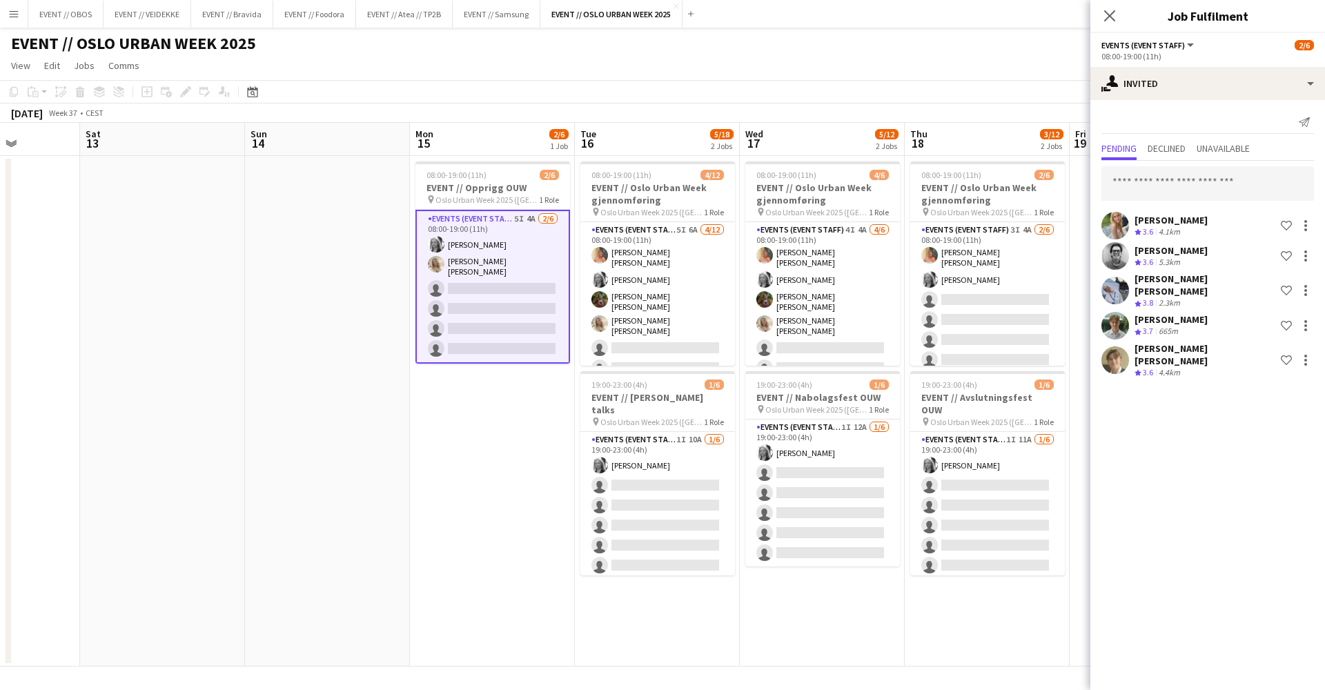
click at [695, 64] on app-page-menu "View Day view expanded Day view collapsed Month view Date picker Jump to [DATE]…" at bounding box center [662, 67] width 1325 height 26
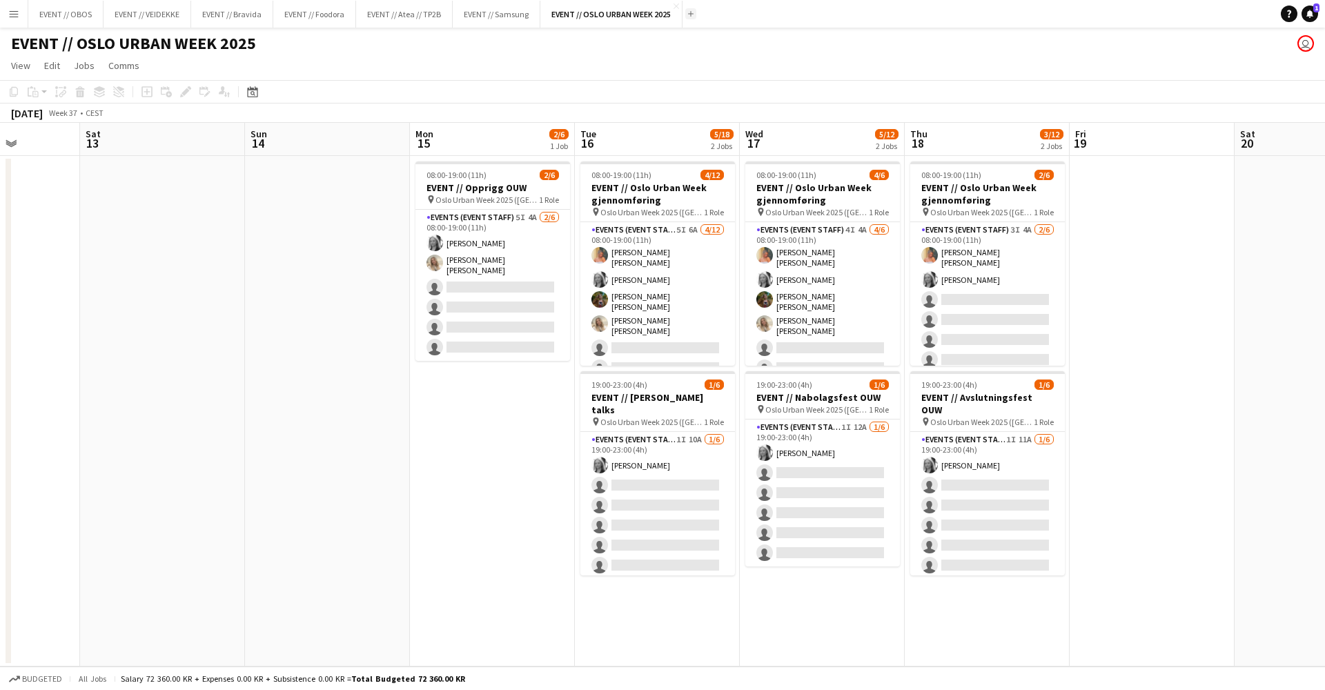
click at [693, 18] on div "Add" at bounding box center [691, 14] width 17 height 28
click at [19, 26] on button "Menu" at bounding box center [14, 14] width 28 height 28
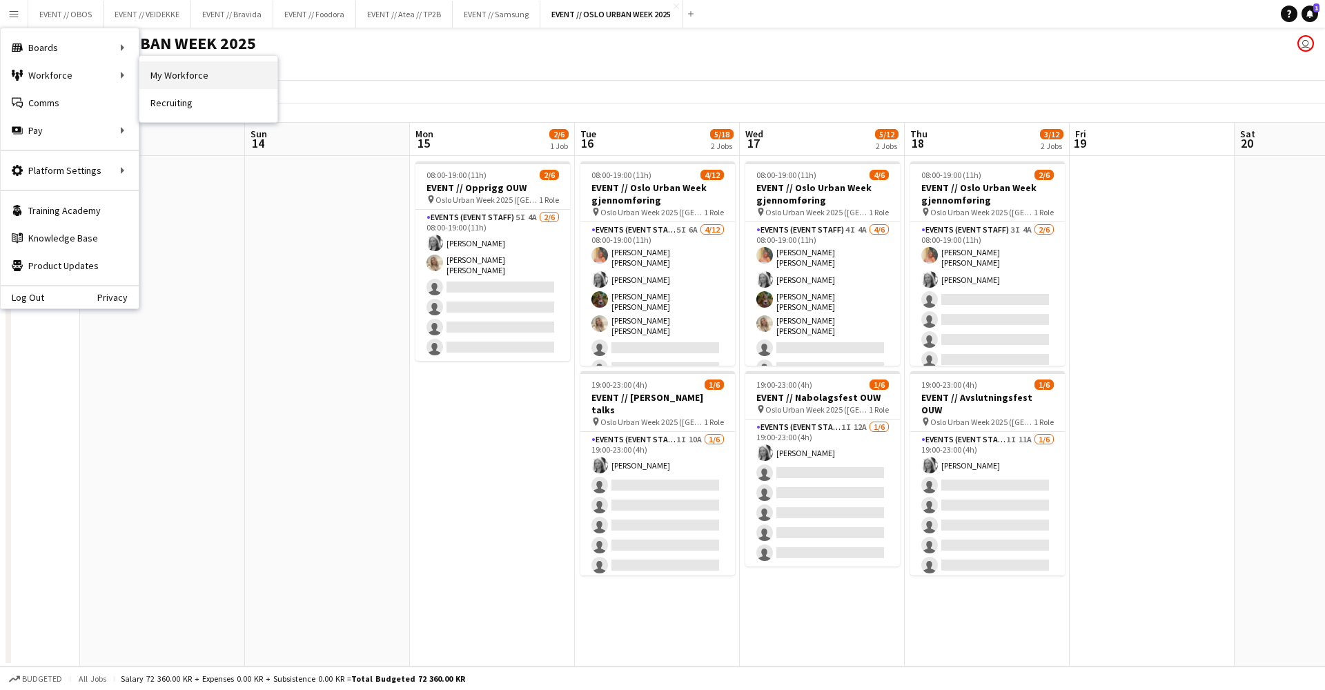
click at [153, 66] on link "My Workforce" at bounding box center [208, 75] width 138 height 28
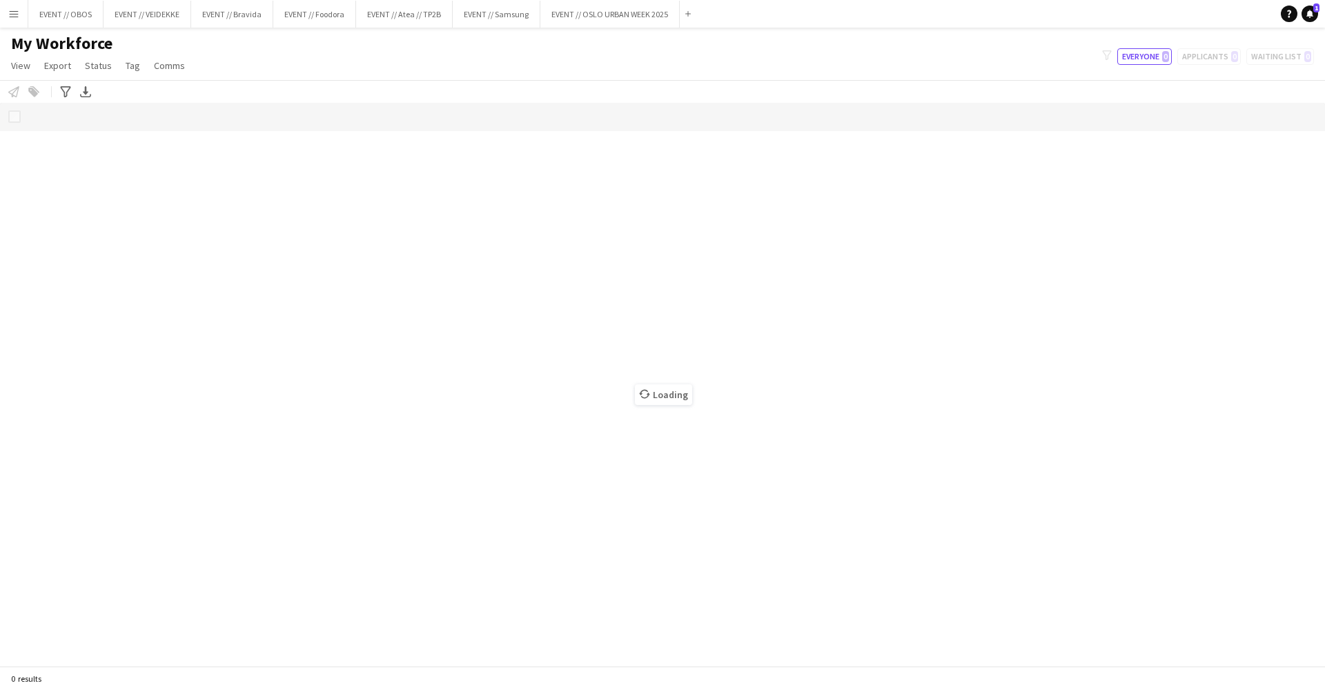
click at [27, 14] on button "Menu" at bounding box center [14, 14] width 28 height 28
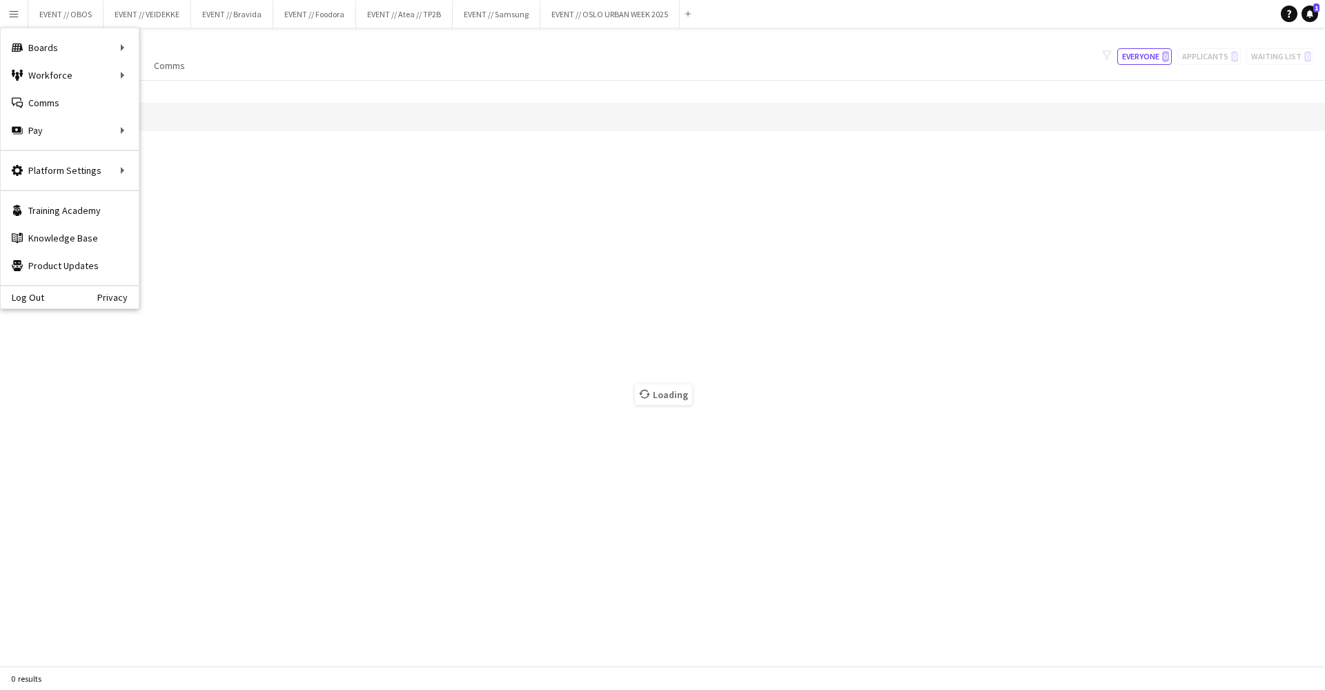
click at [10, 15] on app-icon "Menu" at bounding box center [13, 13] width 11 height 11
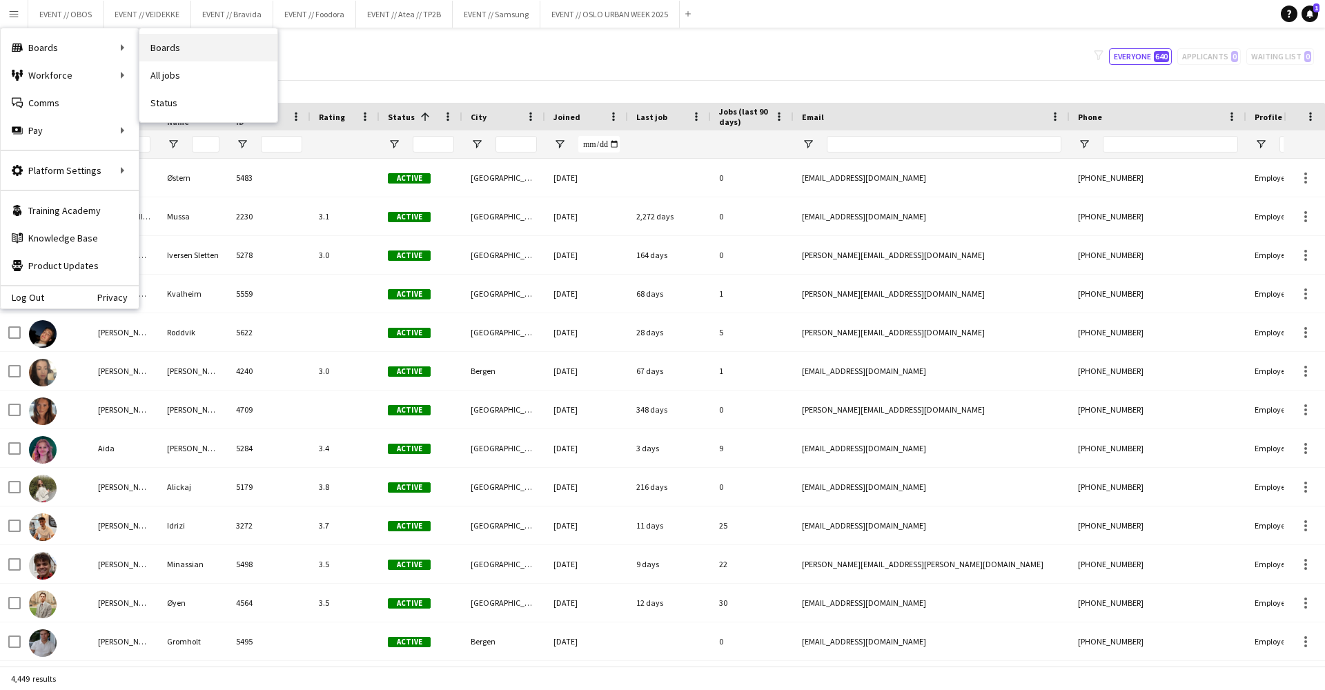
click at [162, 52] on link "Boards" at bounding box center [208, 48] width 138 height 28
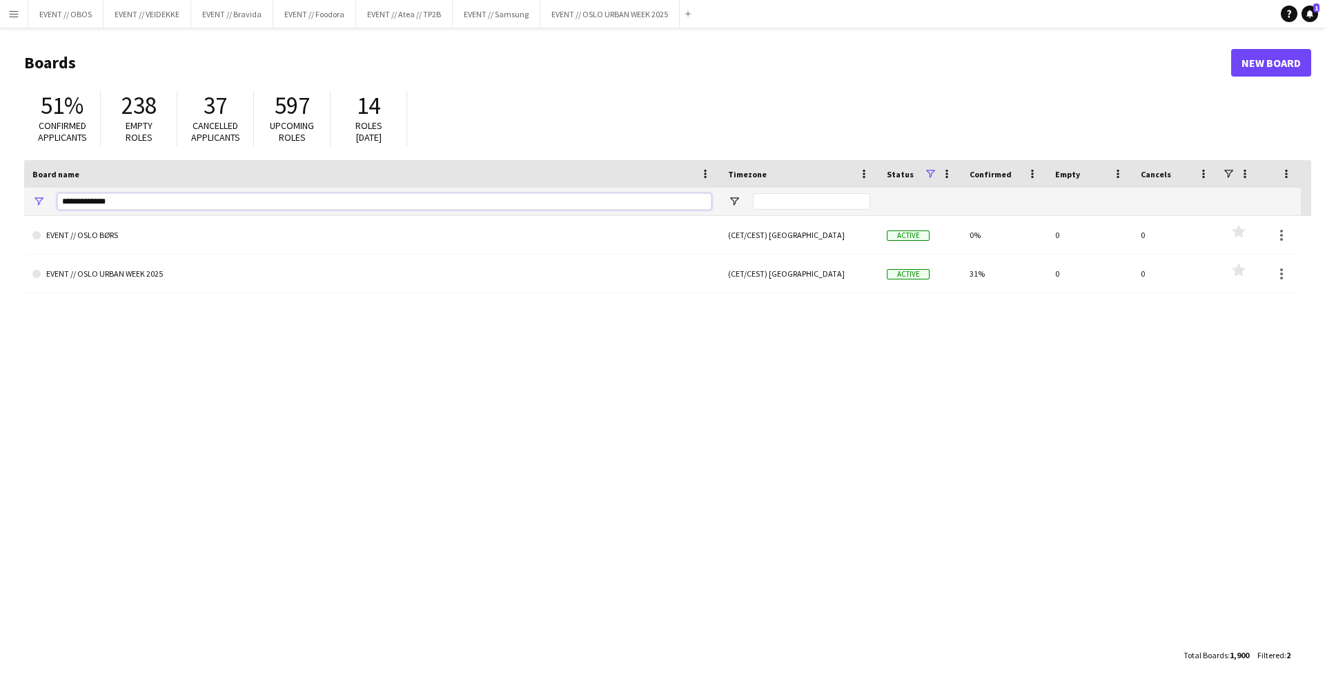
drag, startPoint x: 116, startPoint y: 196, endPoint x: 10, endPoint y: 178, distance: 107.1
click at [10, 178] on main "Boards New Board 51% Confirmed applicants 238 Empty roles 37 Cancelled applican…" at bounding box center [662, 359] width 1325 height 662
drag, startPoint x: 110, startPoint y: 206, endPoint x: 5, endPoint y: 195, distance: 105.4
click at [13, 196] on main "Boards New Board 51% Confirmed applicants 238 Empty roles 37 Cancelled applican…" at bounding box center [662, 359] width 1325 height 662
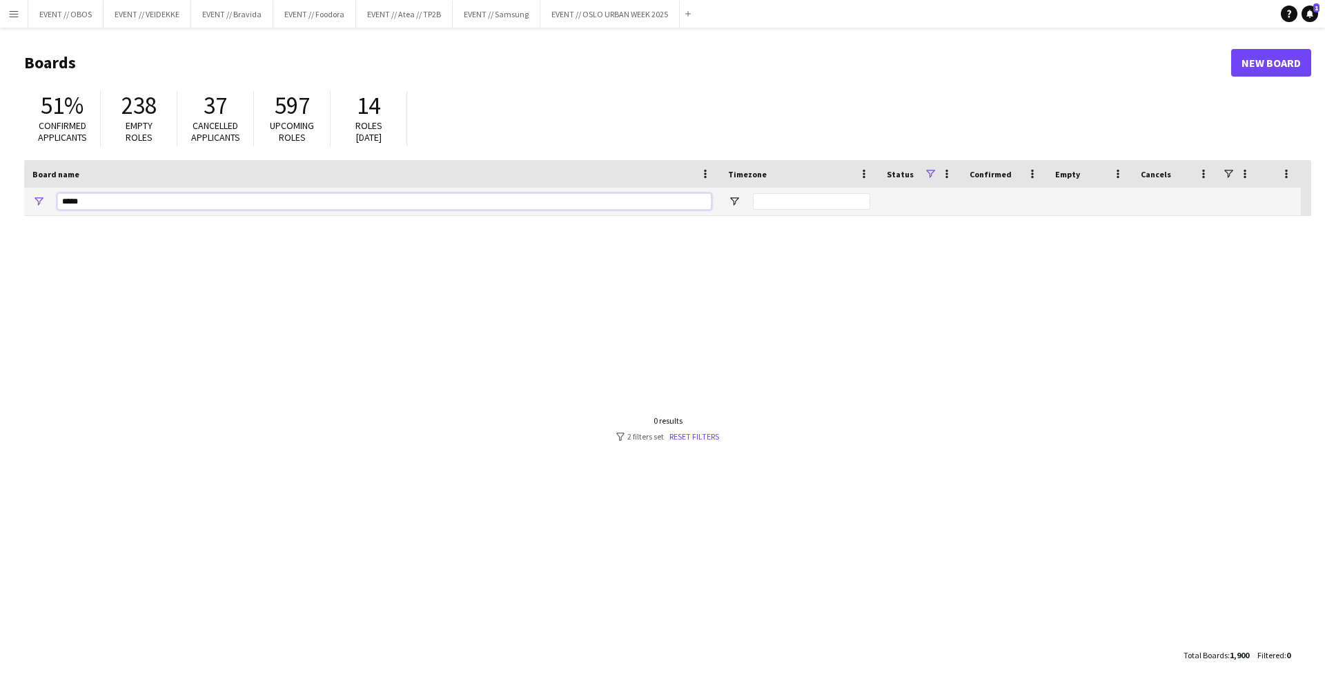
type input "***"
click at [35, 199] on span "Open Filter Menu" at bounding box center [38, 201] width 12 height 12
type input "***"
click at [132, 392] on button "Reset" at bounding box center [139, 394] width 41 height 22
click at [117, 209] on input "***" at bounding box center [384, 201] width 654 height 17
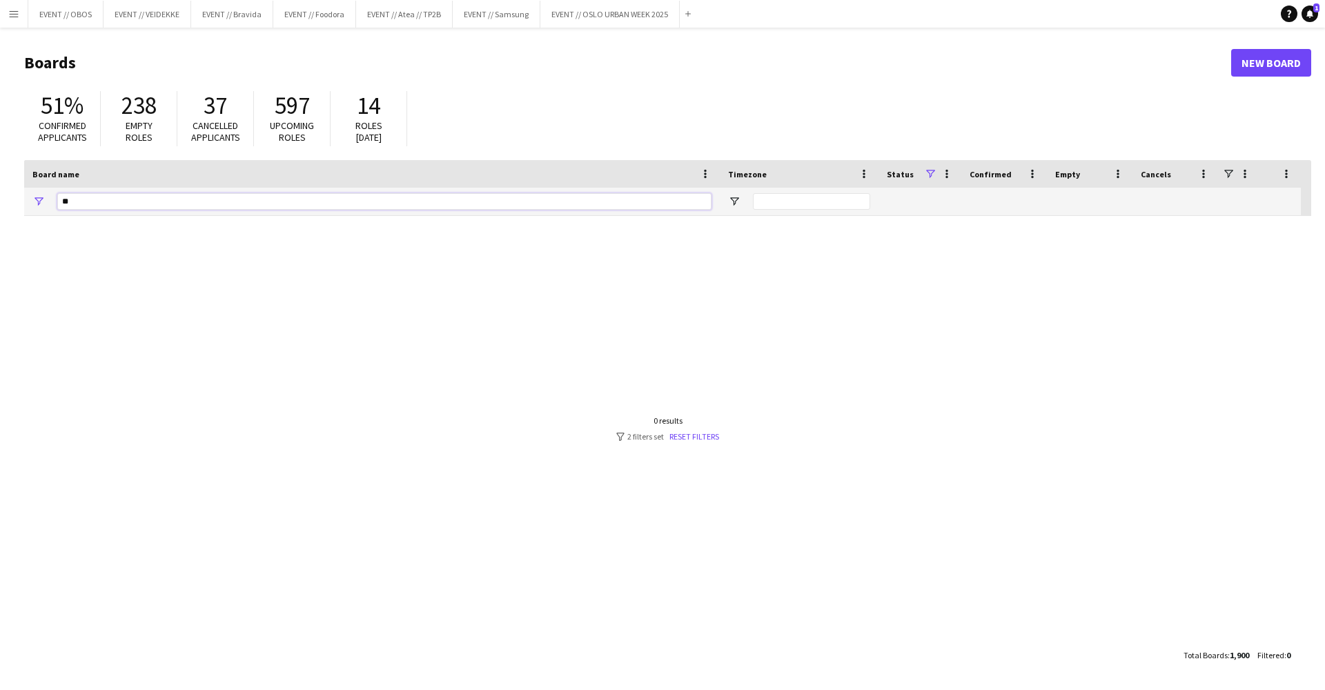
type input "*"
type input "**********"
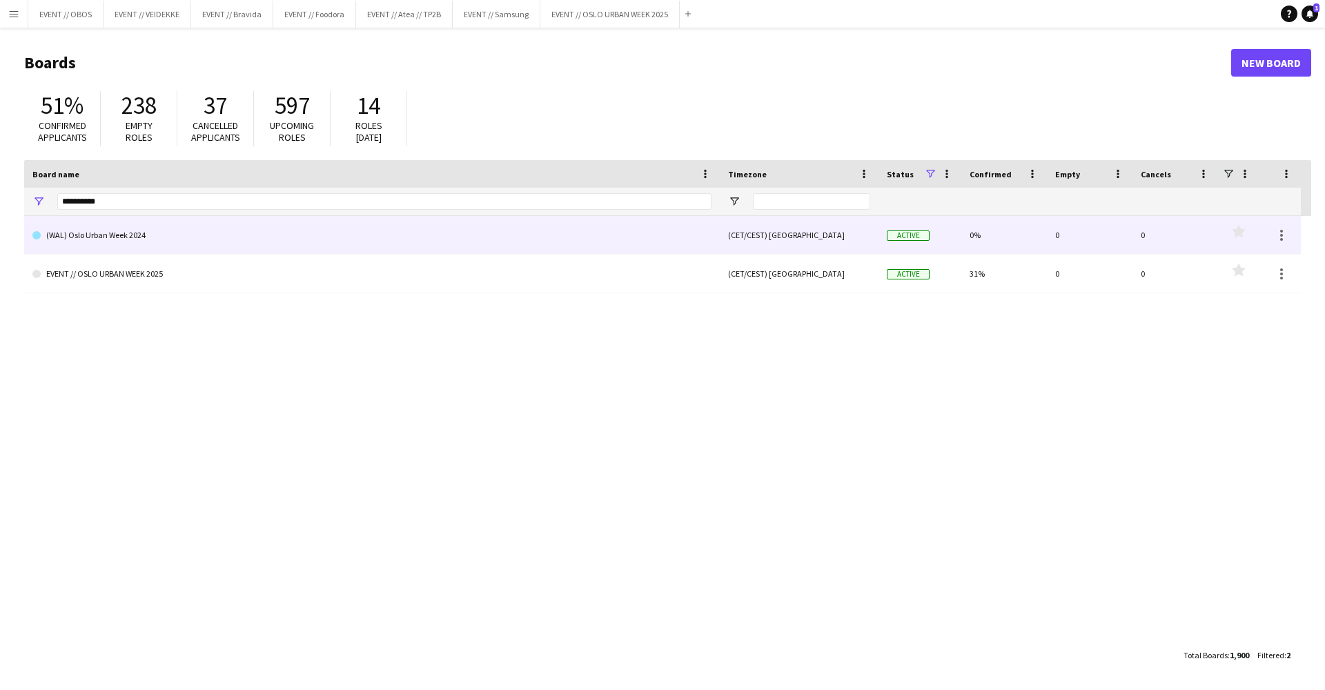
click at [179, 237] on link "(WAL) Oslo Urban Week 2024" at bounding box center [371, 235] width 679 height 39
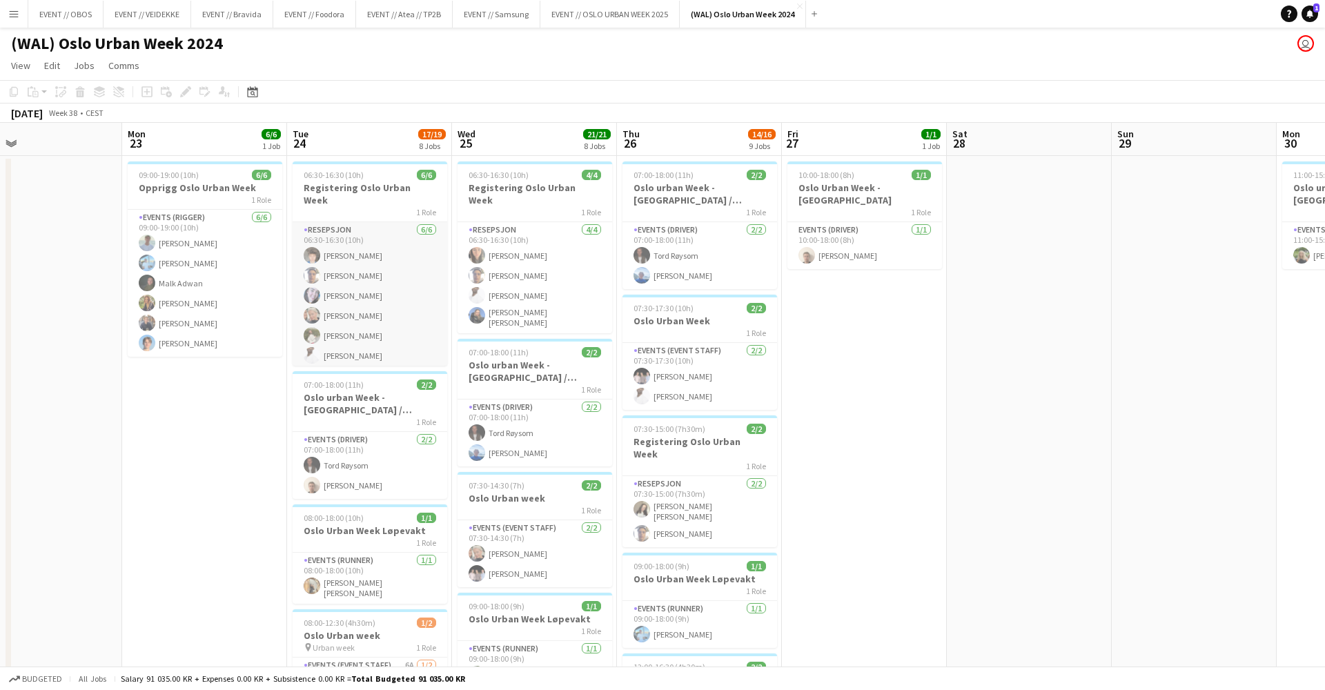
scroll to position [1, 0]
click at [797, 5] on app-icon "Close" at bounding box center [800, 6] width 6 height 6
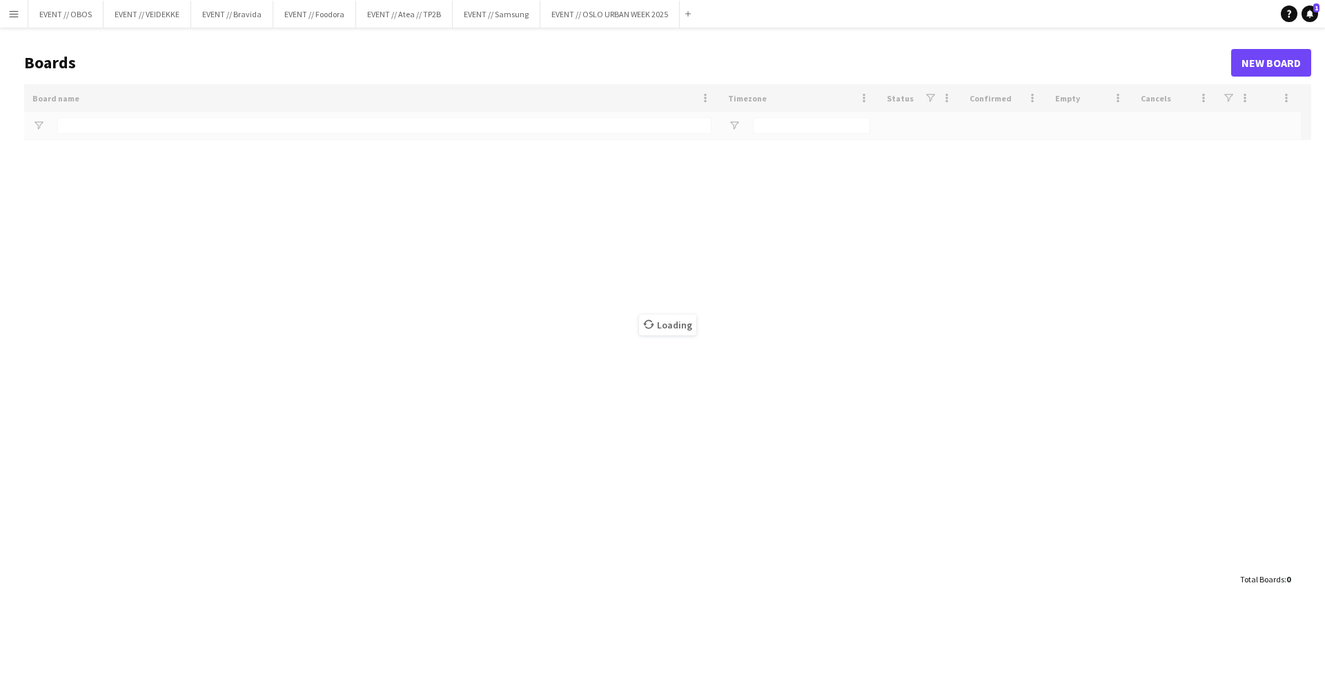
click at [638, 30] on main "Boards New Board Drag here to set row groups Drag here to set column labels Boa…" at bounding box center [662, 321] width 1325 height 586
type input "**********"
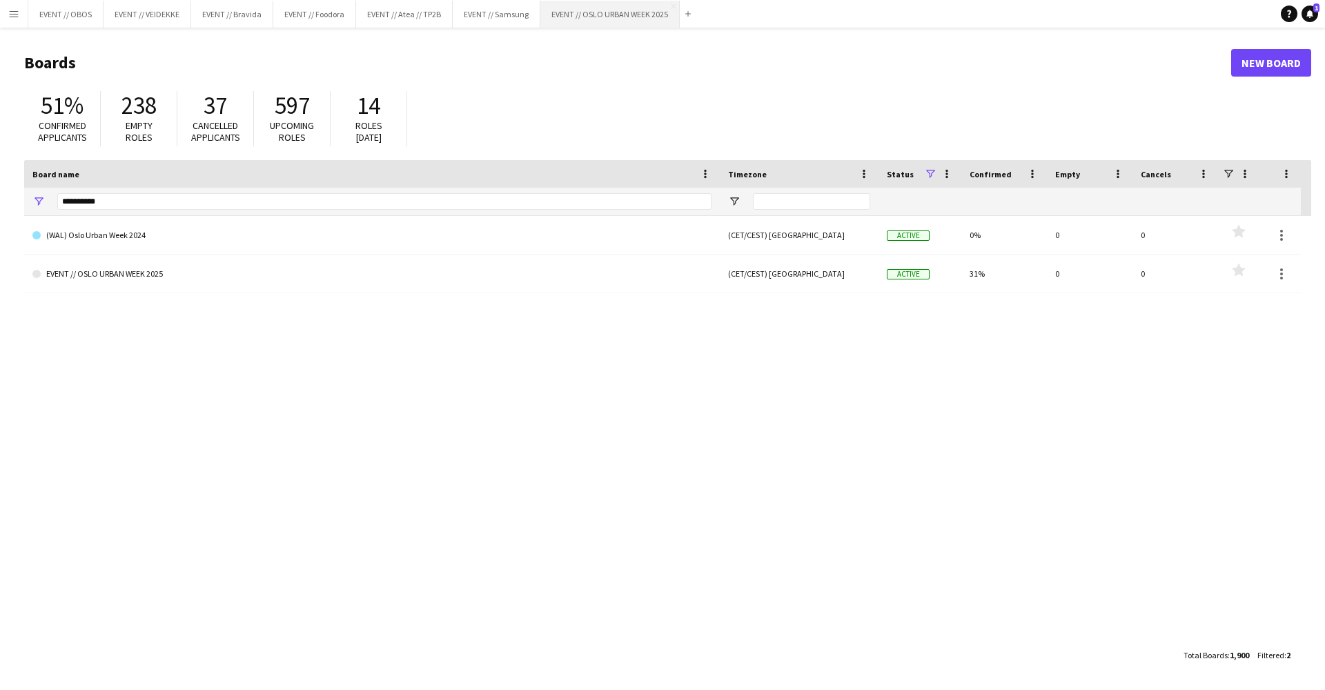
click at [638, 20] on button "EVENT // [GEOGRAPHIC_DATA] URBAN WEEK 2025 Close" at bounding box center [609, 14] width 139 height 27
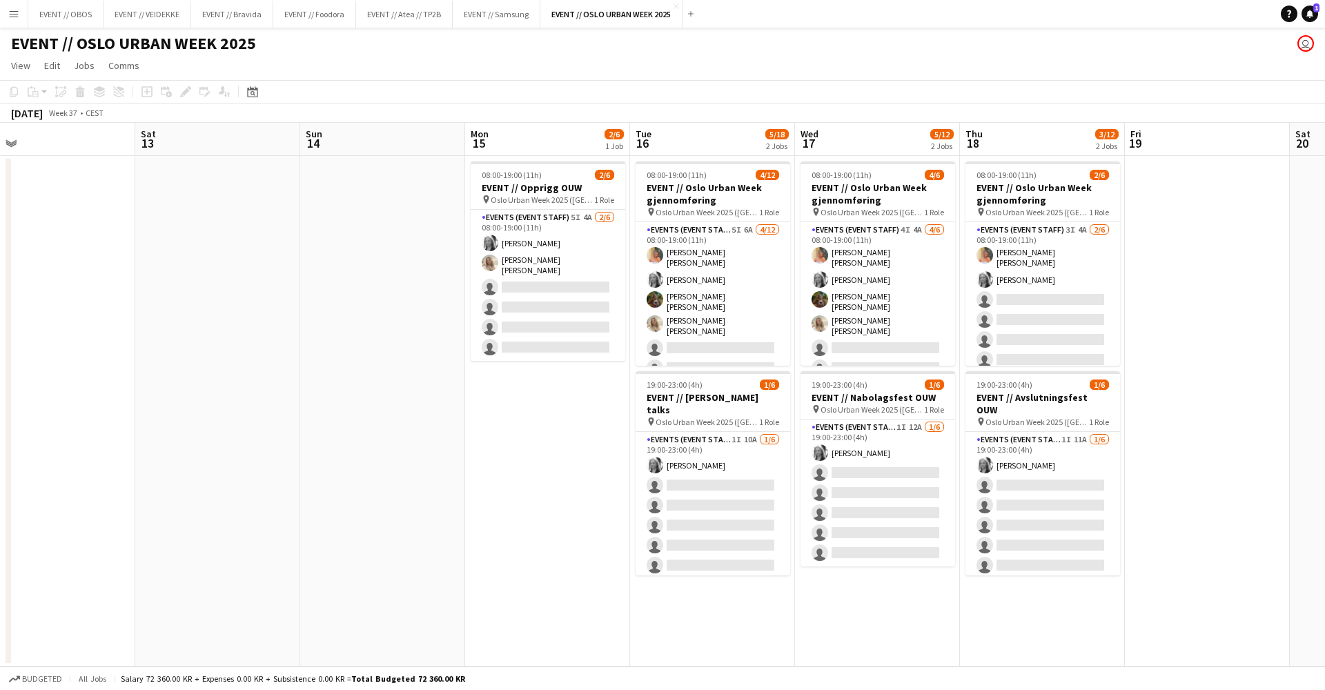
scroll to position [0, 420]
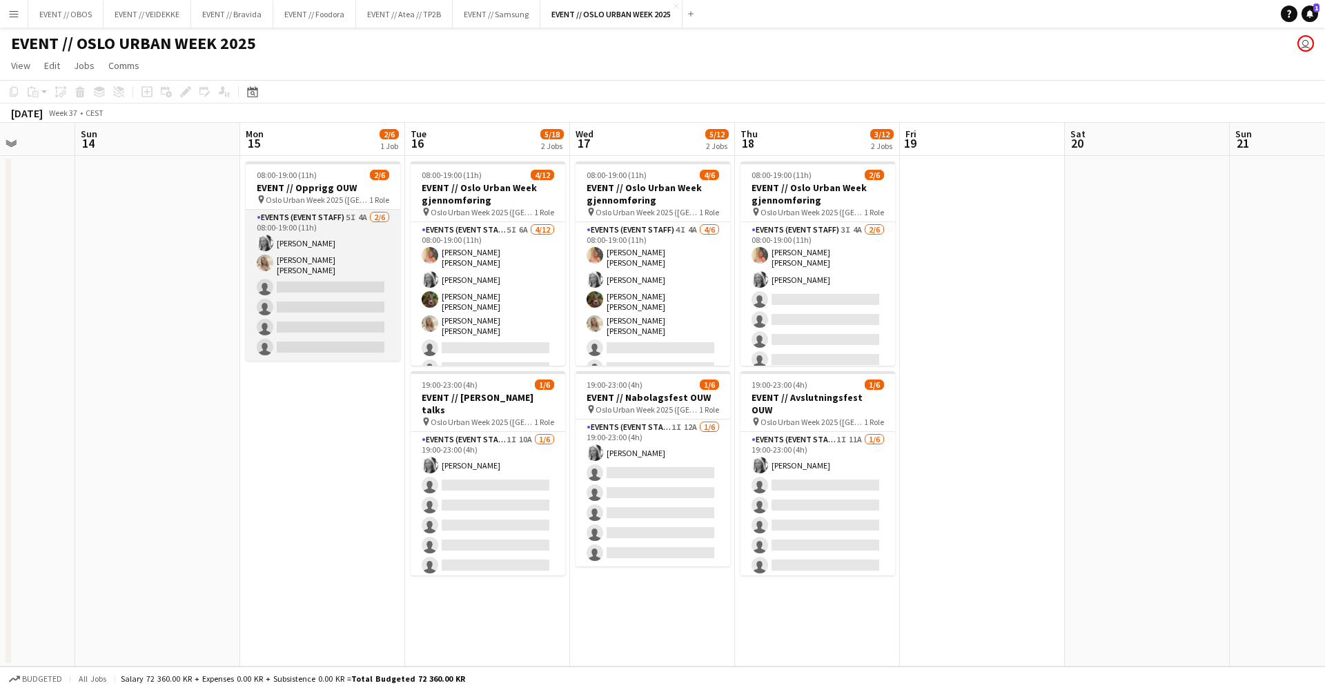
click at [311, 275] on app-card-role "Events (Event Staff) 5I 4A [DATE] 08:00-19:00 (11h) [PERSON_NAME] [PERSON_NAME]…" at bounding box center [323, 285] width 155 height 151
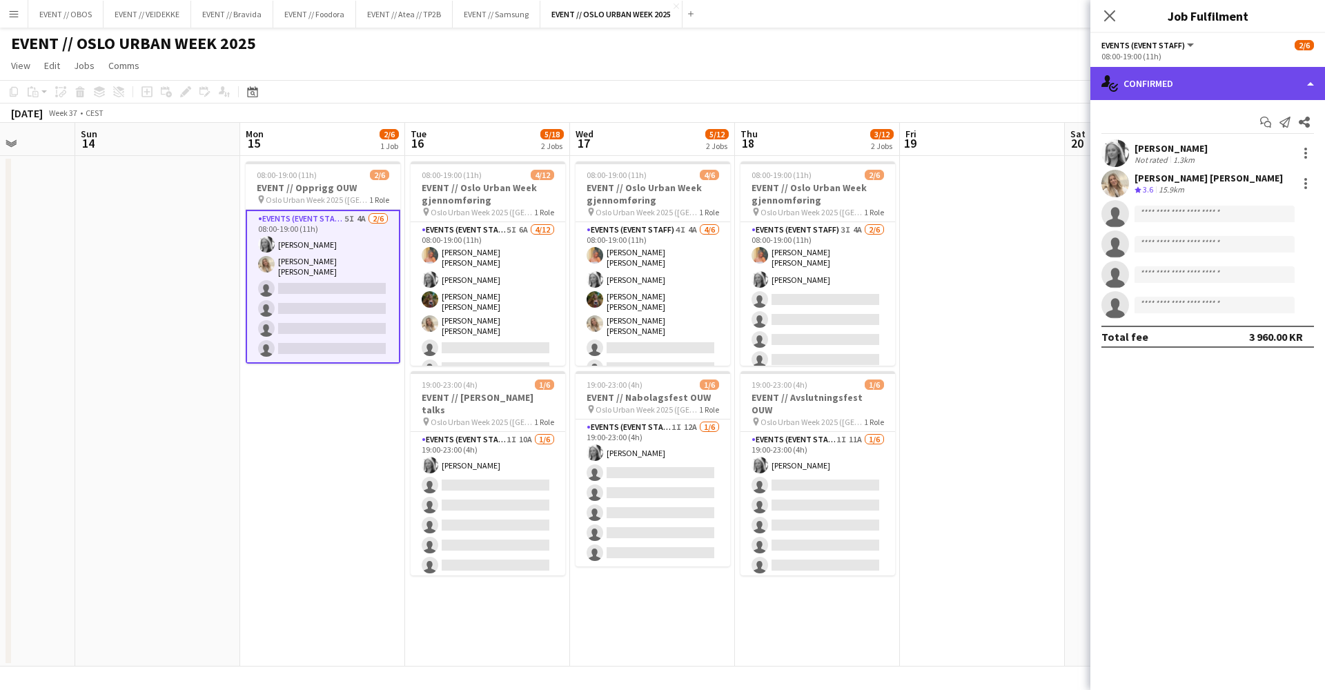
click at [1014, 79] on icon at bounding box center [1106, 81] width 9 height 12
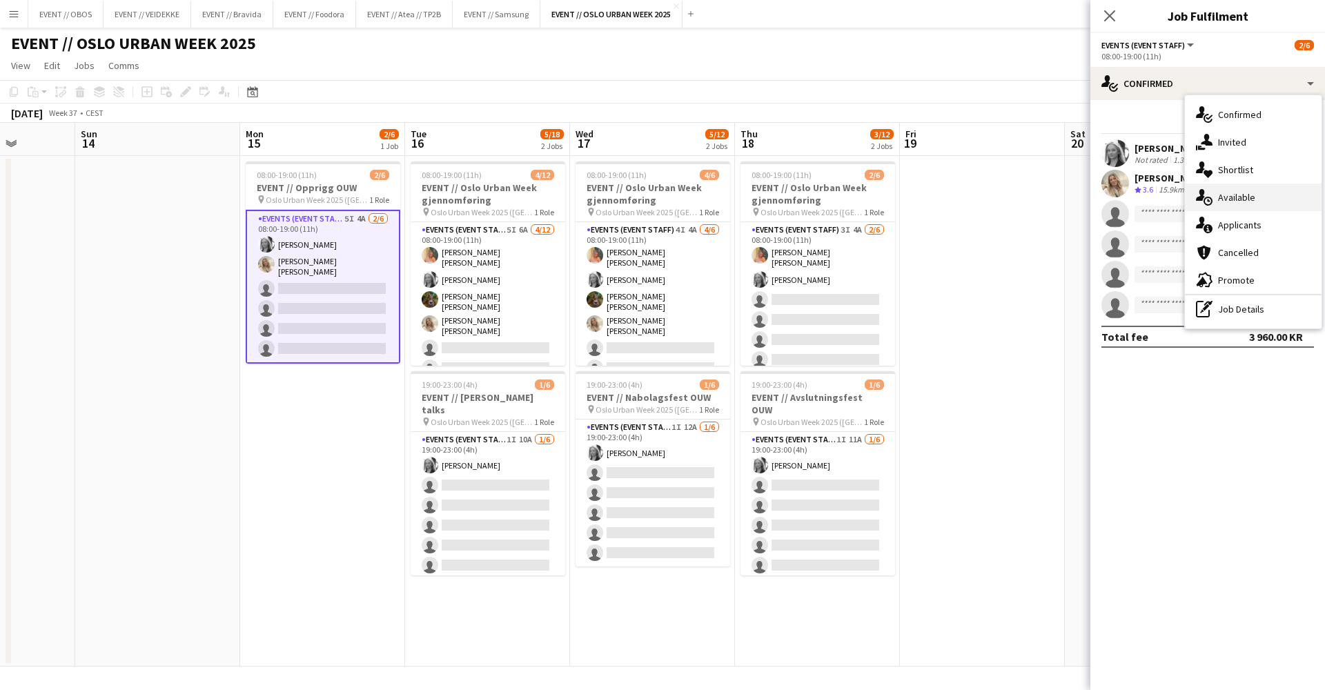
click at [1014, 186] on div "single-neutral-actions-upload Available" at bounding box center [1253, 198] width 137 height 28
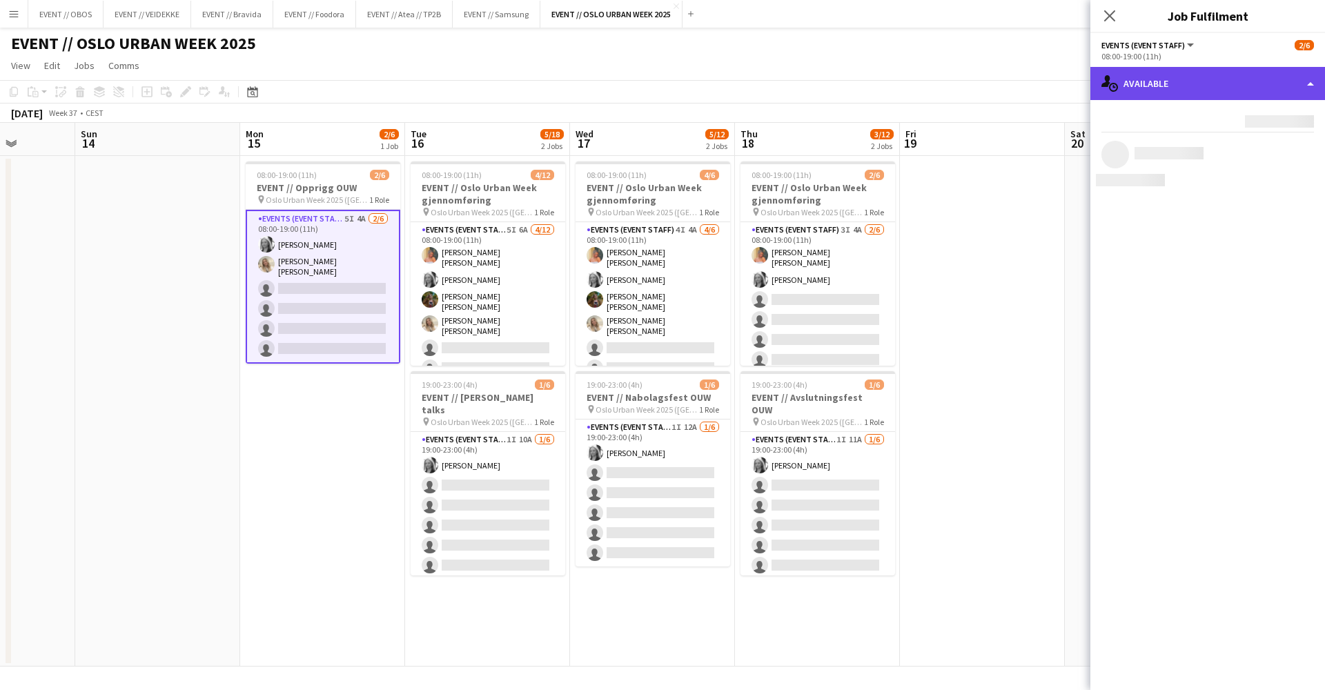
click at [1014, 93] on div "single-neutral-actions-upload Available" at bounding box center [1208, 83] width 235 height 33
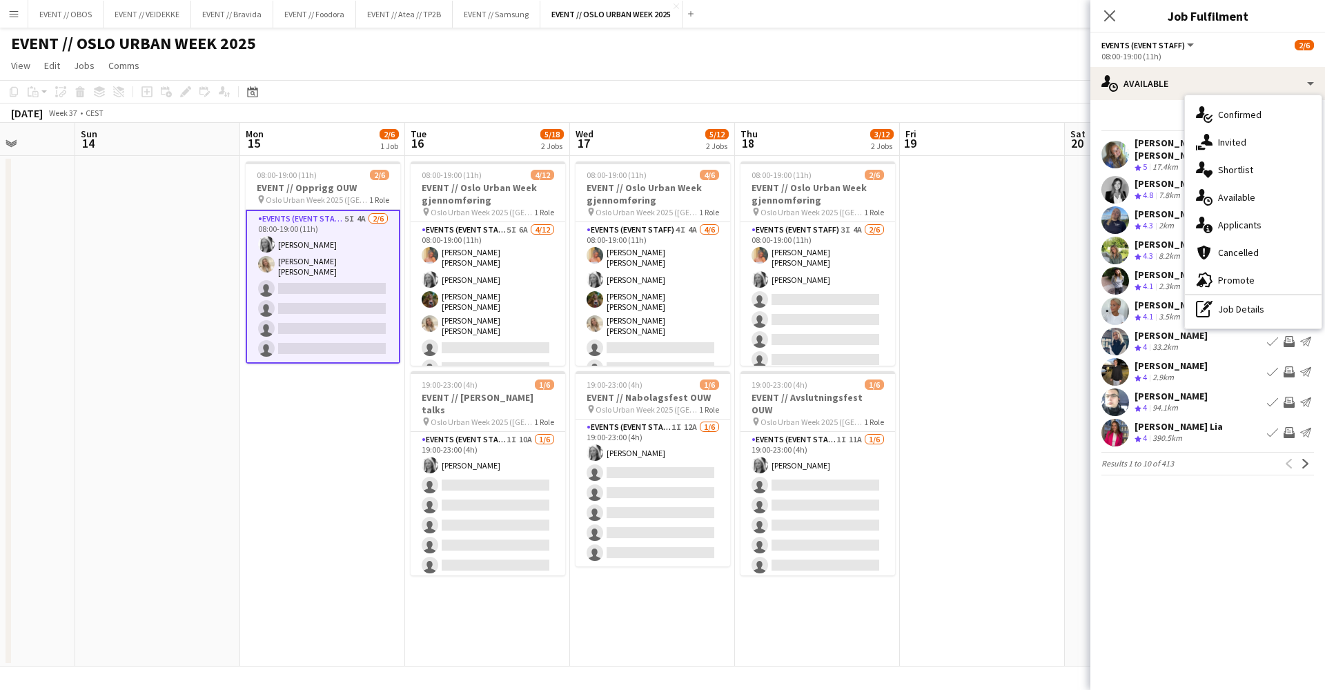
click at [1014, 188] on app-date-cell at bounding box center [1147, 411] width 165 height 511
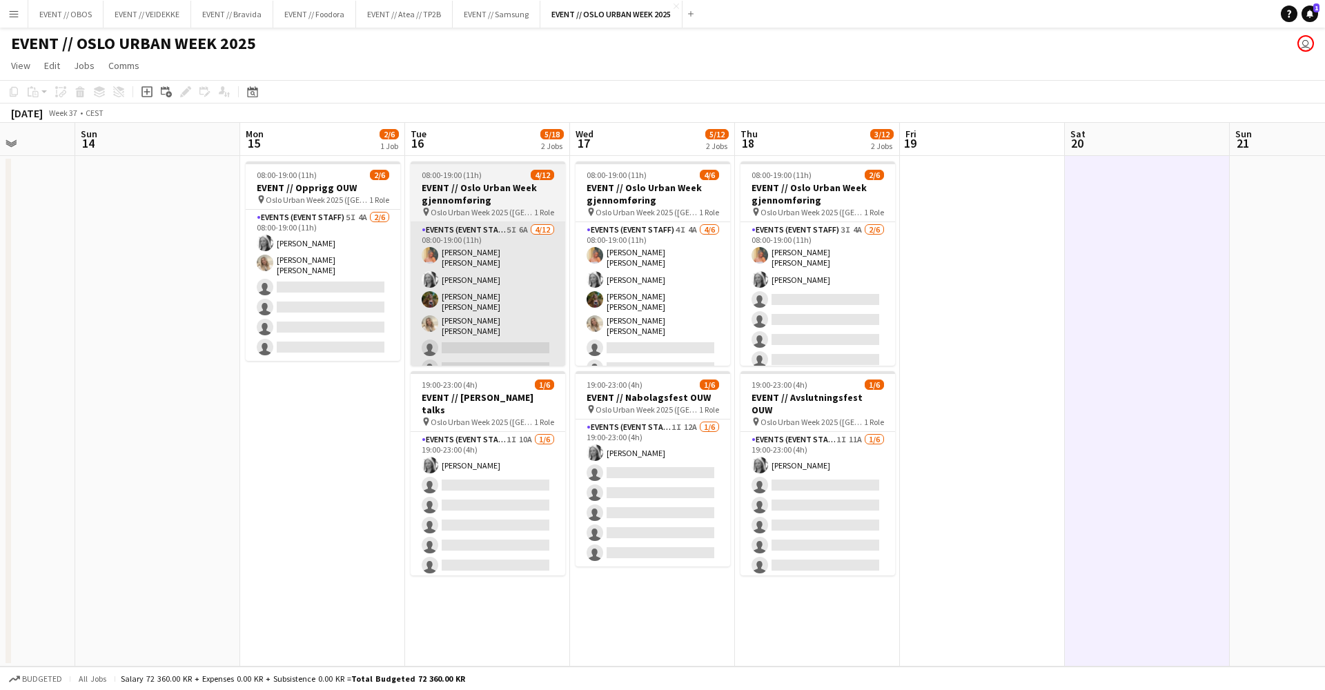
click at [532, 295] on app-card-role "Events (Event Staff) 5I 6A [DATE] 08:00-19:00 (11h) [PERSON_NAME] [PERSON_NAME]…" at bounding box center [488, 362] width 155 height 280
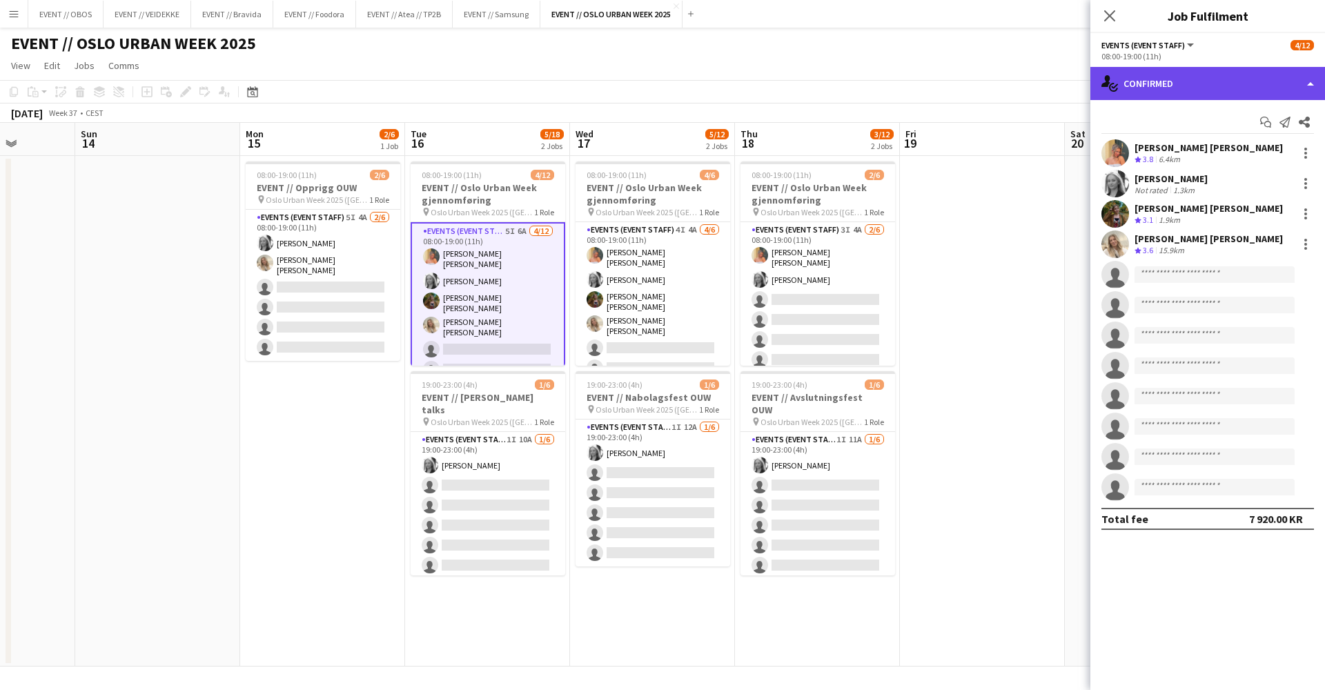
click at [1014, 77] on div "single-neutral-actions-check-2 Confirmed" at bounding box center [1208, 83] width 235 height 33
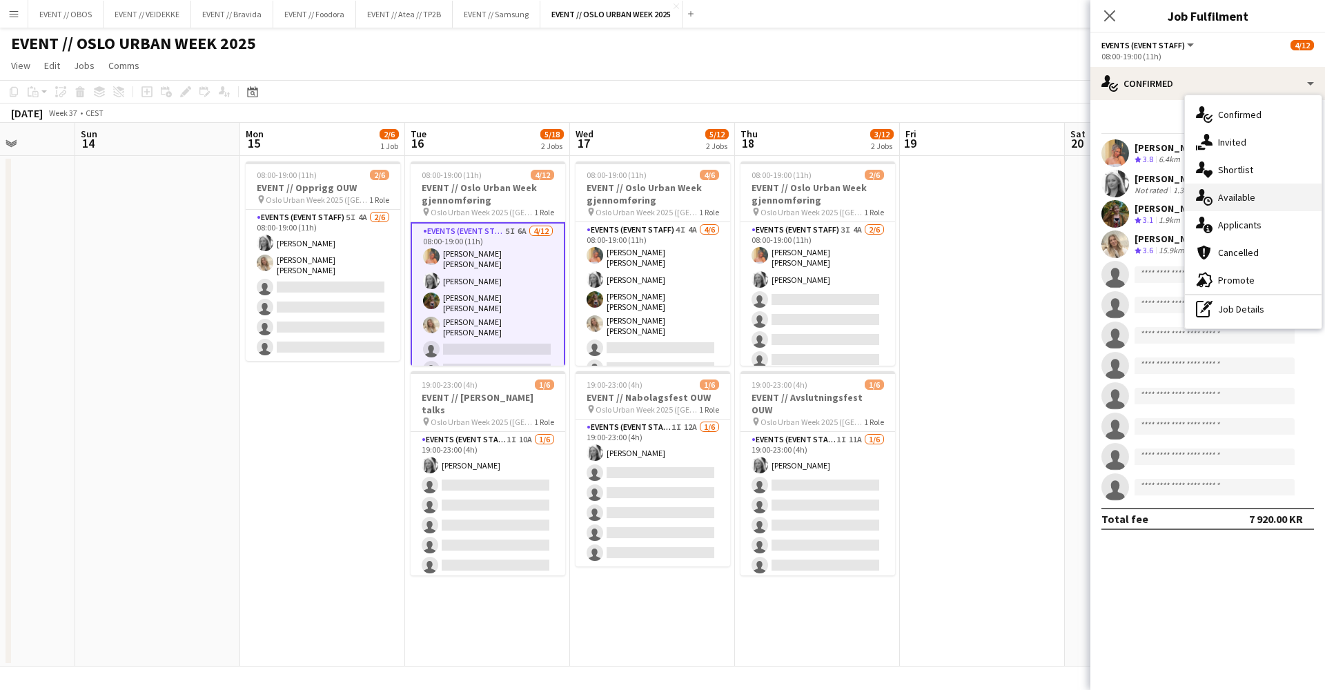
click at [1014, 199] on div "single-neutral-actions-upload Available" at bounding box center [1253, 198] width 137 height 28
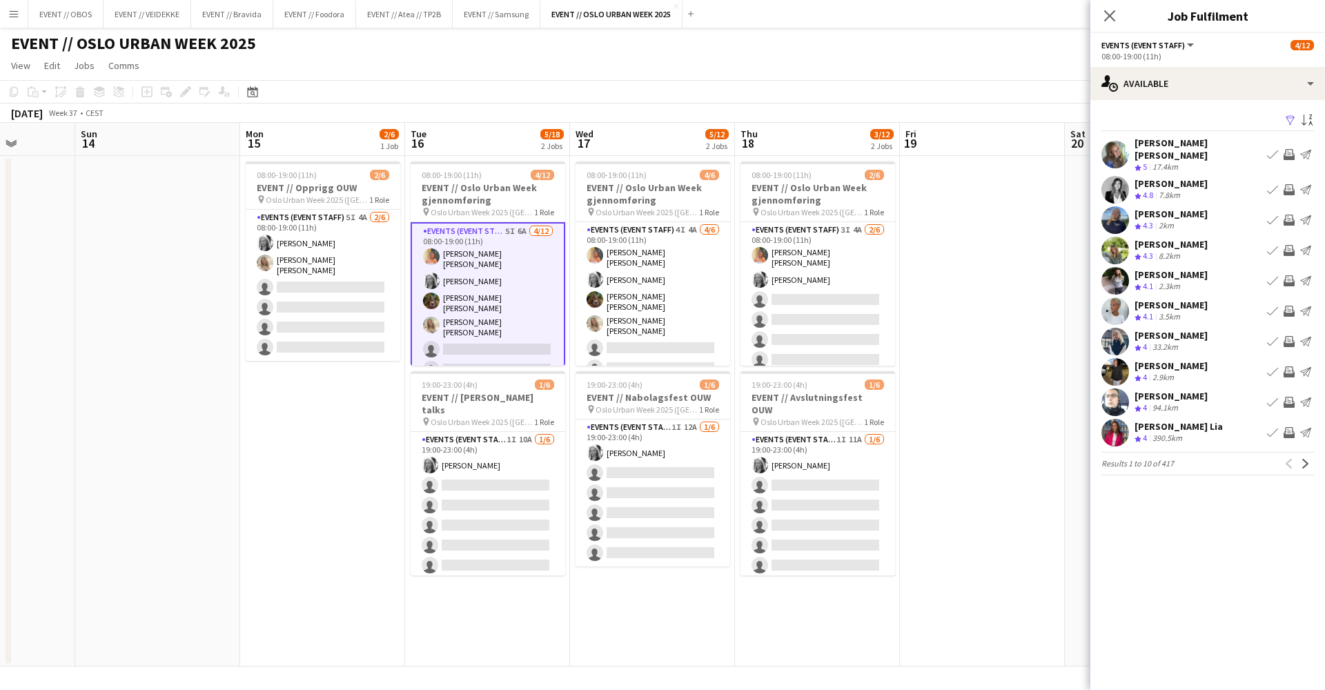
click at [1014, 180] on app-user-avatar at bounding box center [1116, 190] width 28 height 28
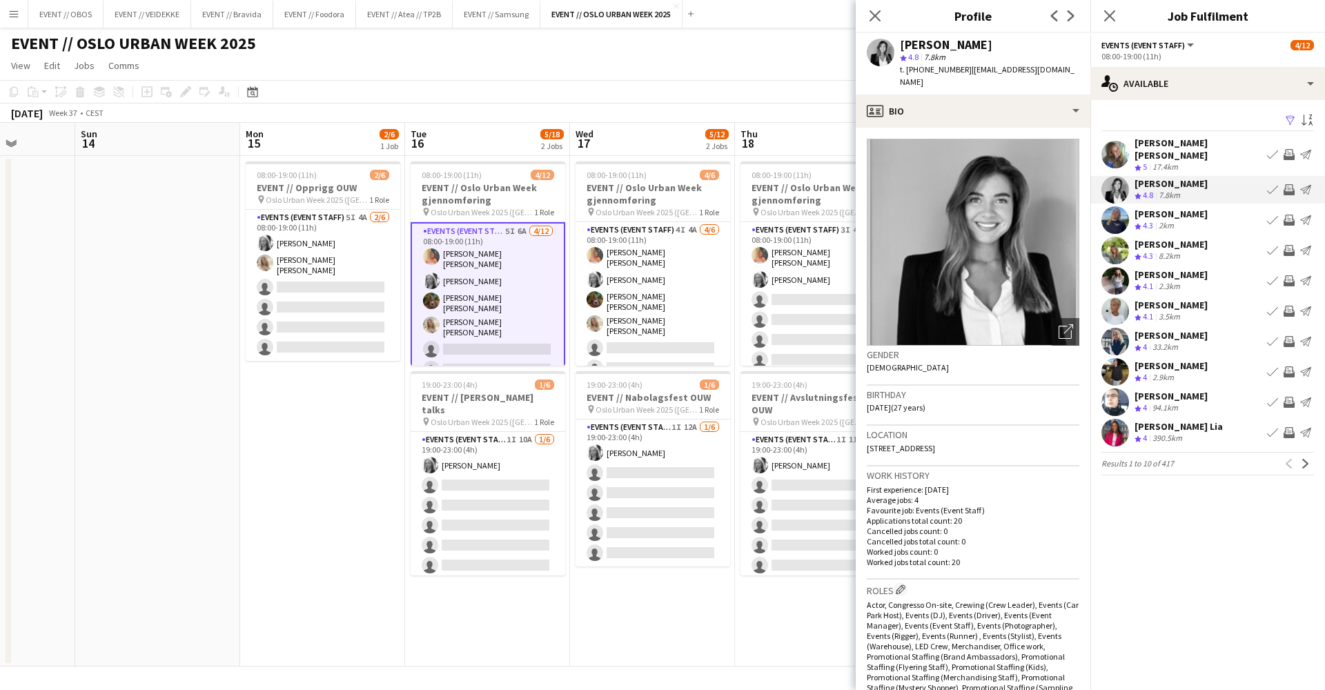
click at [1014, 245] on app-user-avatar at bounding box center [1116, 251] width 28 height 28
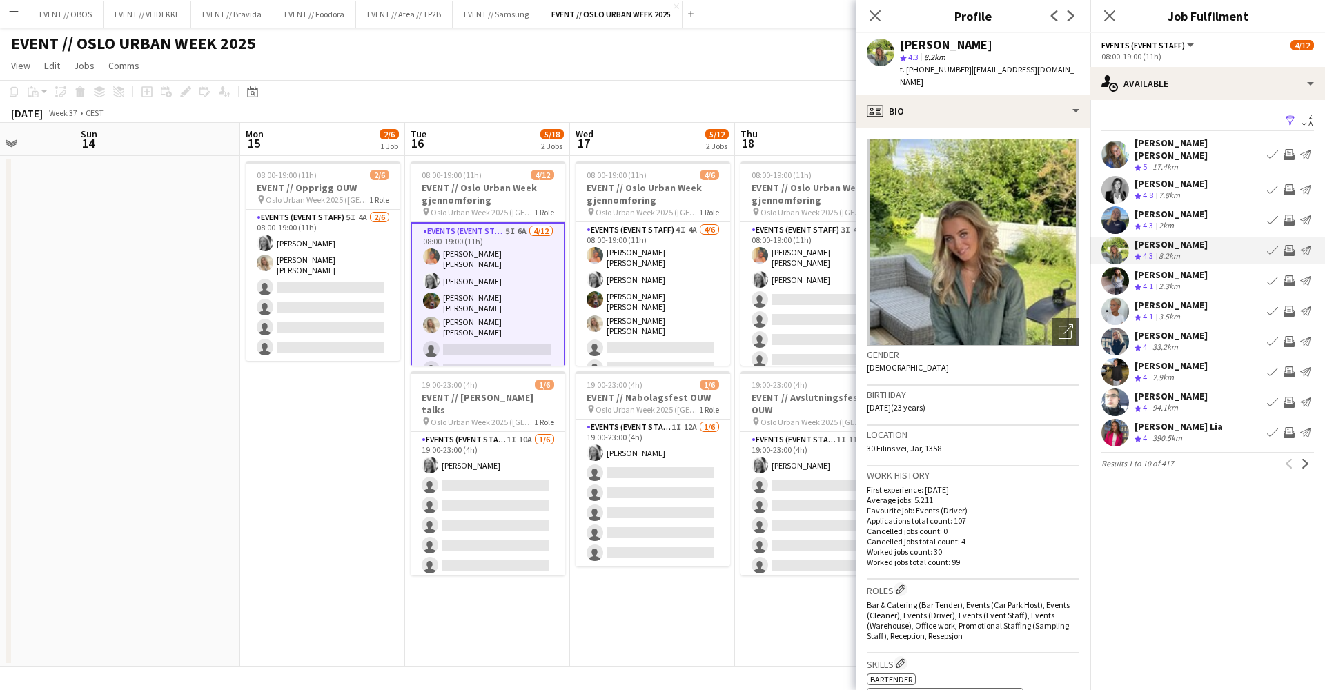
click at [1014, 178] on app-user-avatar at bounding box center [1116, 190] width 28 height 28
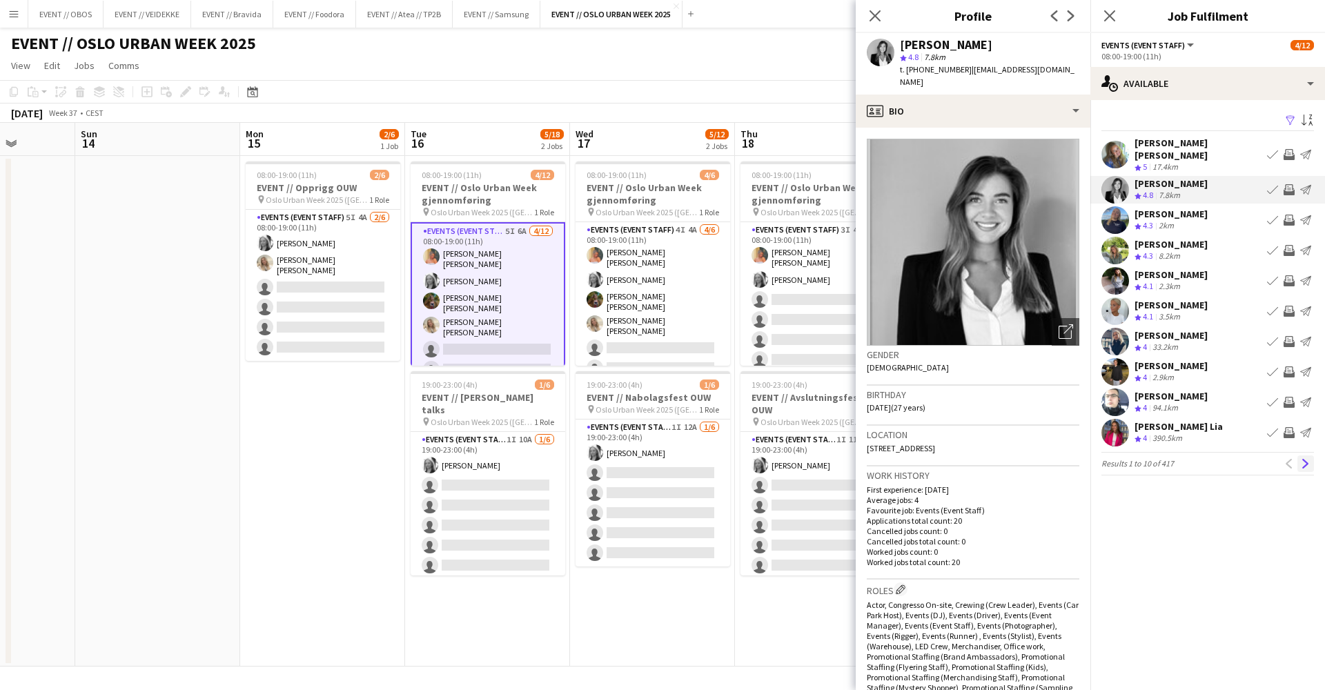
click at [1014, 460] on button "Next" at bounding box center [1306, 464] width 17 height 17
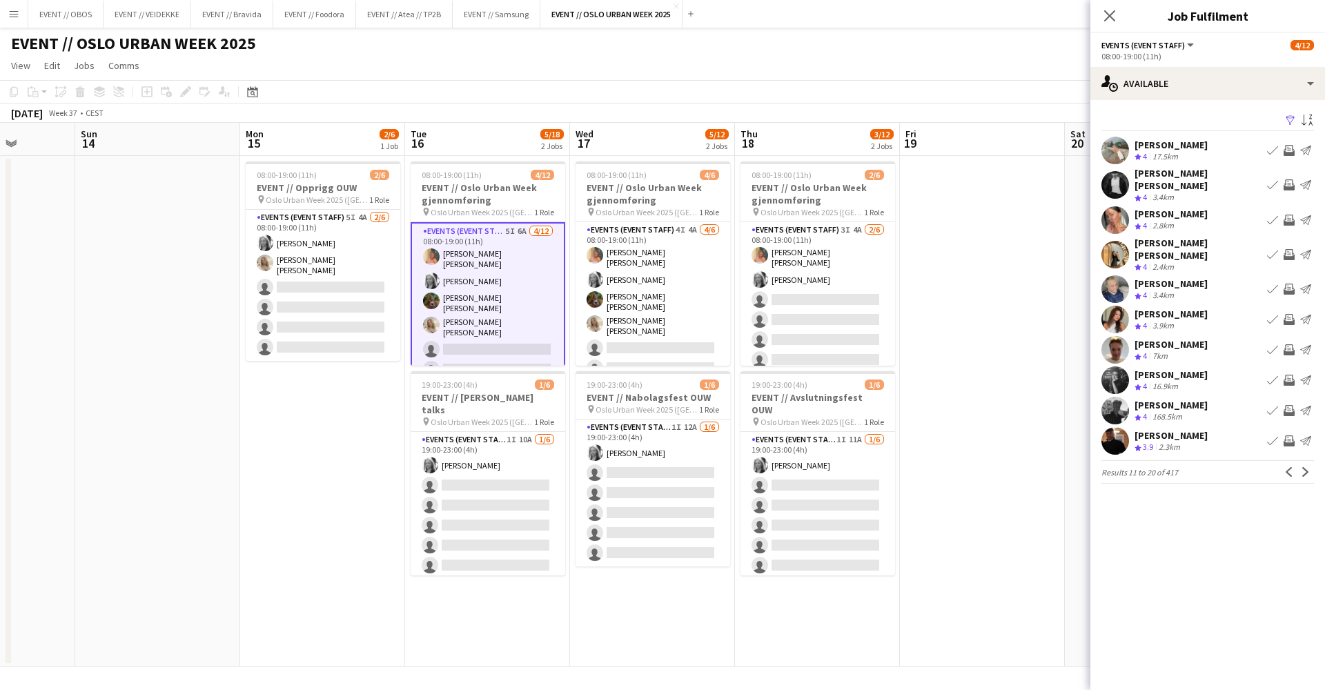
click at [1014, 431] on app-user-avatar at bounding box center [1116, 441] width 28 height 28
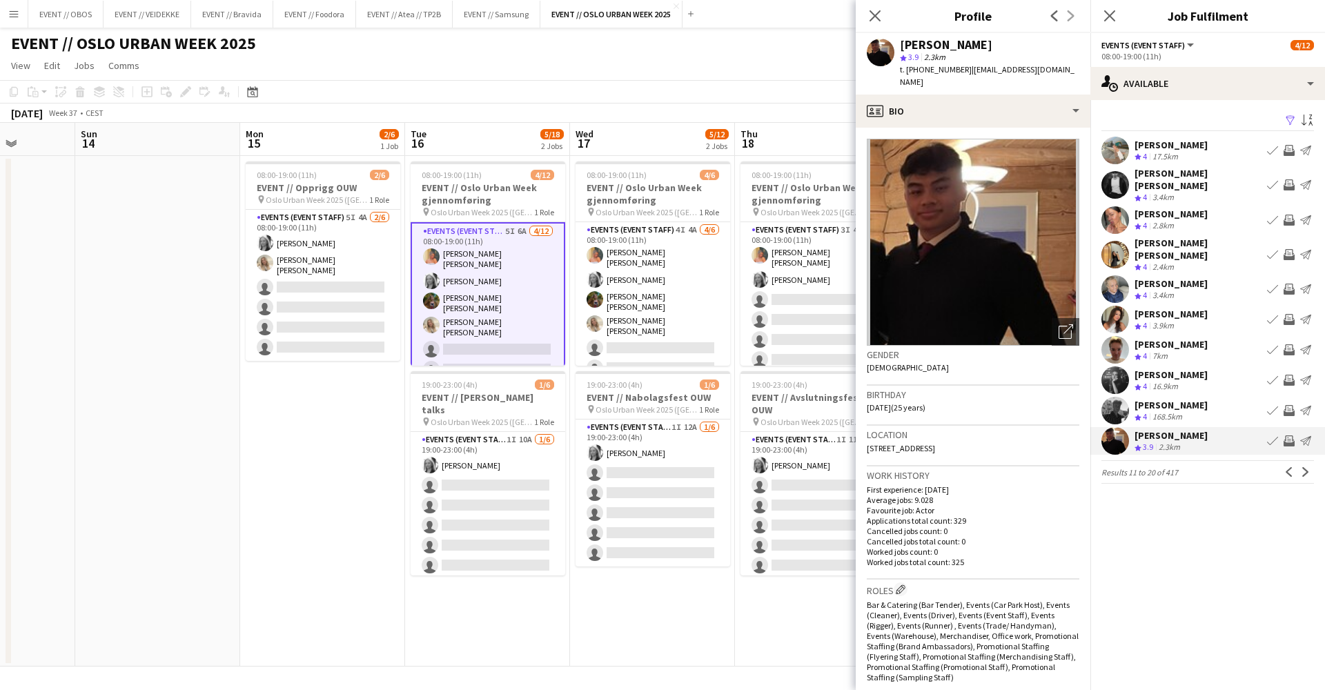
click at [1014, 192] on span "4" at bounding box center [1145, 197] width 4 height 10
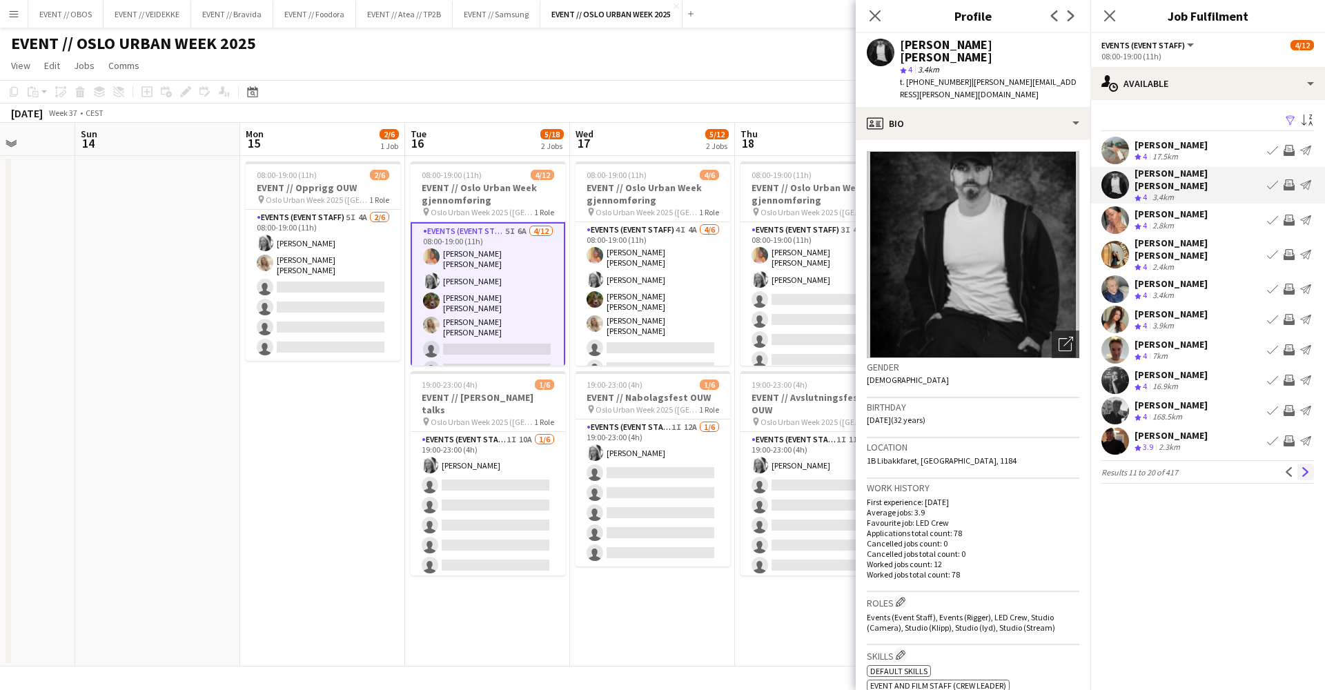
click at [1014, 464] on button "Next" at bounding box center [1306, 472] width 17 height 17
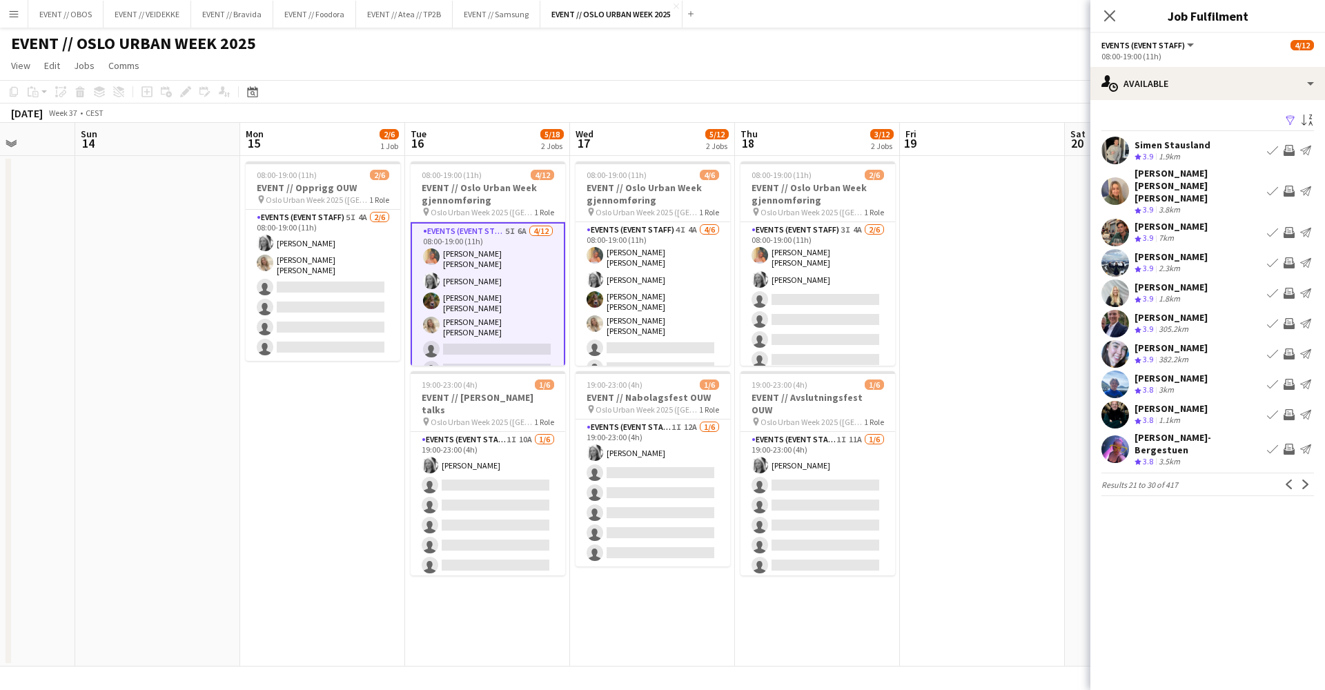
click at [1014, 187] on app-user-avatar at bounding box center [1116, 191] width 28 height 28
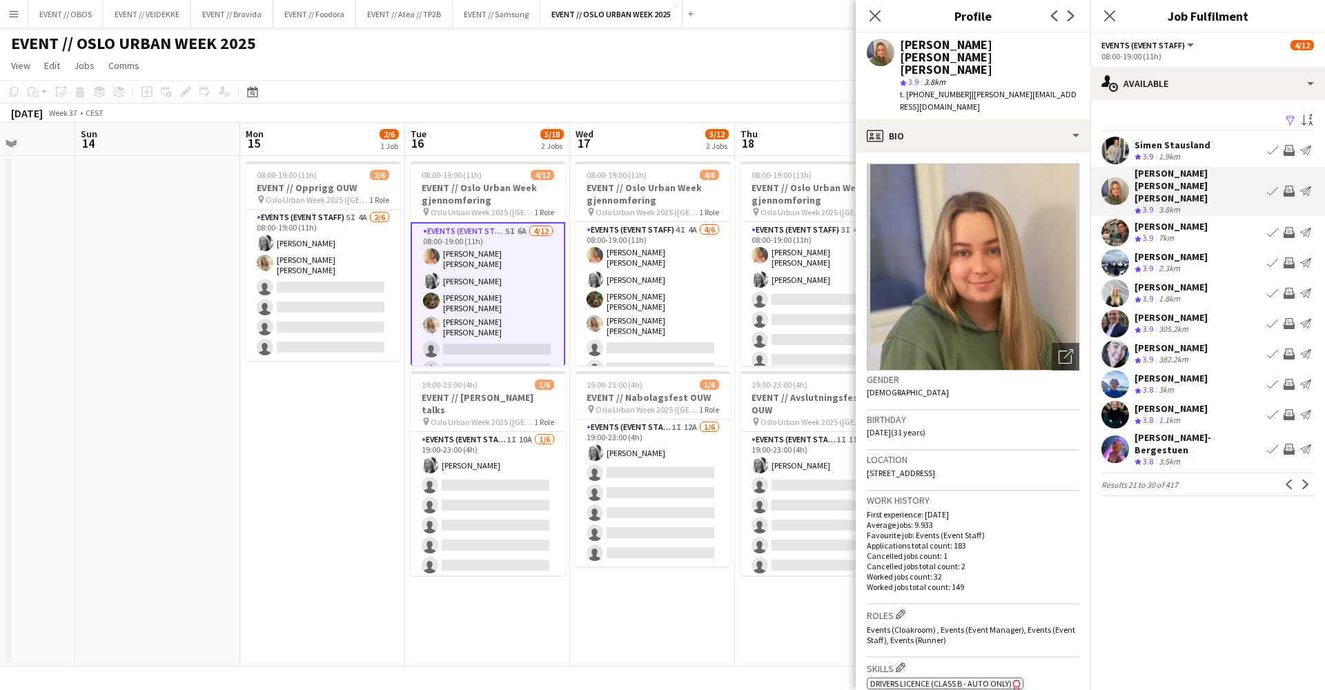
click at [1014, 285] on app-user-avatar at bounding box center [1116, 294] width 28 height 28
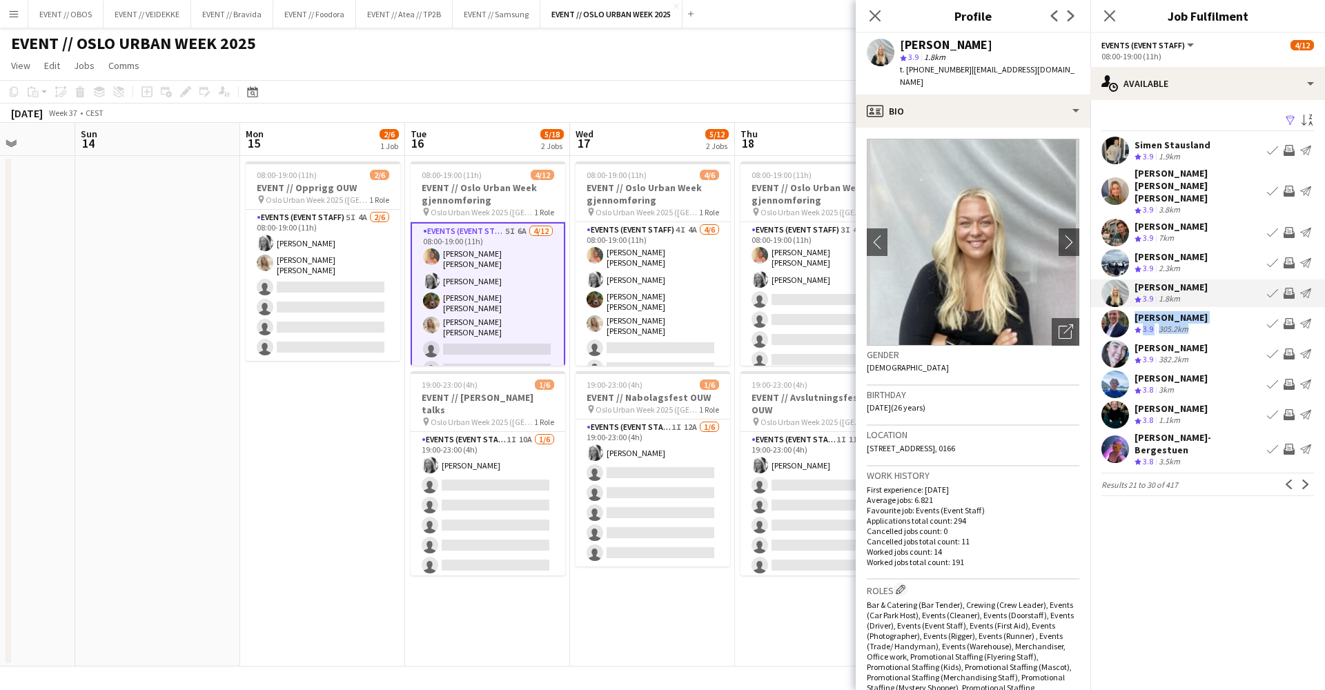
click at [1014, 325] on div "Filter Sort asc Simen Stausland Crew rating 3.9 1.9km Book crew Invite crew Sen…" at bounding box center [1208, 306] width 235 height 413
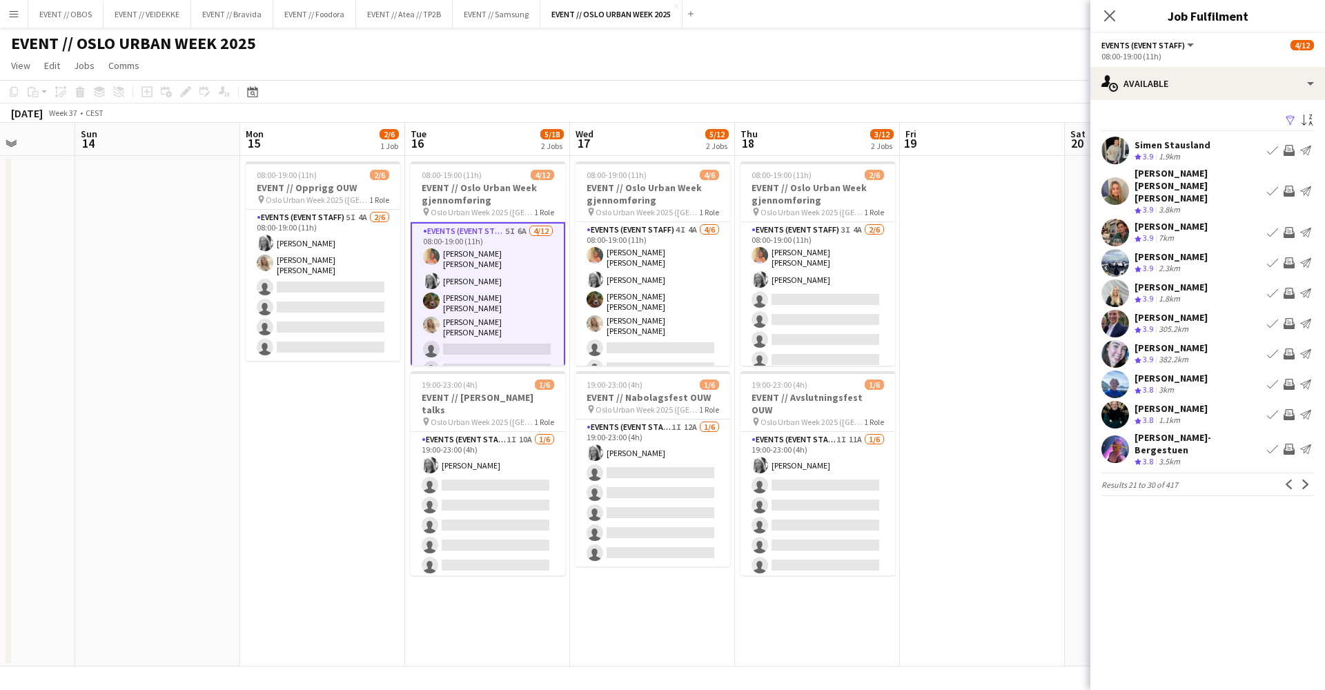
click at [1014, 371] on app-user-avatar at bounding box center [1116, 385] width 28 height 28
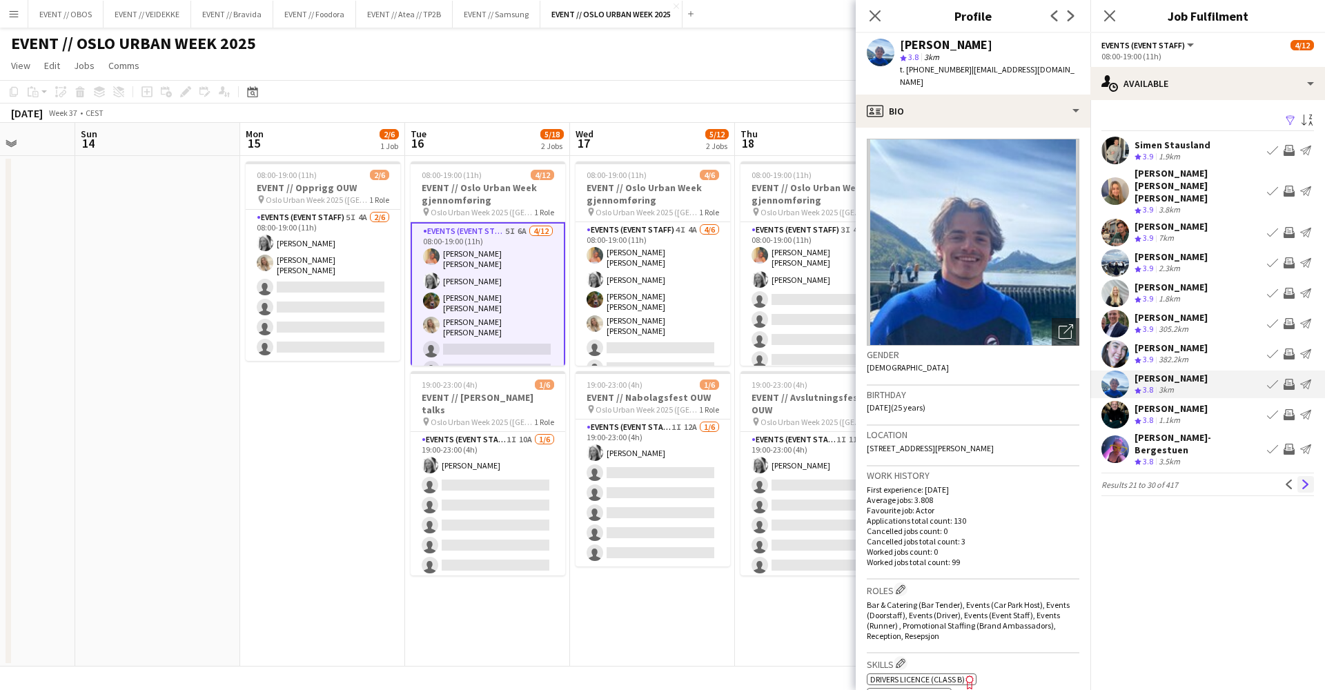
click at [1014, 480] on button "Next" at bounding box center [1306, 484] width 17 height 17
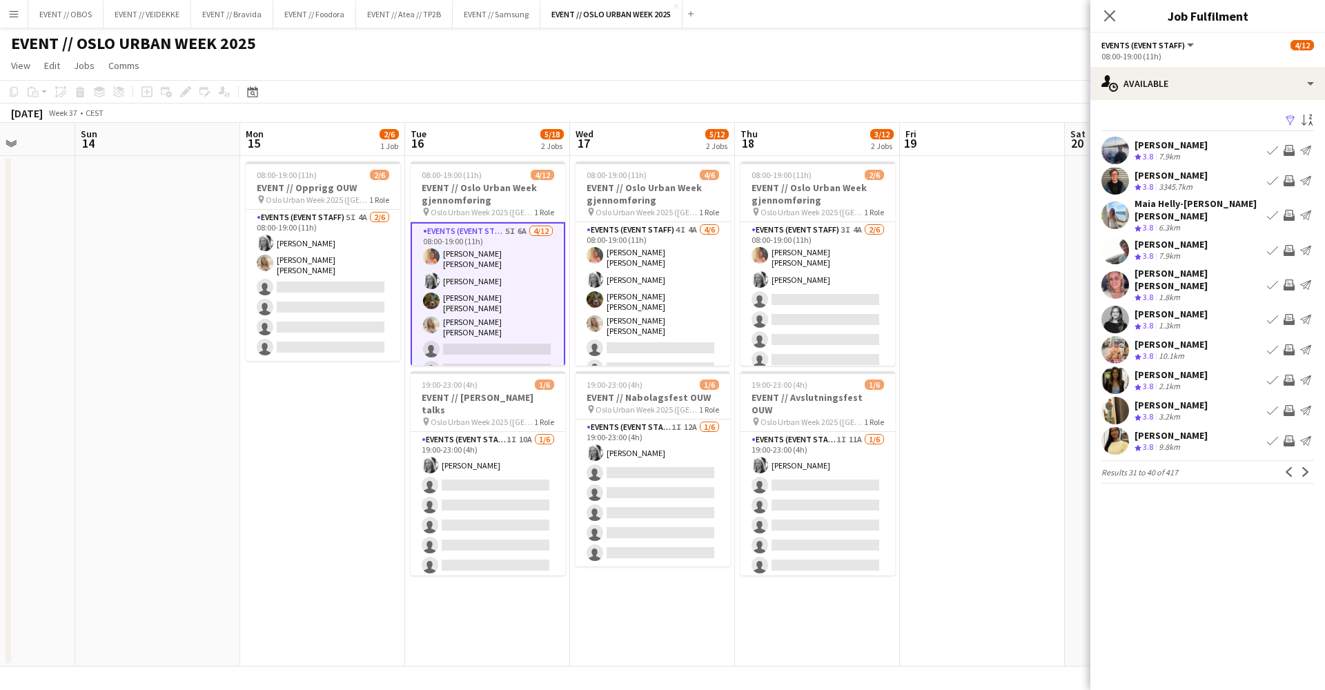
click at [1014, 231] on app-date-cell at bounding box center [982, 411] width 165 height 511
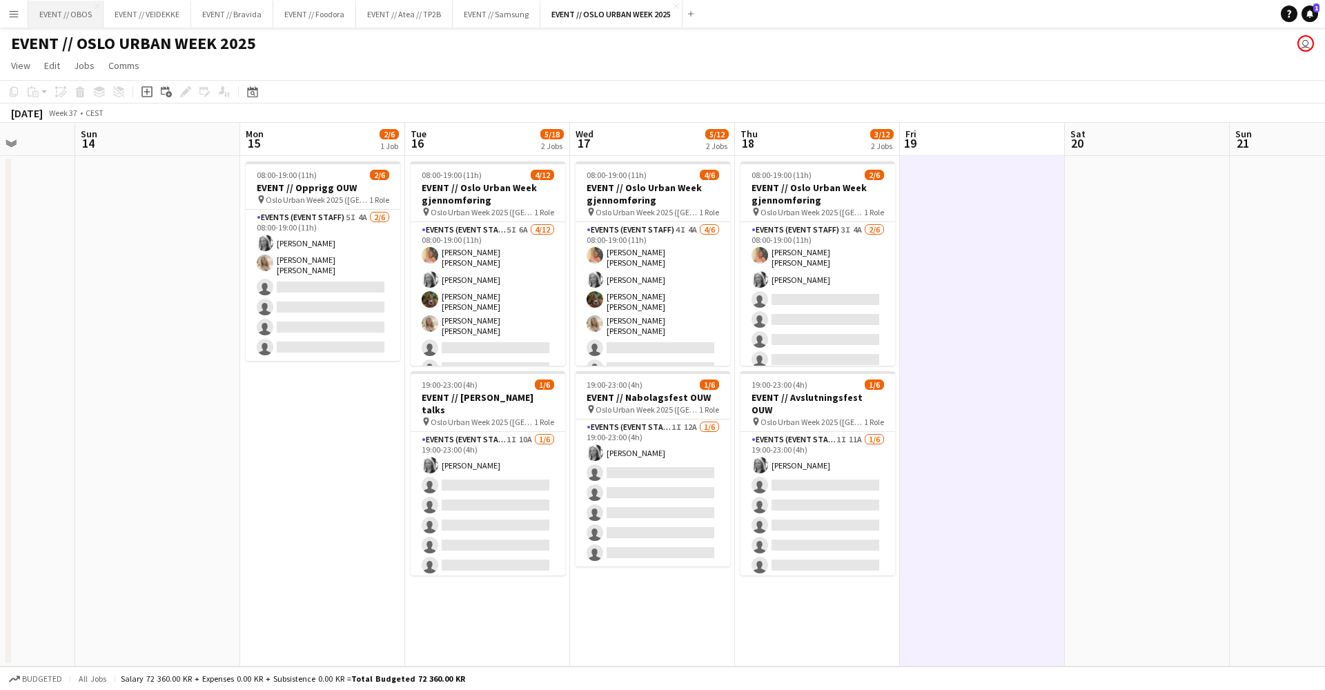
click at [55, 13] on button "EVENT // OBOS Close" at bounding box center [65, 14] width 75 height 27
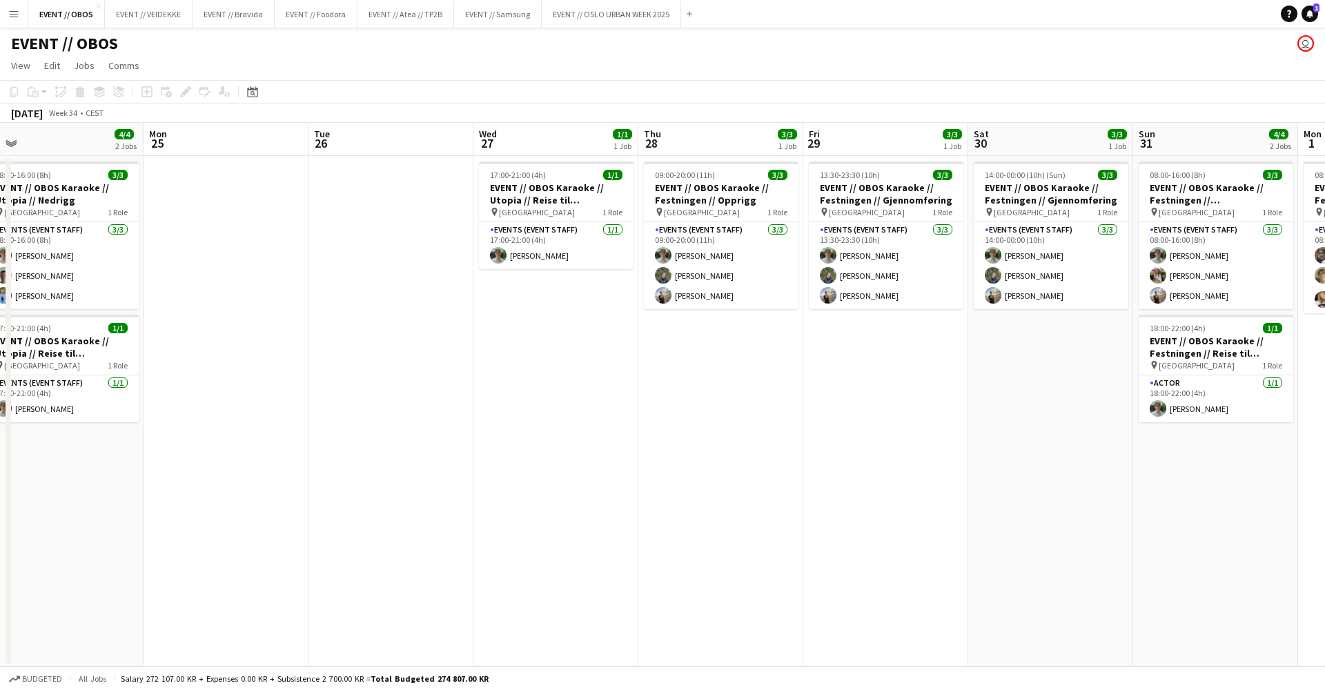
scroll to position [0, 420]
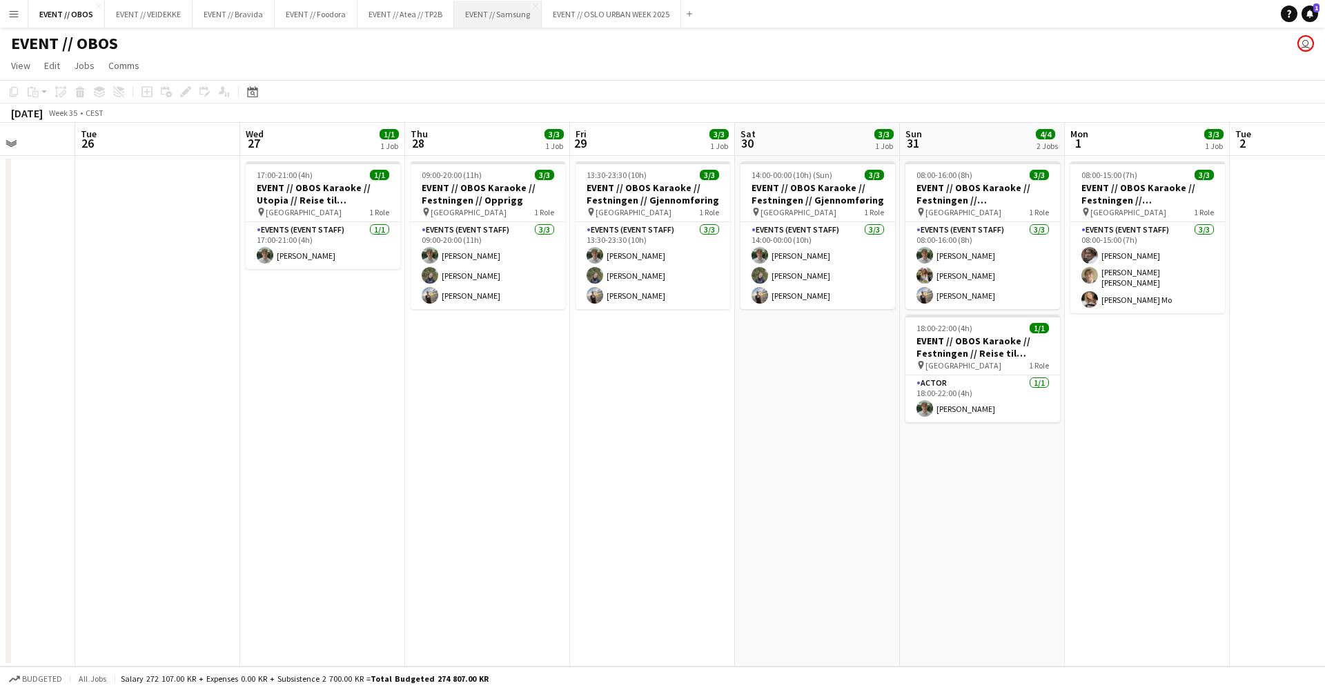
click at [523, 15] on button "EVENT // Samsung Close" at bounding box center [498, 14] width 88 height 27
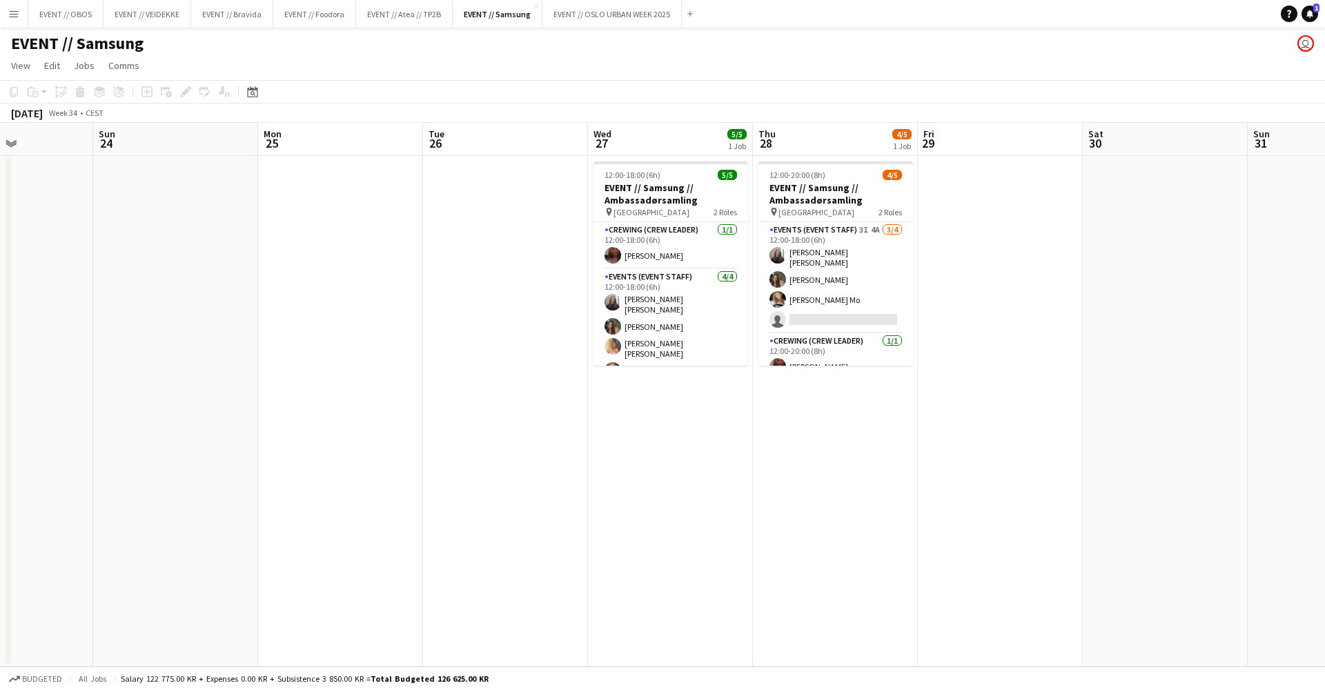
scroll to position [0, 525]
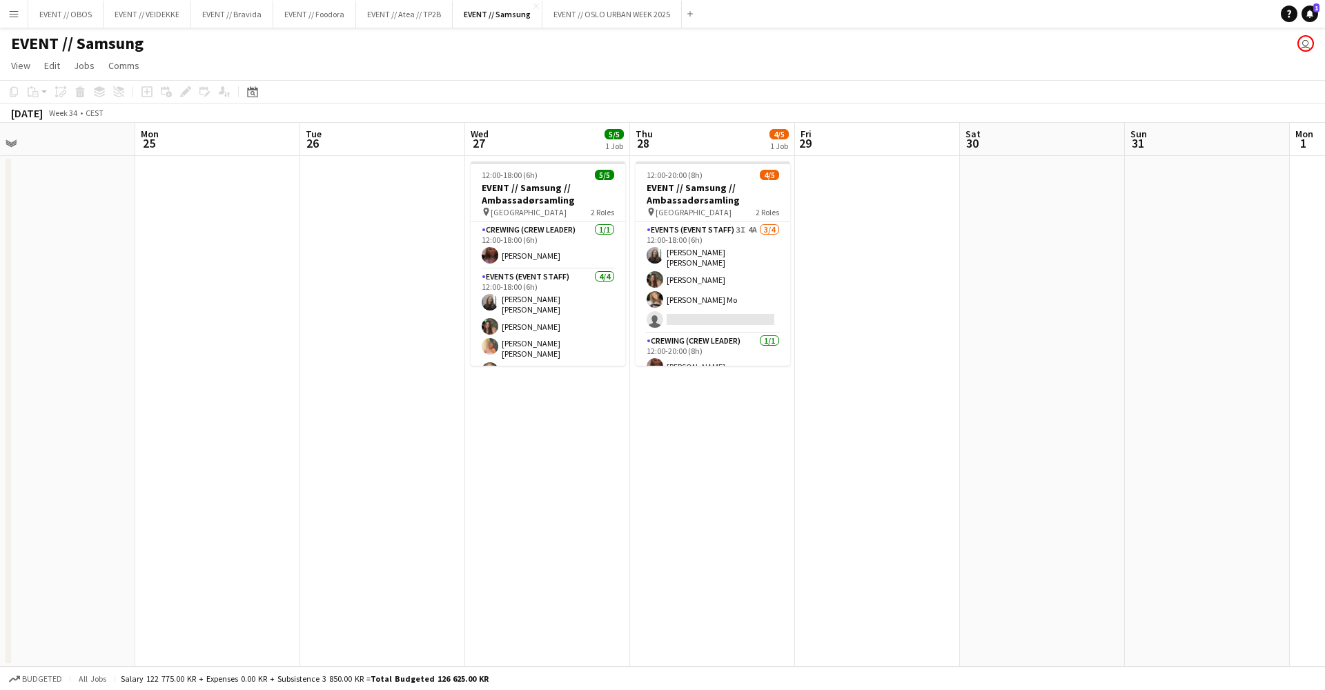
click at [516, 426] on app-date-cell "12:00-18:00 (6h) 5/5 EVENT // Samsung // Ambassadørsamling pin Oslo 2 Roles Cre…" at bounding box center [547, 411] width 165 height 511
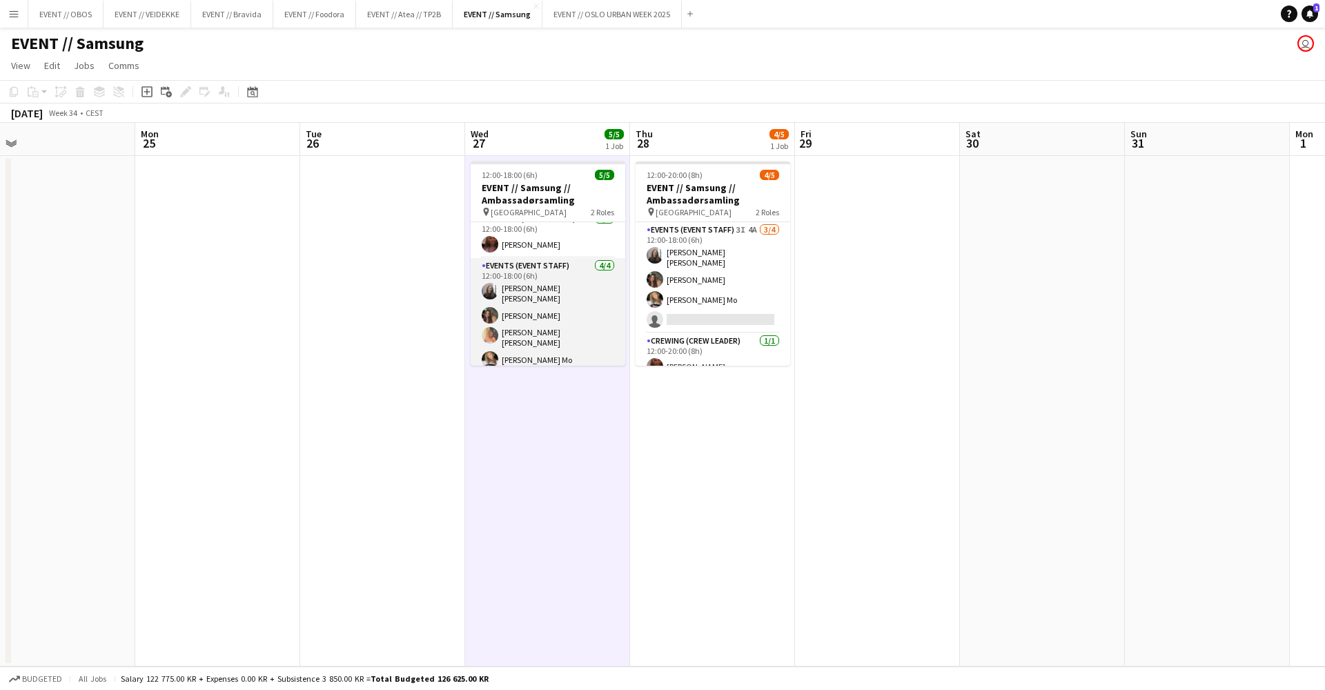
scroll to position [10, 0]
click at [553, 327] on app-card-role "Events (Event Staff) [DATE] 12:00-18:00 (6h) [PERSON_NAME] [PERSON_NAME] [PERSO…" at bounding box center [548, 316] width 155 height 115
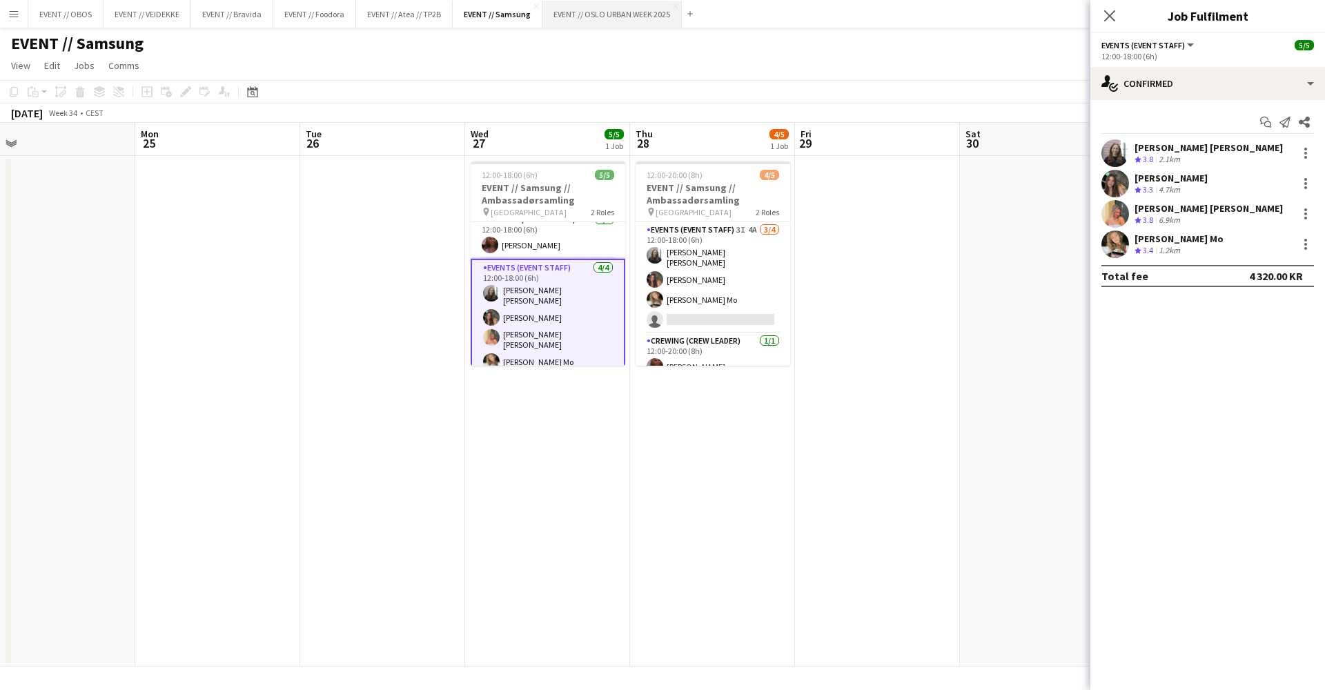
click at [607, 21] on button "EVENT // [GEOGRAPHIC_DATA] URBAN WEEK 2025 Close" at bounding box center [612, 14] width 139 height 27
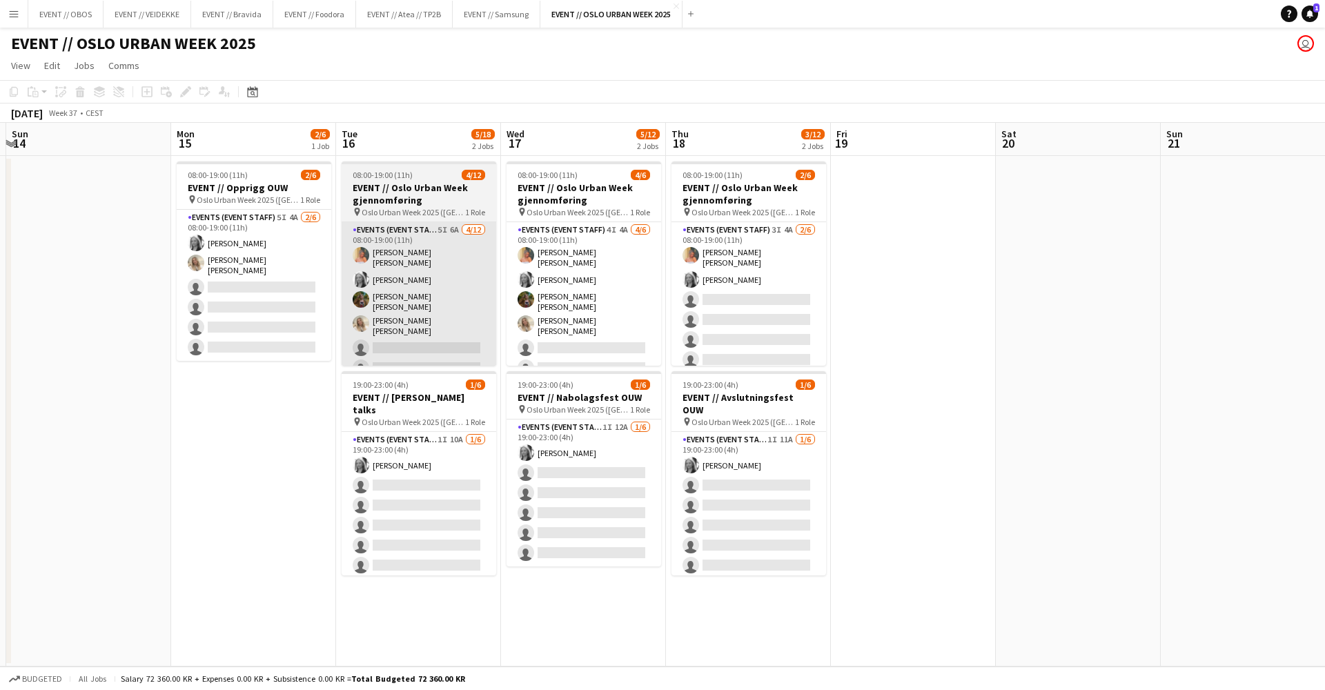
scroll to position [0, 471]
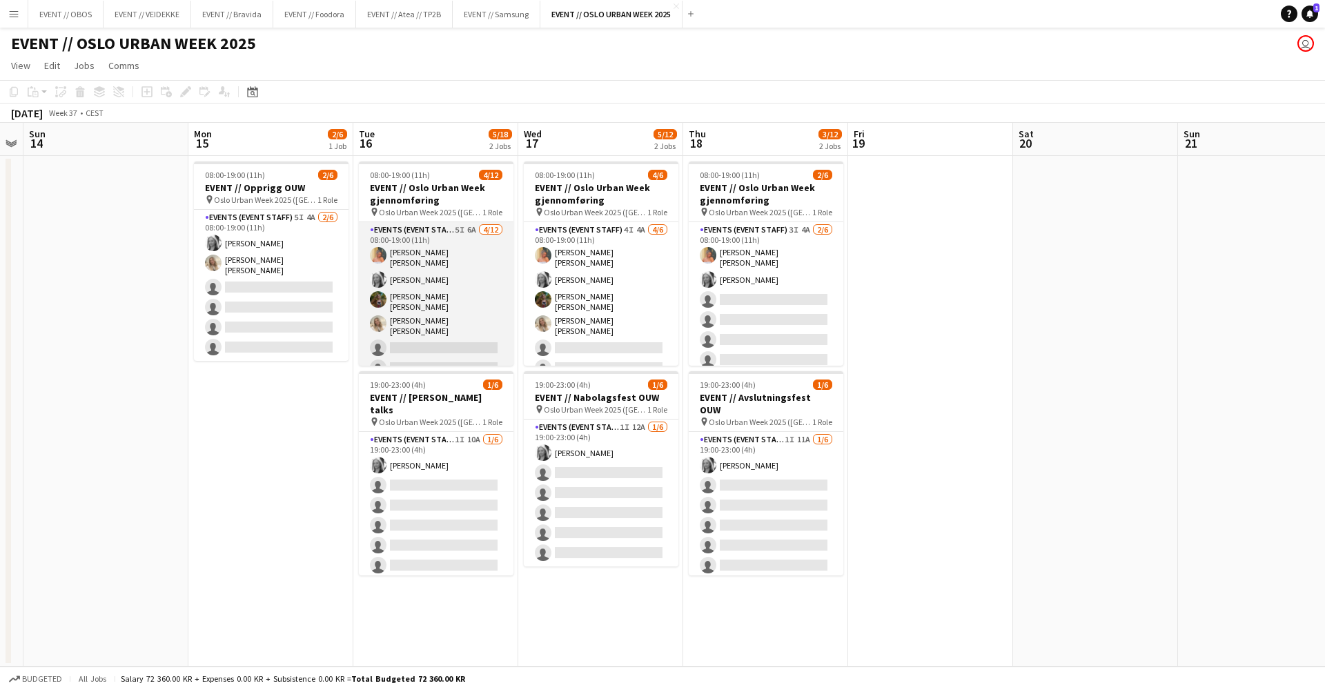
click at [429, 318] on app-card-role "Events (Event Staff) 5I 6A [DATE] 08:00-19:00 (11h) [PERSON_NAME] [PERSON_NAME]…" at bounding box center [436, 362] width 155 height 280
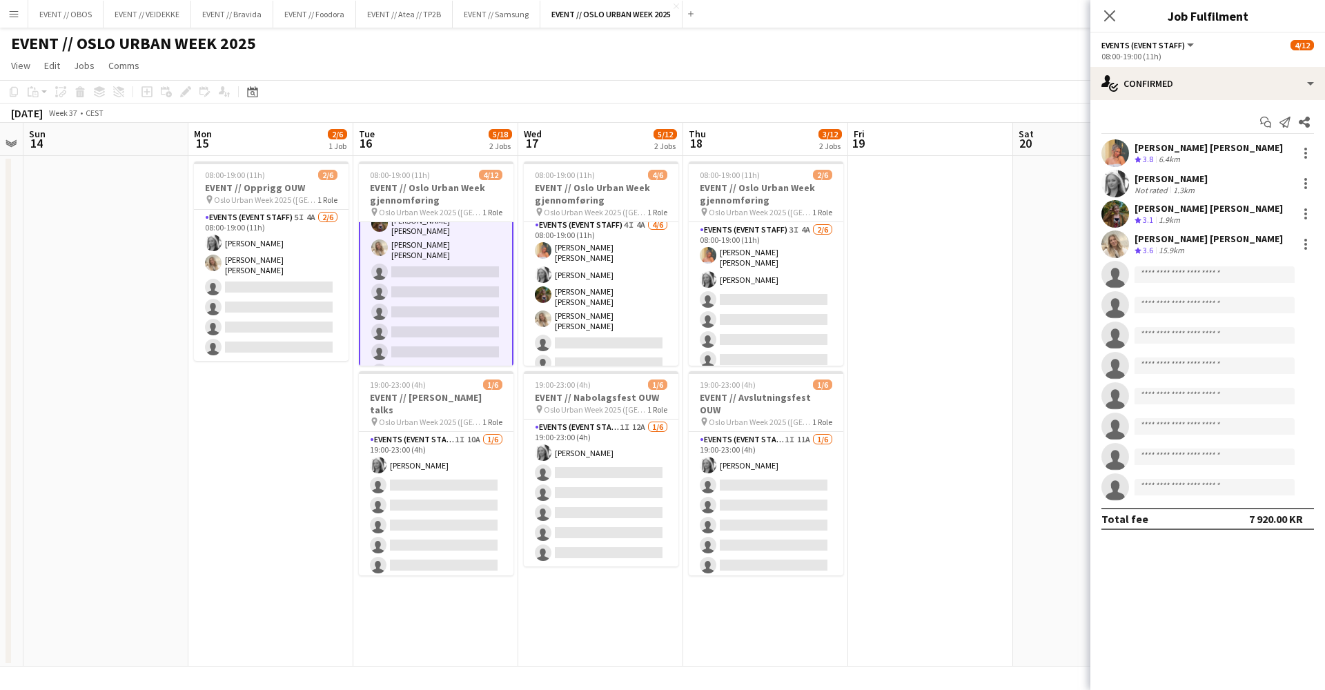
scroll to position [3, 0]
click at [1014, 88] on icon "single-neutral-actions-check-2" at bounding box center [1110, 83] width 17 height 17
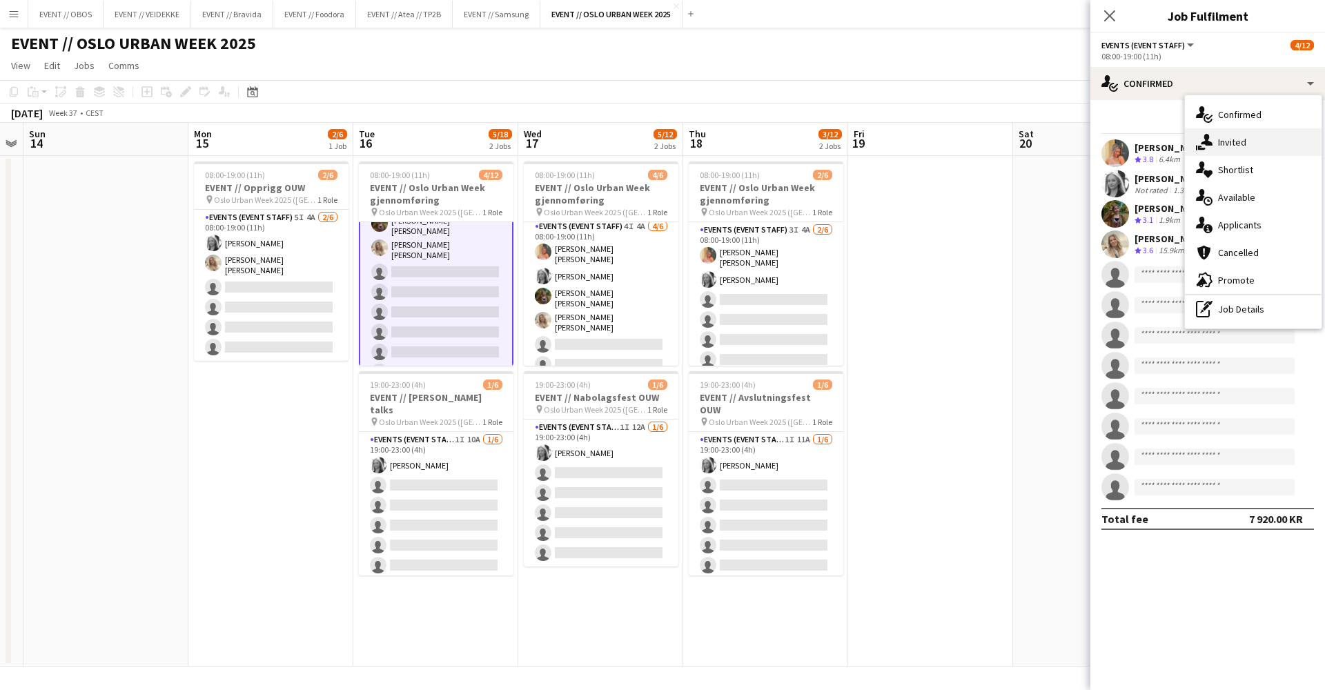
click at [1014, 143] on div "single-neutral-actions-share-1 Invited" at bounding box center [1253, 142] width 137 height 28
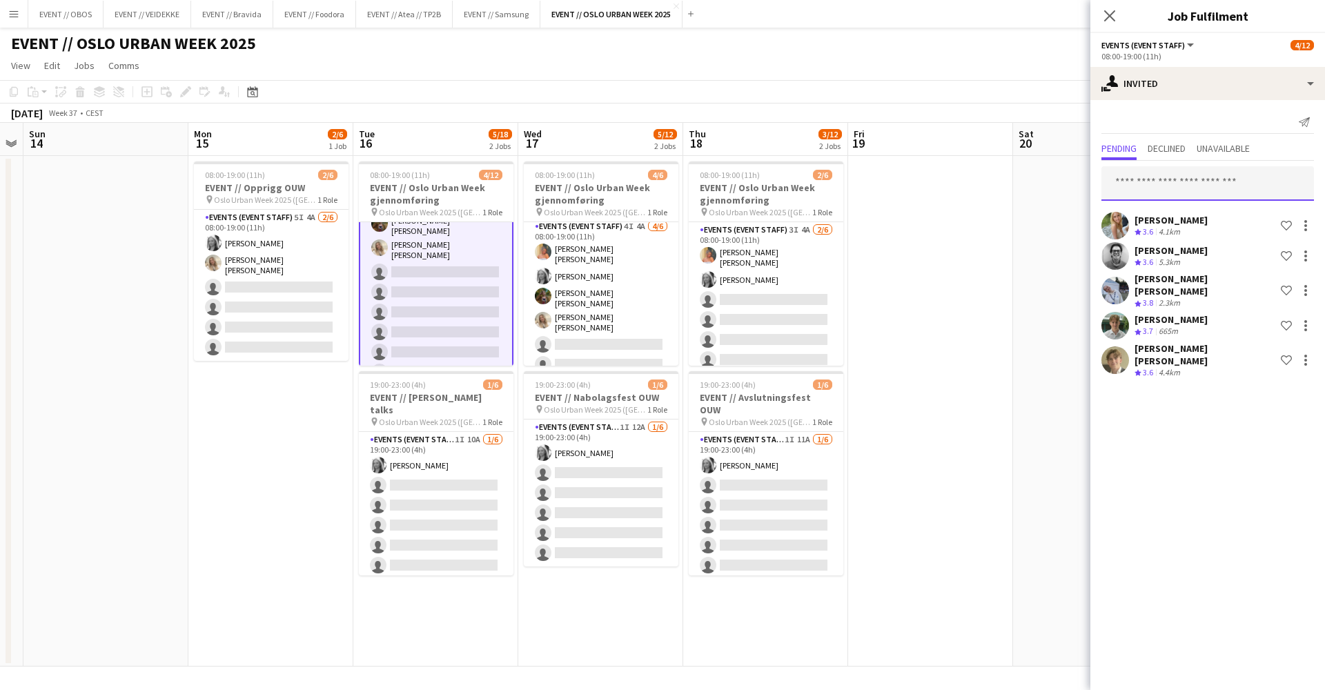
click at [1014, 186] on input "text" at bounding box center [1208, 183] width 213 height 35
type input "****"
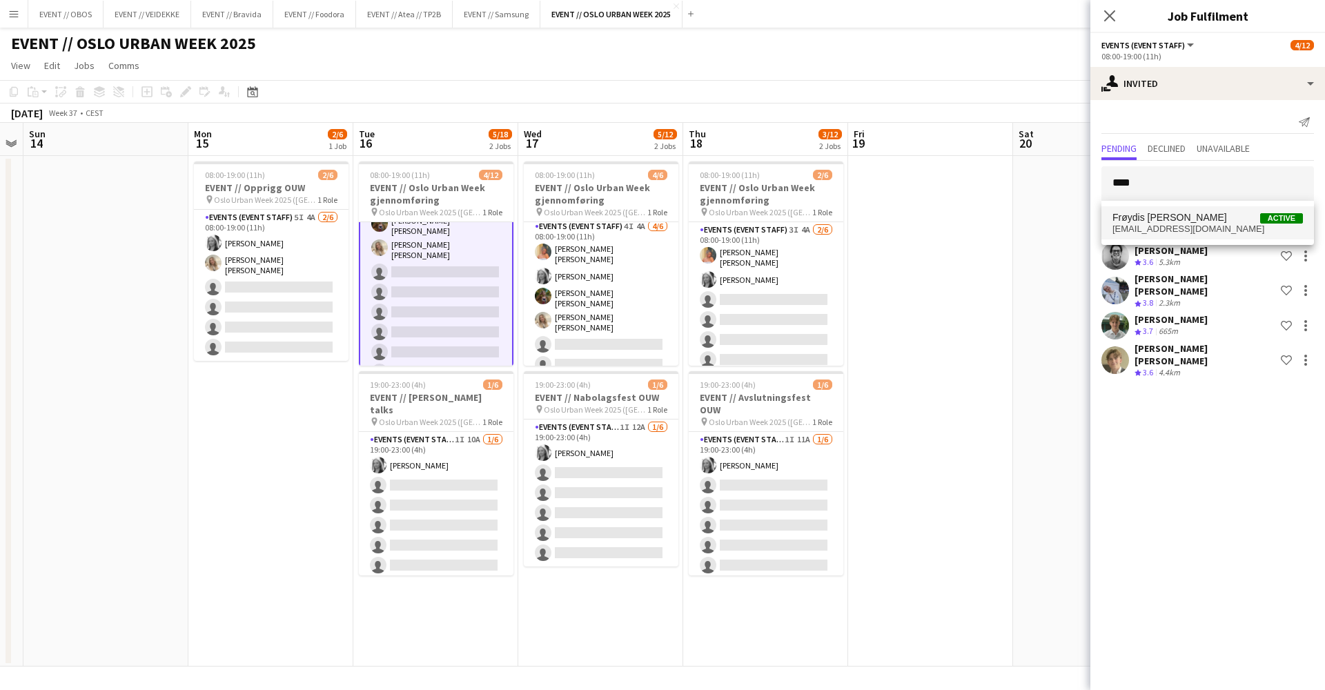
click at [1014, 221] on span "Frøydis [PERSON_NAME]" at bounding box center [1170, 218] width 115 height 12
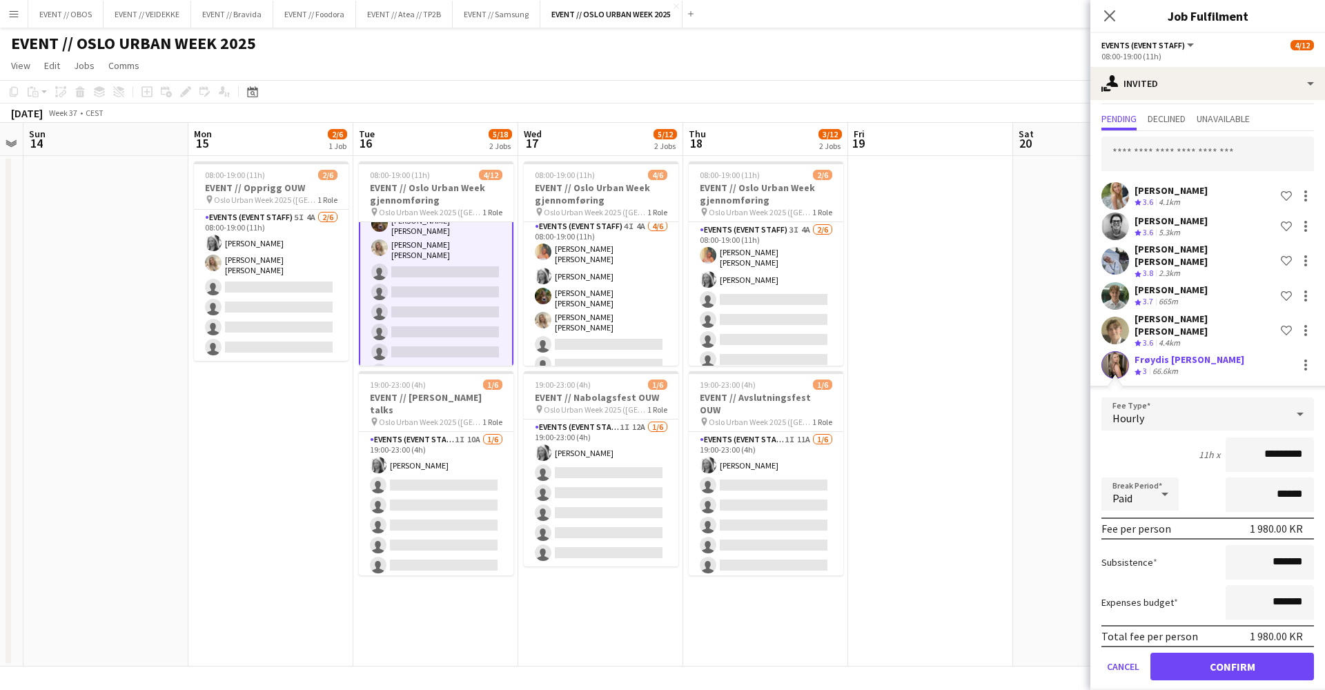
scroll to position [28, 0]
click at [1014, 578] on button "Confirm" at bounding box center [1233, 668] width 164 height 28
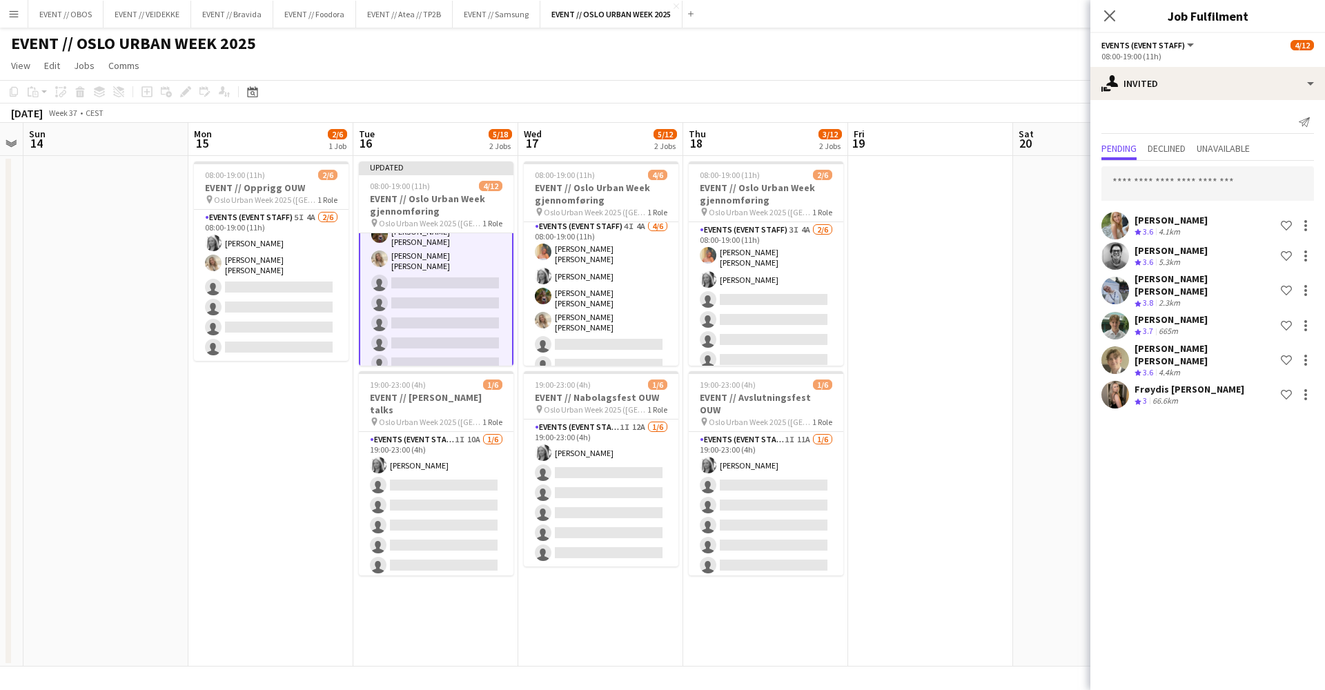
scroll to position [0, 0]
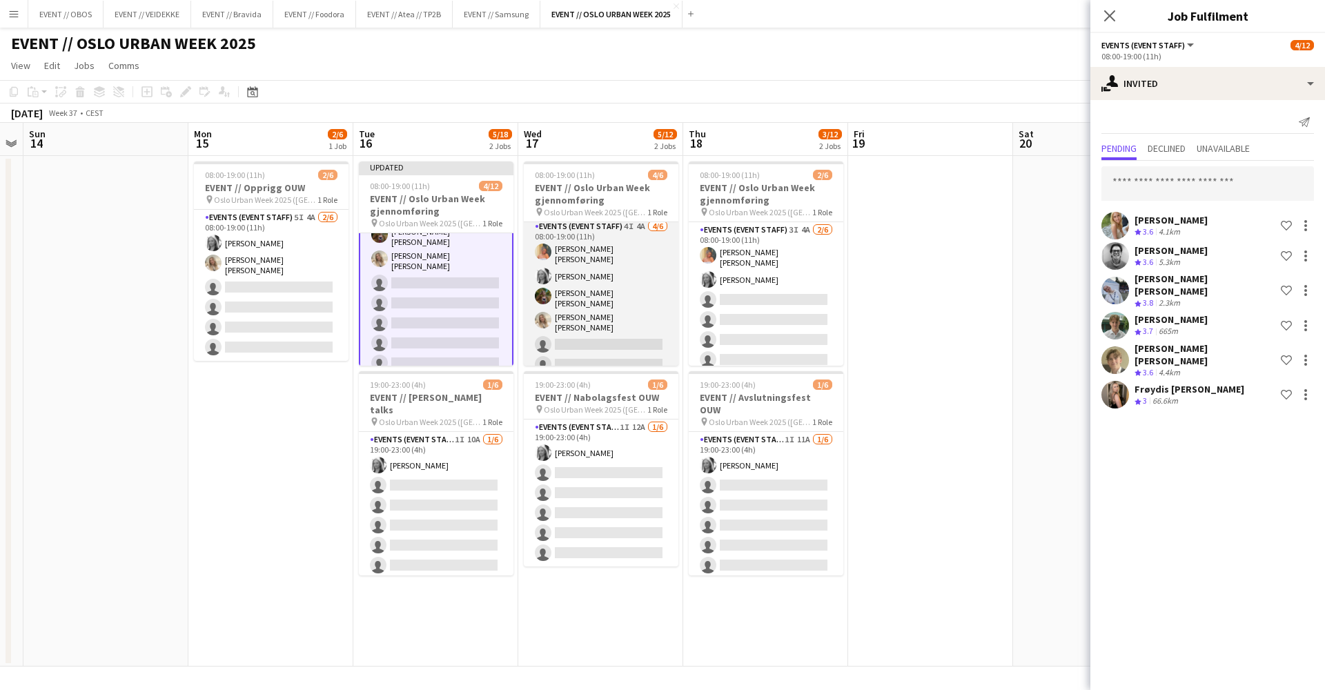
click at [607, 335] on app-card-role "Events (Event Staff) 4I 4A [DATE] 08:00-19:00 (11h) [PERSON_NAME] [PERSON_NAME]…" at bounding box center [601, 298] width 155 height 159
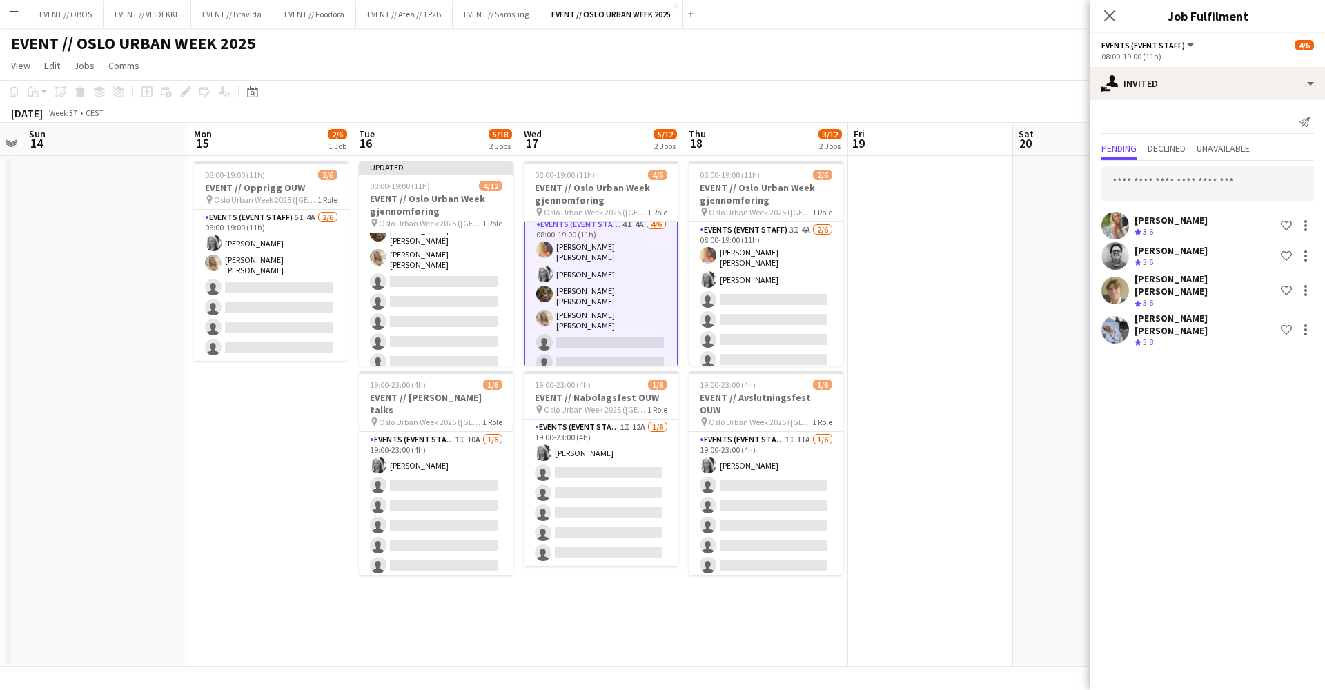
scroll to position [6, 0]
click at [1014, 182] on input "text" at bounding box center [1208, 183] width 213 height 35
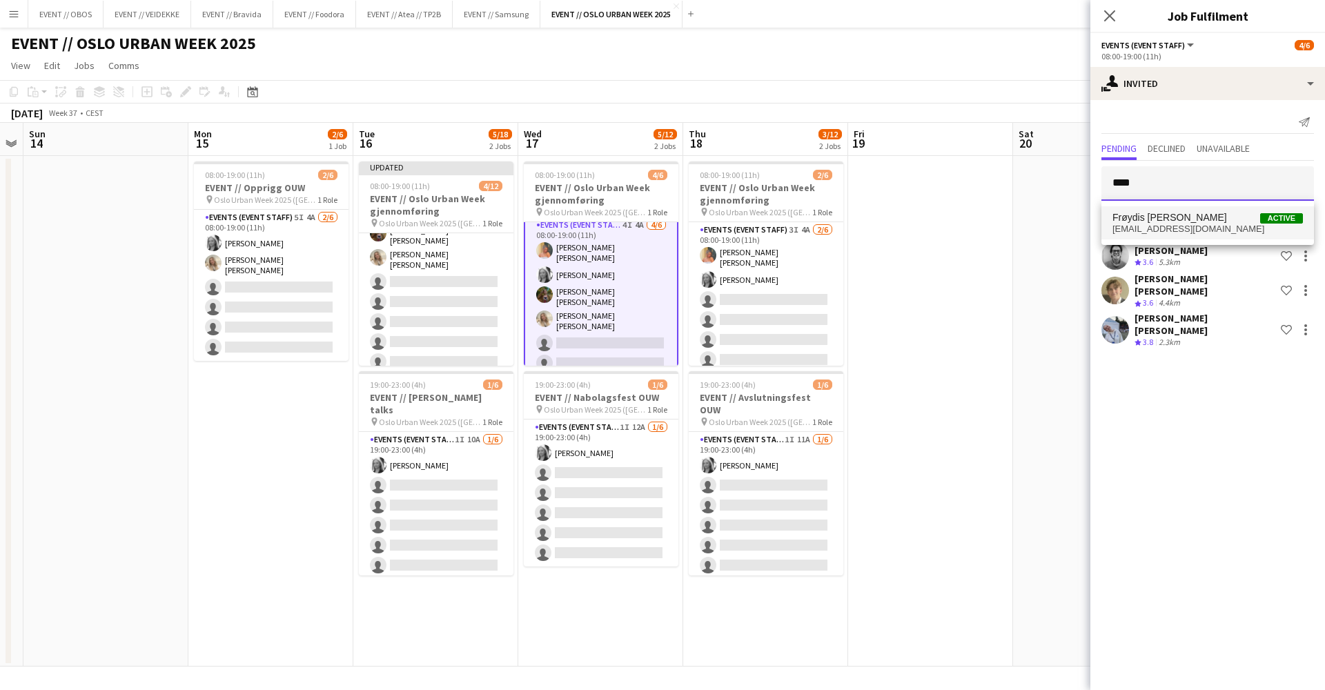
type input "****"
click at [1014, 213] on span "Frøydis [PERSON_NAME]" at bounding box center [1170, 218] width 115 height 12
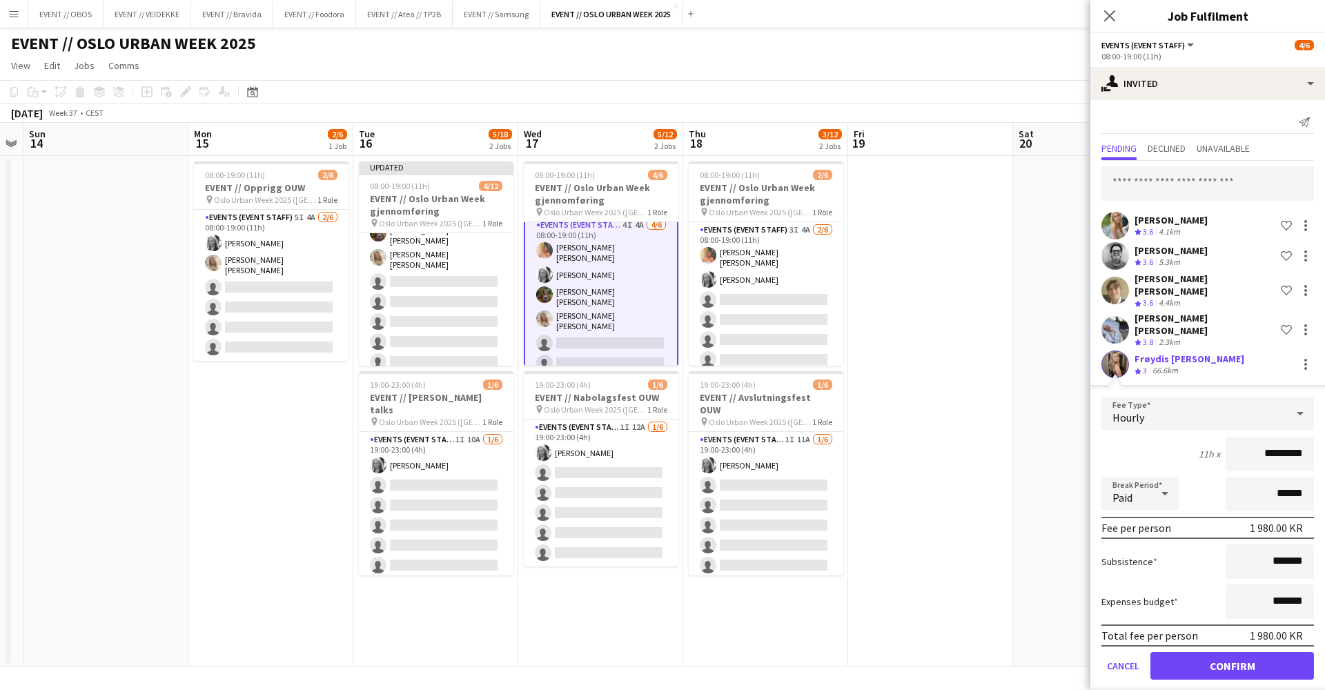
click at [1014, 578] on button "Confirm" at bounding box center [1233, 666] width 164 height 28
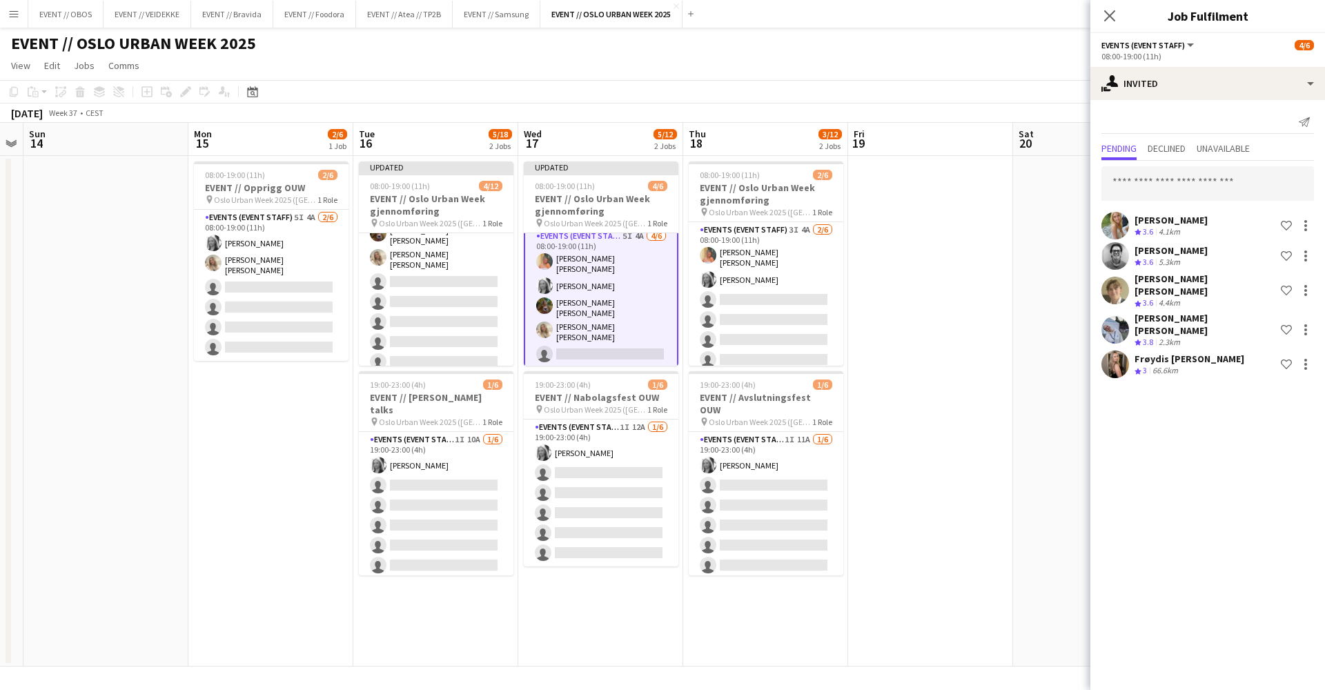
click at [975, 296] on app-date-cell at bounding box center [930, 411] width 165 height 511
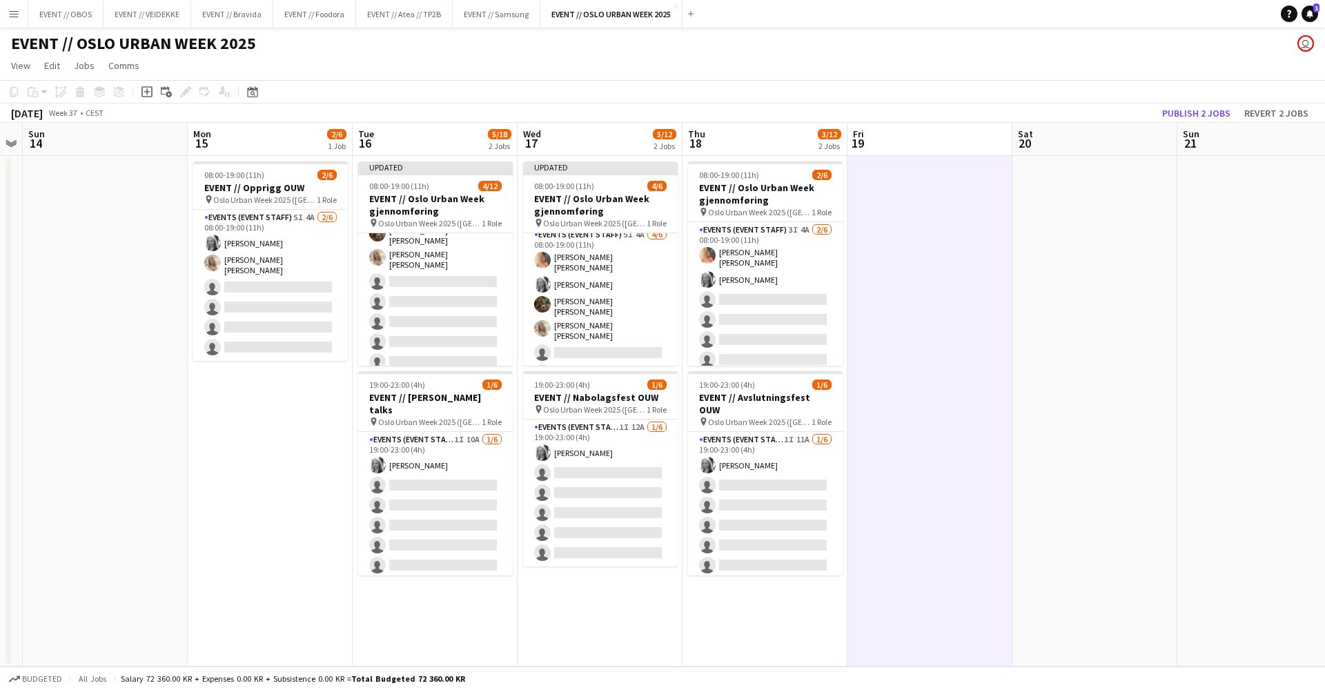
click at [1014, 95] on app-toolbar "Copy Paste Paste Command V Paste with crew Command Shift V Paste linked Job [GE…" at bounding box center [662, 91] width 1325 height 23
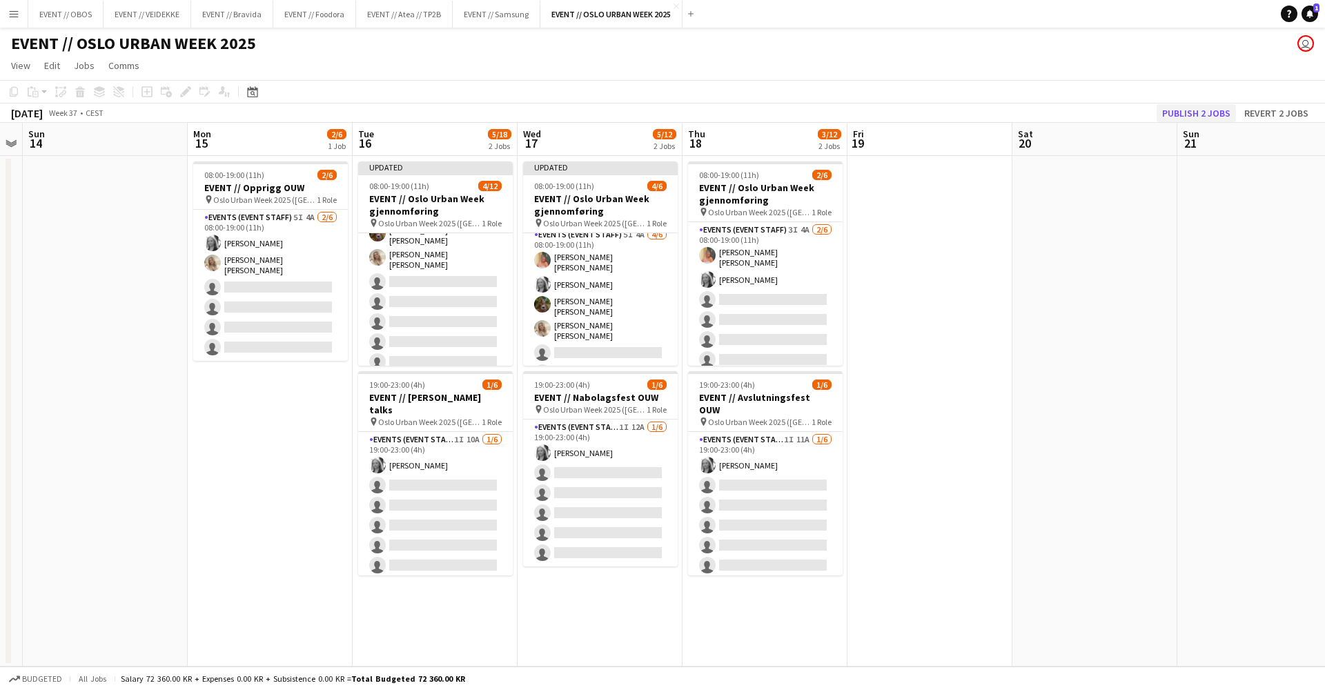
click at [1014, 115] on button "Publish 2 jobs" at bounding box center [1196, 113] width 79 height 18
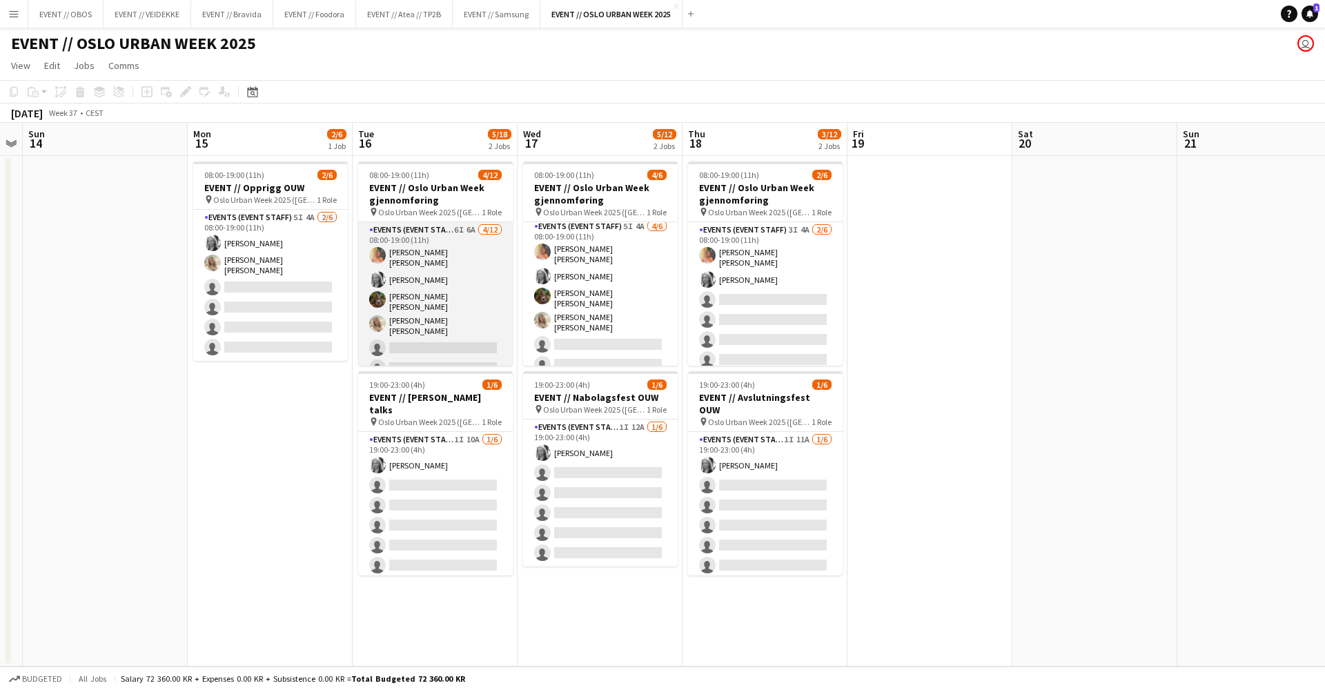
scroll to position [0, 0]
click at [461, 282] on app-card-role "Events (Event Staff) 6I 6A [DATE] 08:00-19:00 (11h) [PERSON_NAME] [PERSON_NAME]…" at bounding box center [435, 362] width 155 height 280
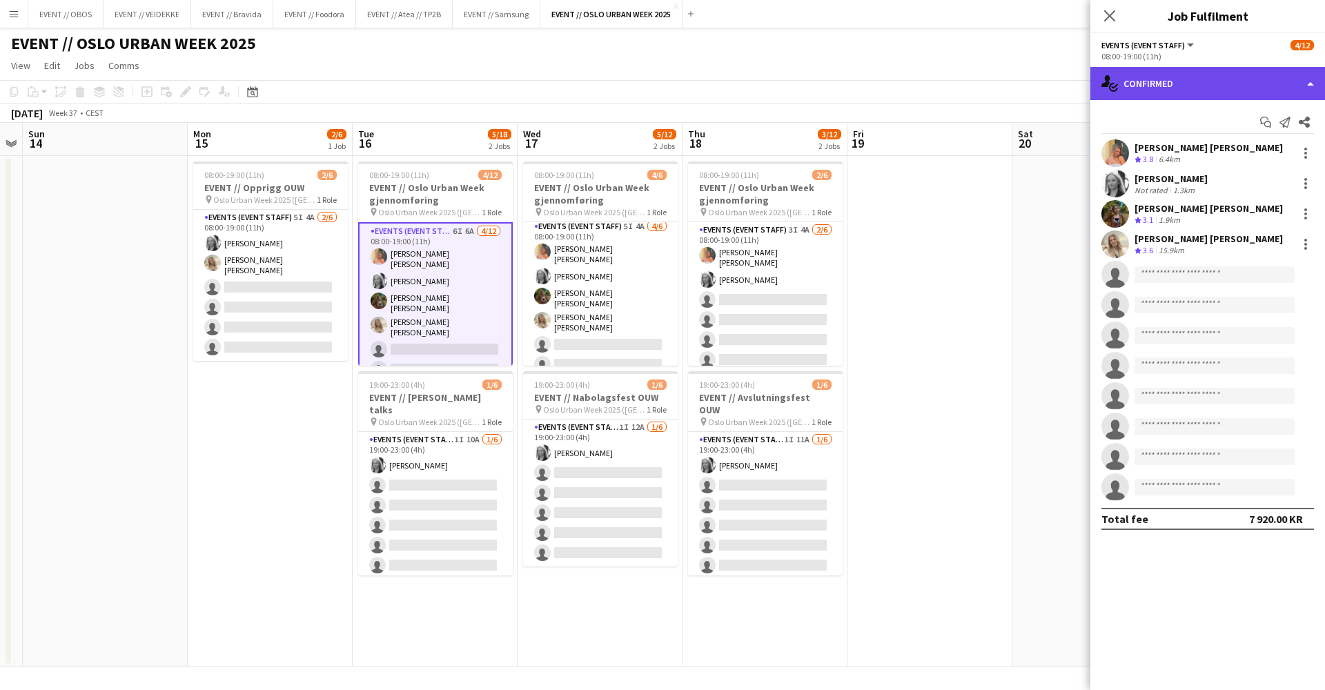
click at [1014, 86] on div "single-neutral-actions-check-2 Confirmed" at bounding box center [1208, 83] width 235 height 33
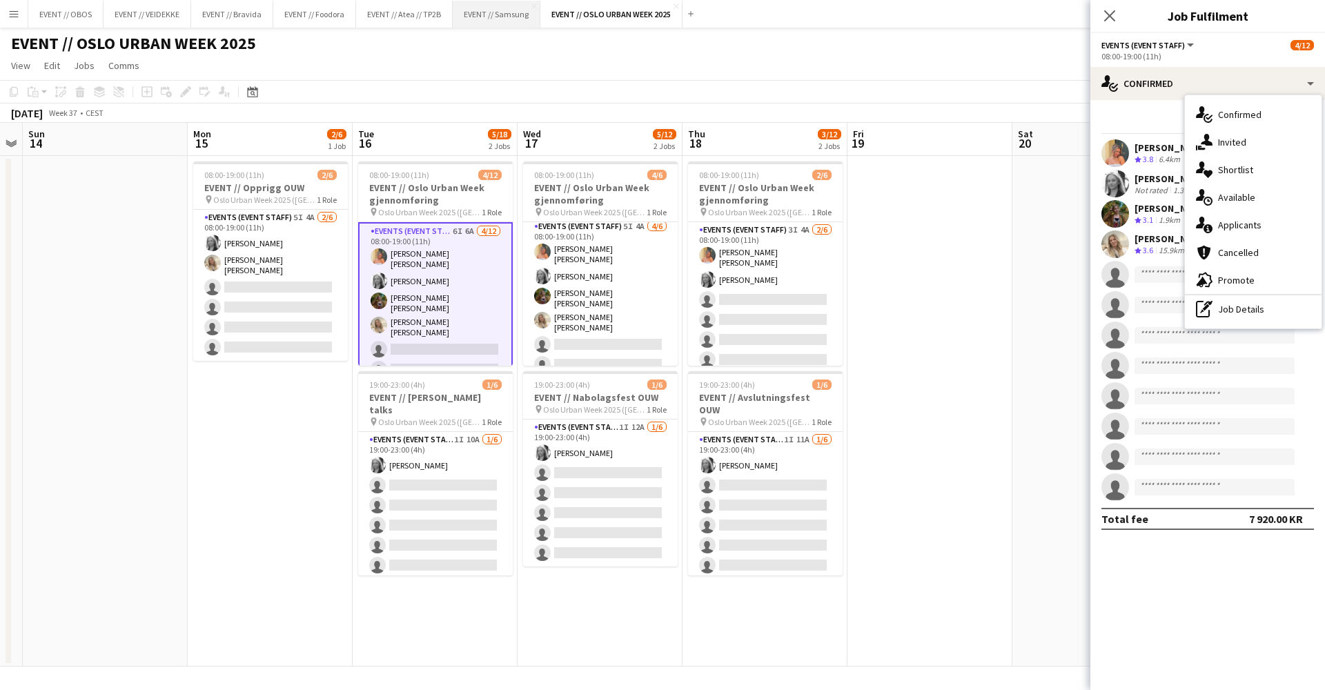
click at [494, 8] on button "EVENT // Samsung Close" at bounding box center [497, 14] width 88 height 27
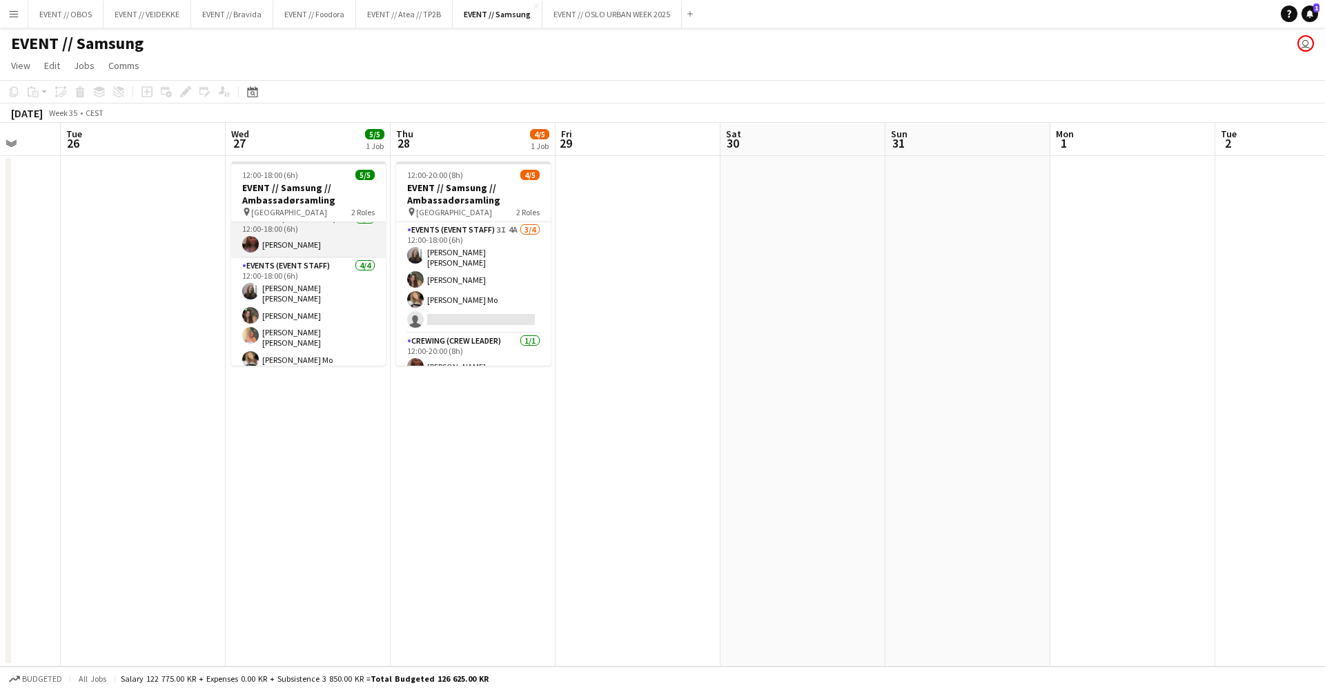
scroll to position [10, 0]
click at [315, 233] on app-card-role "Crewing (Crew Leader) [DATE] 12:00-18:00 (6h) [PERSON_NAME]" at bounding box center [308, 235] width 155 height 47
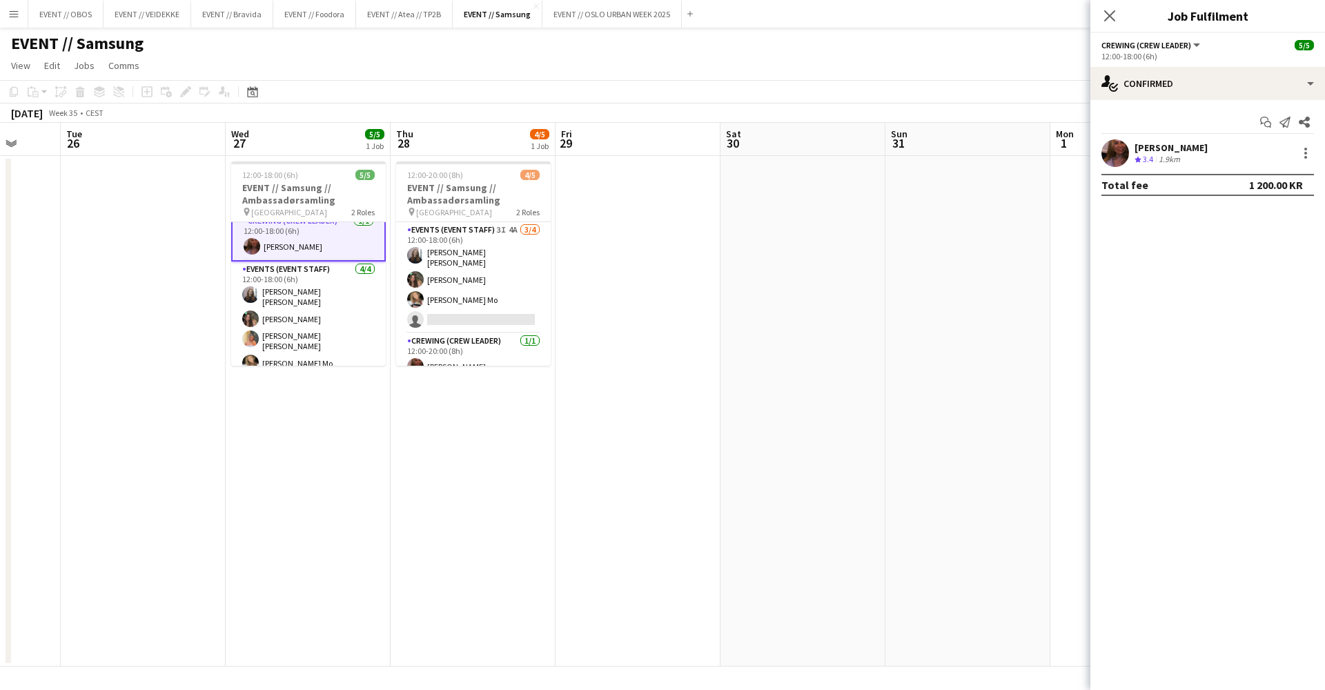
click at [642, 250] on app-date-cell at bounding box center [638, 411] width 165 height 511
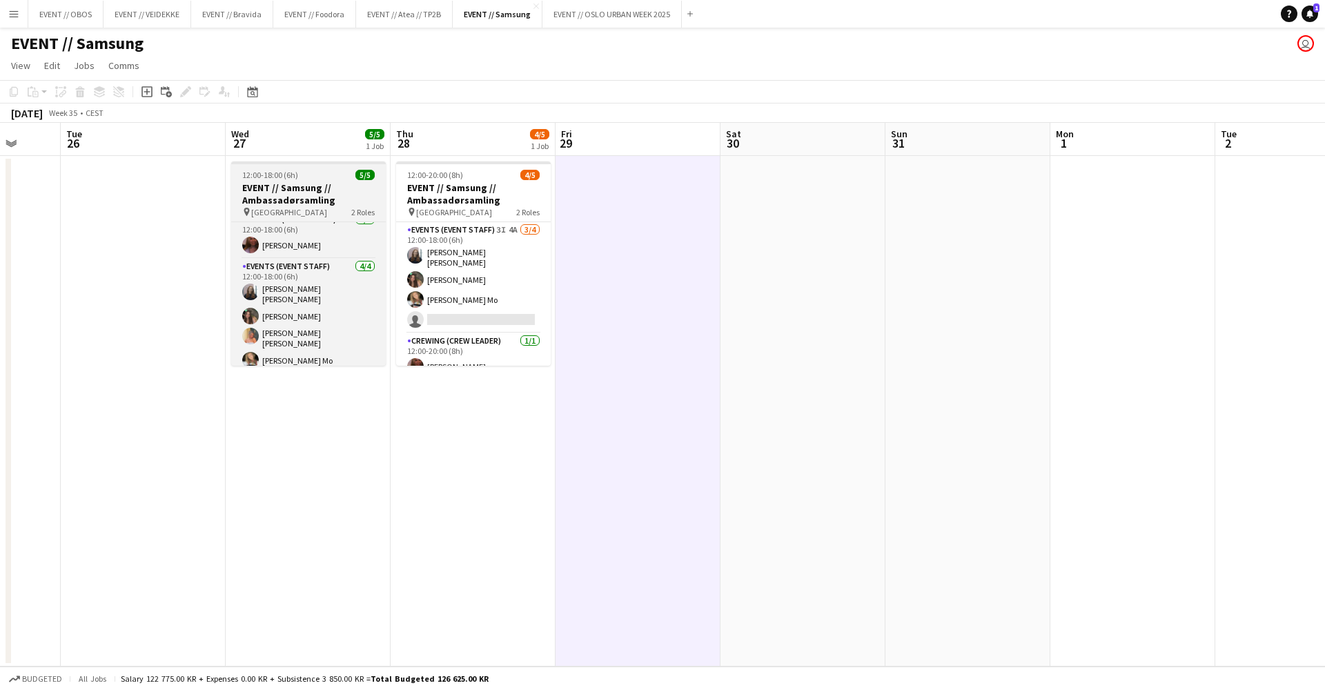
click at [233, 219] on app-job-card "12:00-18:00 (6h) 5/5 EVENT // Samsung // Ambassadørsamling pin Oslo 2 Roles Cre…" at bounding box center [308, 264] width 155 height 204
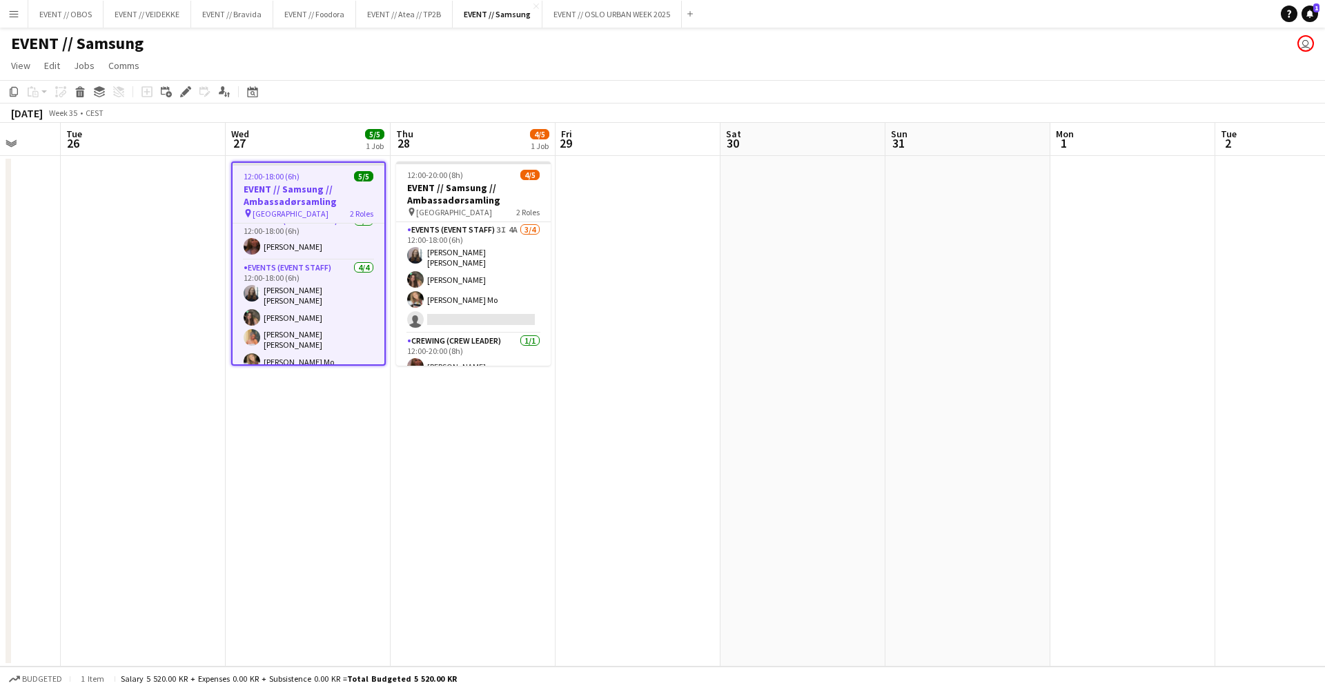
click at [244, 215] on icon "pin" at bounding box center [248, 213] width 9 height 8
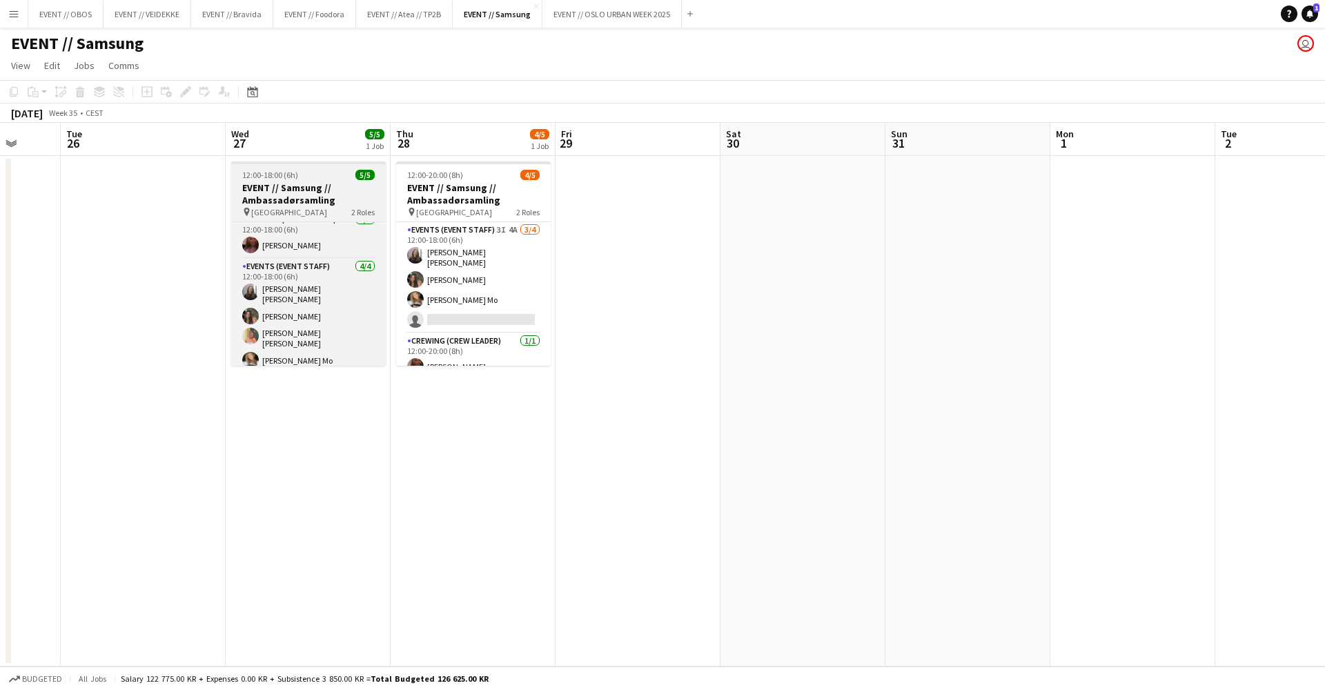
click at [246, 194] on h3 "EVENT // Samsung // Ambassadørsamling" at bounding box center [308, 194] width 155 height 25
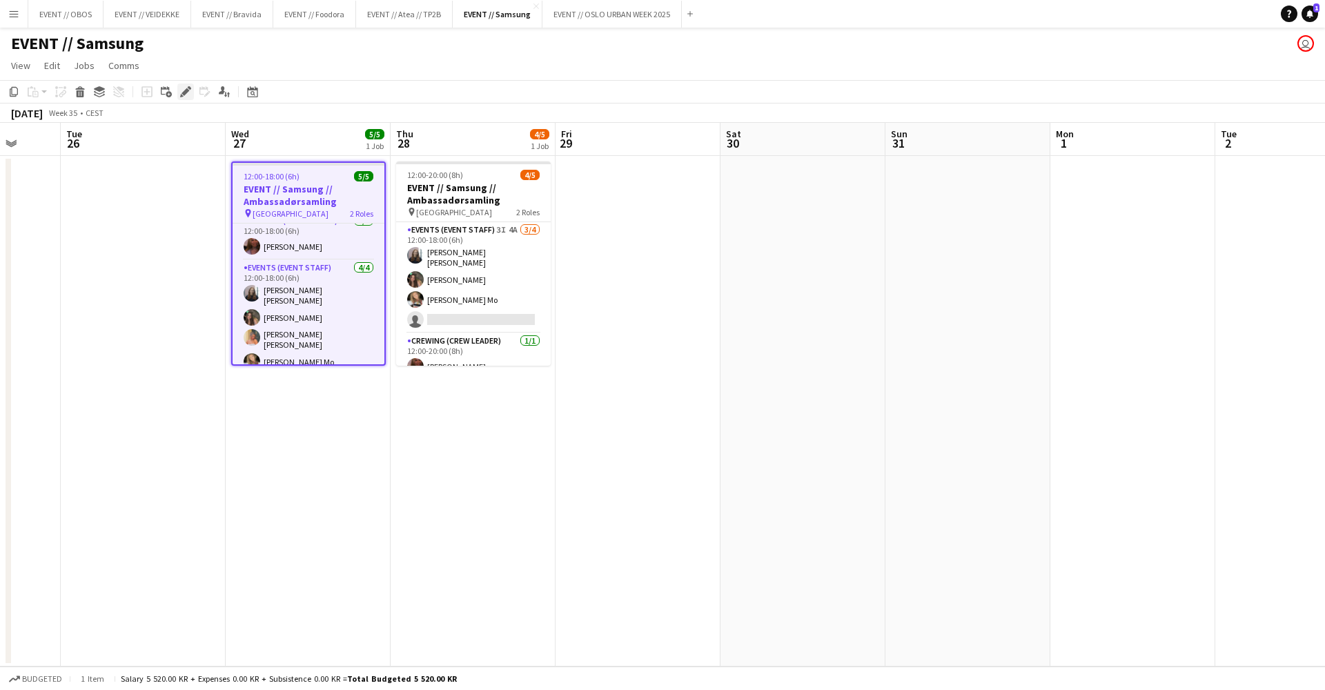
click at [182, 97] on div "Edit" at bounding box center [185, 92] width 17 height 17
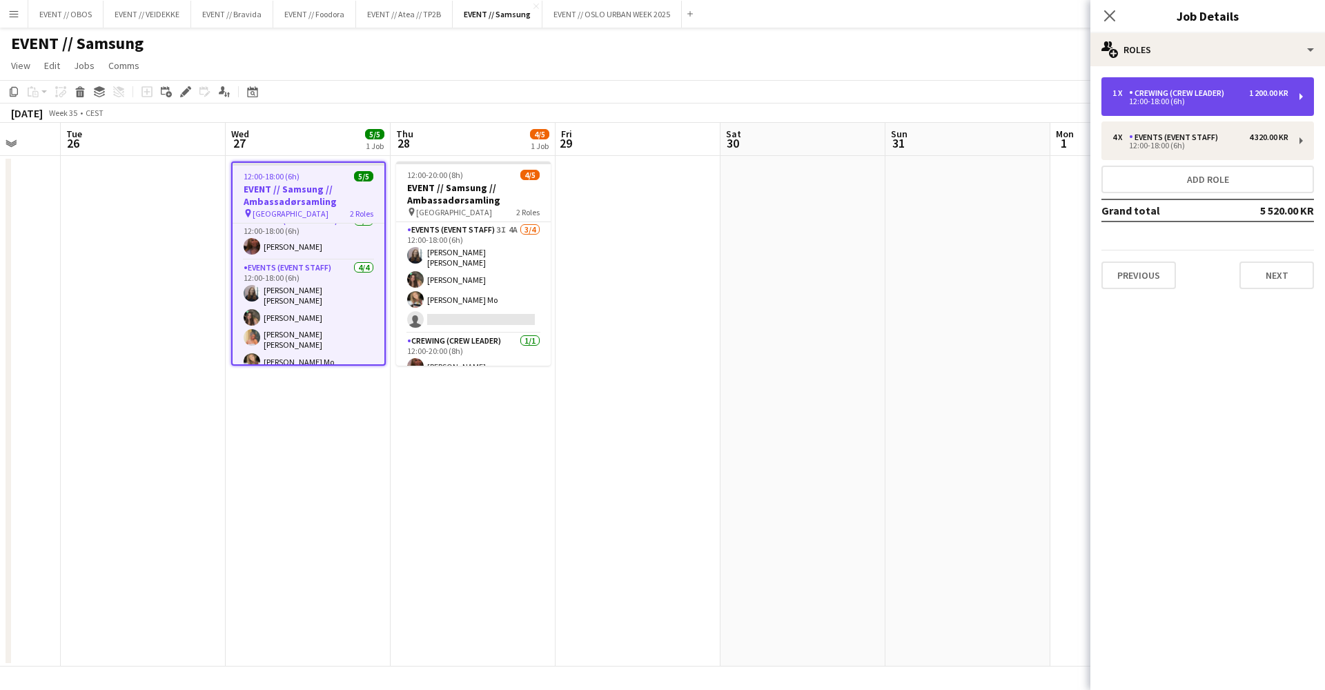
click at [1014, 105] on div "12:00-18:00 (6h)" at bounding box center [1201, 101] width 176 height 7
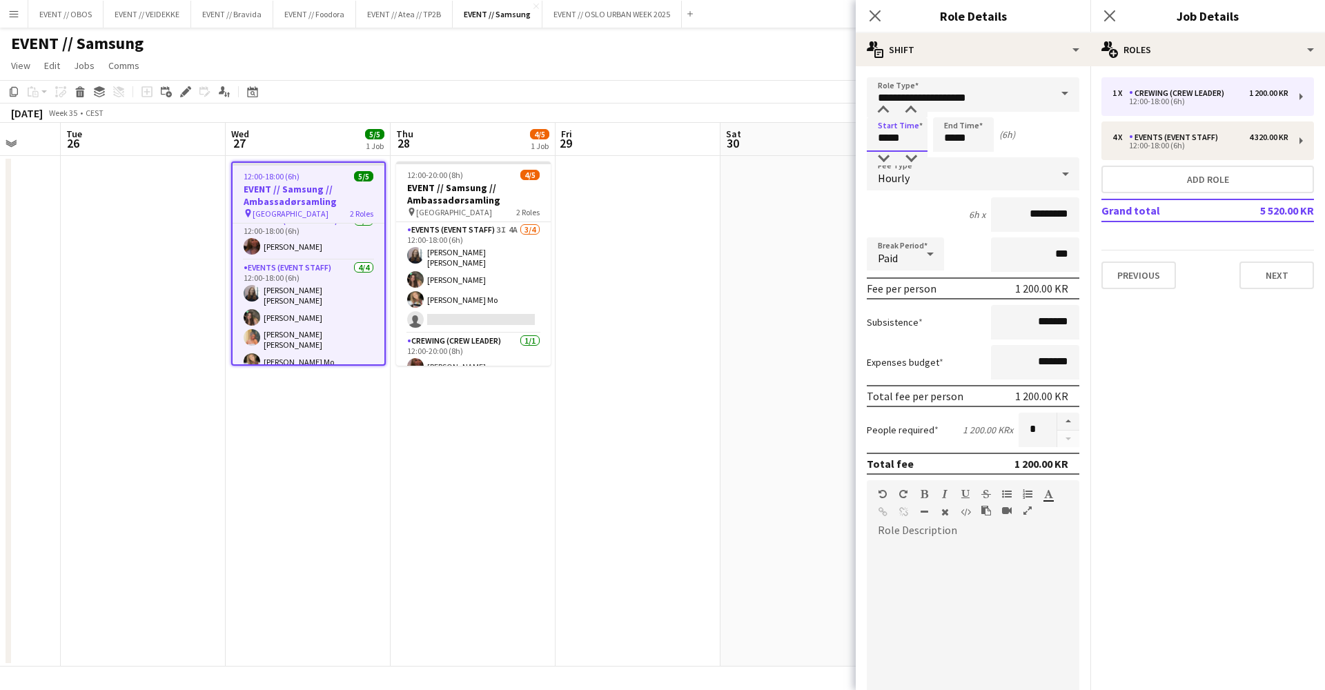
click at [885, 146] on input "*****" at bounding box center [897, 134] width 61 height 35
click at [890, 151] on input "*****" at bounding box center [897, 134] width 61 height 35
click at [886, 157] on div at bounding box center [884, 159] width 28 height 14
type input "*****"
click at [886, 157] on div at bounding box center [884, 159] width 28 height 14
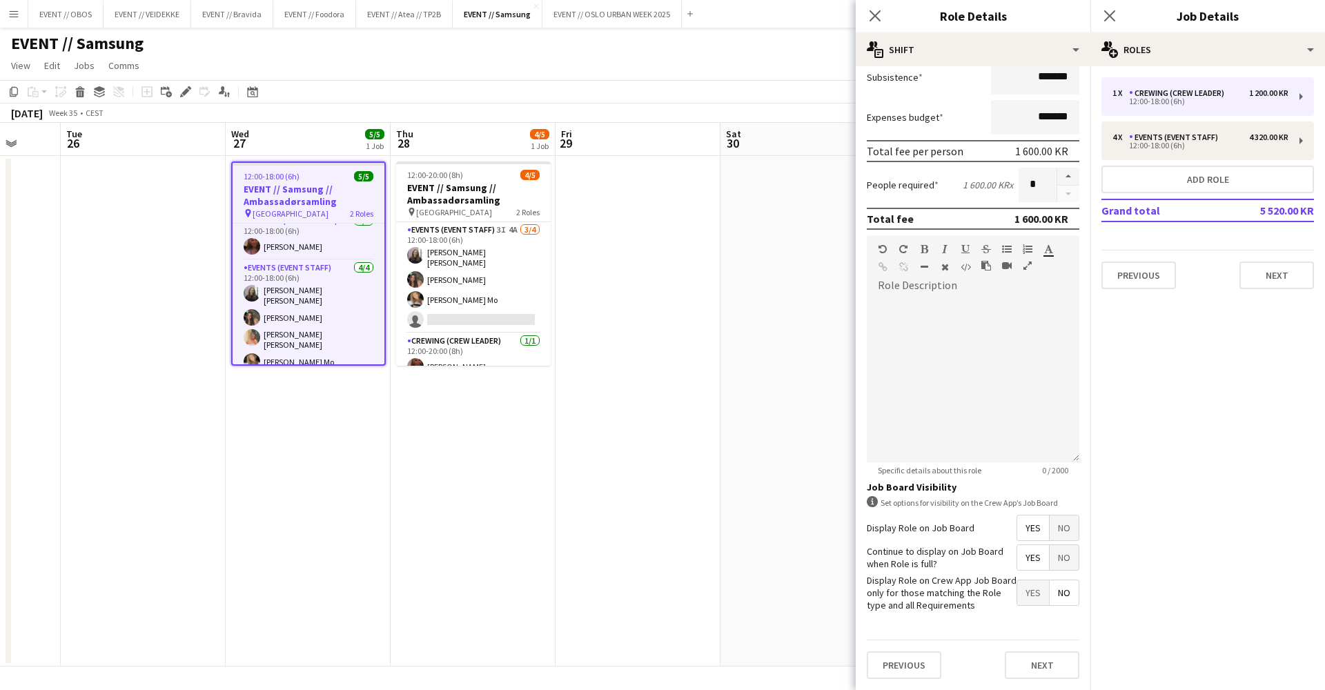
scroll to position [244, 0]
click at [1009, 578] on button "Next" at bounding box center [1042, 666] width 75 height 28
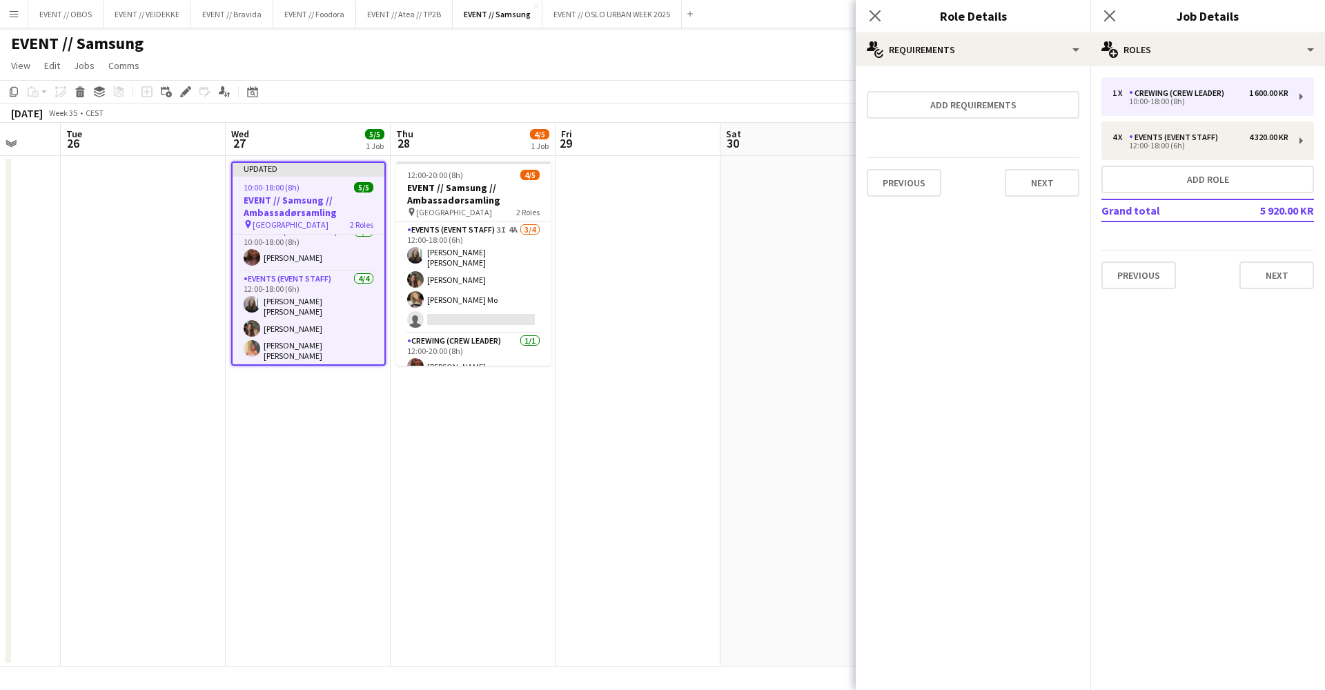
scroll to position [0, 0]
click at [1004, 186] on div "Previous Next" at bounding box center [973, 182] width 213 height 50
click at [840, 258] on app-date-cell at bounding box center [803, 411] width 165 height 511
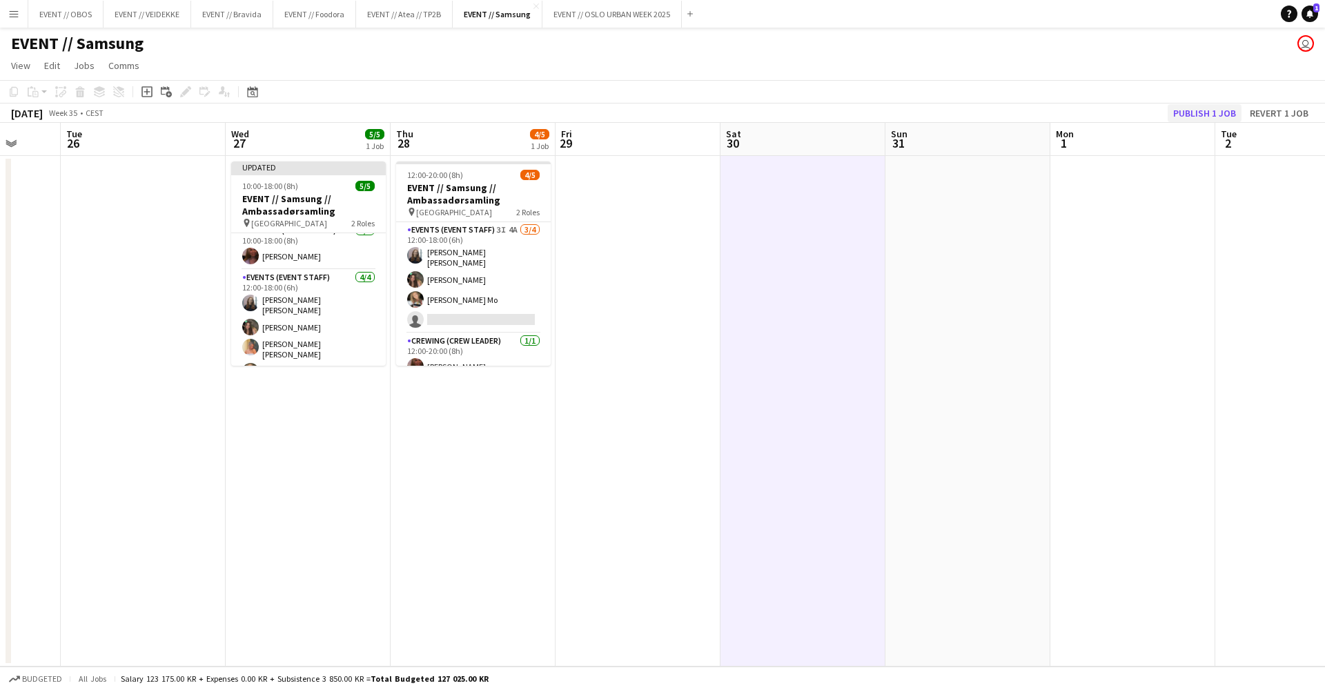
click at [1014, 104] on button "Publish 1 job" at bounding box center [1205, 113] width 74 height 18
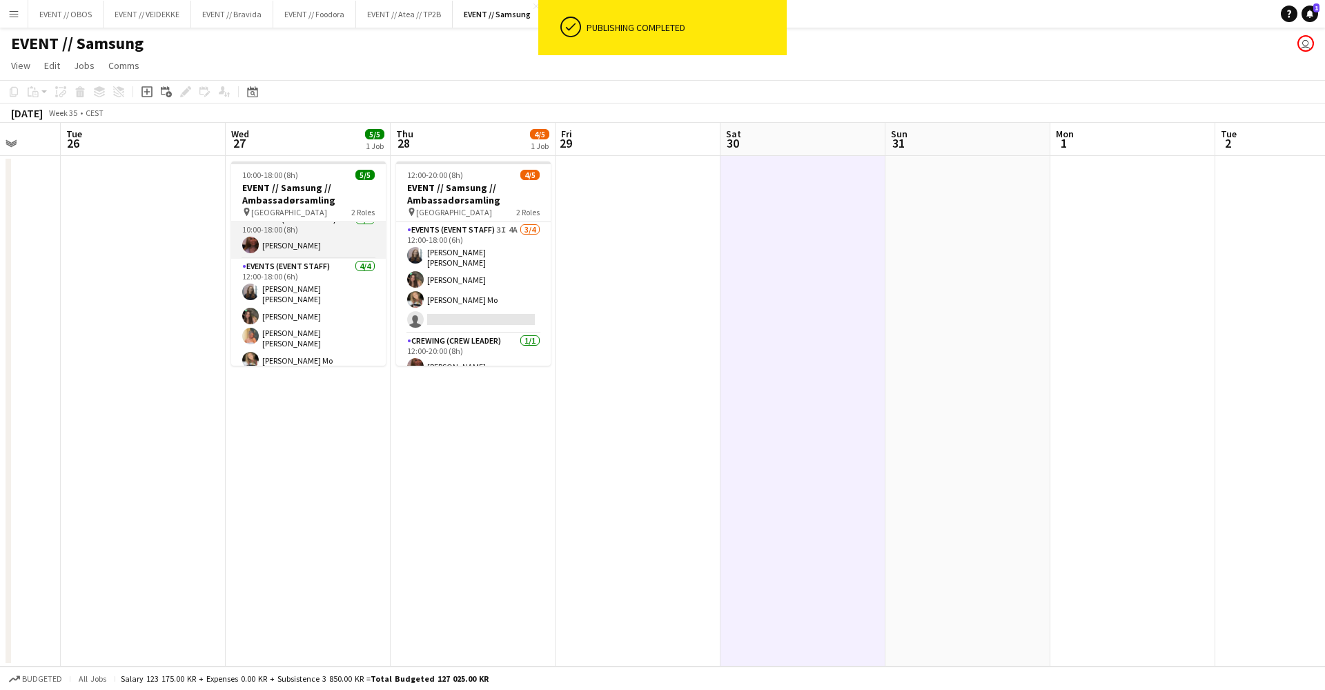
click at [251, 248] on app-user-avatar at bounding box center [250, 245] width 17 height 17
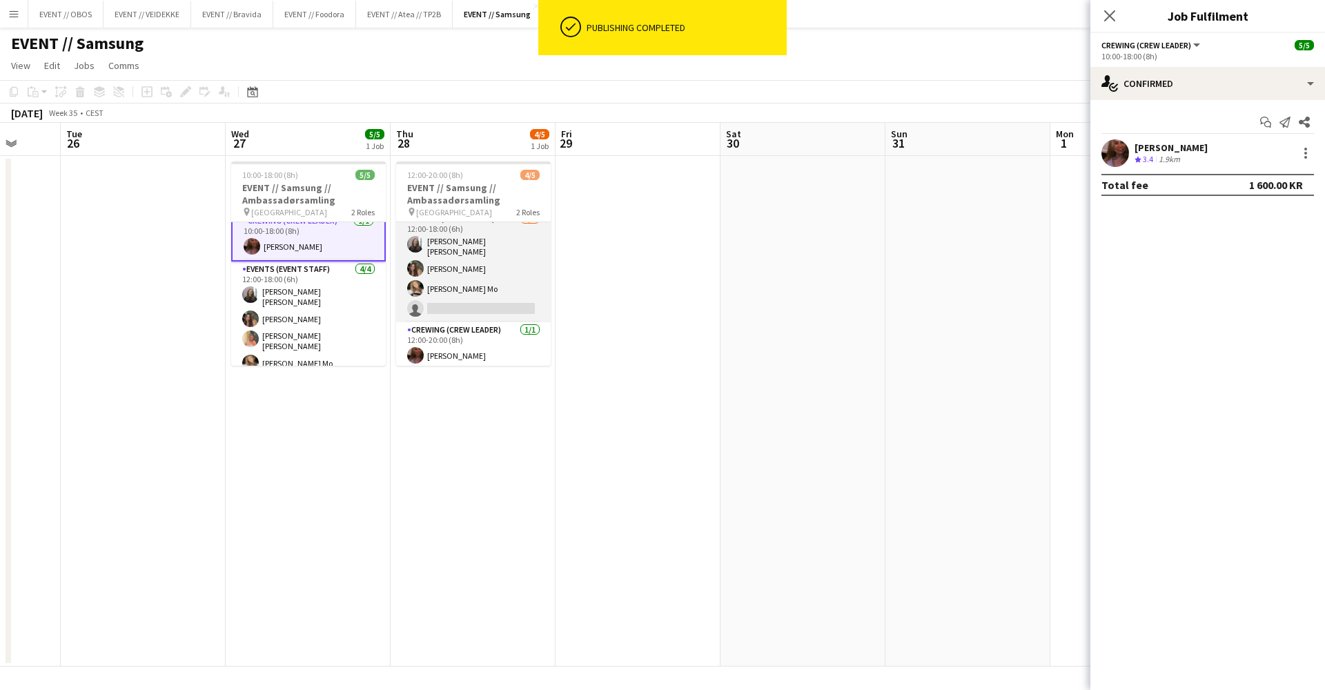
scroll to position [10, 0]
click at [688, 292] on app-date-cell at bounding box center [638, 411] width 165 height 511
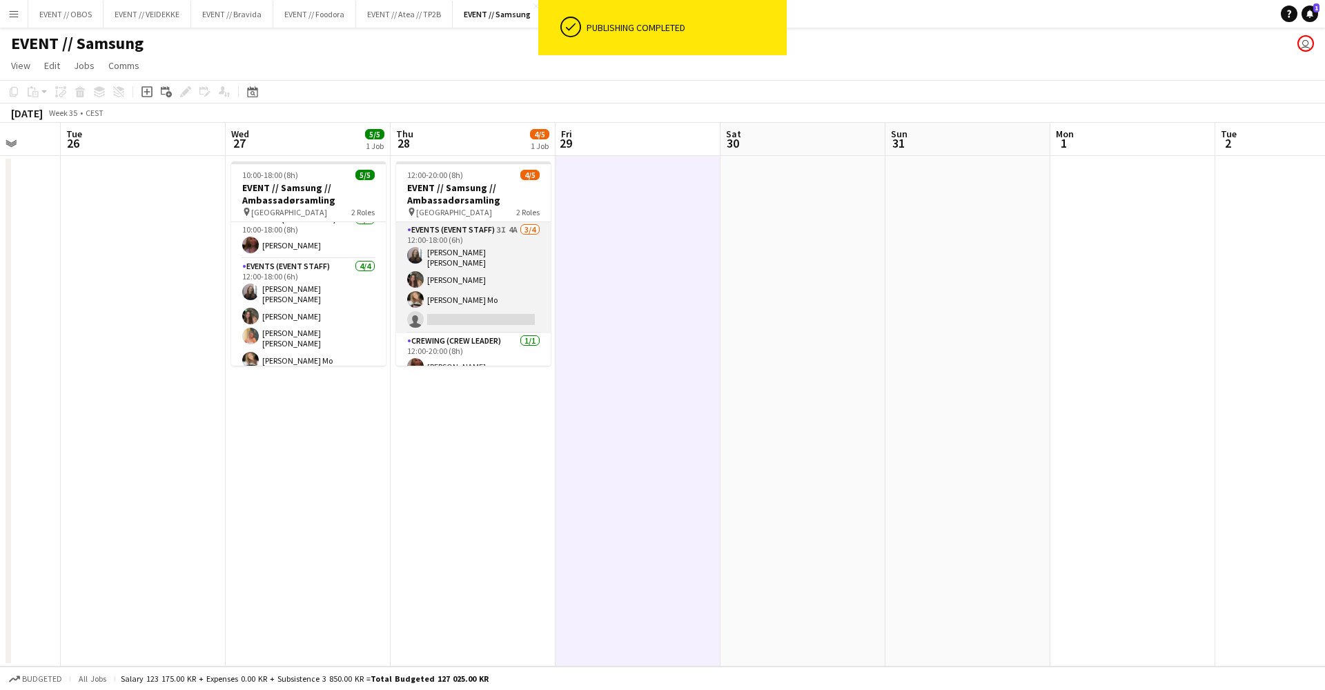
scroll to position [0, 0]
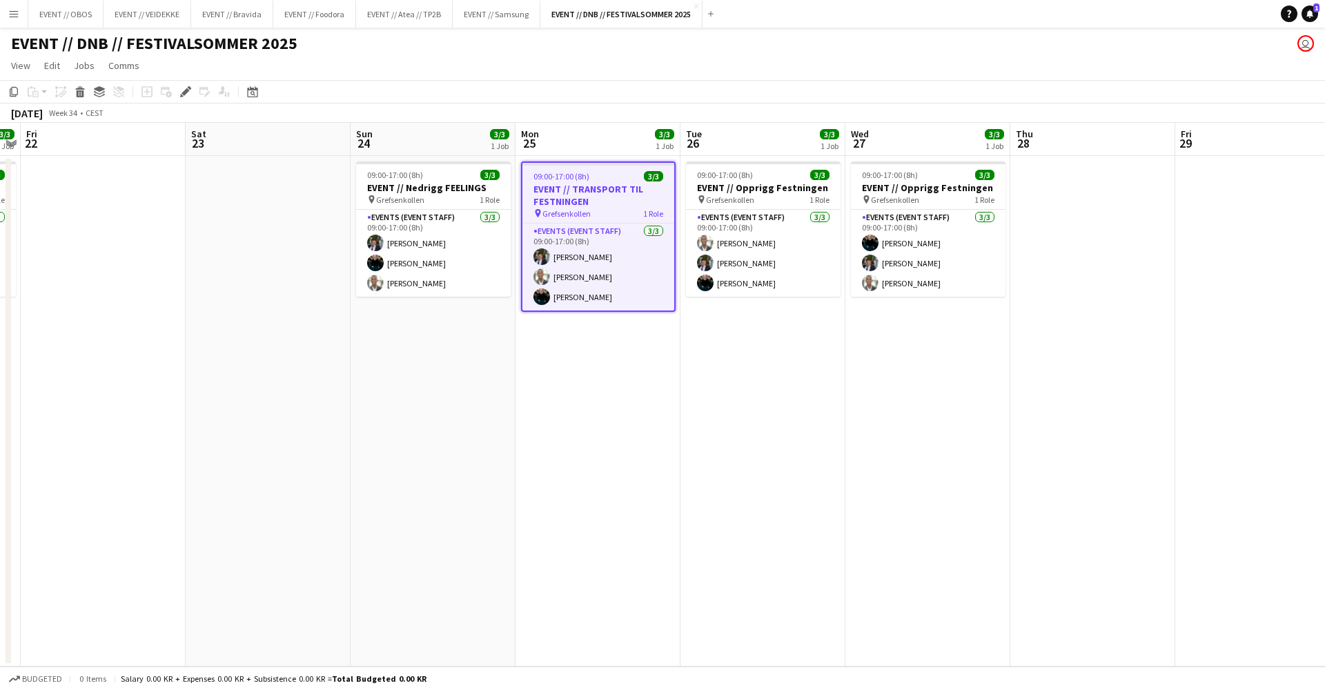
click at [462, 333] on app-date-cell "09:00-17:00 (8h) 3/3 EVENT // Nedrigg FEELINGS pin Grefsenkollen 1 Role Events …" at bounding box center [433, 411] width 165 height 511
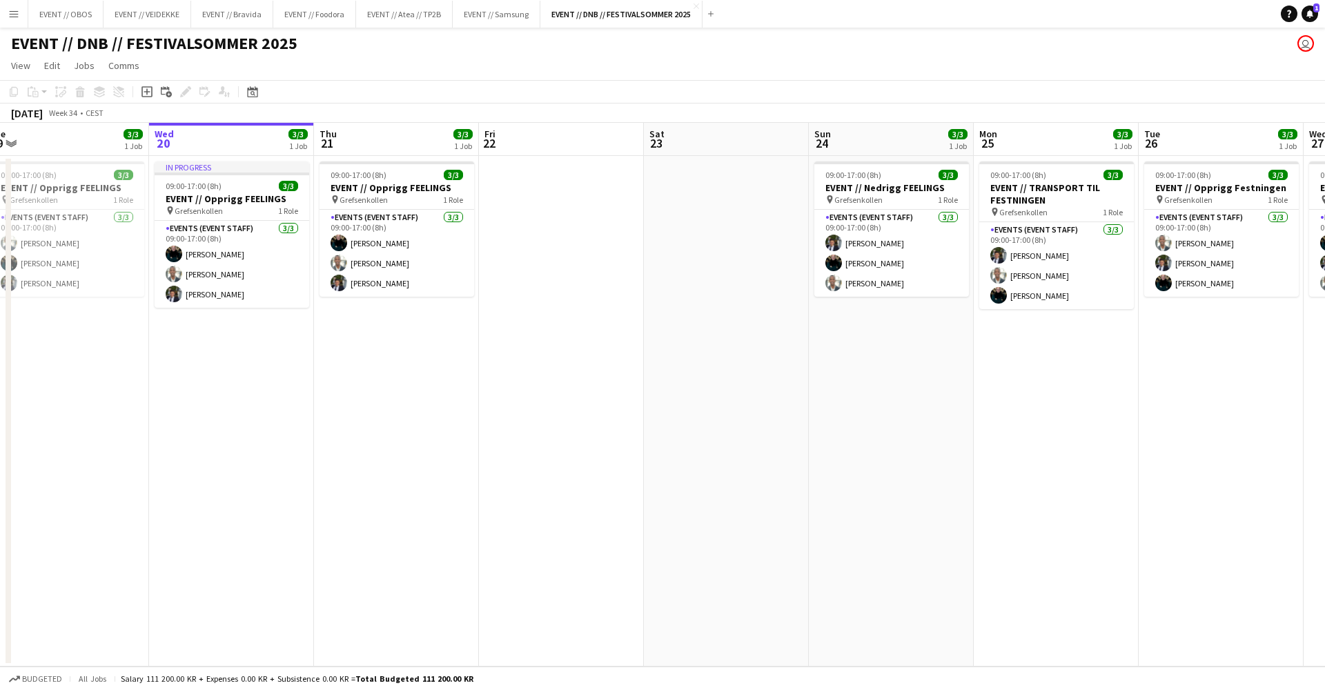
scroll to position [0, 669]
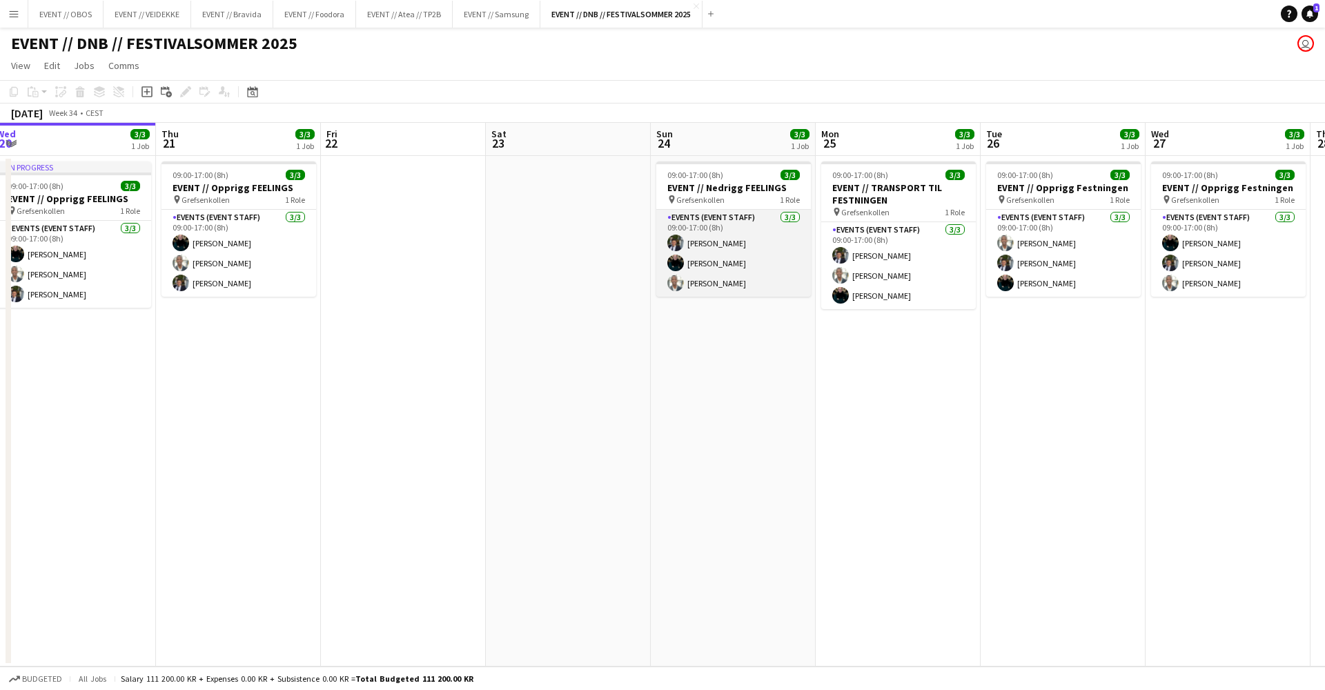
click at [705, 287] on app-card-role "Events (Event Staff) 3/3 09:00-17:00 (8h) Ulrik Syversen Kasper André Melås Eli…" at bounding box center [733, 253] width 155 height 87
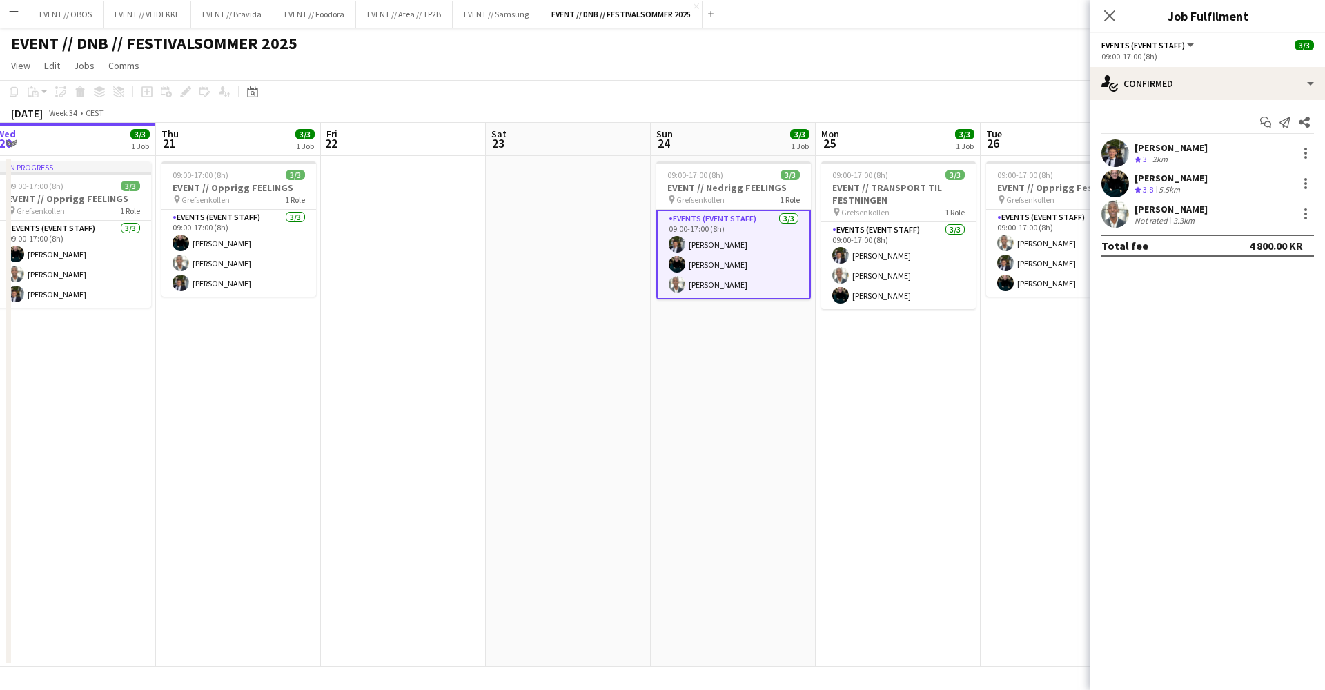
click at [731, 346] on app-date-cell "09:00-17:00 (8h) 3/3 EVENT // Nedrigg FEELINGS pin Grefsenkollen 1 Role Events …" at bounding box center [733, 411] width 165 height 511
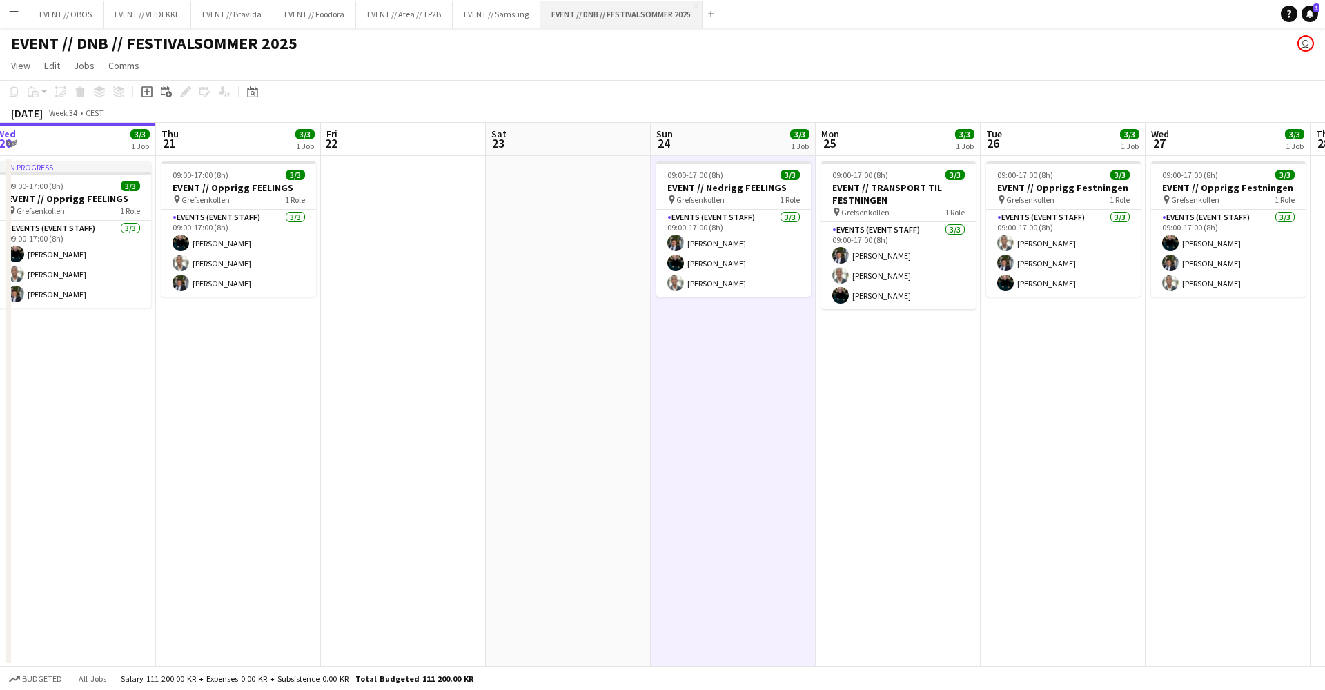
click at [697, 9] on button "EVENT // DNB // FESTIVALSOMMER 2025 Close" at bounding box center [621, 14] width 162 height 27
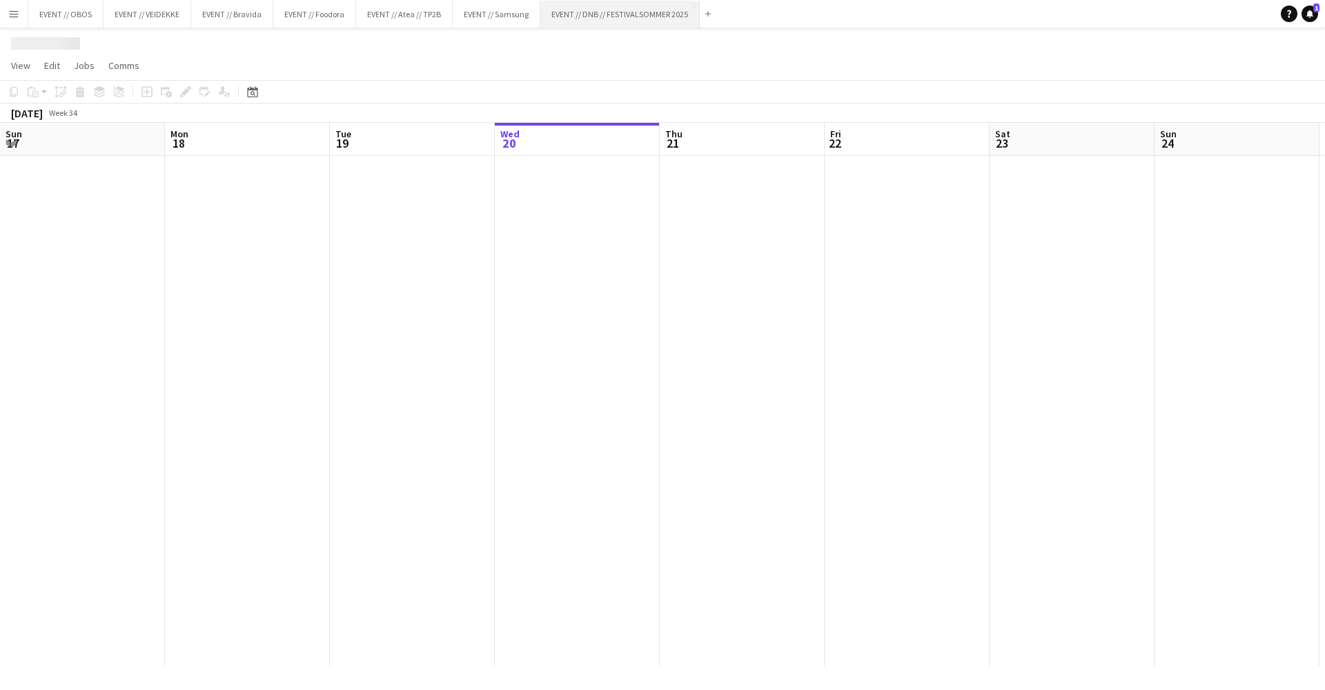
scroll to position [0, 330]
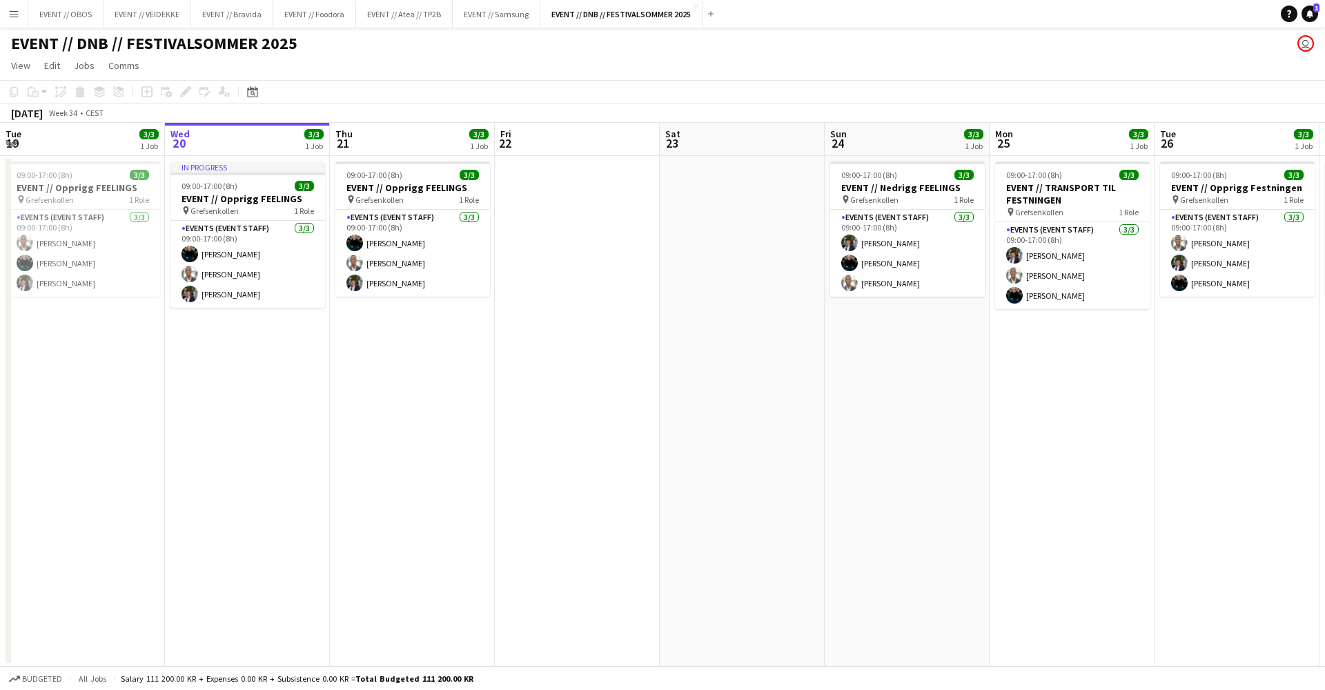
click at [10, 11] on app-icon "Menu" at bounding box center [13, 13] width 11 height 11
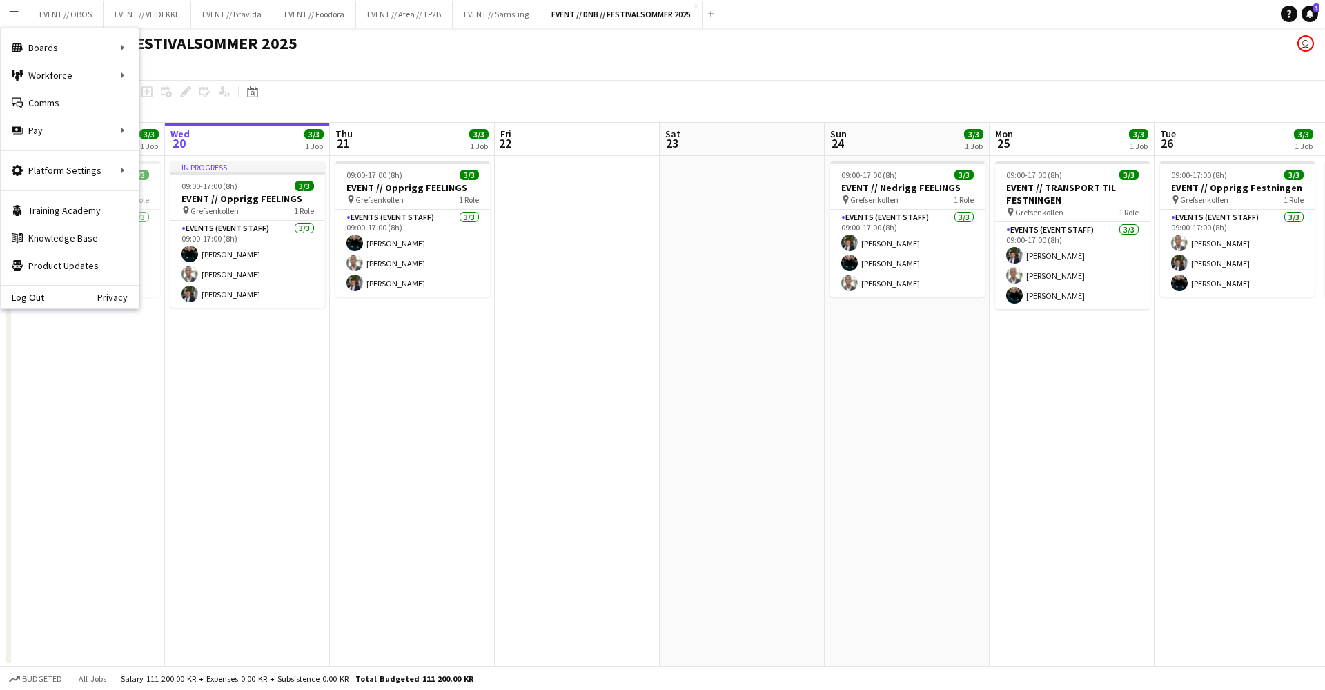
click at [10, 11] on app-icon "Menu" at bounding box center [13, 13] width 11 height 11
click at [153, 81] on link "All jobs" at bounding box center [208, 75] width 138 height 28
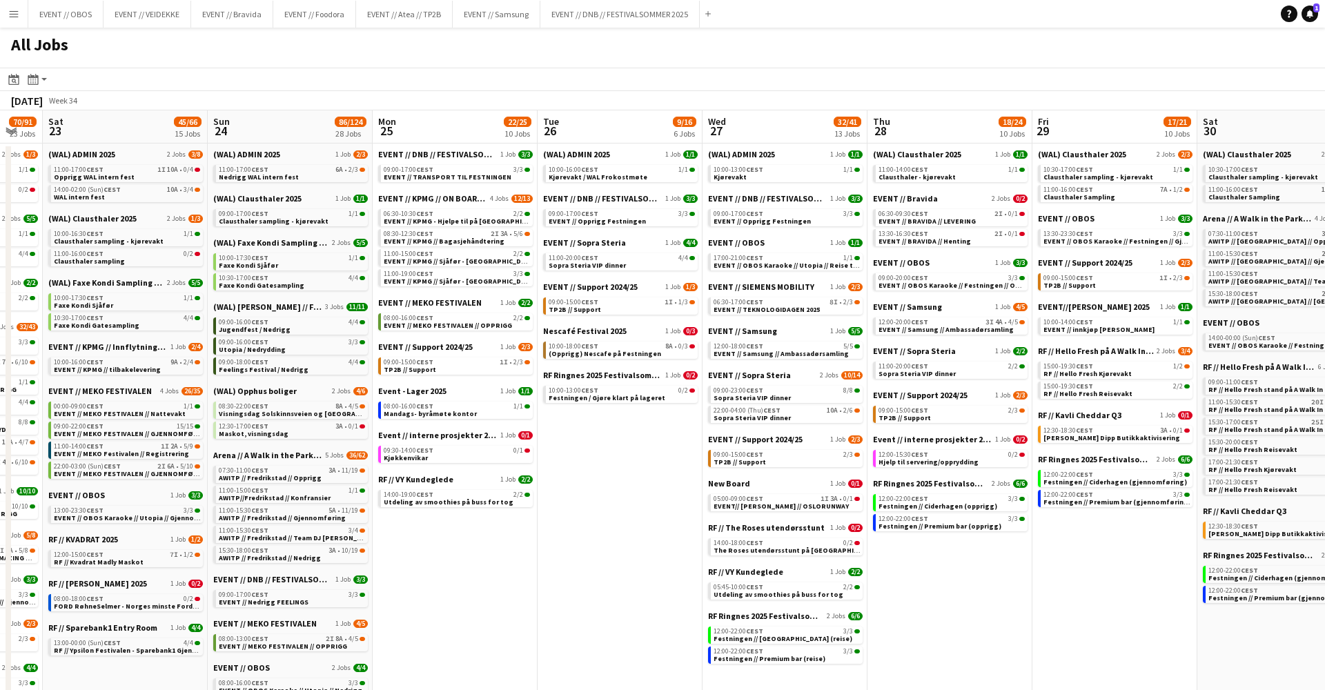
scroll to position [0, 288]
click at [390, 14] on button "EVENT // Atea // TP2B Close" at bounding box center [404, 14] width 97 height 27
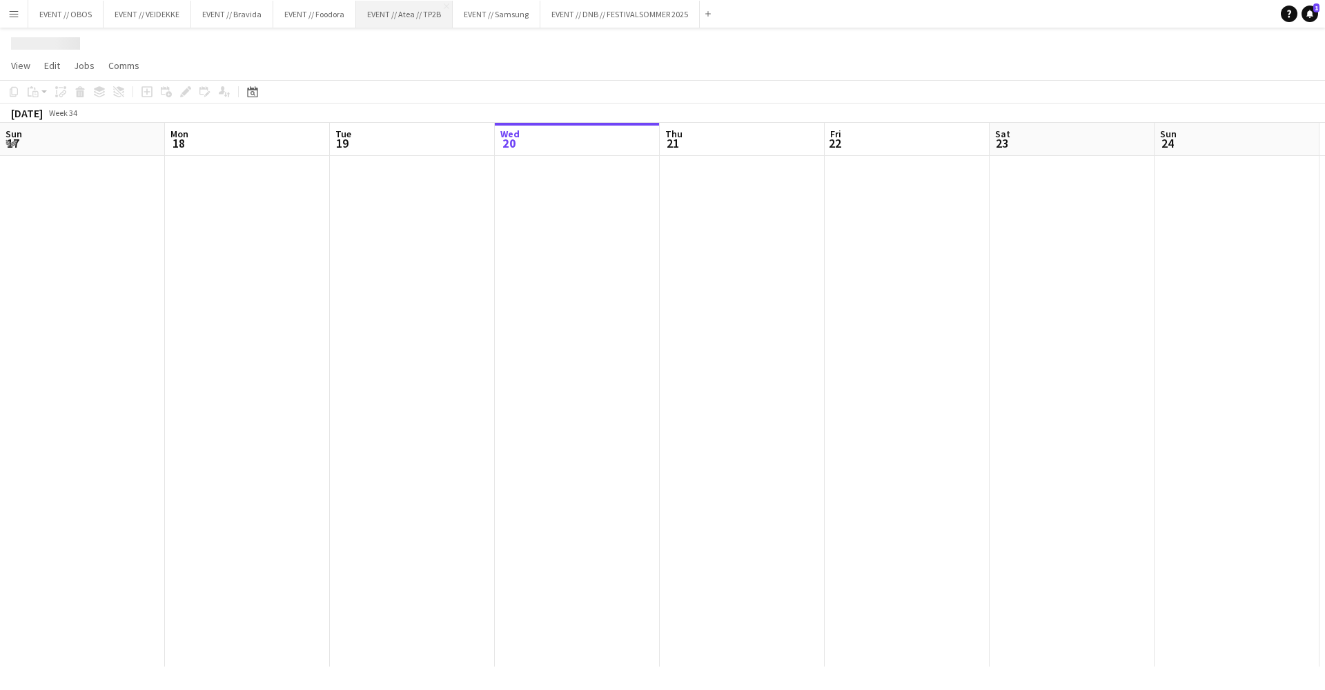
click at [390, 14] on button "EVENT // Atea // TP2B Close" at bounding box center [404, 14] width 97 height 27
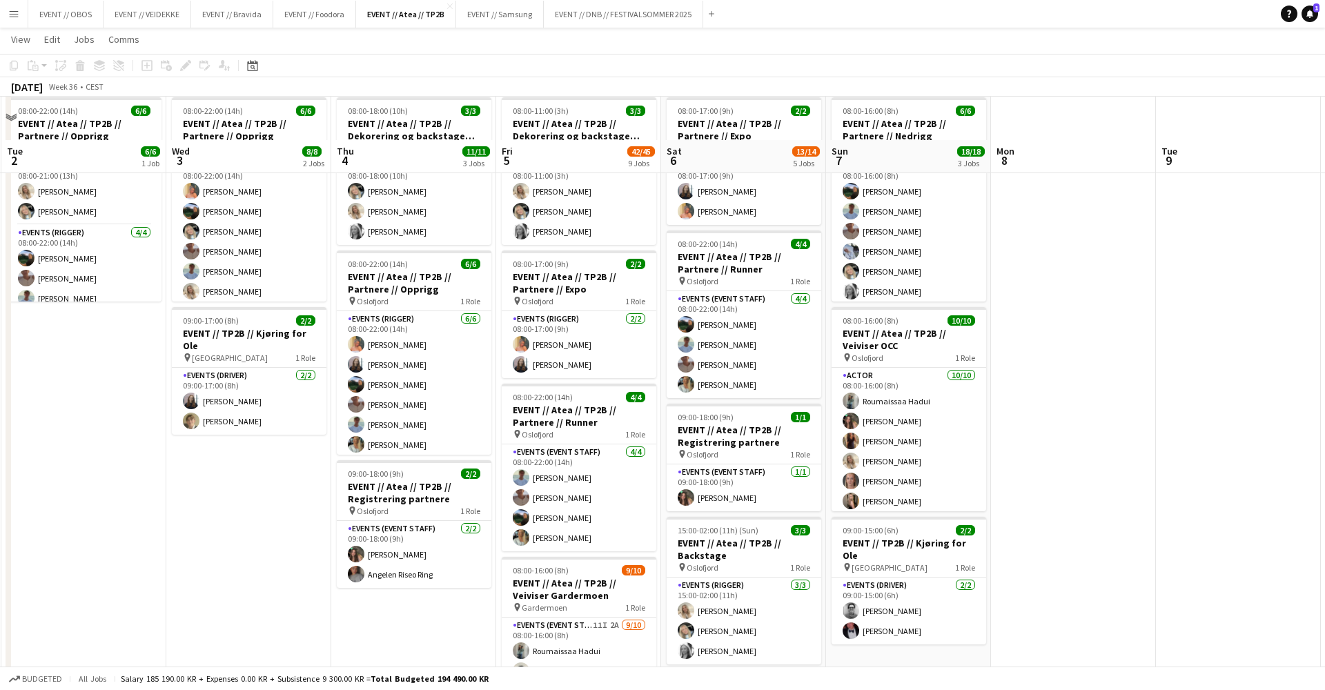
scroll to position [44, 0]
